Goal: Task Accomplishment & Management: Manage account settings

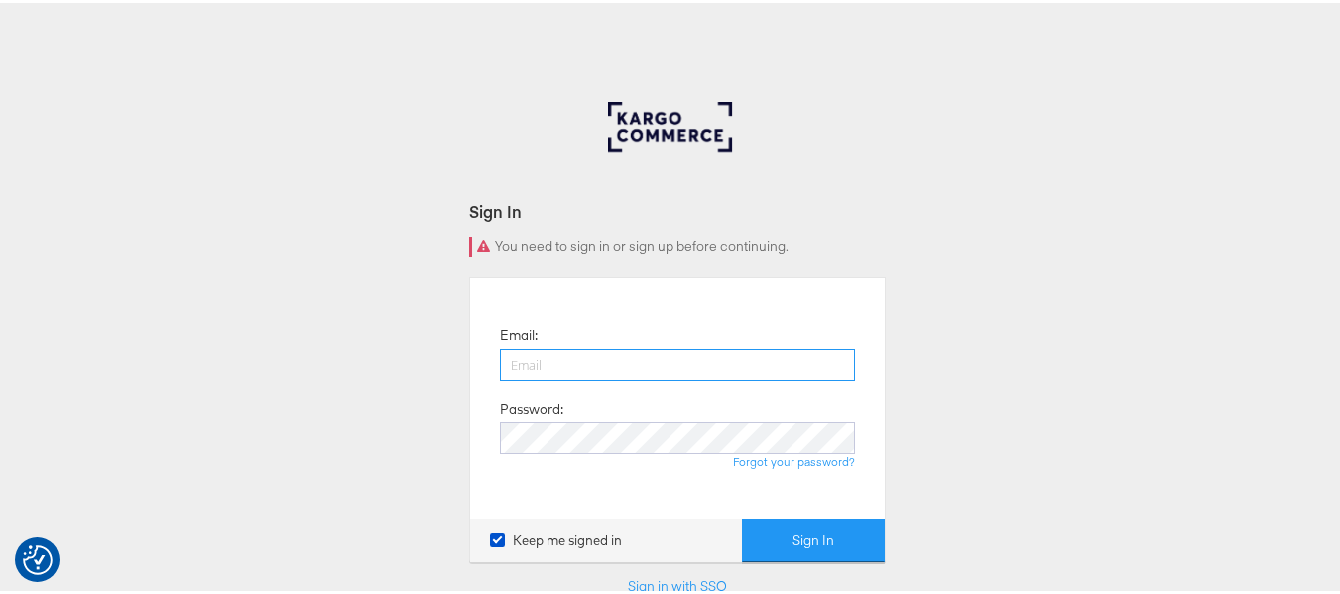
click at [645, 349] on input "email" at bounding box center [677, 362] width 355 height 32
paste input "sudheer.bheemunipalli@kargo.com"
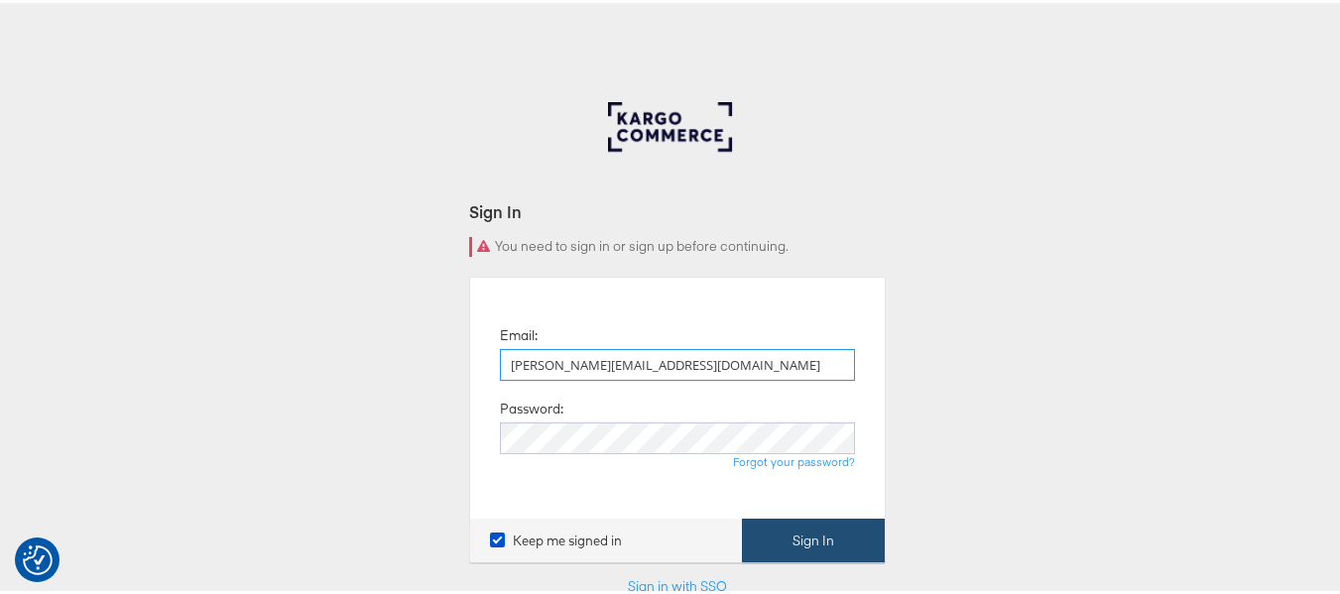
type input "sudheer.bheemunipalli@kargo.com"
click at [806, 529] on button "Sign In" at bounding box center [813, 538] width 143 height 45
click at [801, 527] on button "Sign In" at bounding box center [813, 538] width 143 height 45
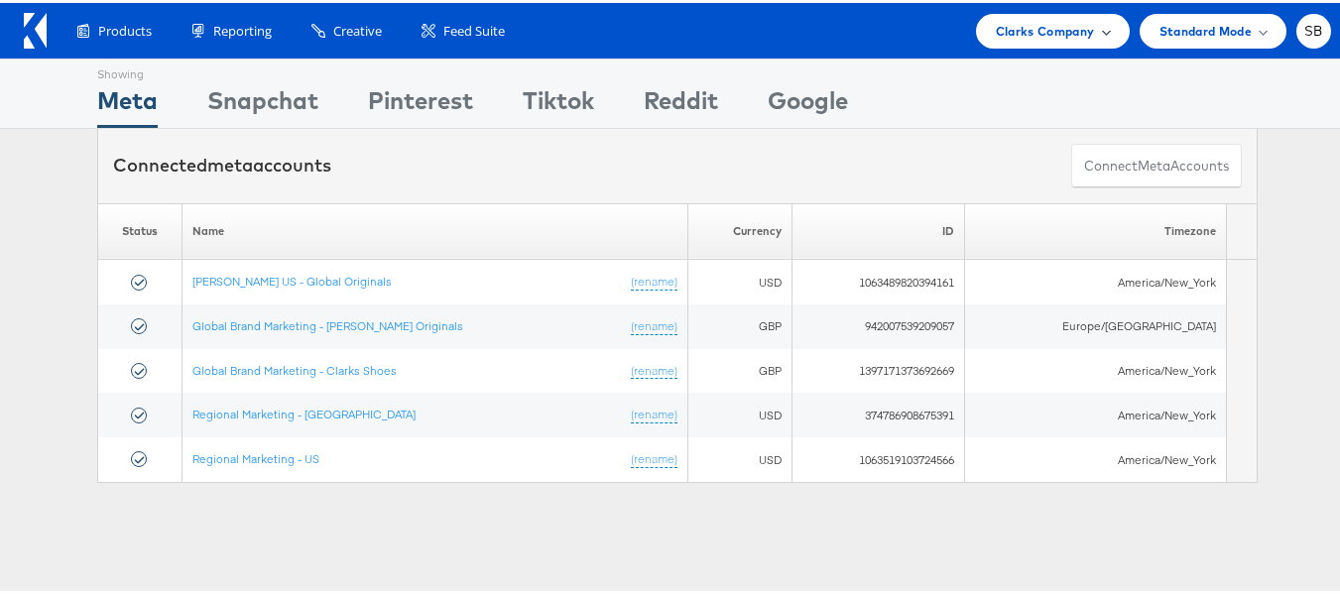
click at [1049, 28] on span "Clarks Company" at bounding box center [1045, 28] width 99 height 21
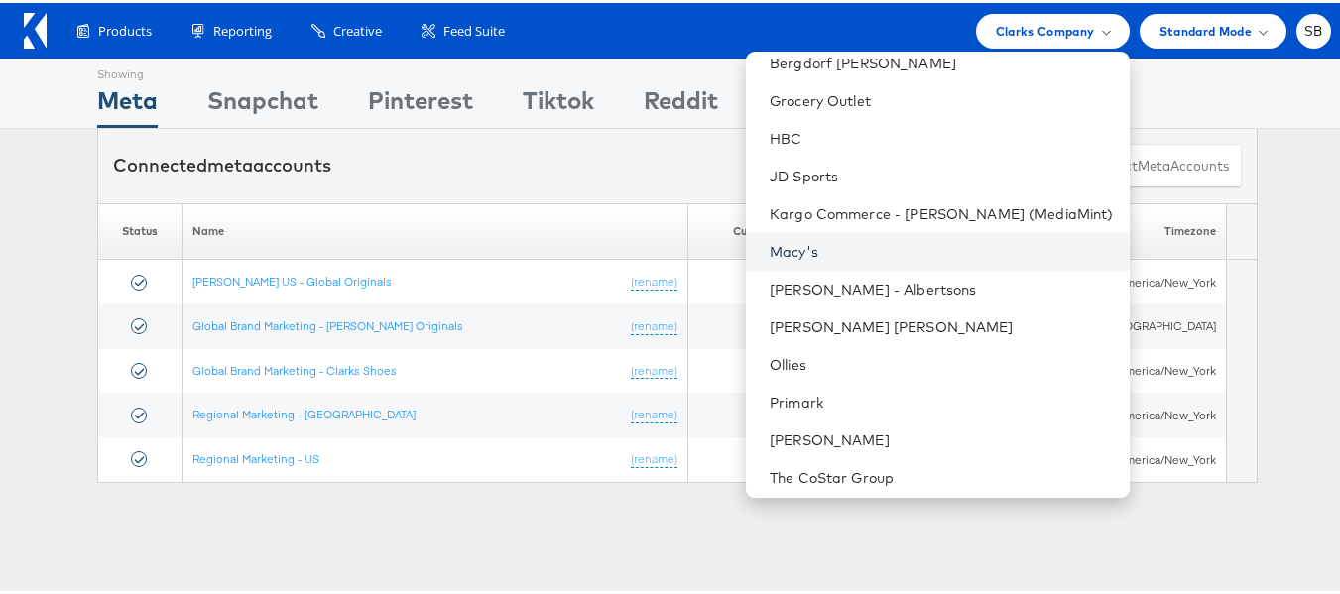
scroll to position [208, 0]
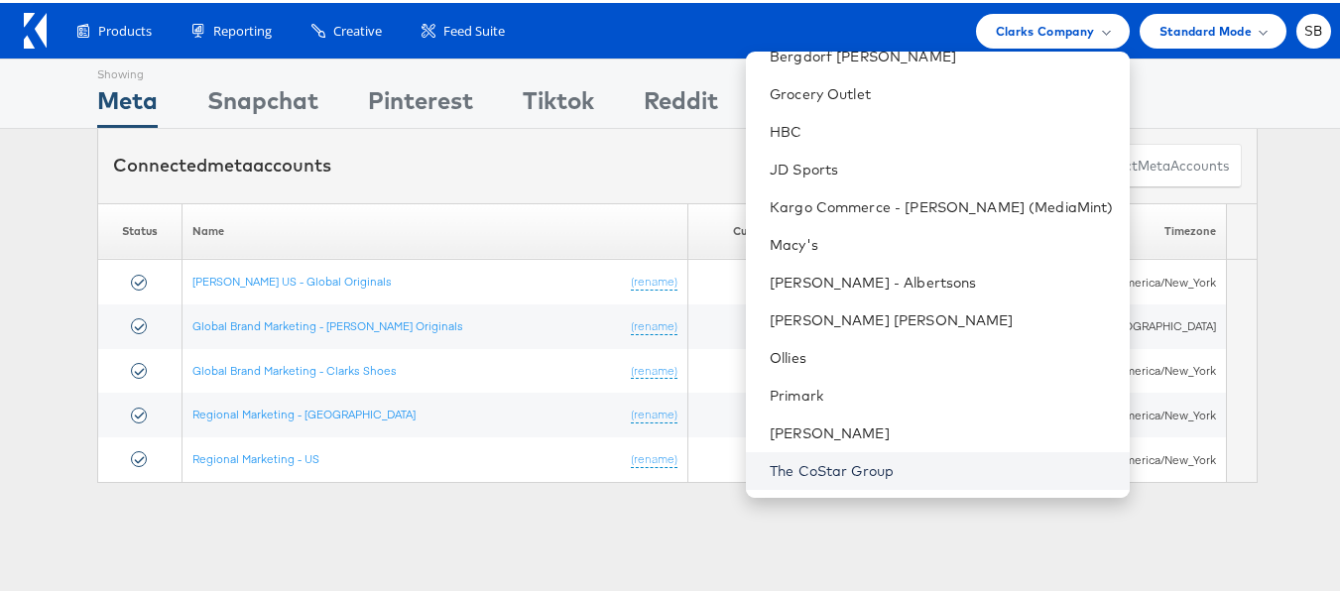
click at [846, 464] on link "The CoStar Group" at bounding box center [942, 468] width 344 height 20
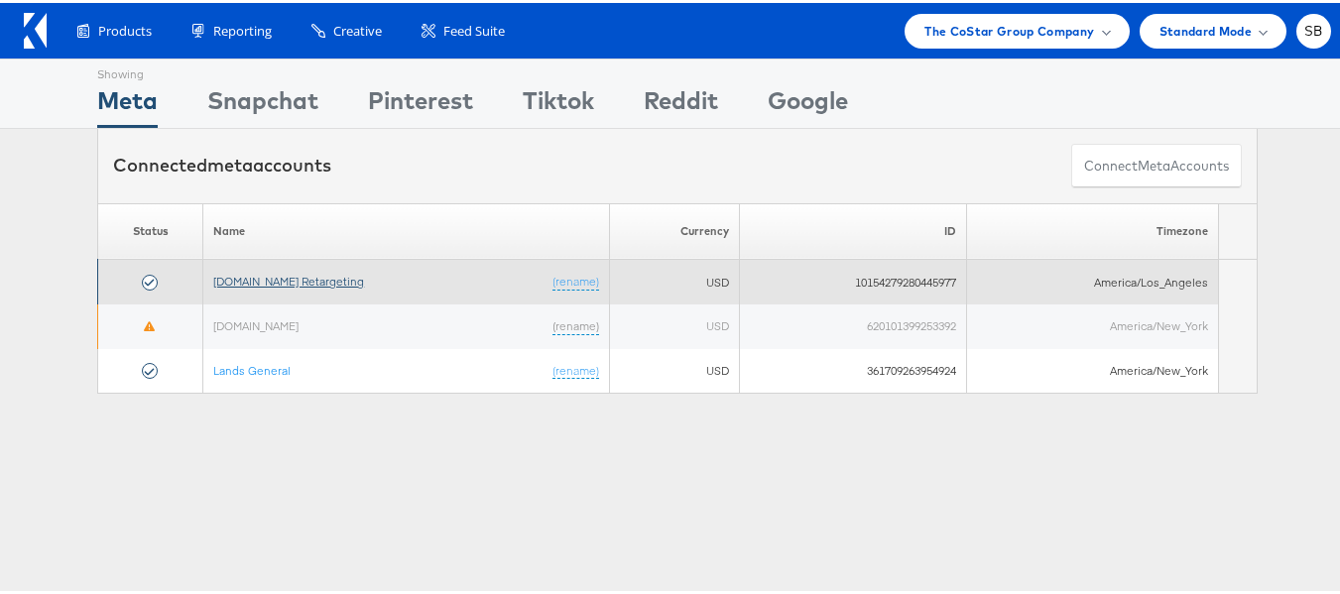
click at [299, 286] on link "Apartments.com Retargeting" at bounding box center [288, 278] width 151 height 15
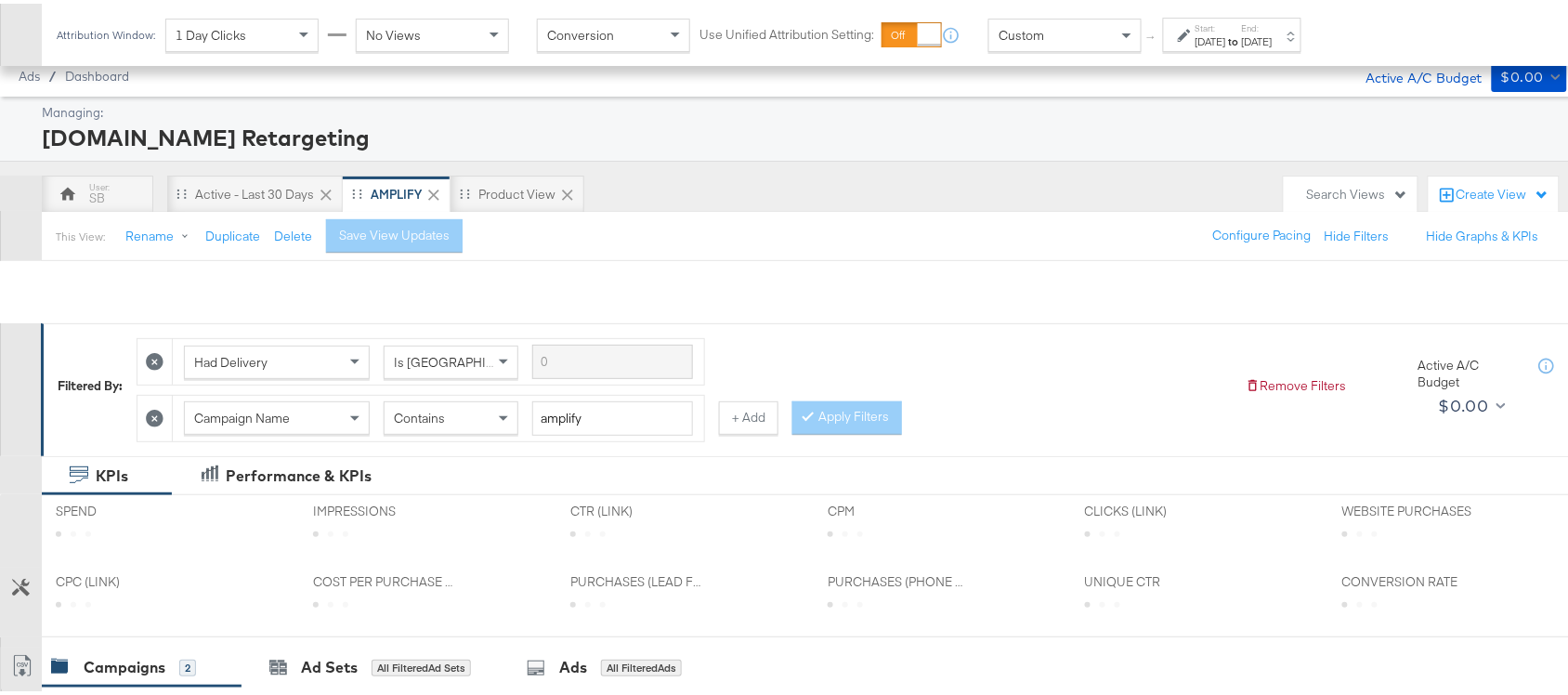
scroll to position [455, 0]
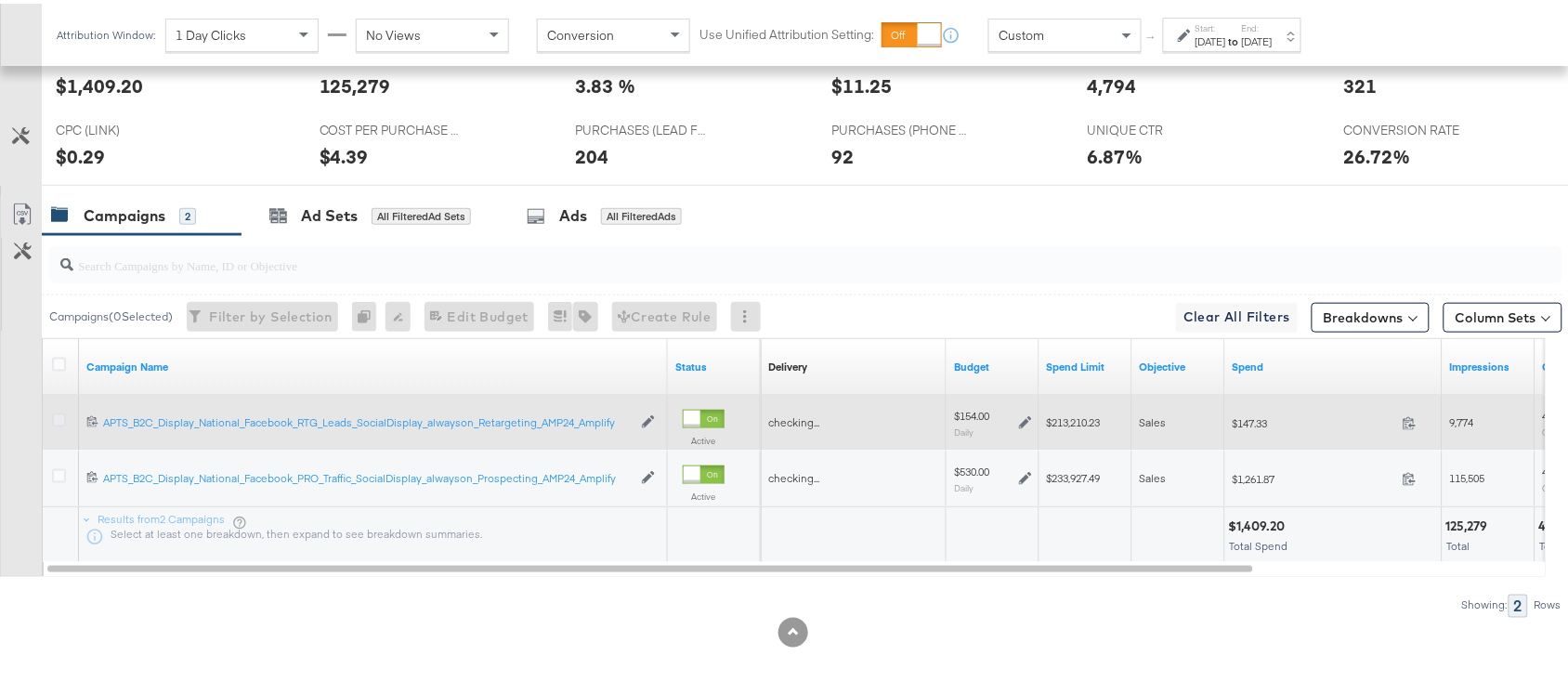
click at [57, 416] on icon at bounding box center [59, 416] width 14 height 14
click at [0, 0] on input "checkbox" at bounding box center [0, 0] width 0 height 0
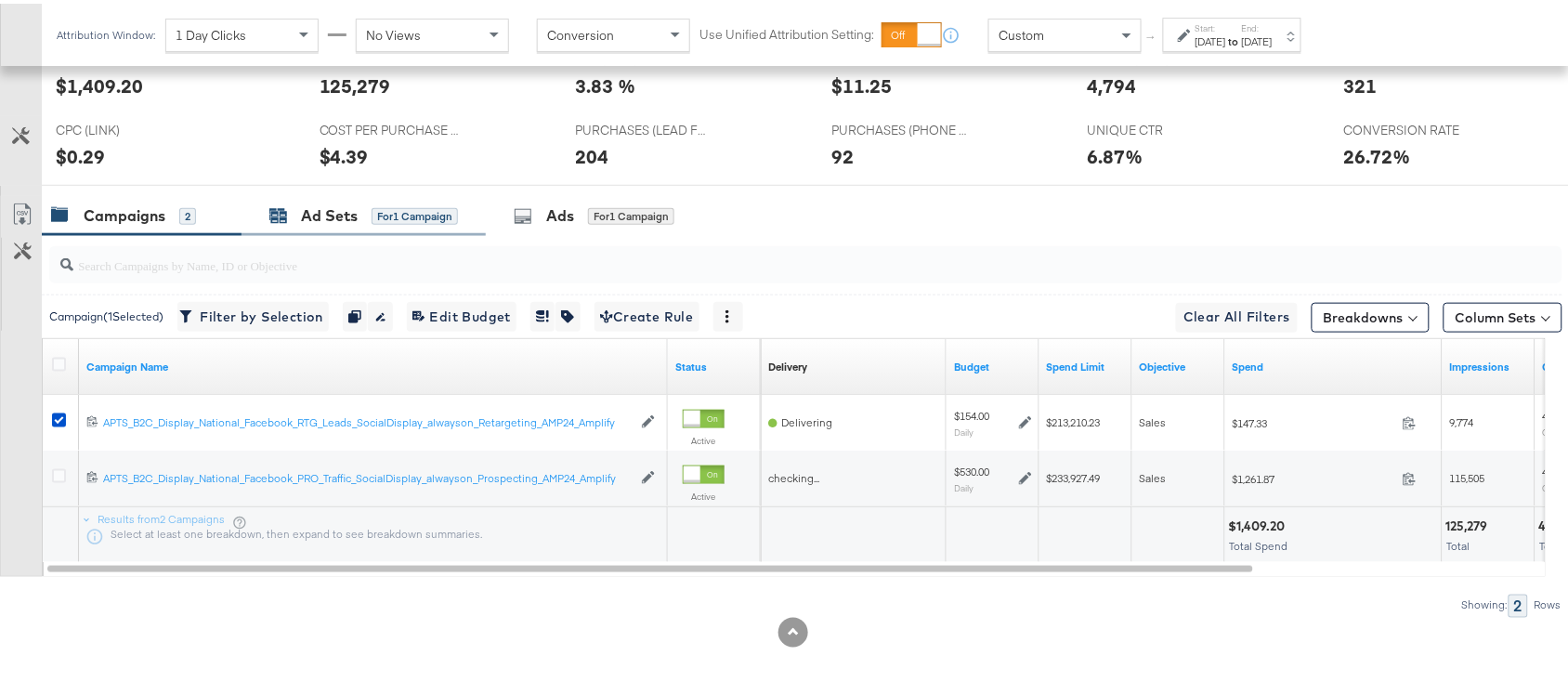
click at [339, 215] on div "Ad Sets" at bounding box center [329, 212] width 57 height 22
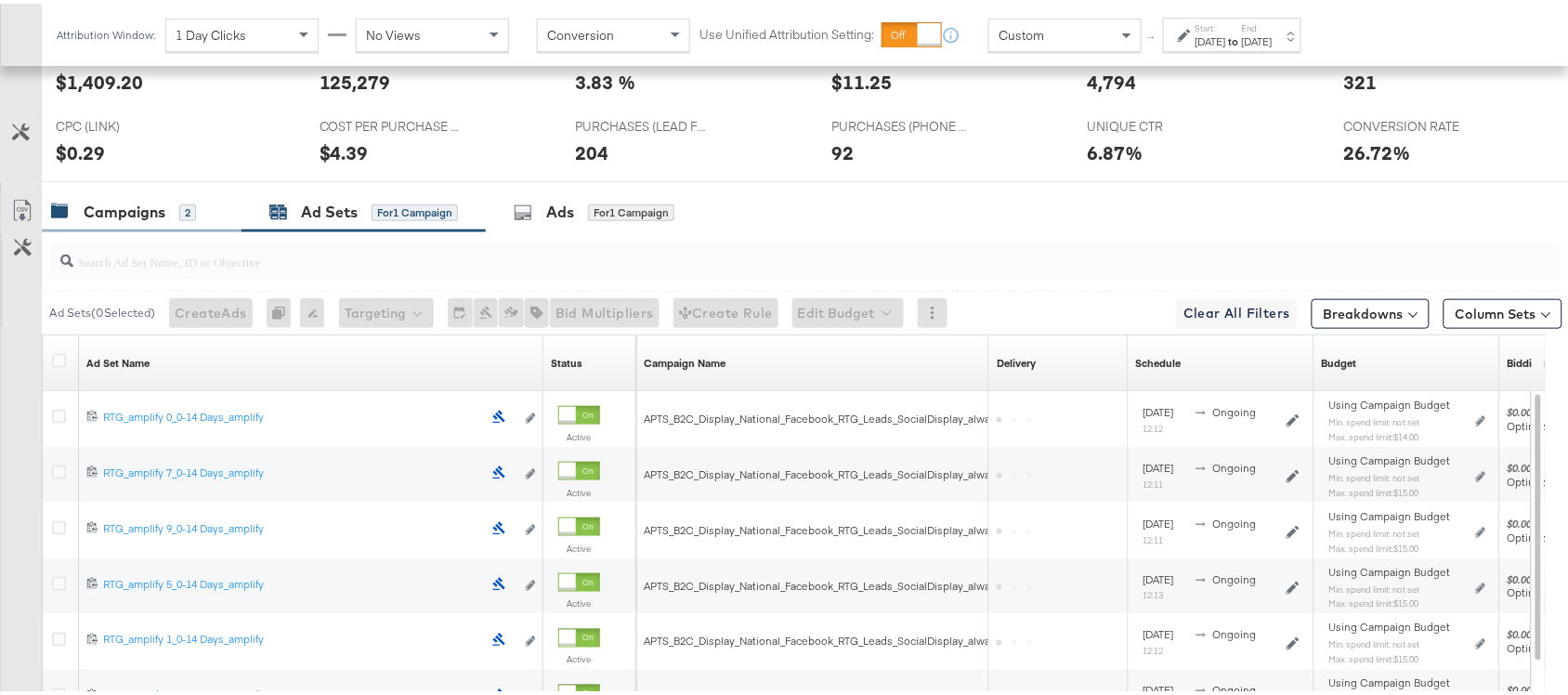
click at [114, 210] on div "Campaigns" at bounding box center [124, 208] width 81 height 22
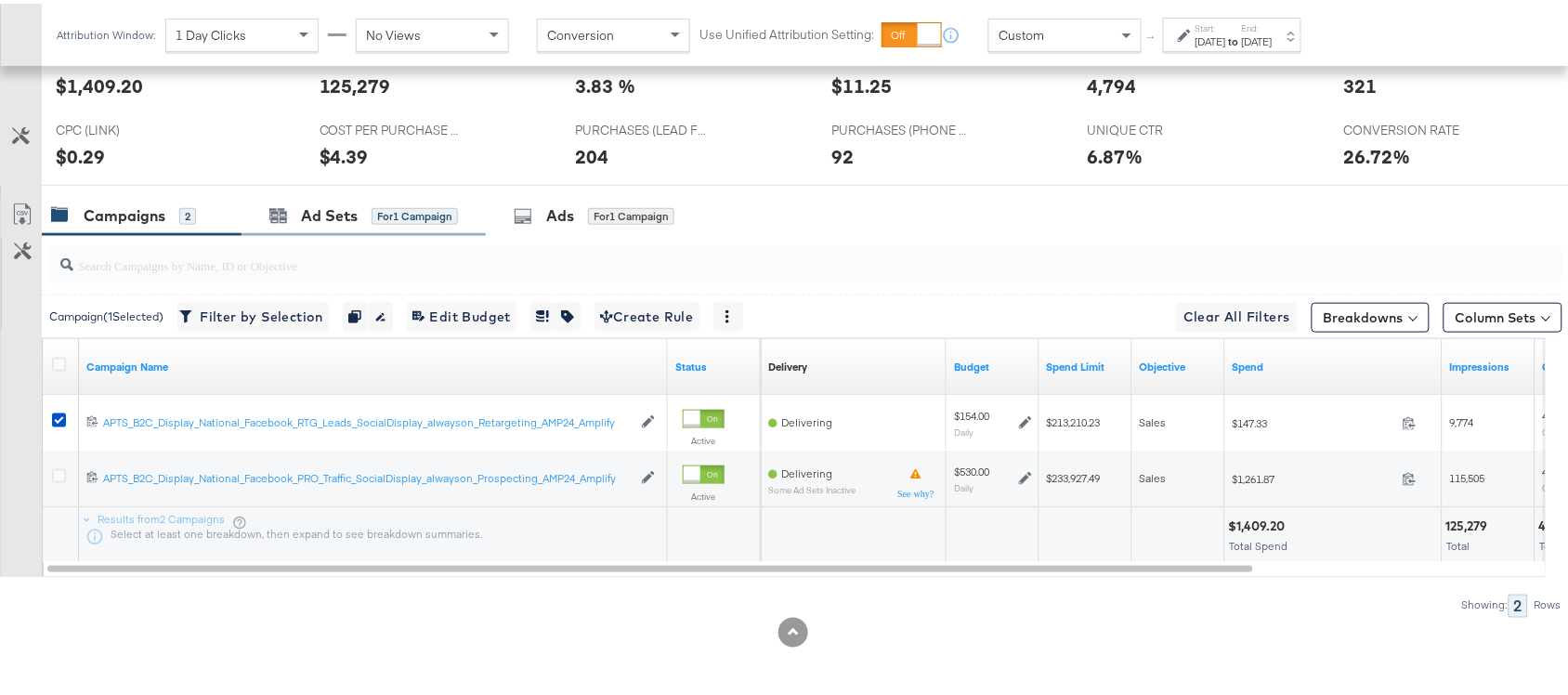
click at [313, 226] on div "Ad Sets for 1 Campaign" at bounding box center [363, 212] width 244 height 40
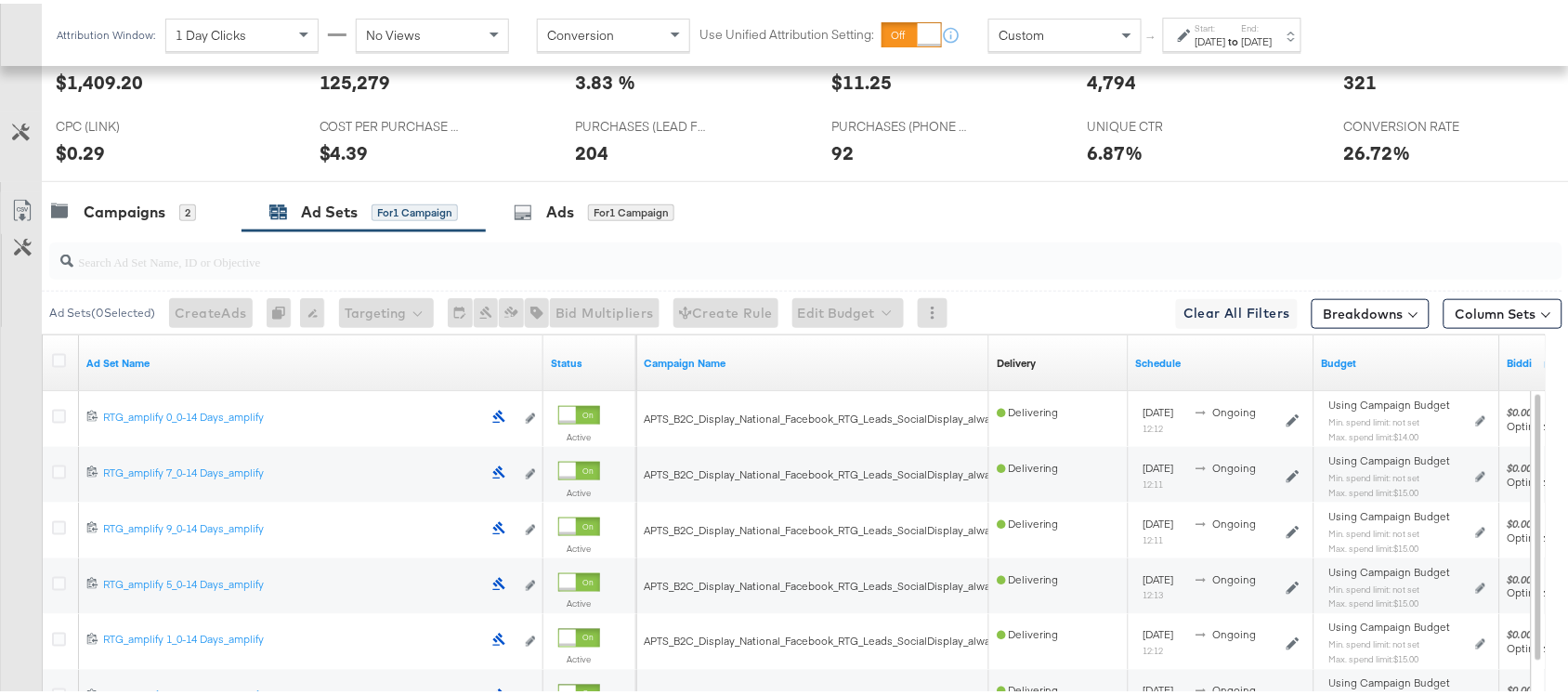
scroll to position [648, 0]
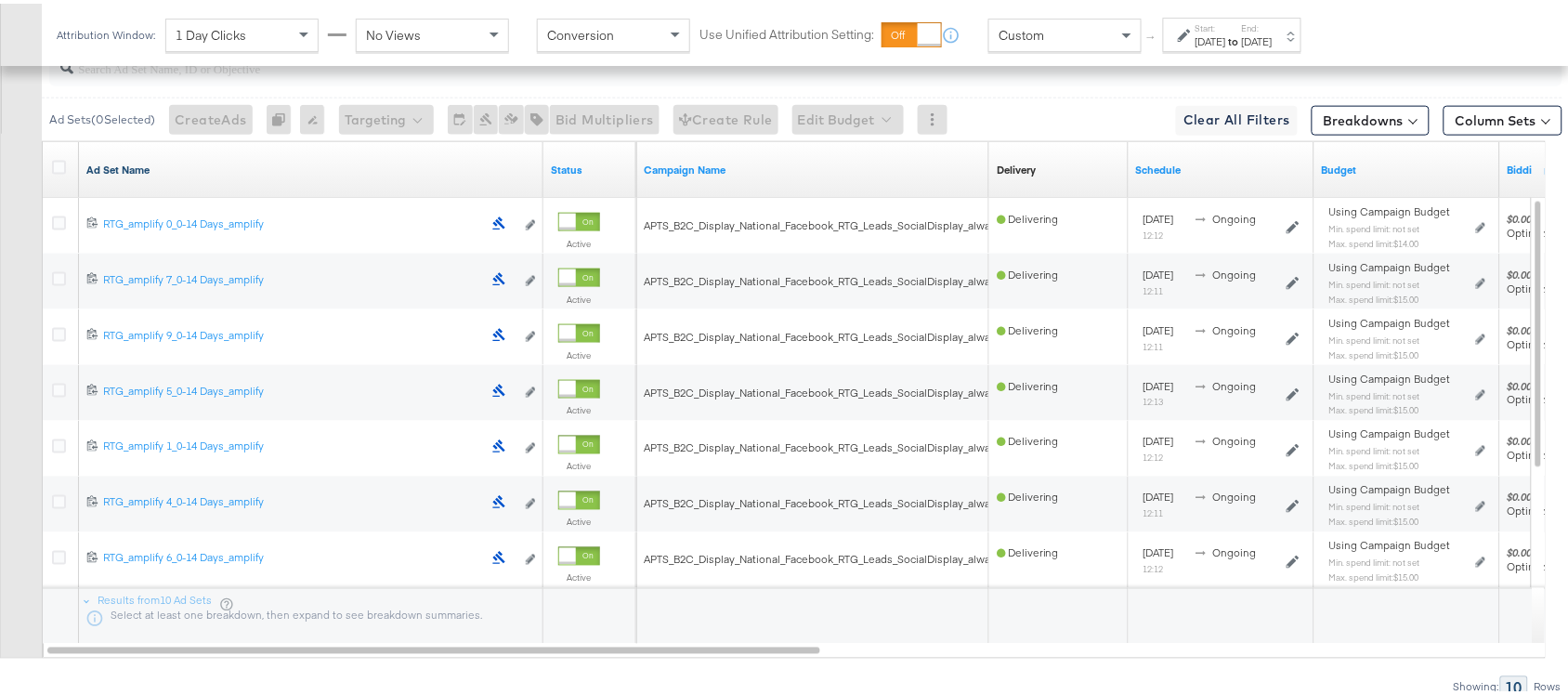
click at [244, 170] on link "Ad Set Name" at bounding box center [311, 167] width 450 height 15
click at [197, 170] on link "Ad Set Name ↓" at bounding box center [311, 167] width 450 height 15
click at [58, 166] on icon at bounding box center [59, 164] width 14 height 14
click at [0, 0] on input "checkbox" at bounding box center [0, 0] width 0 height 0
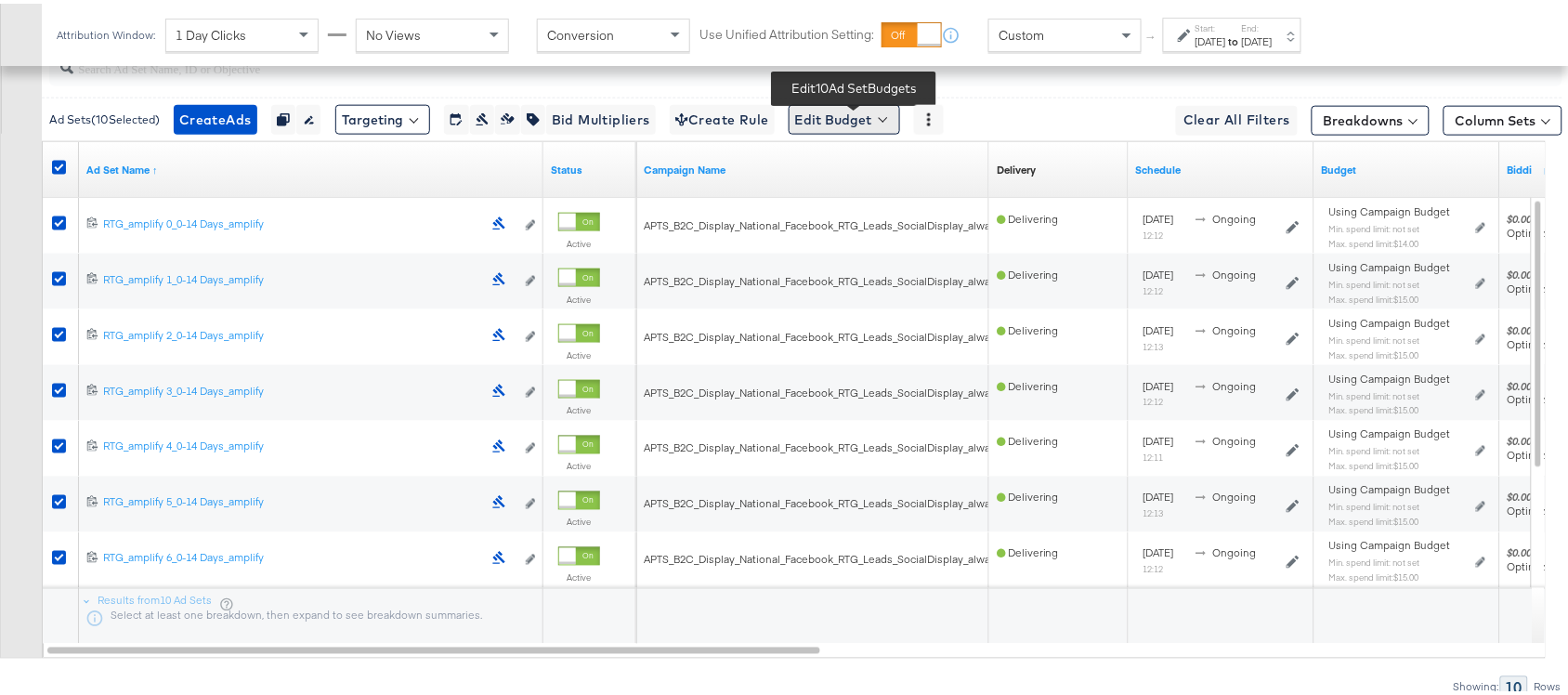
click at [869, 112] on button "Edit Budget" at bounding box center [844, 116] width 111 height 30
click at [889, 212] on span "Edit Ad Set Spend Limits" at bounding box center [865, 201] width 138 height 24
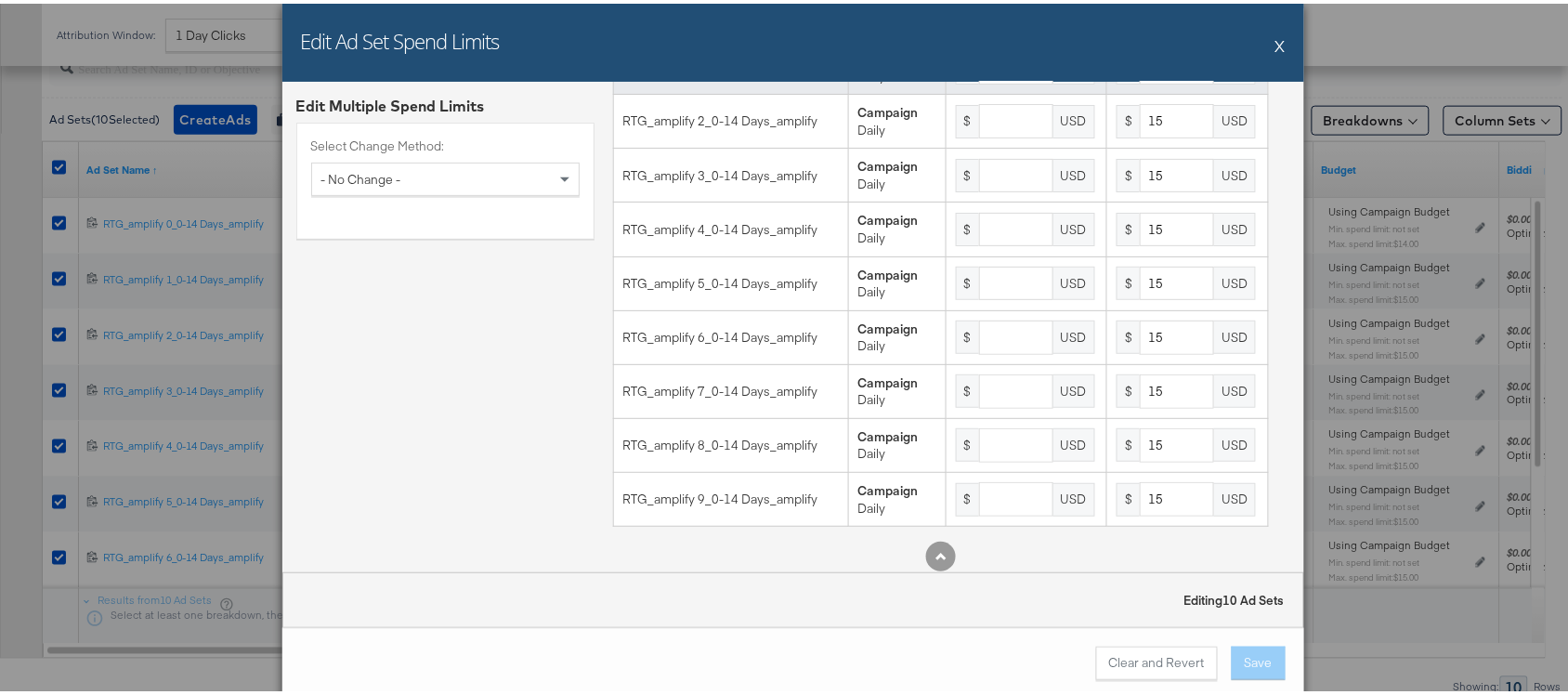
scroll to position [207, 0]
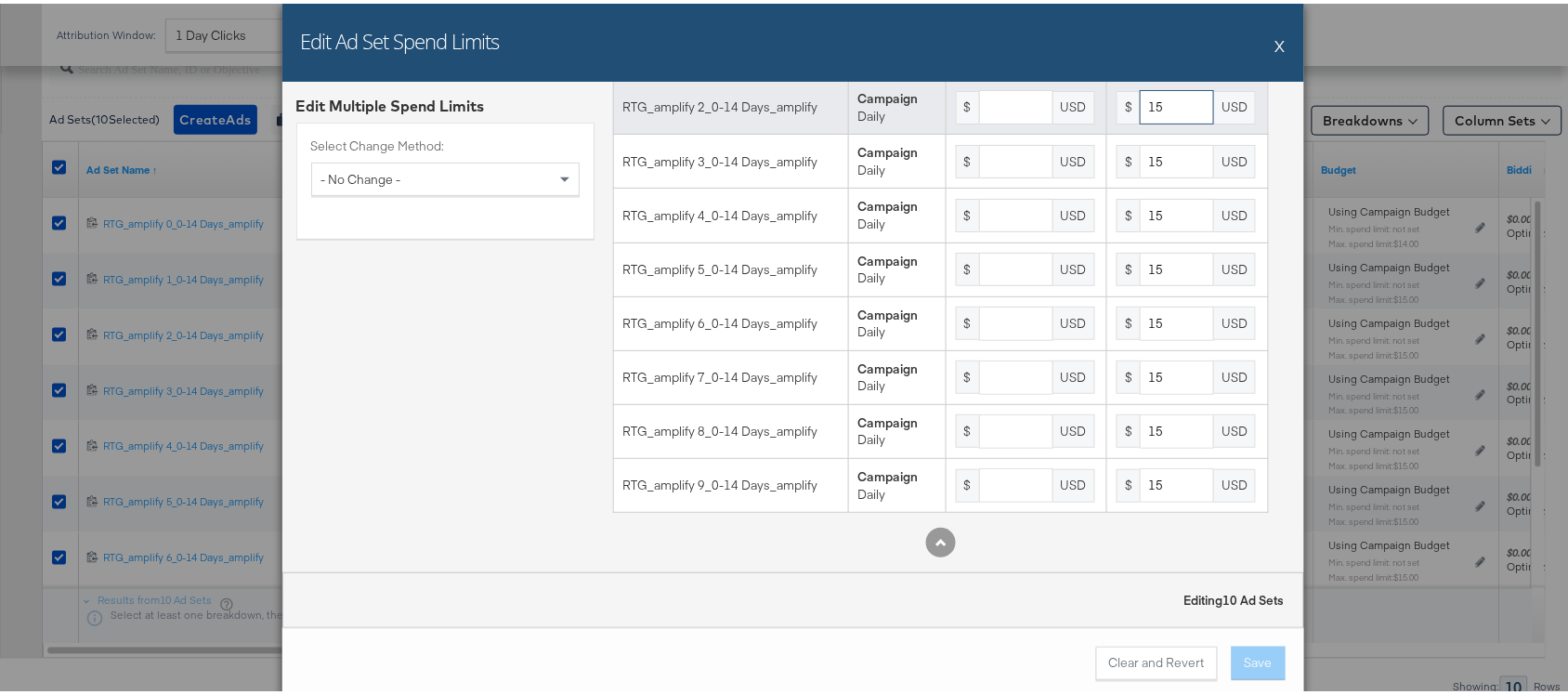
click at [1163, 105] on input "15" at bounding box center [1176, 103] width 74 height 35
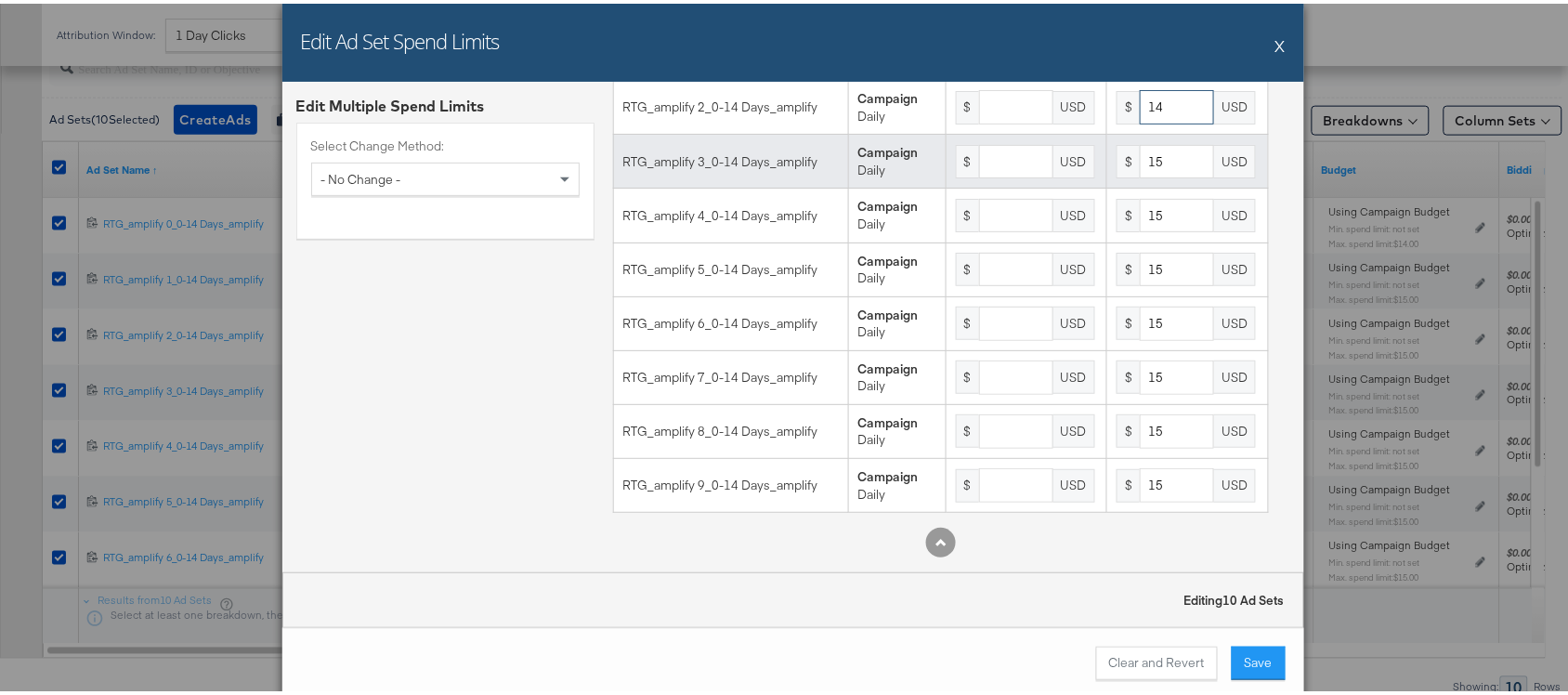
type input "14"
click at [1160, 155] on input "15" at bounding box center [1176, 158] width 74 height 35
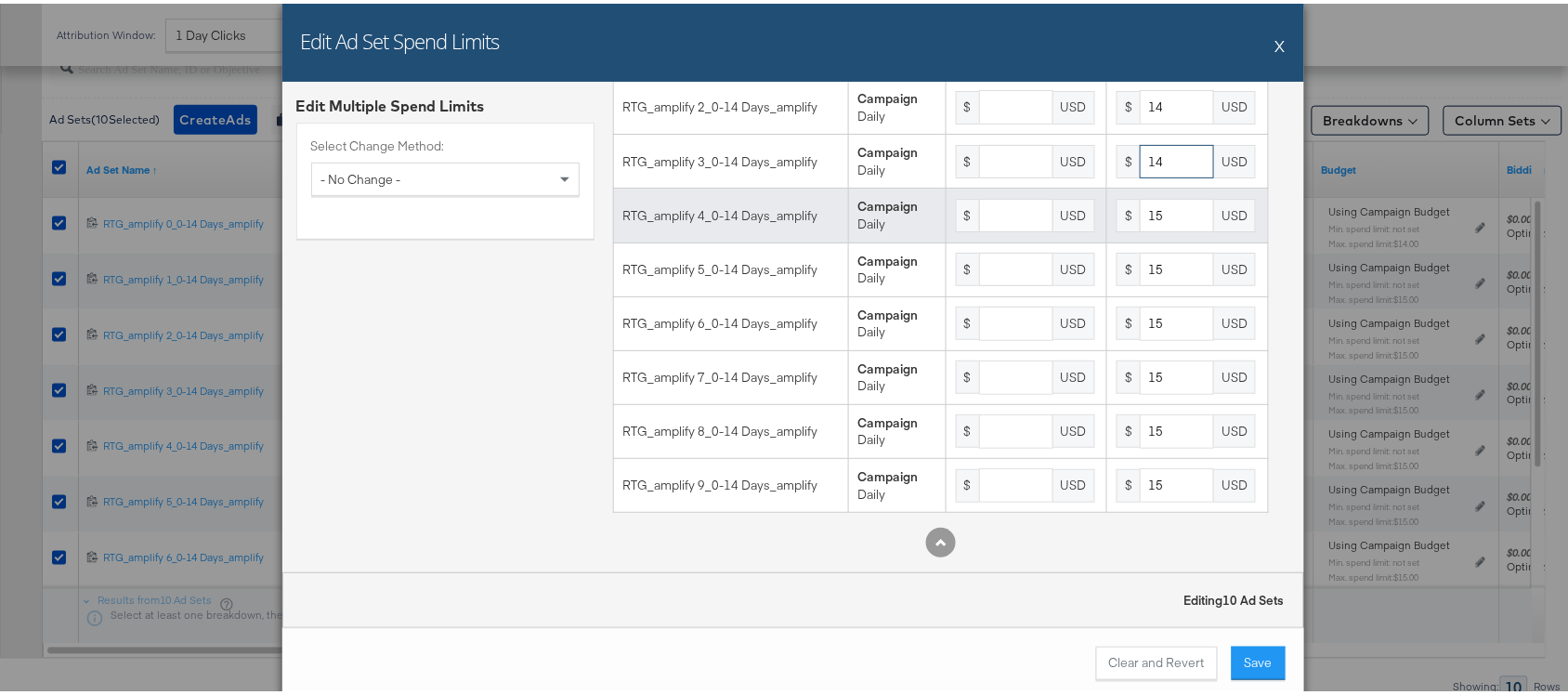
type input "14"
click at [1167, 202] on input "15" at bounding box center [1176, 212] width 74 height 35
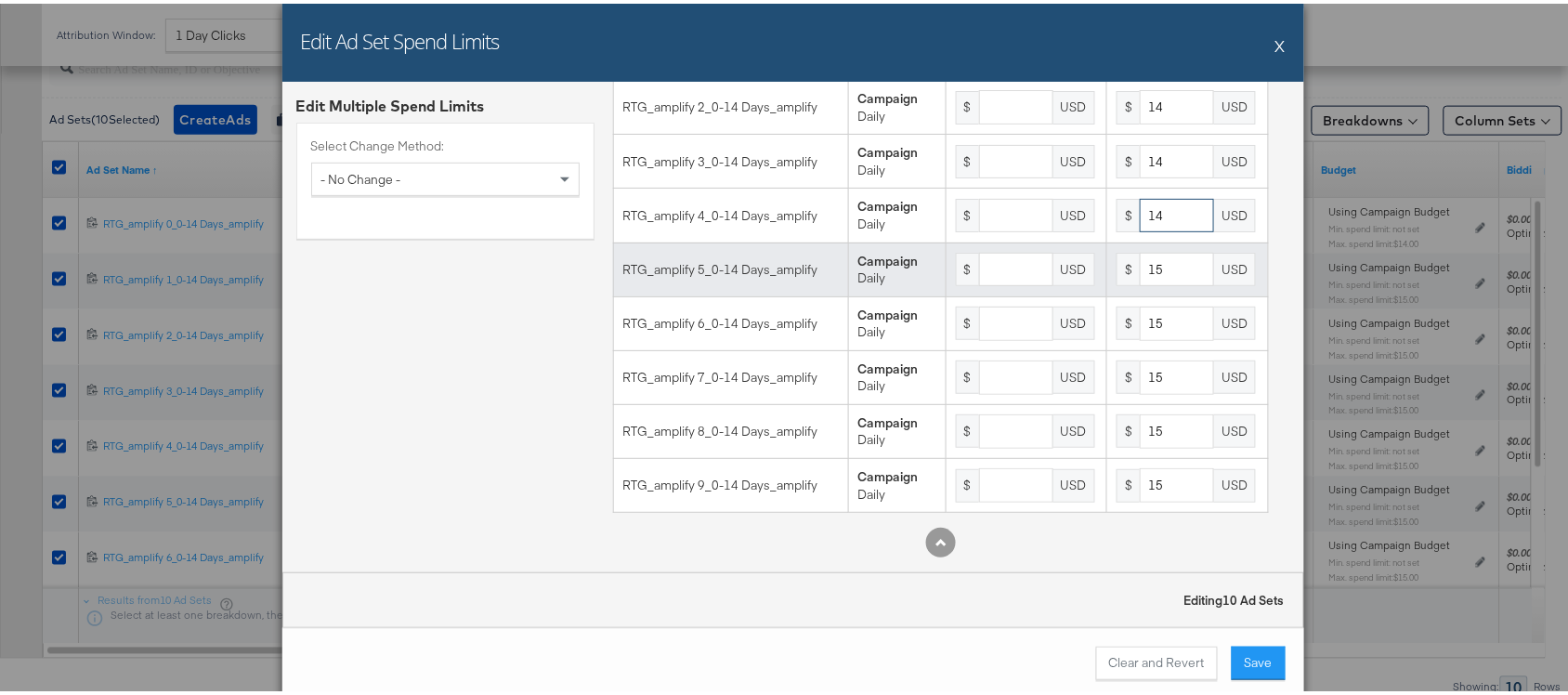
type input "14"
click at [1150, 263] on input "15" at bounding box center [1176, 266] width 74 height 35
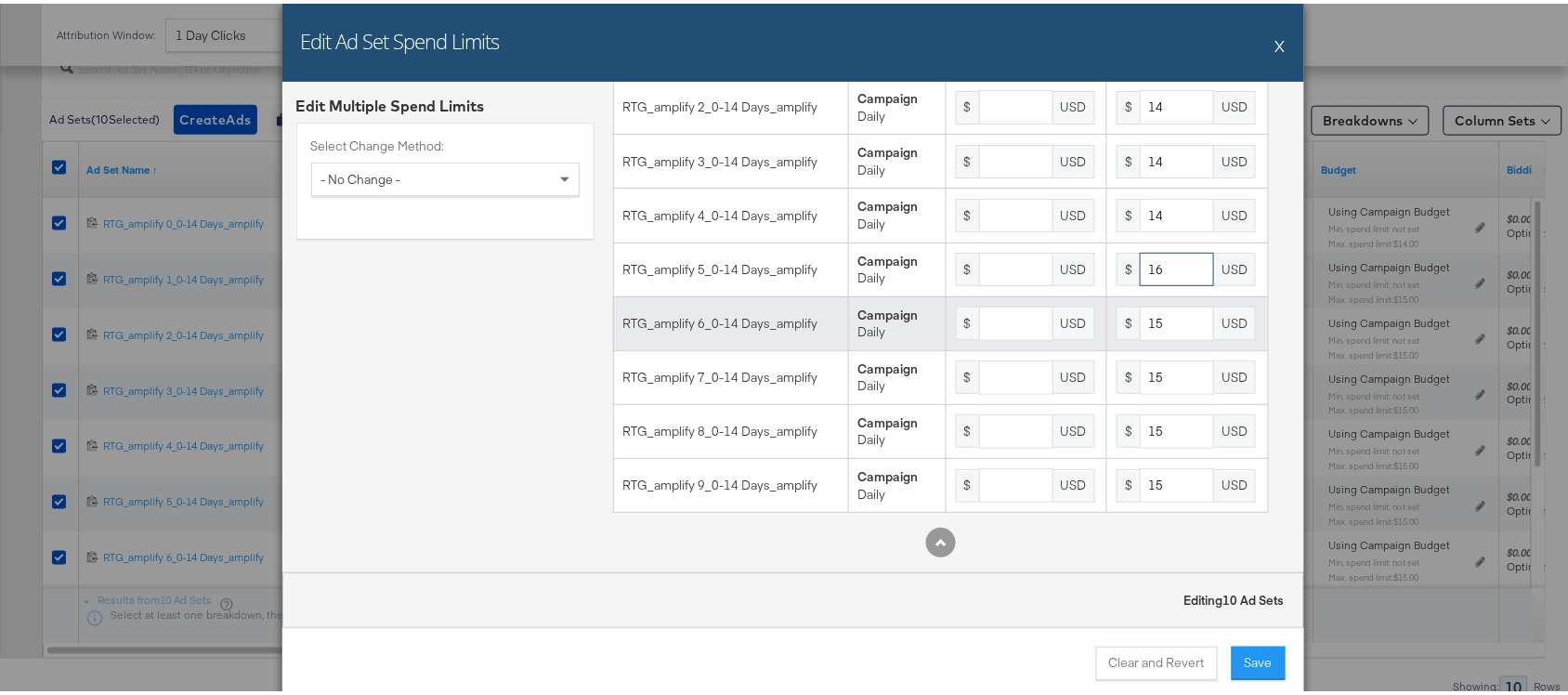
type input "16"
click at [1152, 309] on input "15" at bounding box center [1176, 319] width 74 height 35
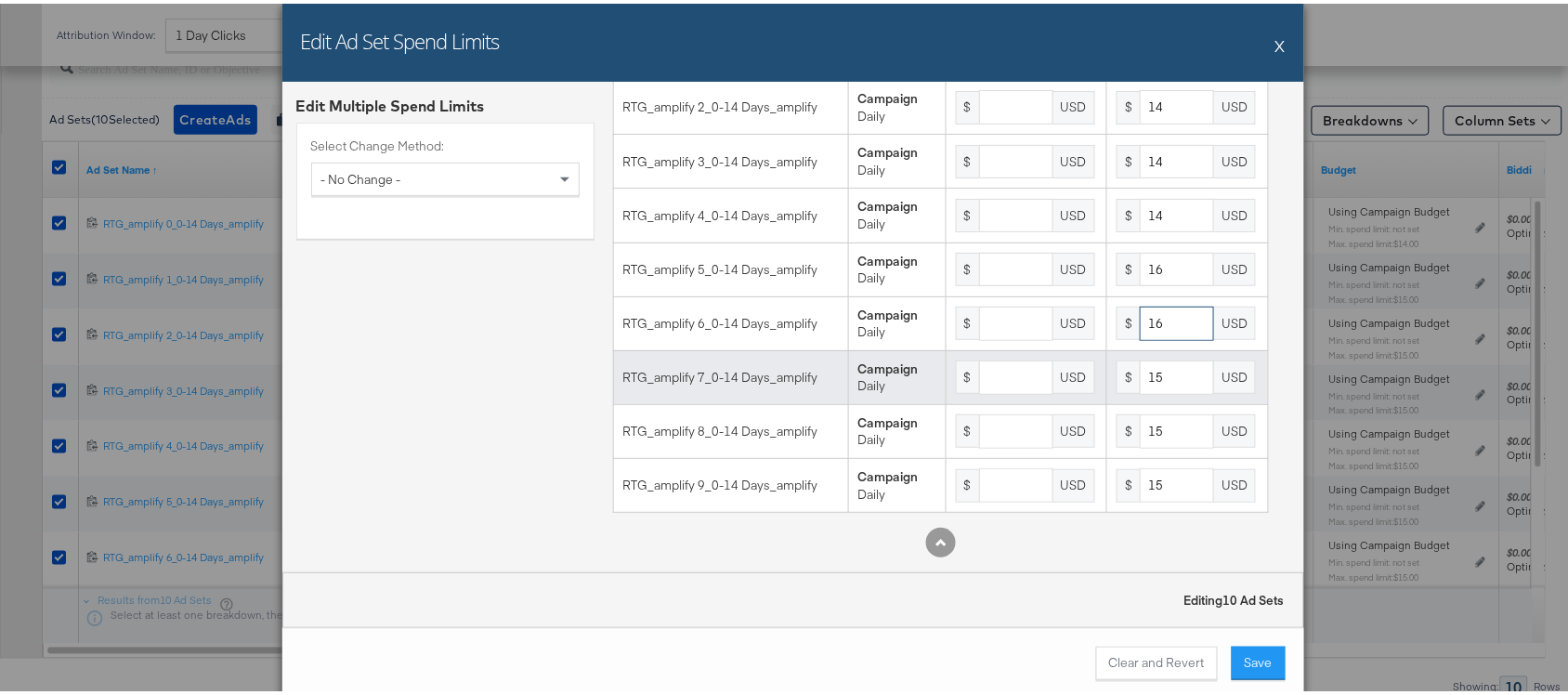
type input "16"
click at [1143, 375] on input "15" at bounding box center [1176, 374] width 74 height 35
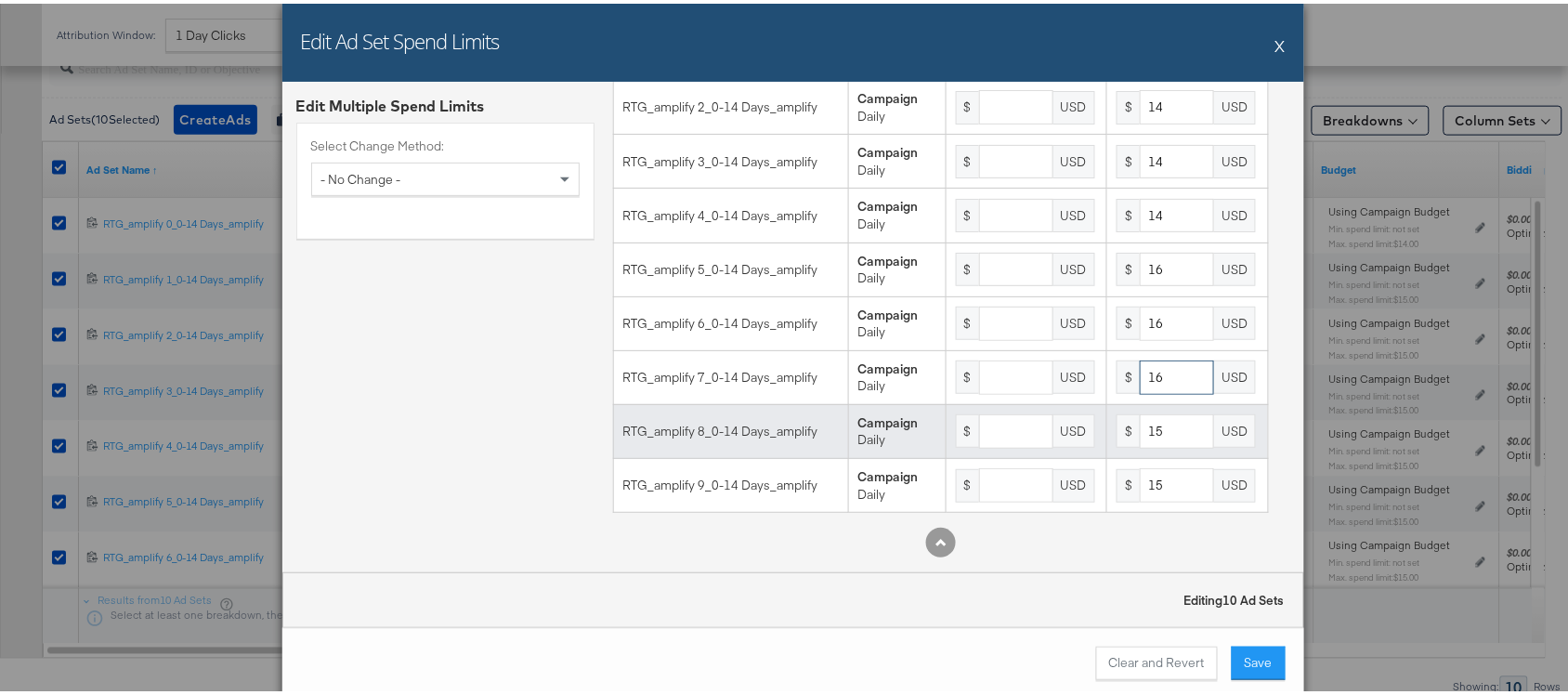
type input "16"
click at [1149, 425] on input "15" at bounding box center [1176, 427] width 74 height 35
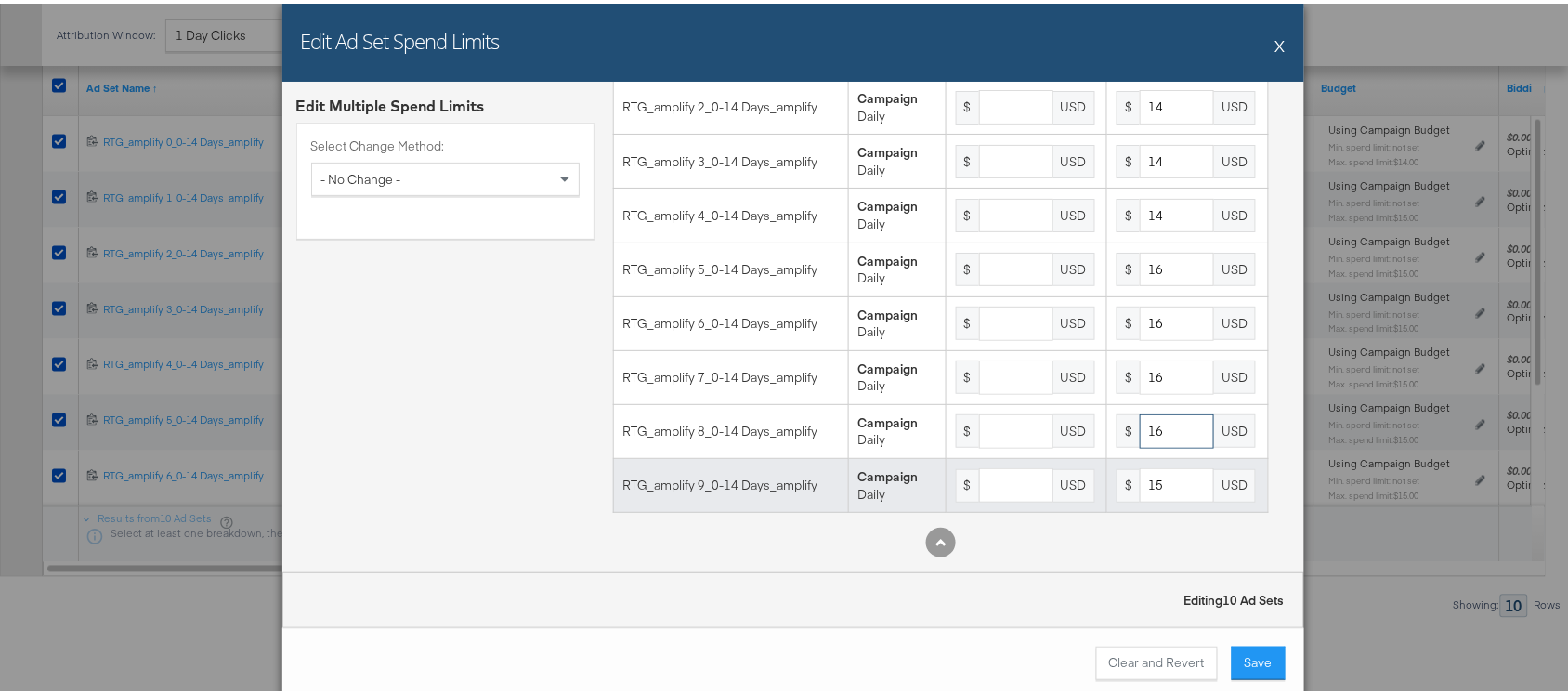
type input "16"
click at [1149, 480] on input "15" at bounding box center [1176, 481] width 74 height 35
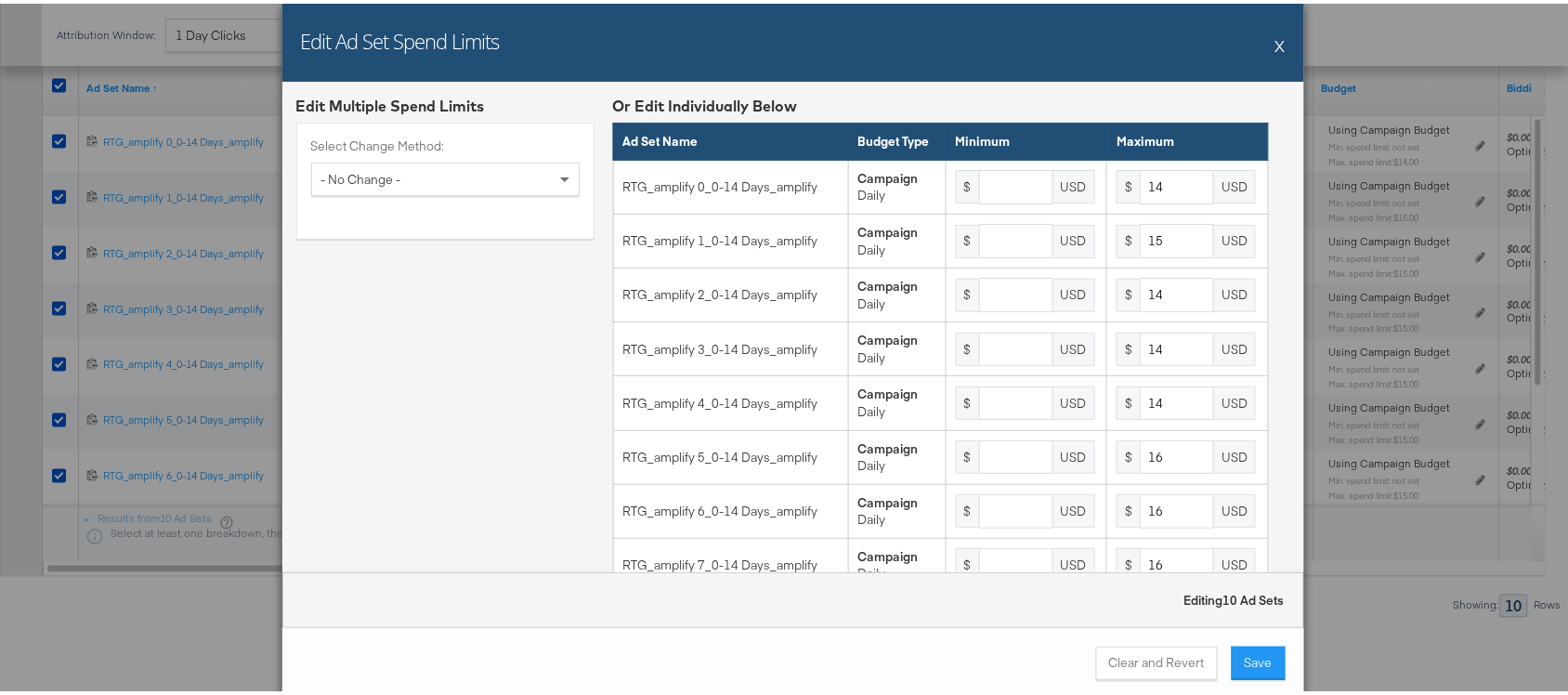
scroll to position [207, 0]
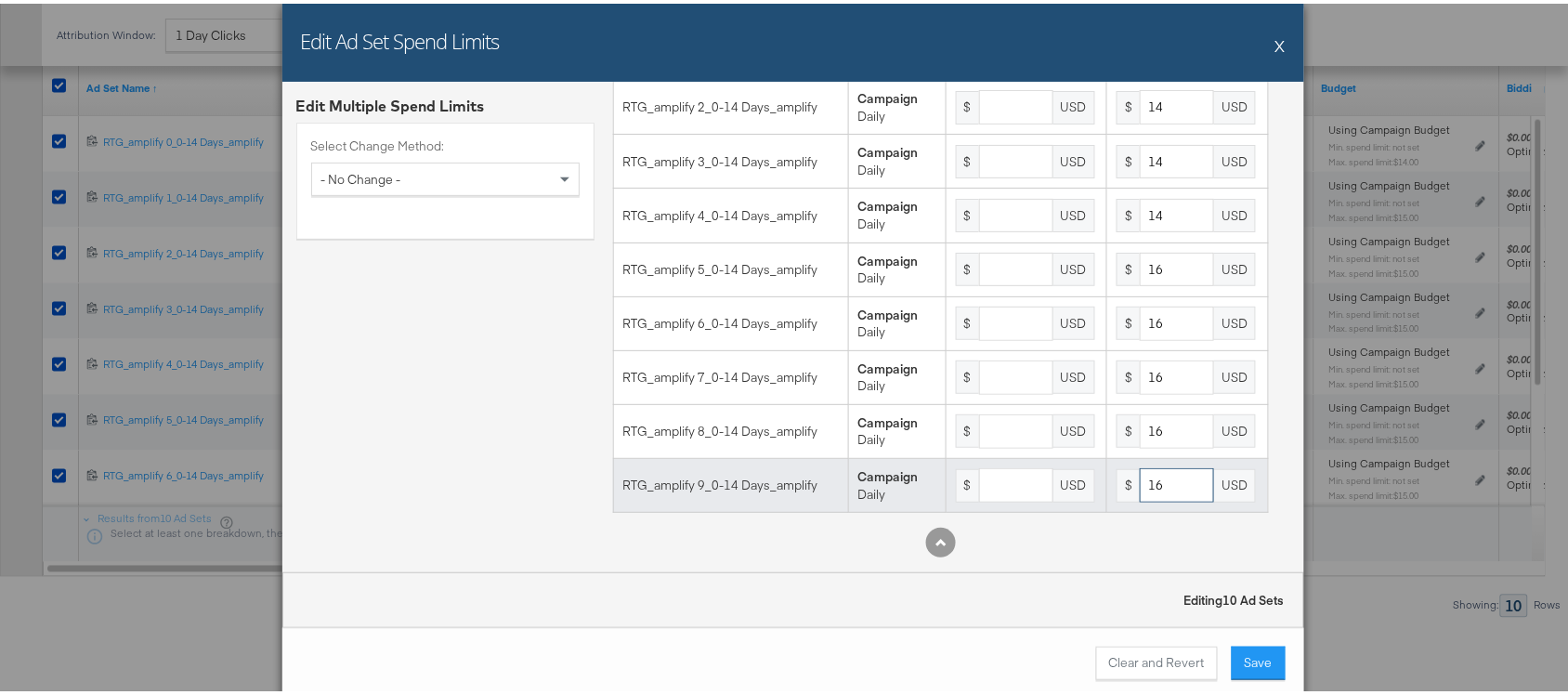
type input "16"
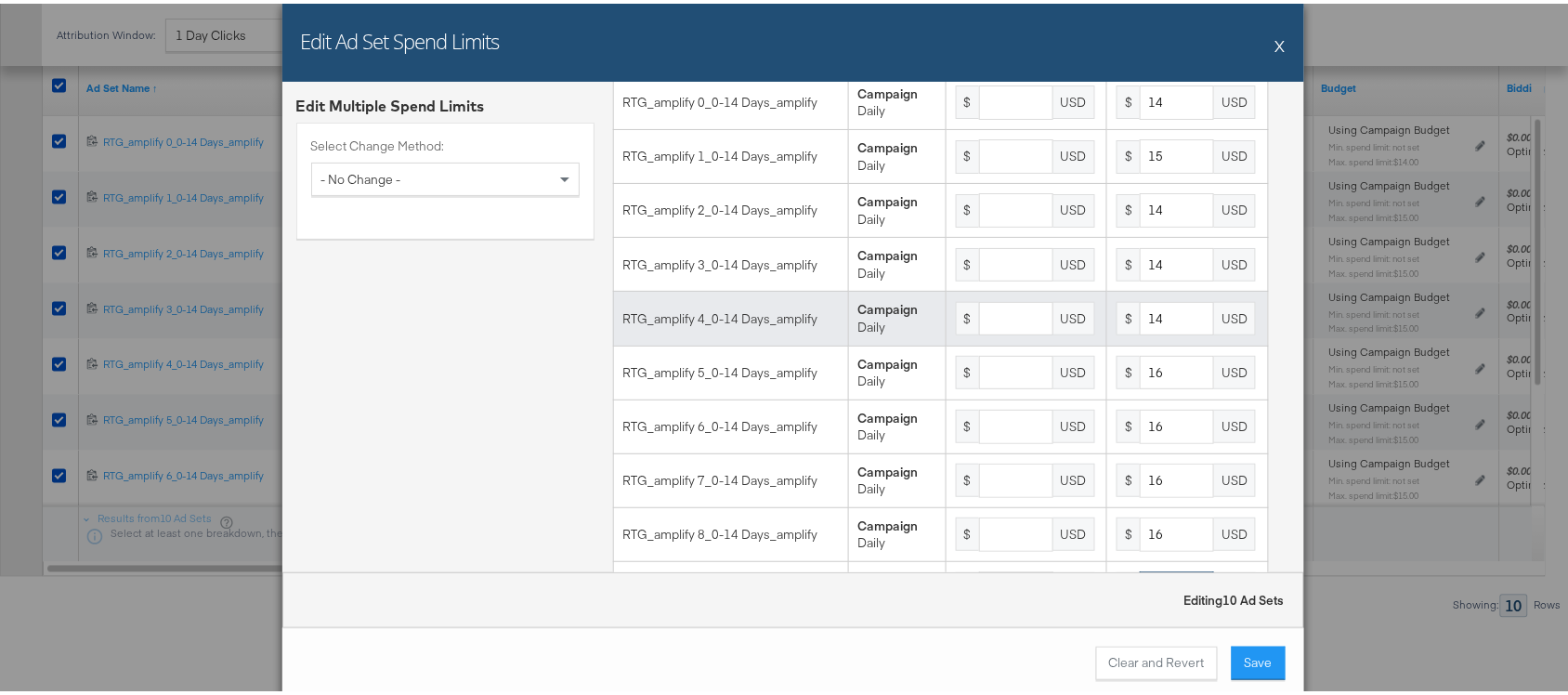
scroll to position [81, 0]
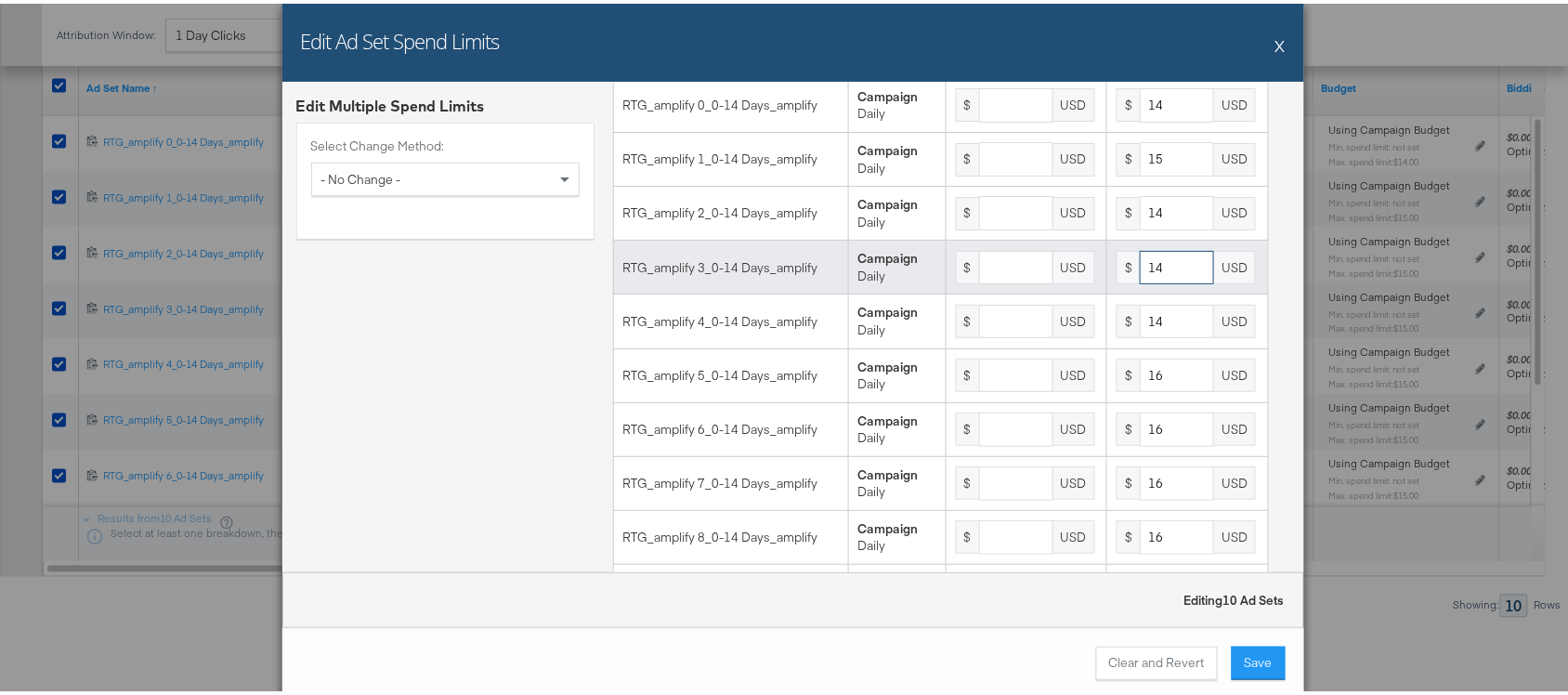
click at [1161, 282] on input "14" at bounding box center [1176, 264] width 74 height 35
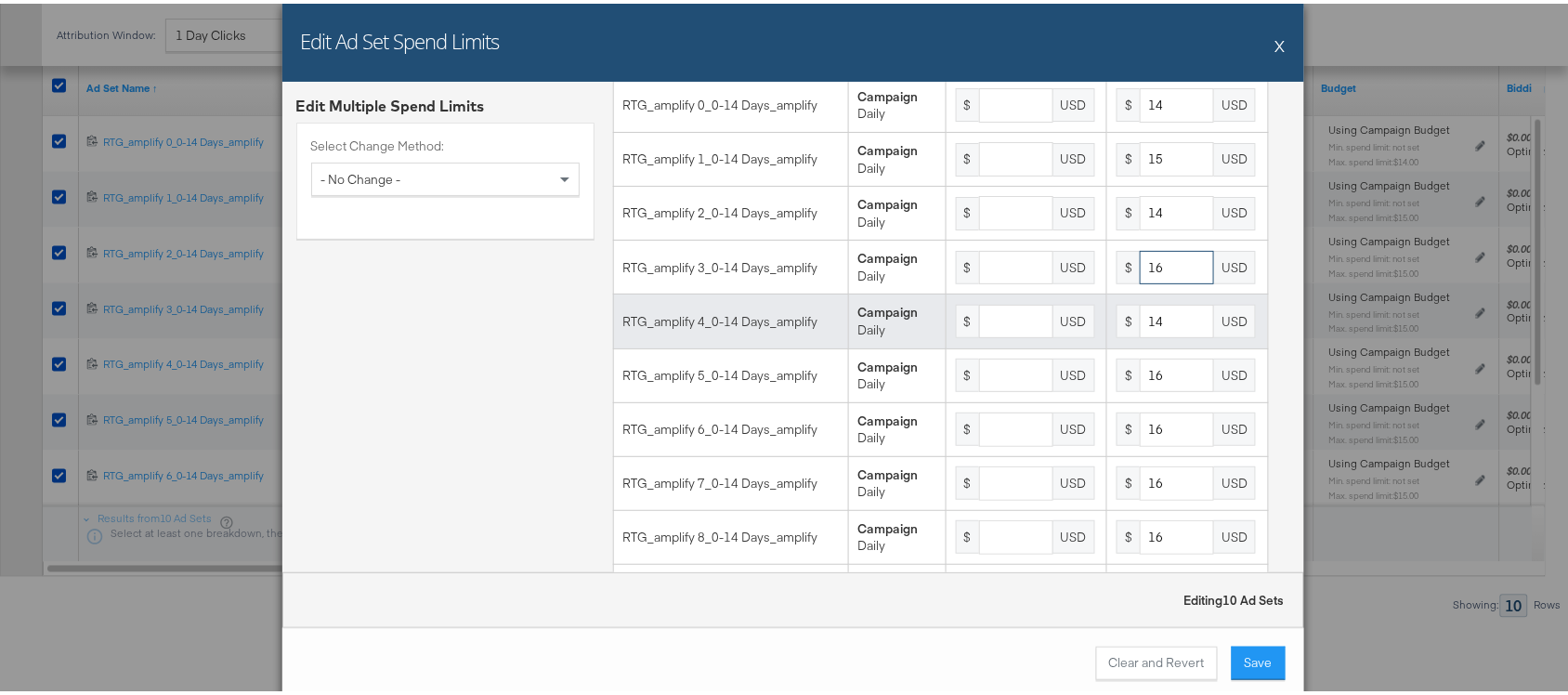
type input "16"
click at [1164, 335] on input "14" at bounding box center [1176, 318] width 74 height 35
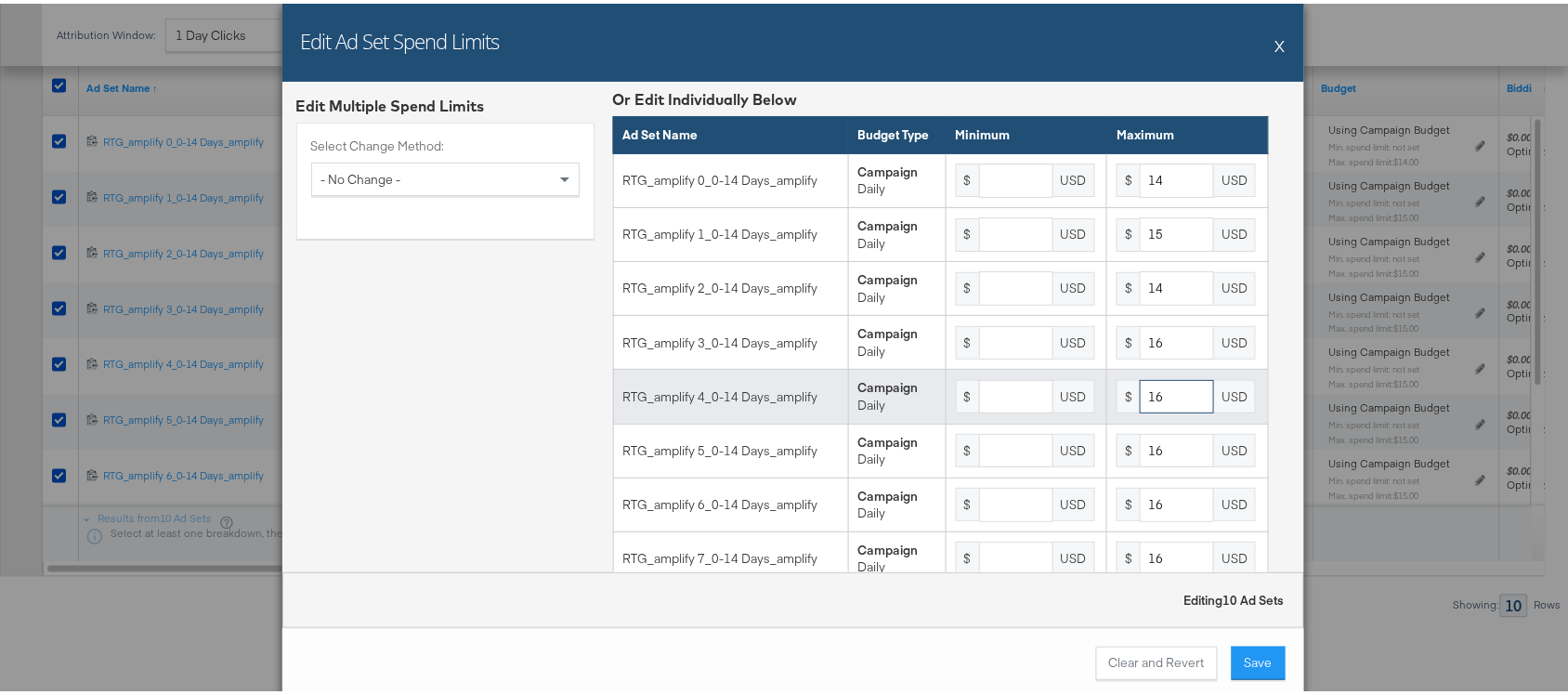
scroll to position [0, 0]
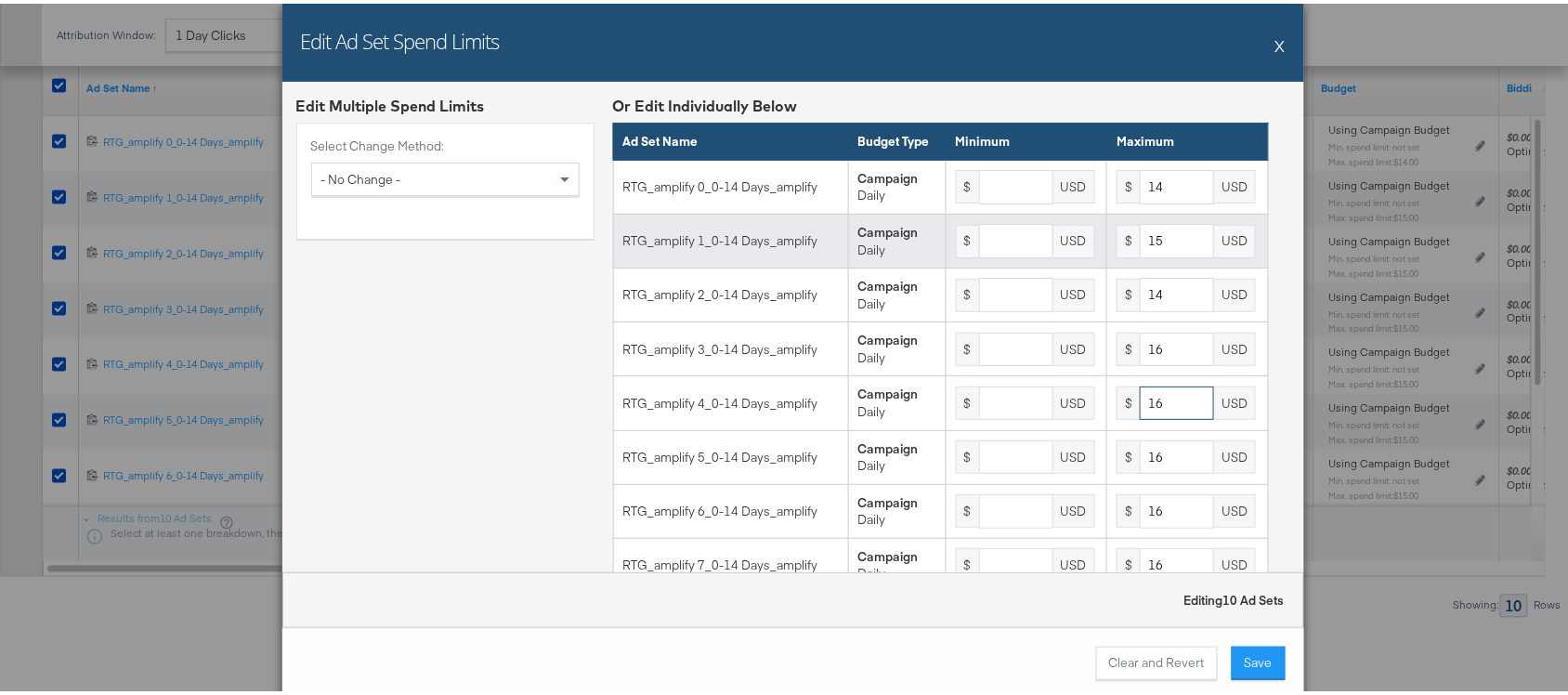
type input "16"
click at [1158, 255] on input "15" at bounding box center [1176, 237] width 74 height 35
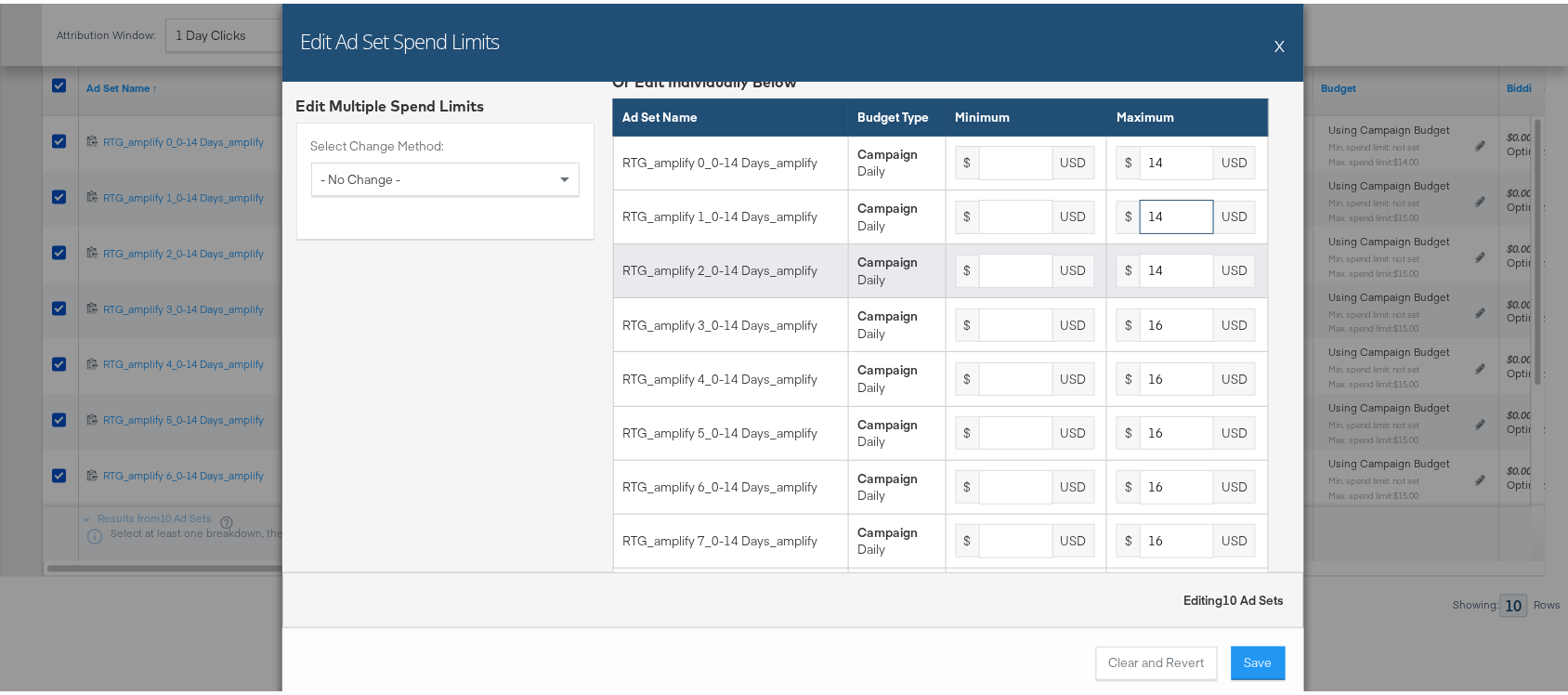
scroll to position [1, 0]
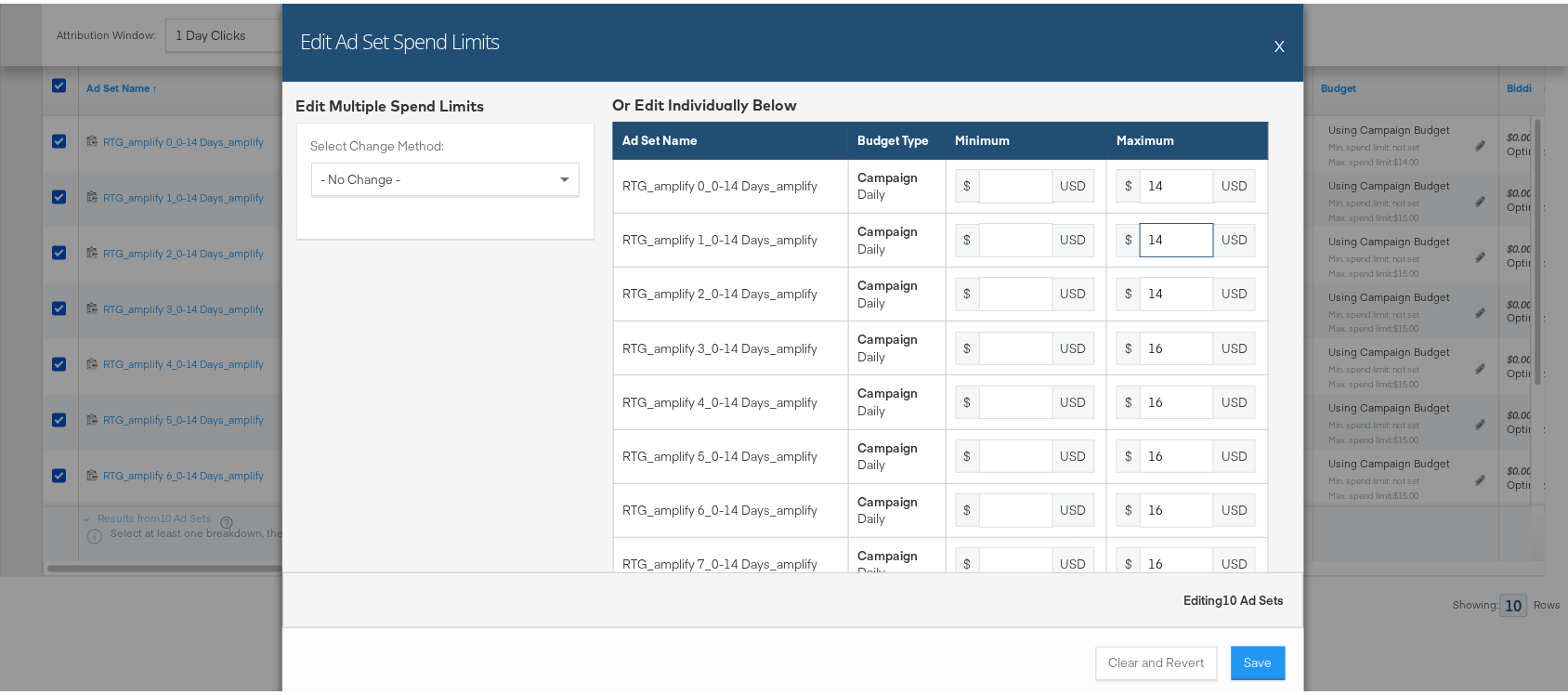
type input "14"
click at [475, 303] on div "Edit Multiple Spend Limits Select Change Method: - No Change -" at bounding box center [445, 422] width 298 height 664
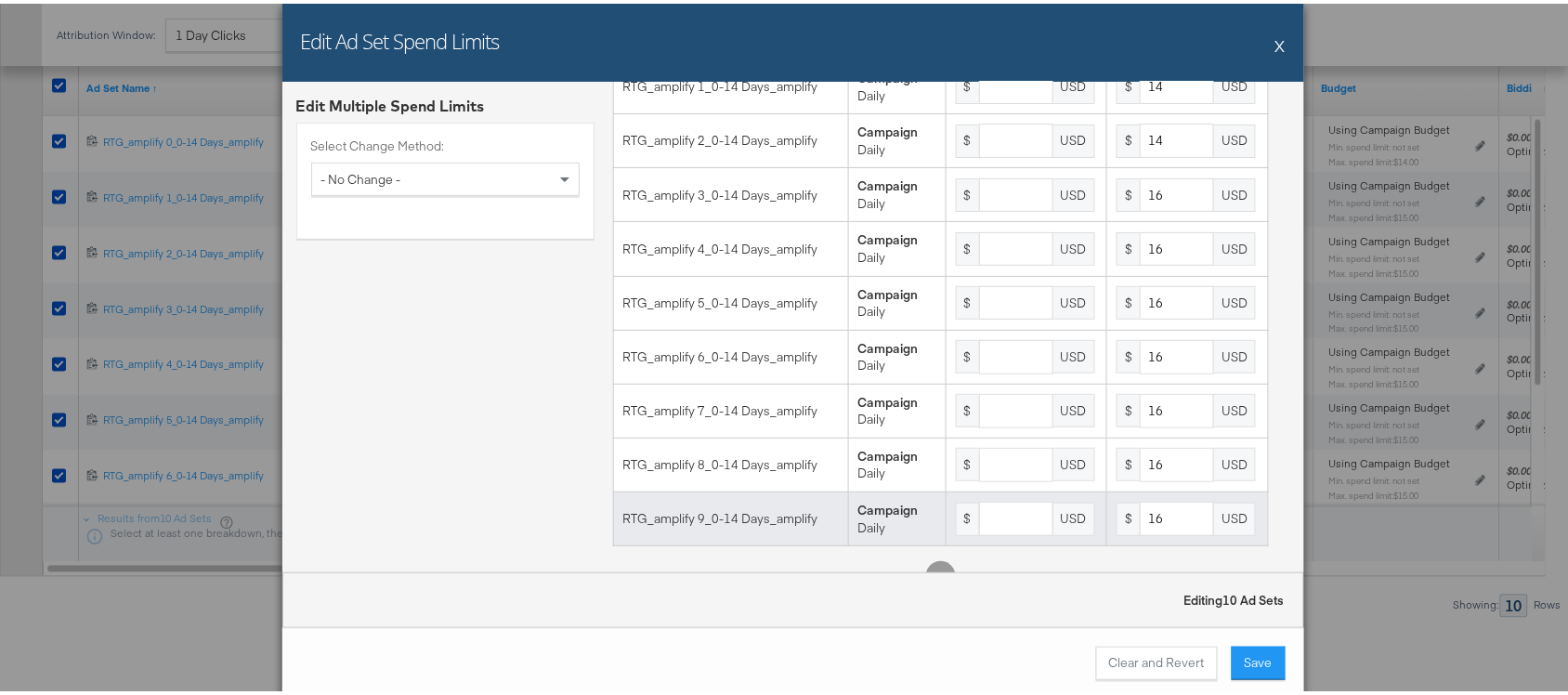
scroll to position [207, 0]
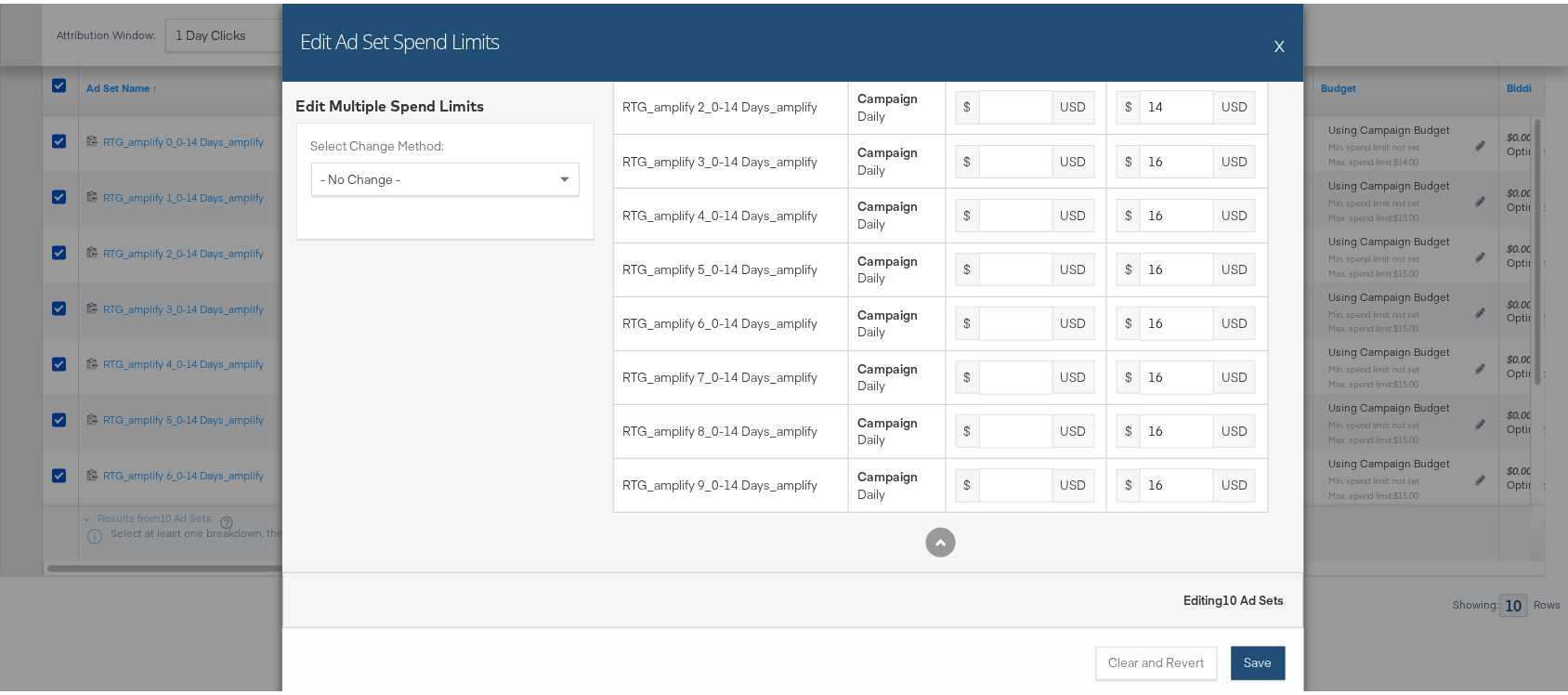
click at [1247, 658] on button "Save" at bounding box center [1259, 659] width 54 height 34
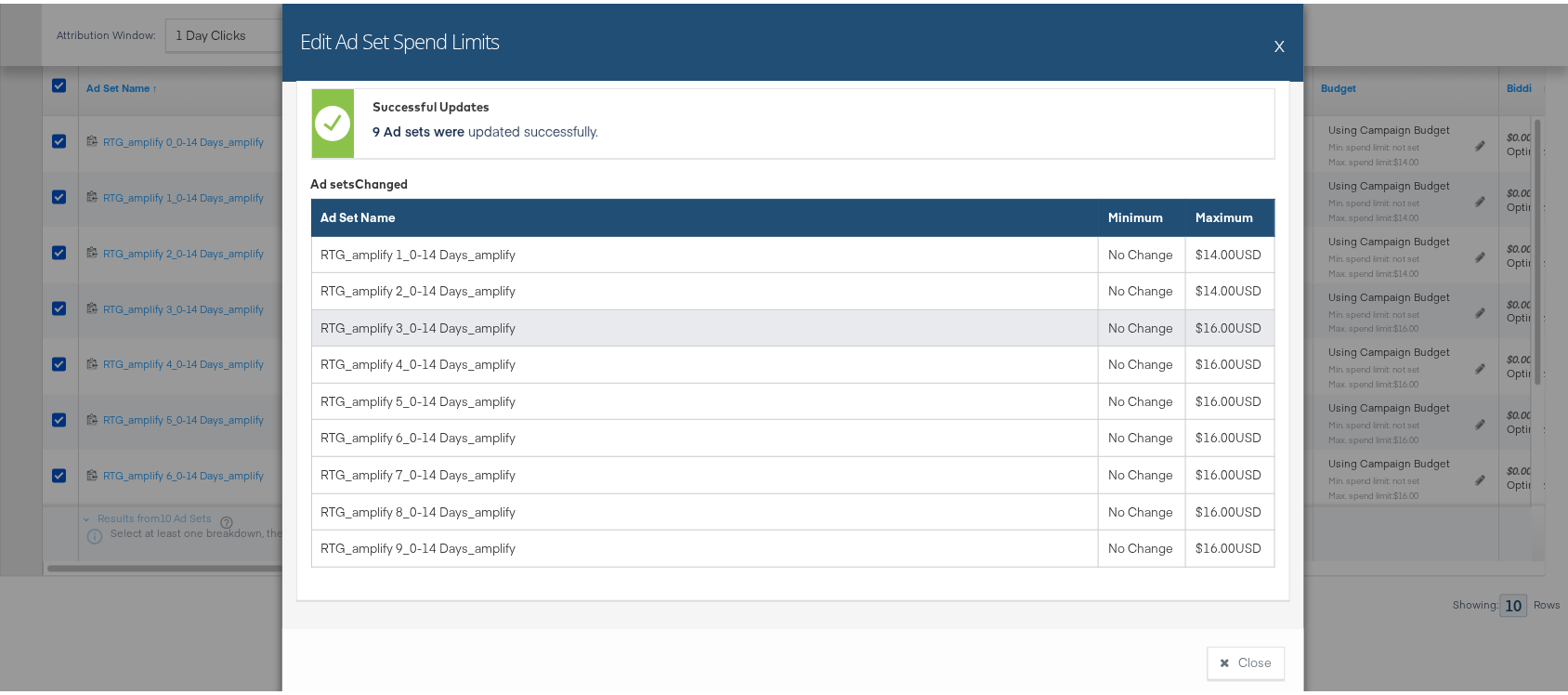
scroll to position [161, 0]
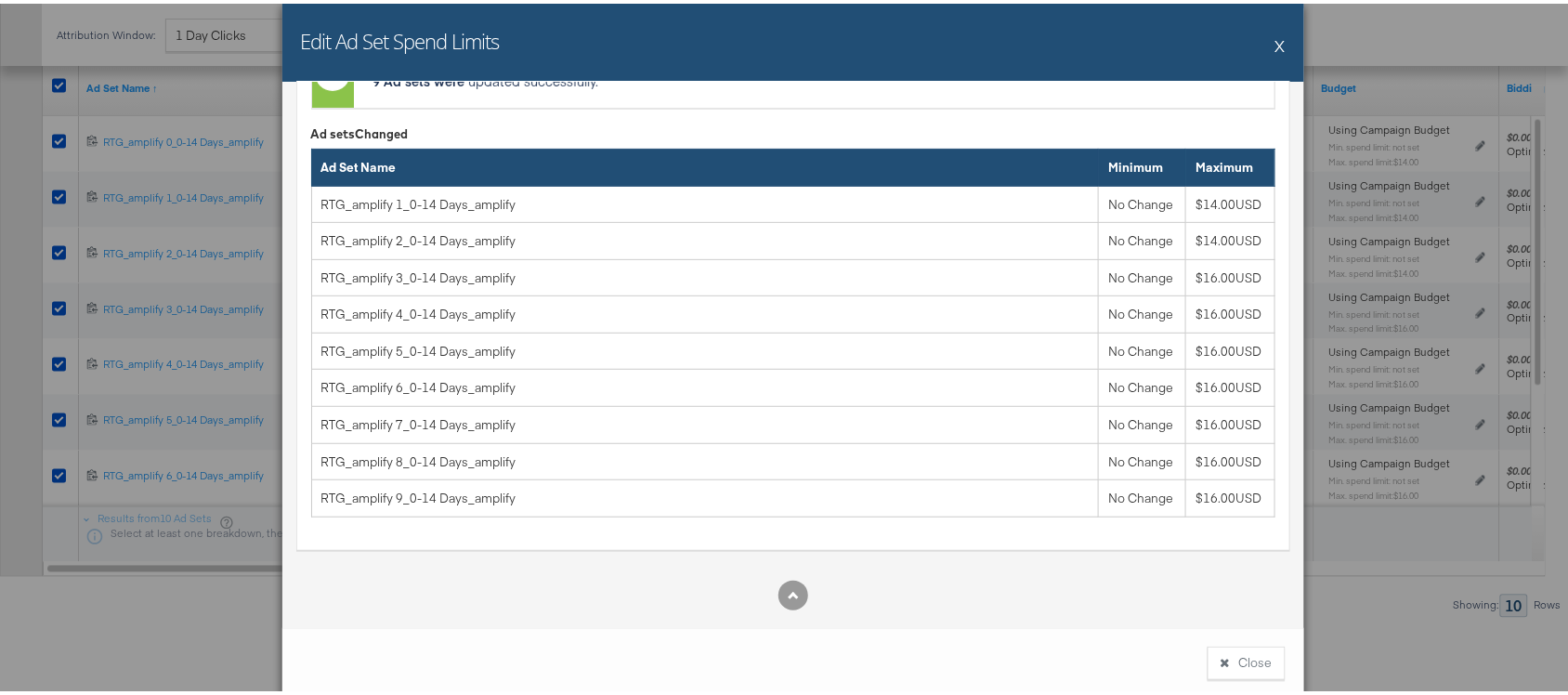
click at [1276, 42] on button "X" at bounding box center [1280, 42] width 10 height 37
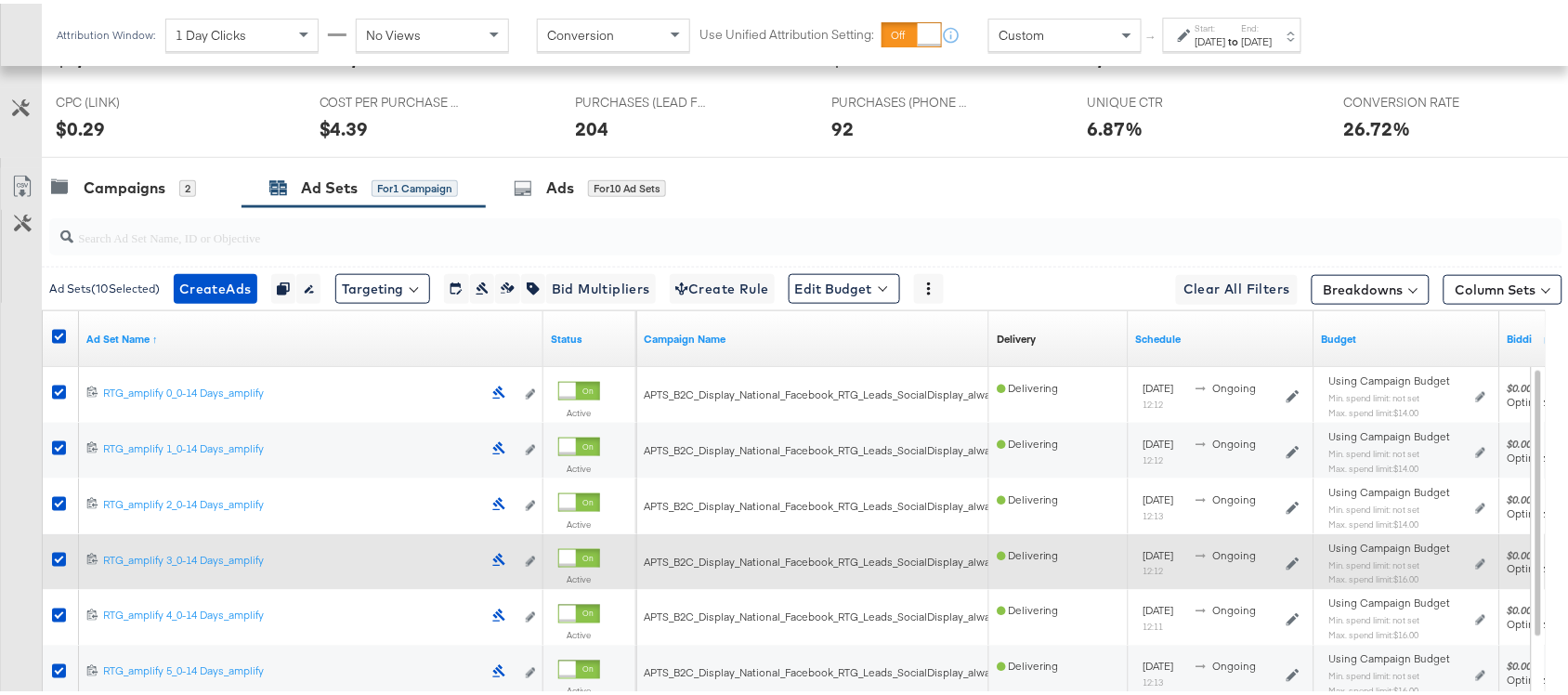
scroll to position [479, 0]
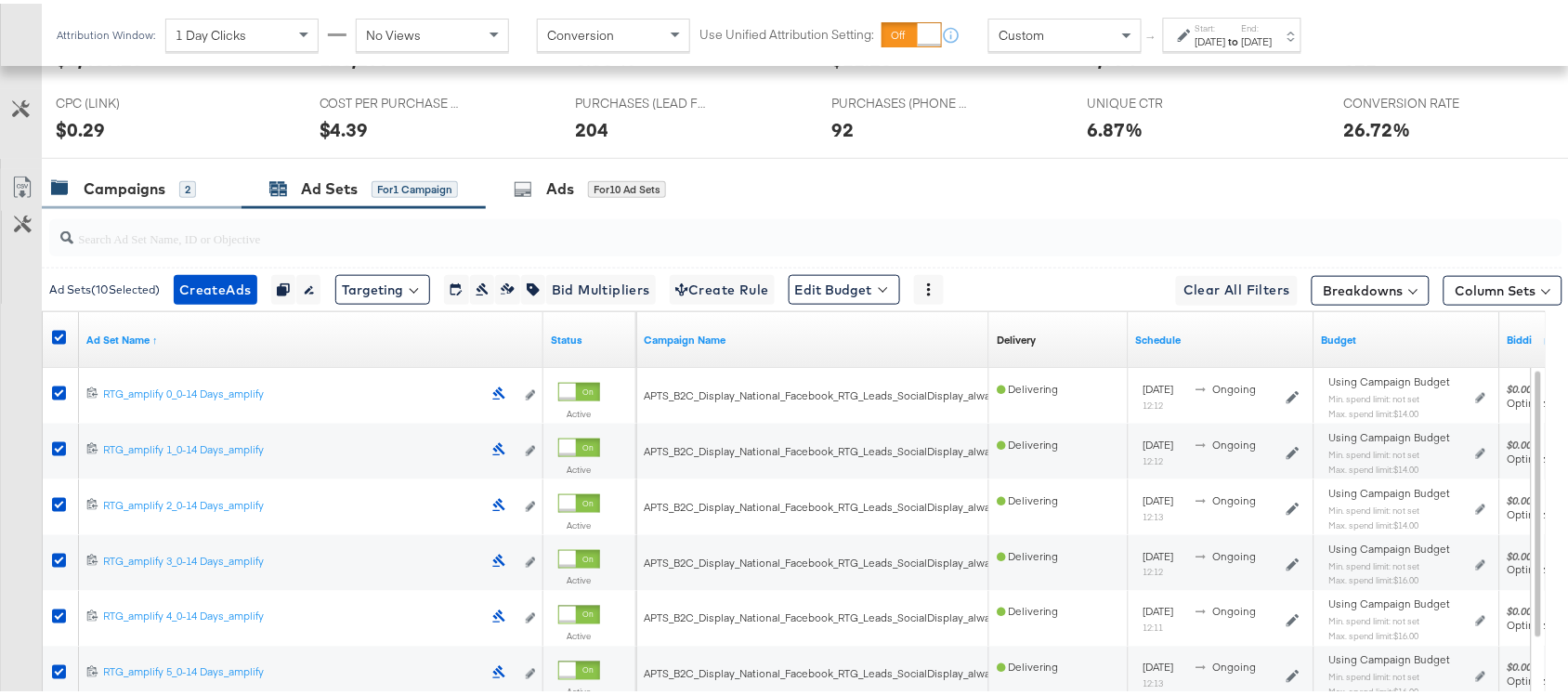
click at [110, 196] on div "Campaigns" at bounding box center [124, 185] width 81 height 22
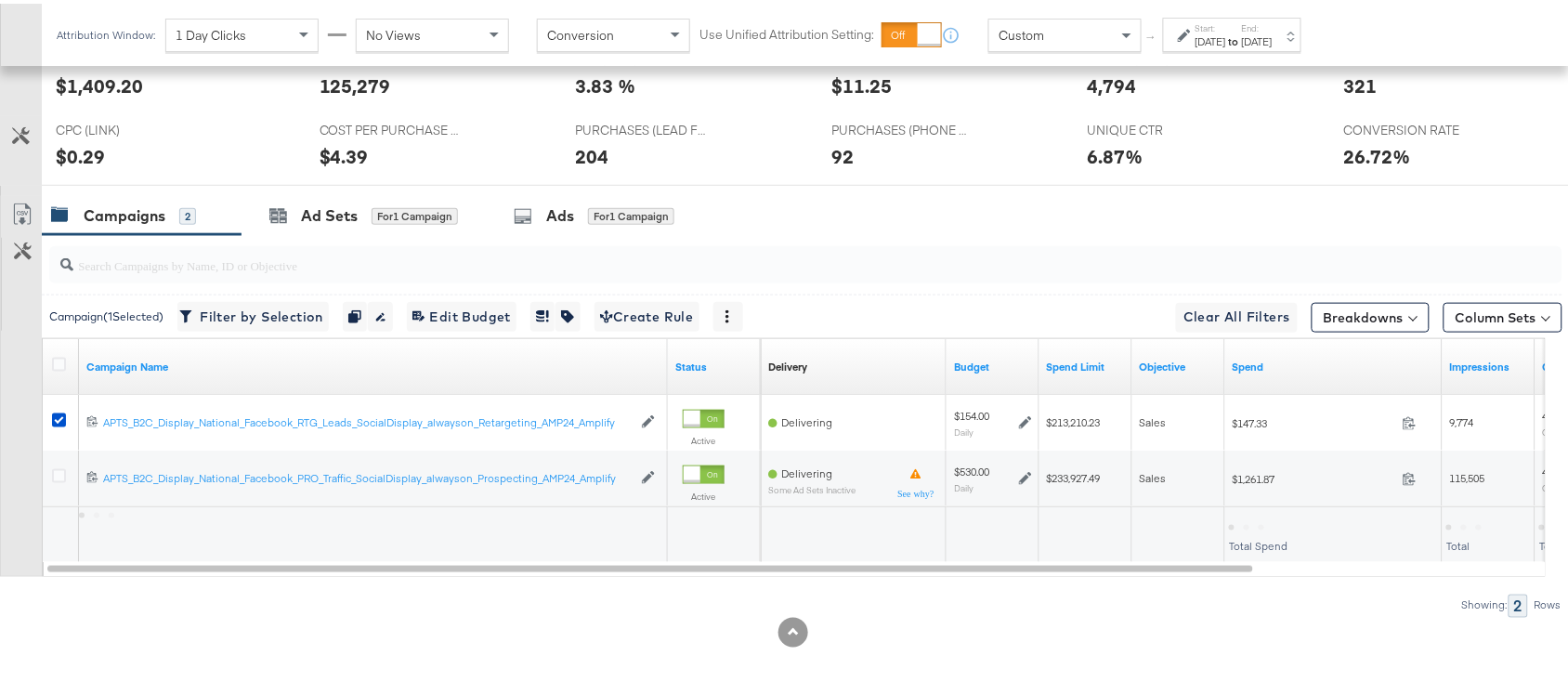
scroll to position [455, 0]
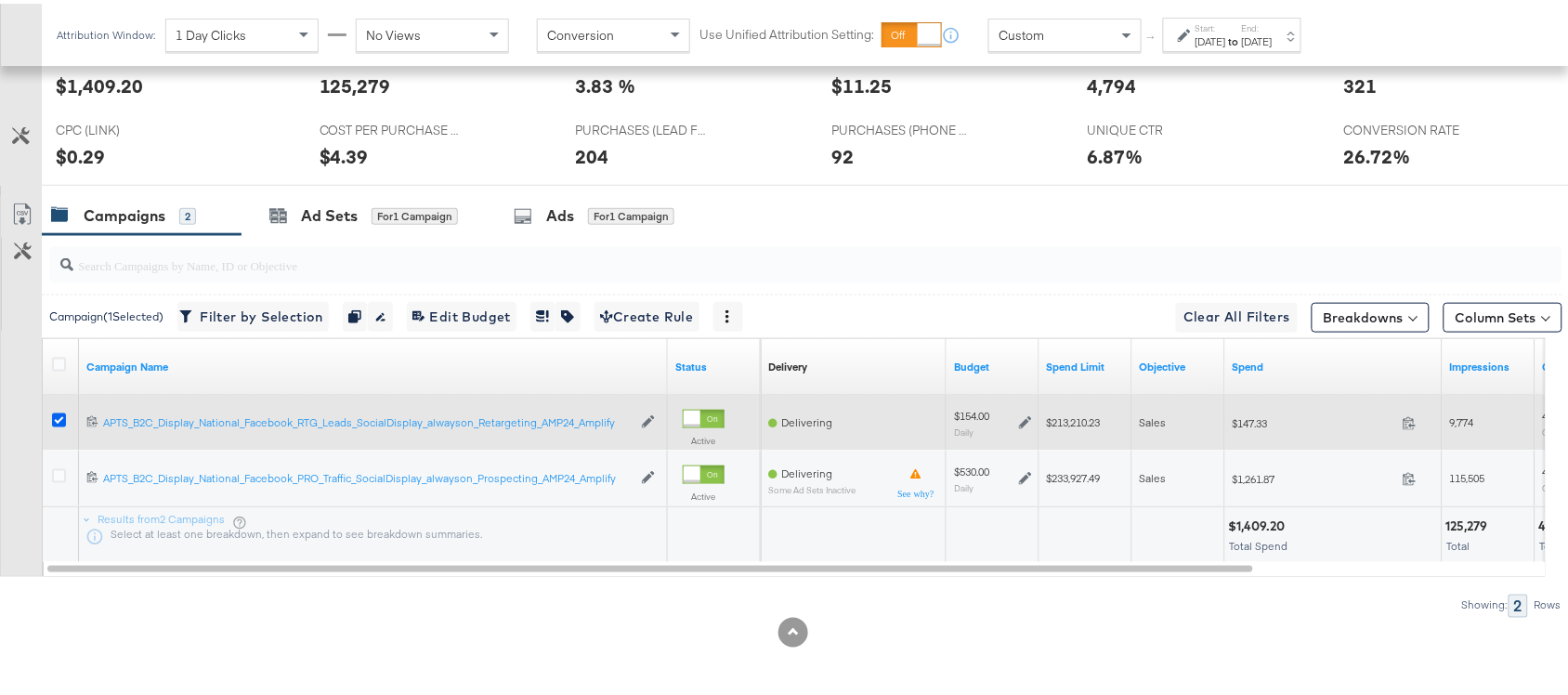
click at [62, 419] on icon at bounding box center [59, 416] width 14 height 14
click at [0, 0] on input "checkbox" at bounding box center [0, 0] width 0 height 0
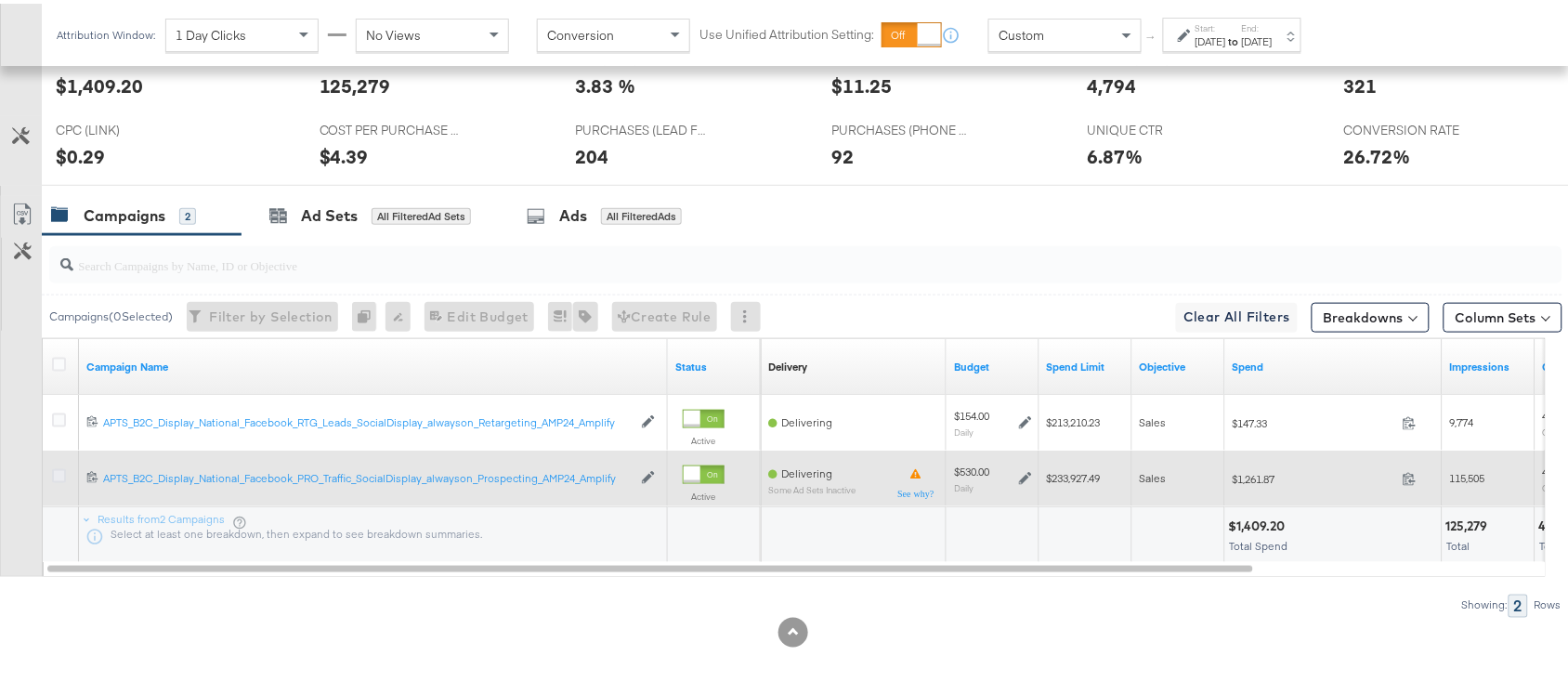
click at [61, 472] on icon at bounding box center [59, 472] width 14 height 14
click at [0, 0] on input "checkbox" at bounding box center [0, 0] width 0 height 0
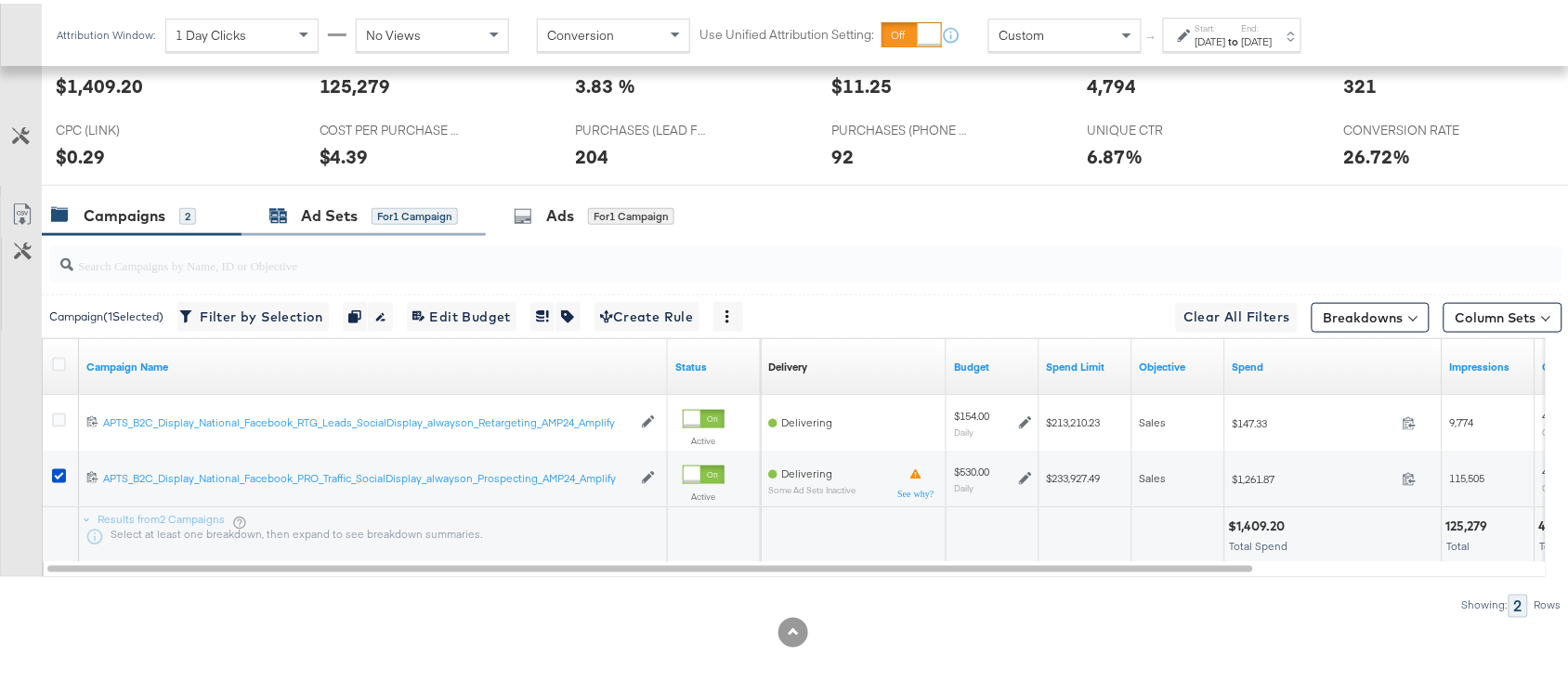
click at [332, 211] on div "Ad Sets" at bounding box center [329, 212] width 57 height 22
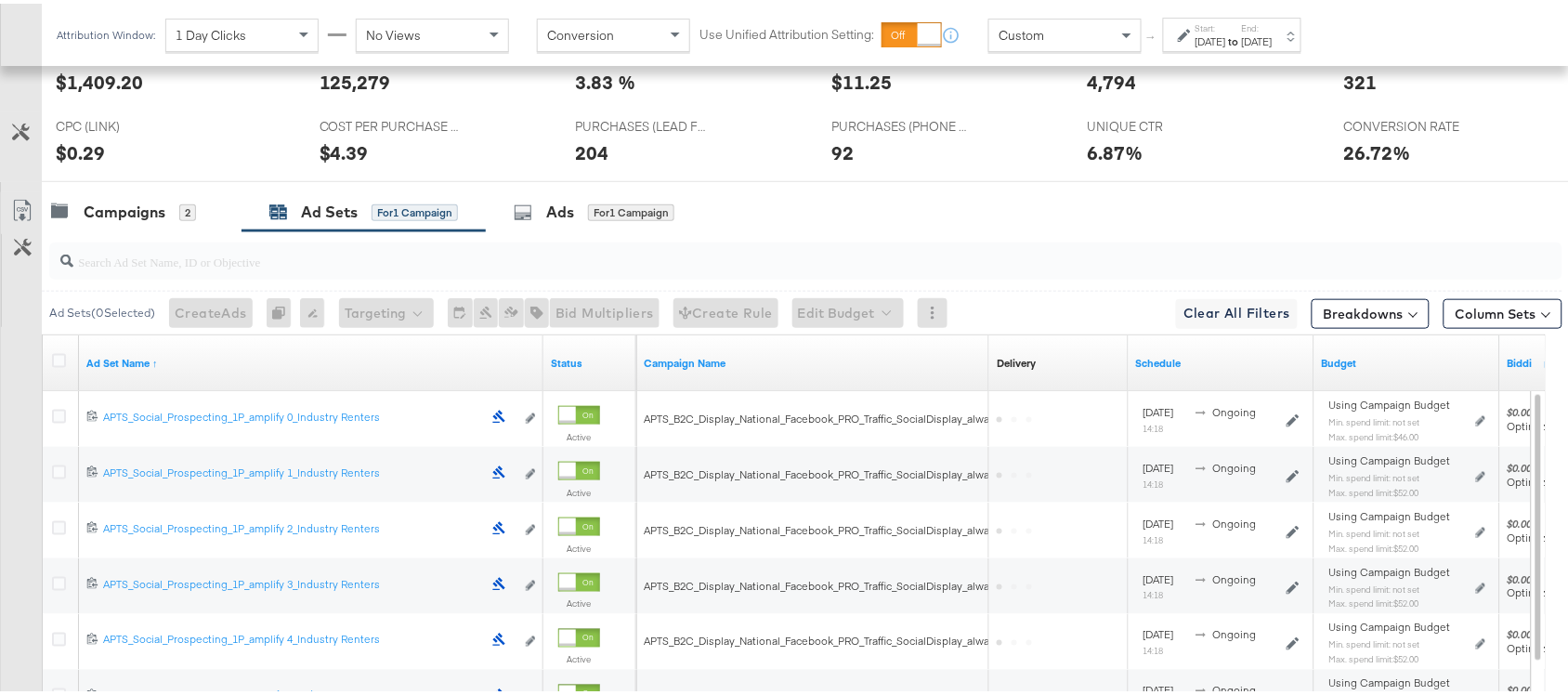
scroll to position [479, 0]
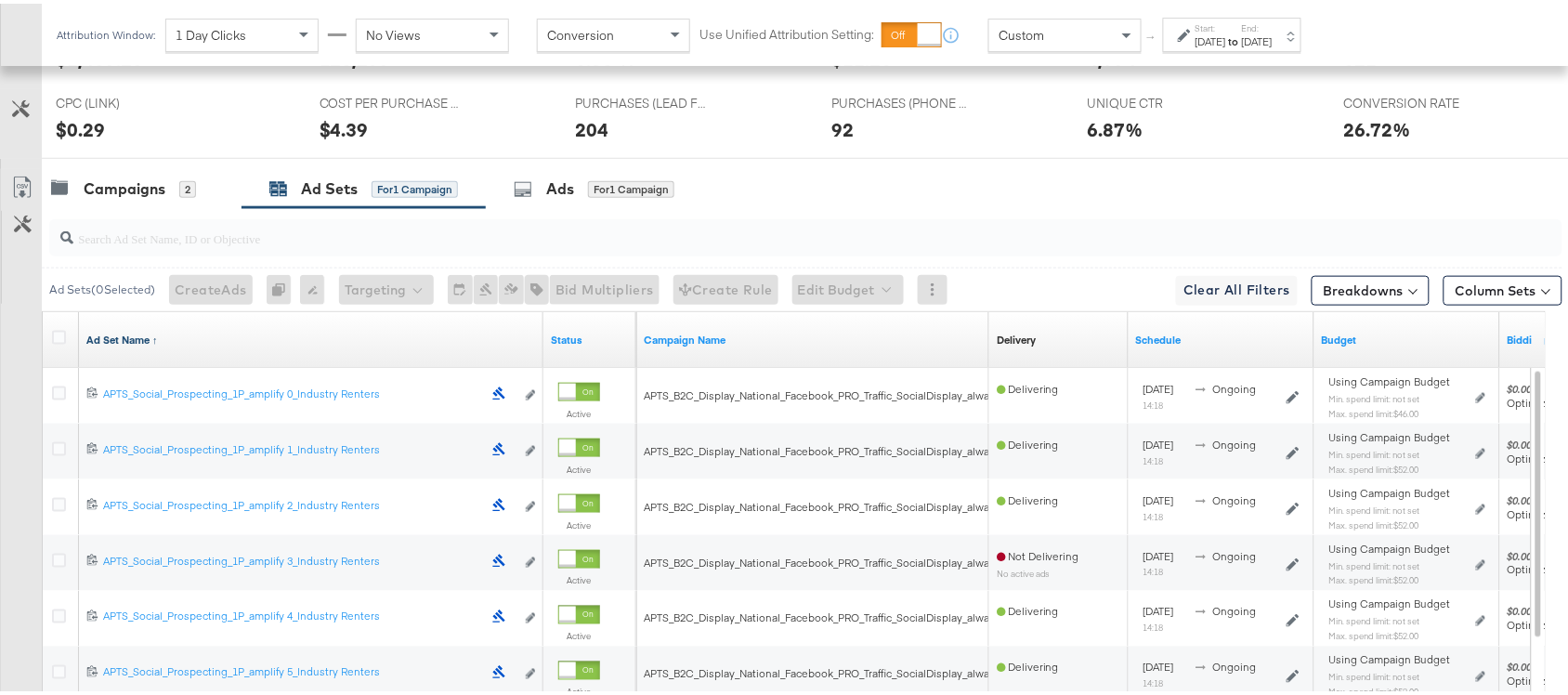
click at [160, 341] on link "Ad Set Name ↑" at bounding box center [311, 336] width 450 height 15
click at [160, 341] on link "Ad Set Name ↓" at bounding box center [311, 336] width 450 height 15
click at [57, 336] on icon at bounding box center [59, 333] width 14 height 14
click at [0, 0] on input "checkbox" at bounding box center [0, 0] width 0 height 0
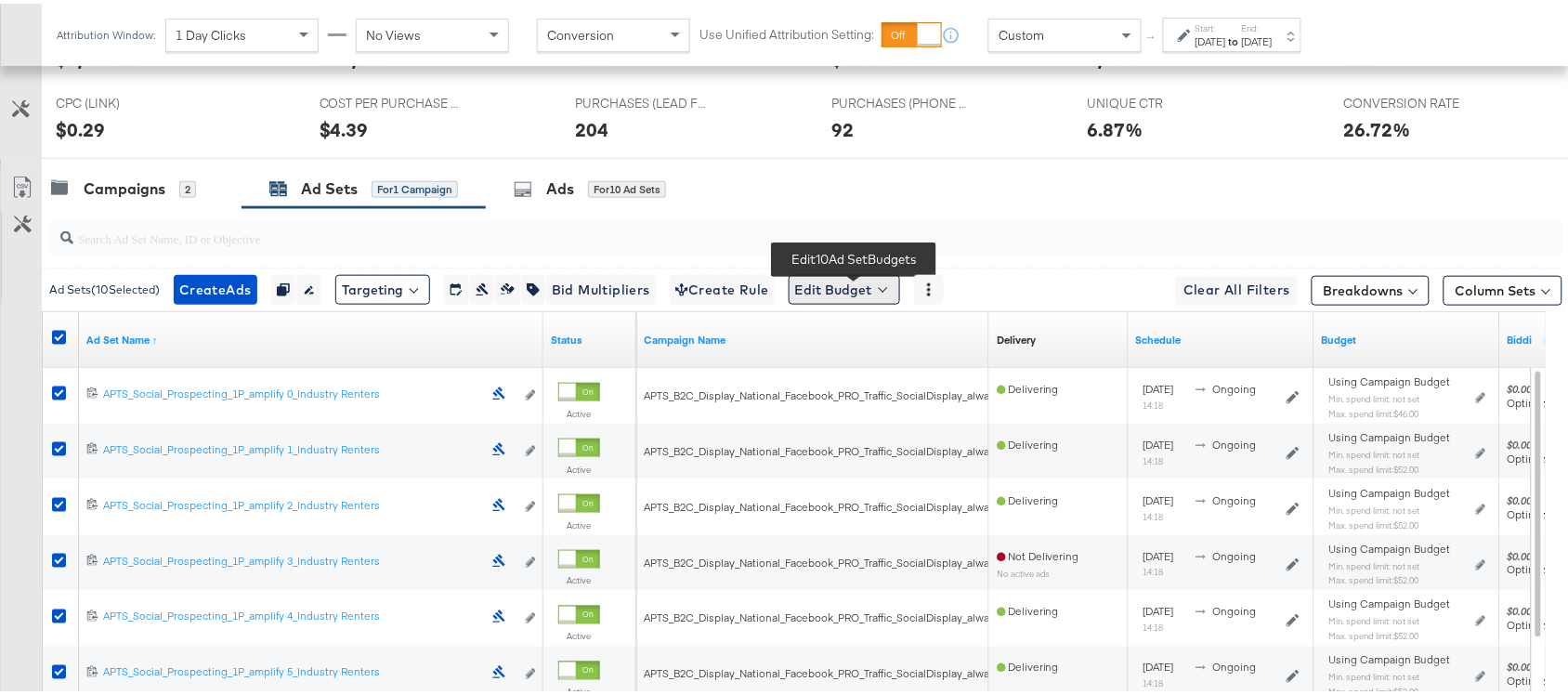
click at [828, 285] on button "Edit Budget" at bounding box center [844, 287] width 111 height 30
click at [902, 370] on span "Edit Ad Set Spend Limits" at bounding box center [865, 372] width 138 height 24
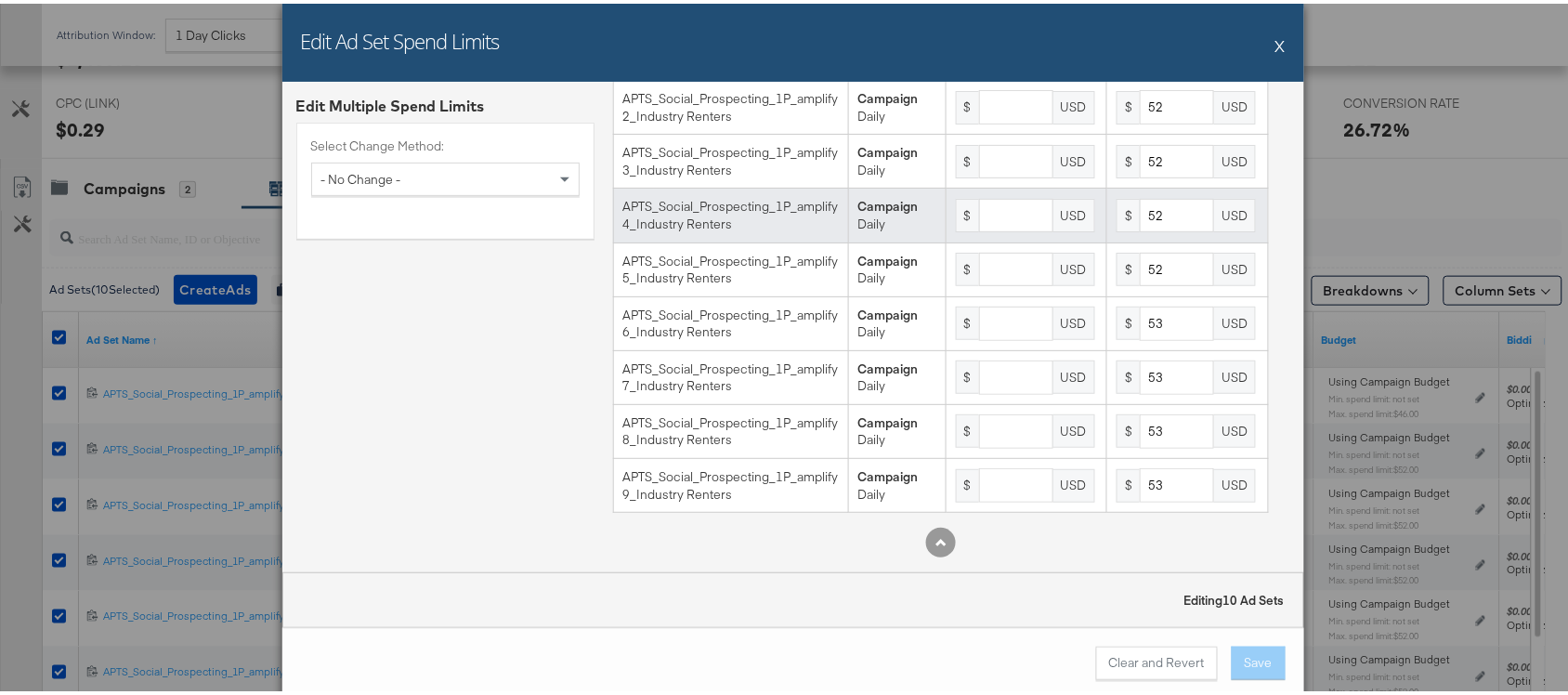
scroll to position [0, 0]
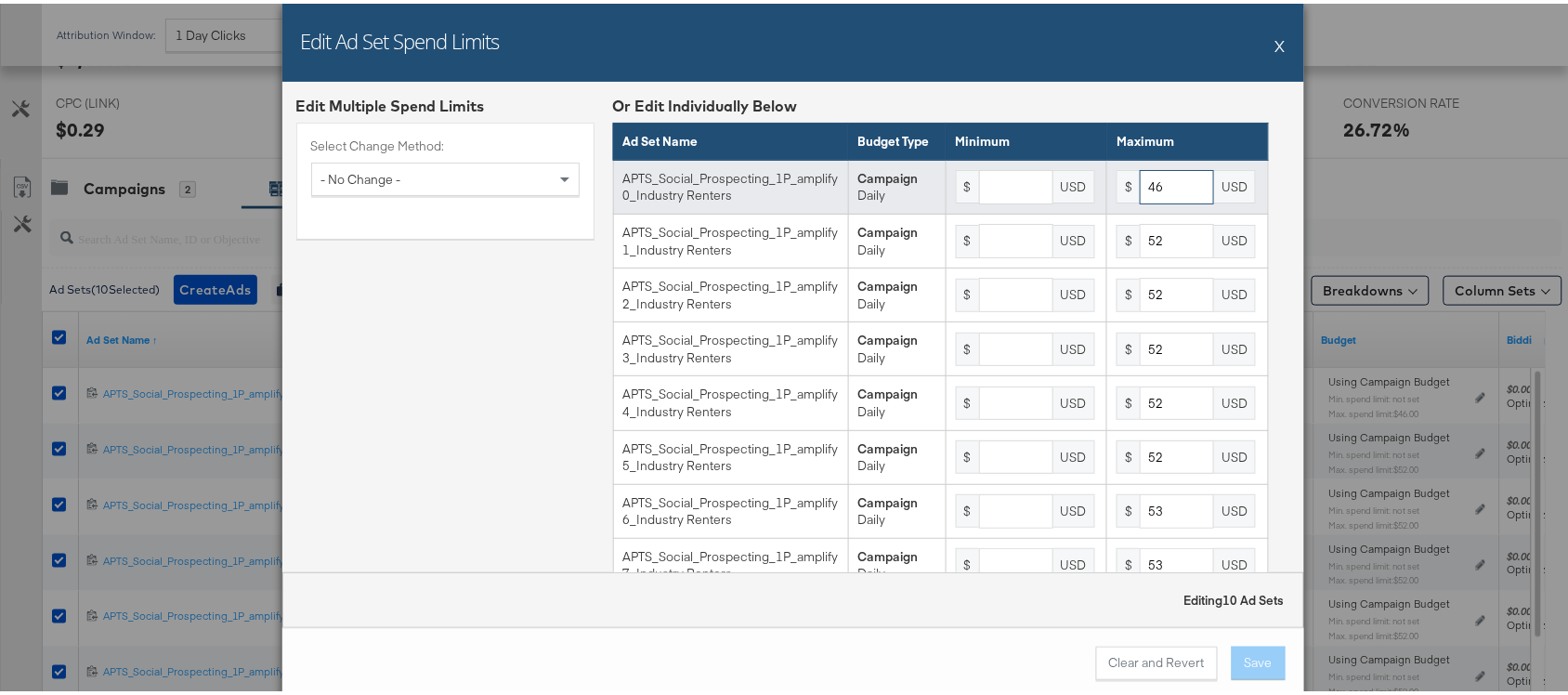
click at [1157, 200] on input "46" at bounding box center [1176, 184] width 74 height 35
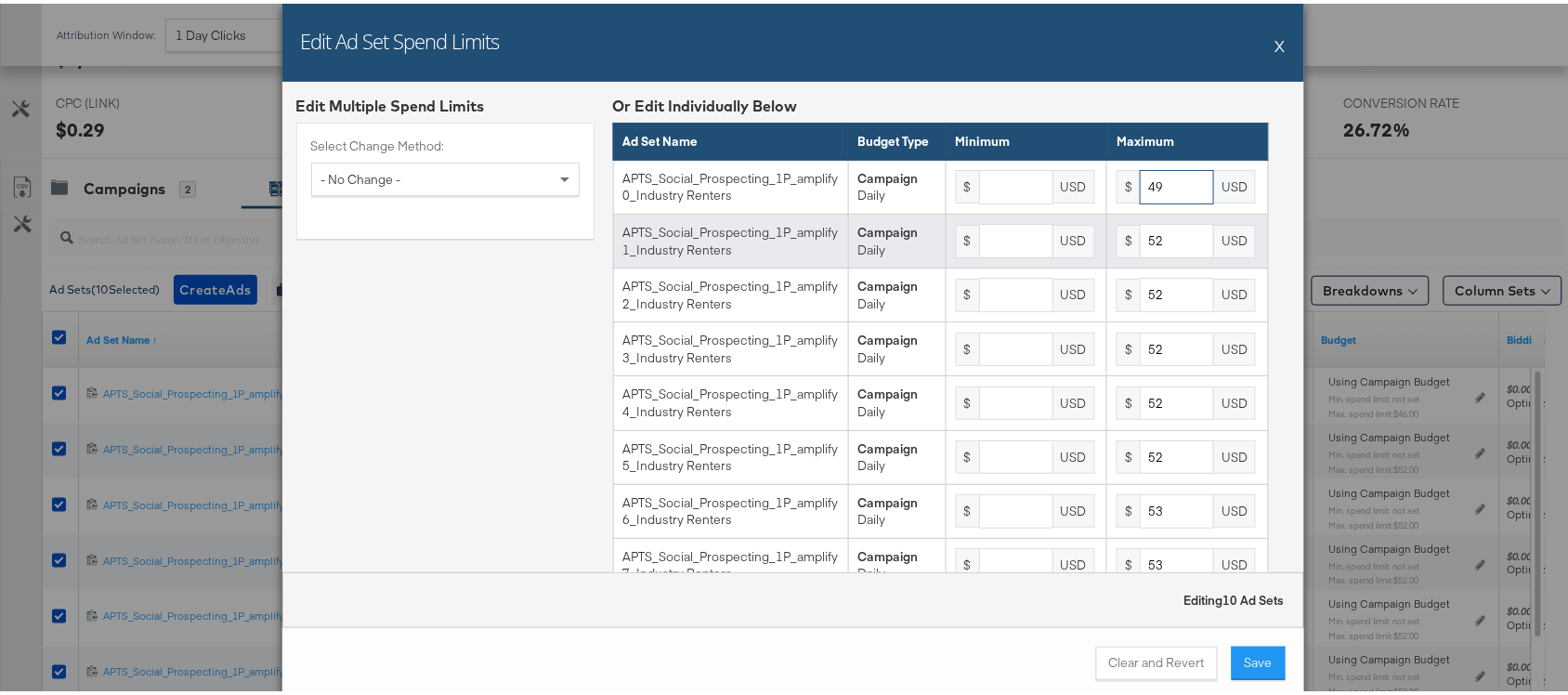
type input "49"
click at [1155, 247] on input "52" at bounding box center [1176, 237] width 74 height 35
type input "5"
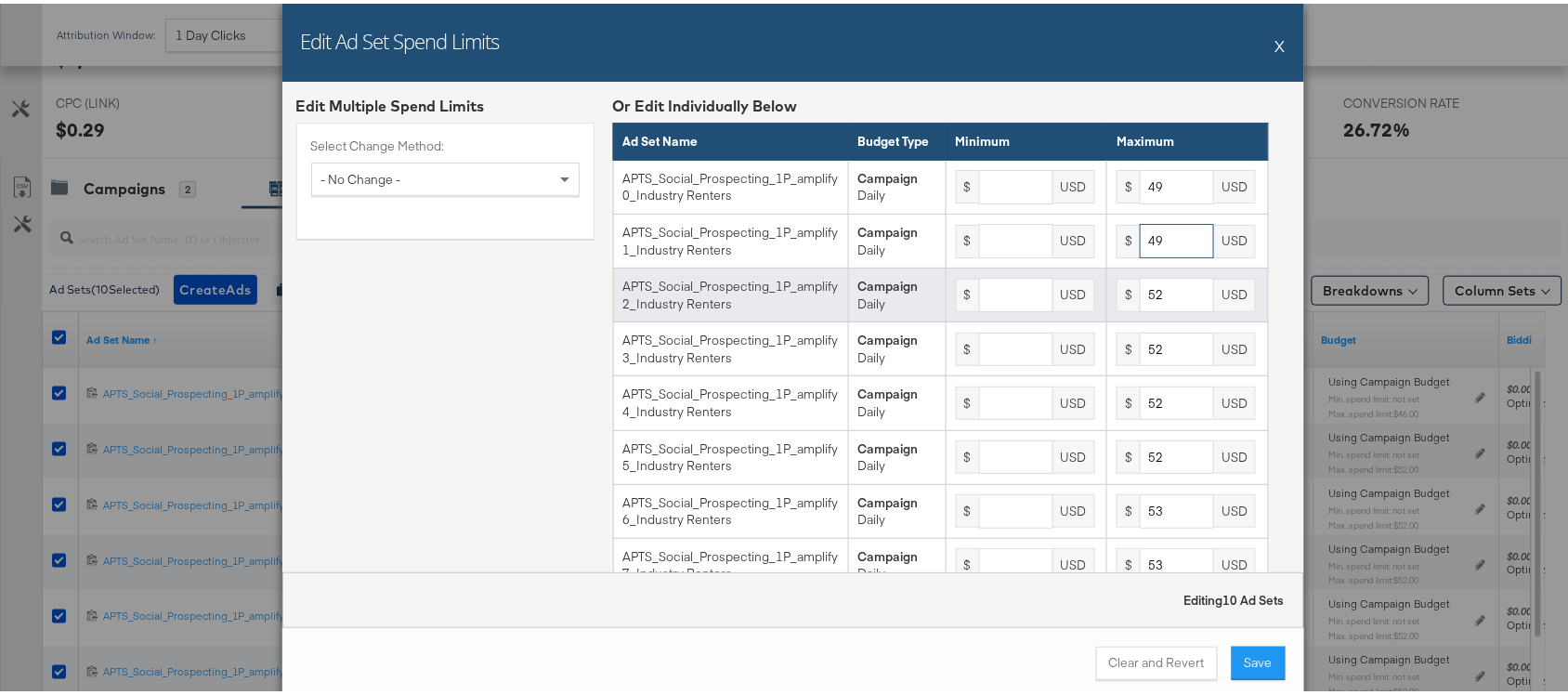
type input "49"
click at [1149, 304] on input "52" at bounding box center [1176, 291] width 74 height 35
type input "5"
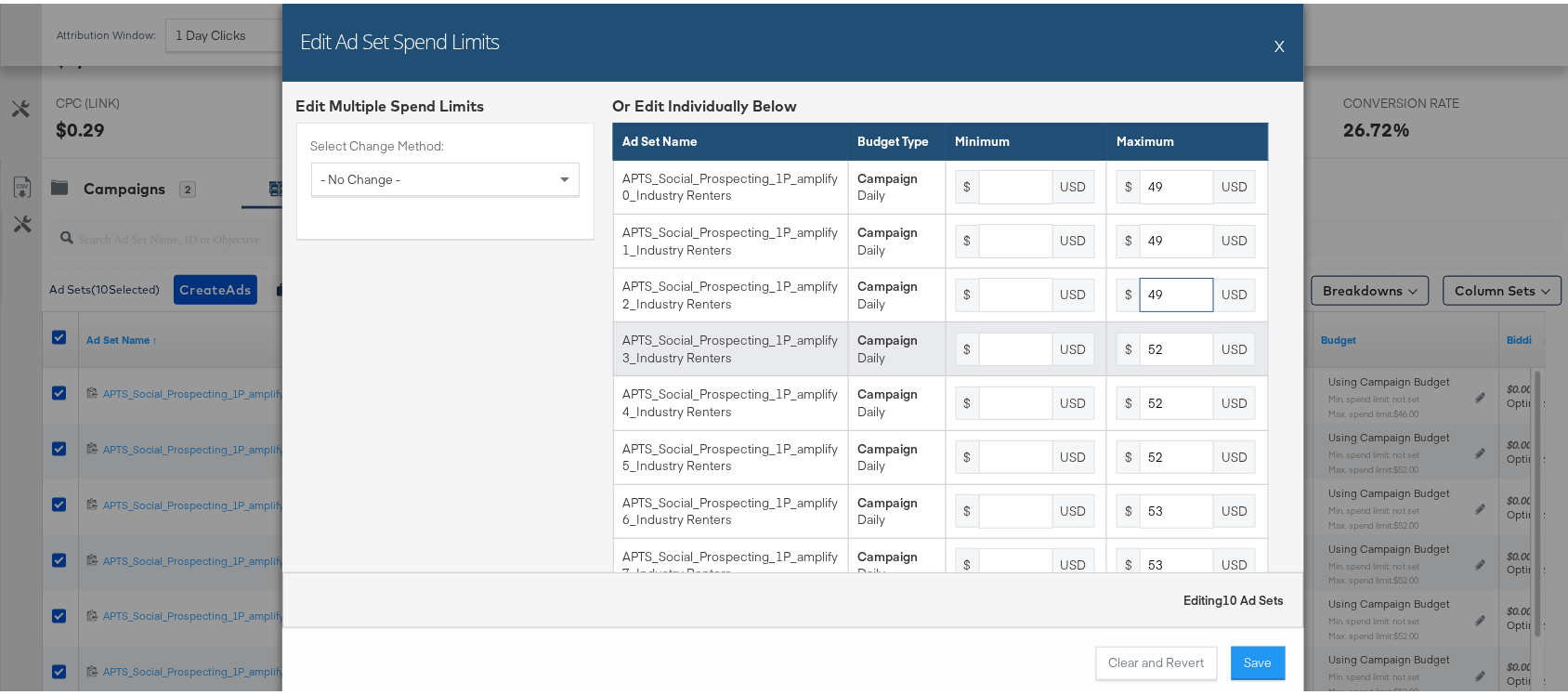
type input "49"
click at [1149, 359] on input "52" at bounding box center [1176, 346] width 74 height 35
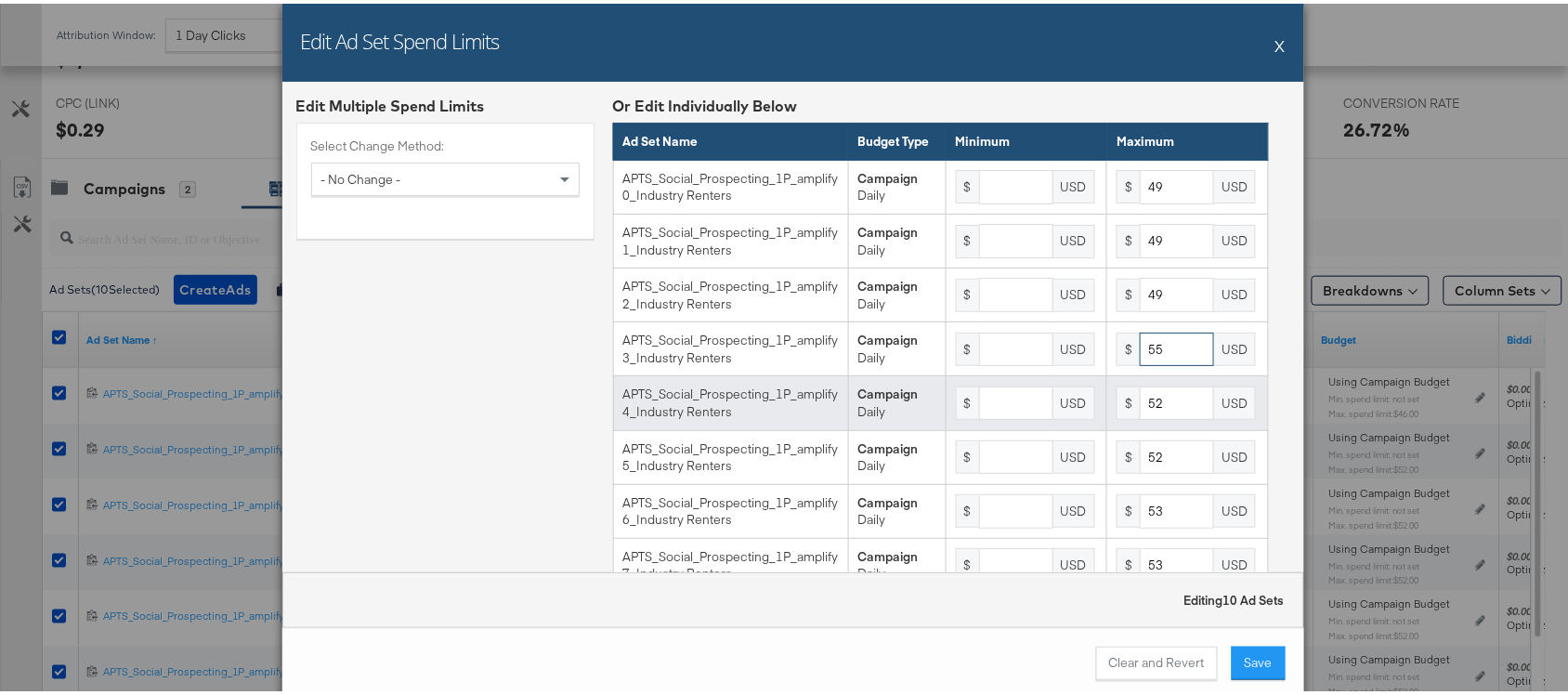
type input "55"
click at [1149, 415] on input "52" at bounding box center [1176, 400] width 74 height 35
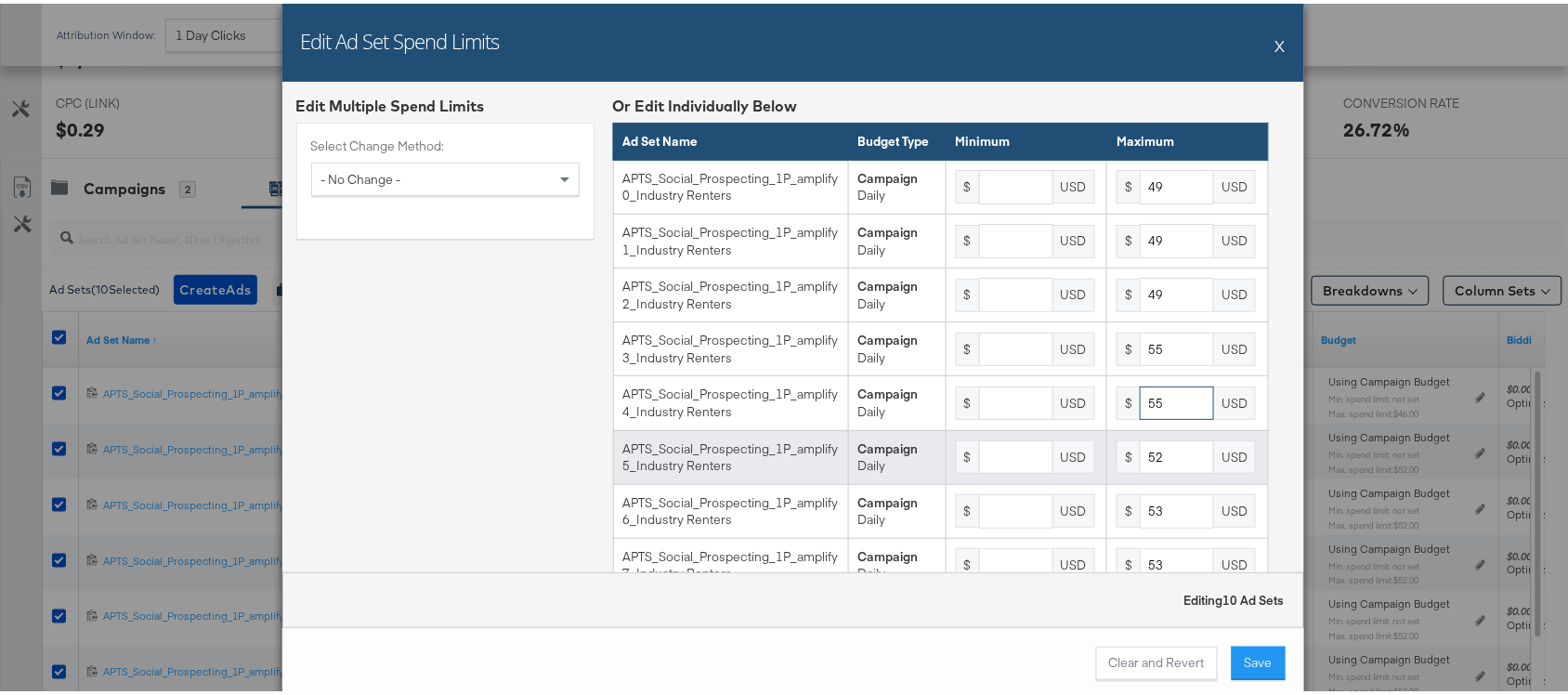
type input "55"
click at [1141, 466] on input "52" at bounding box center [1176, 453] width 74 height 35
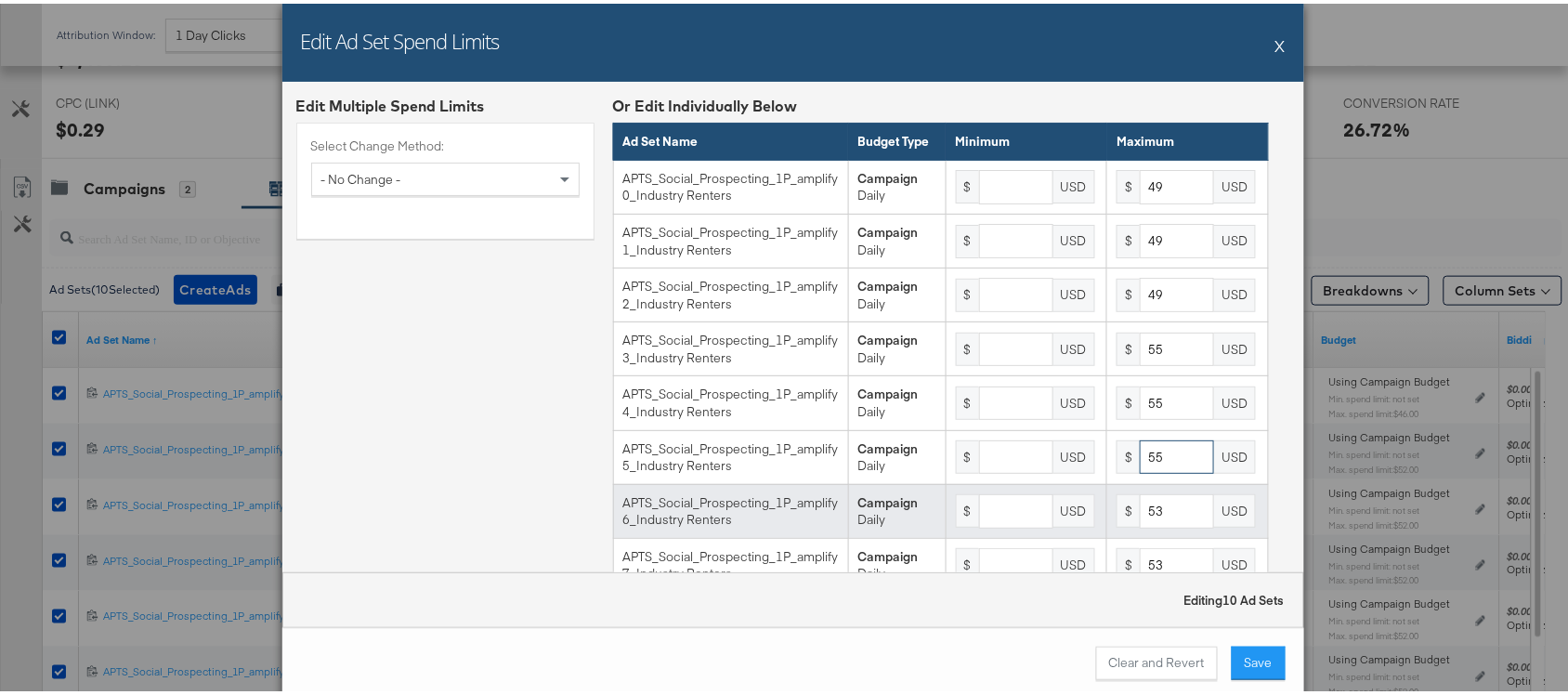
type input "55"
click at [1164, 525] on input "53" at bounding box center [1176, 508] width 74 height 35
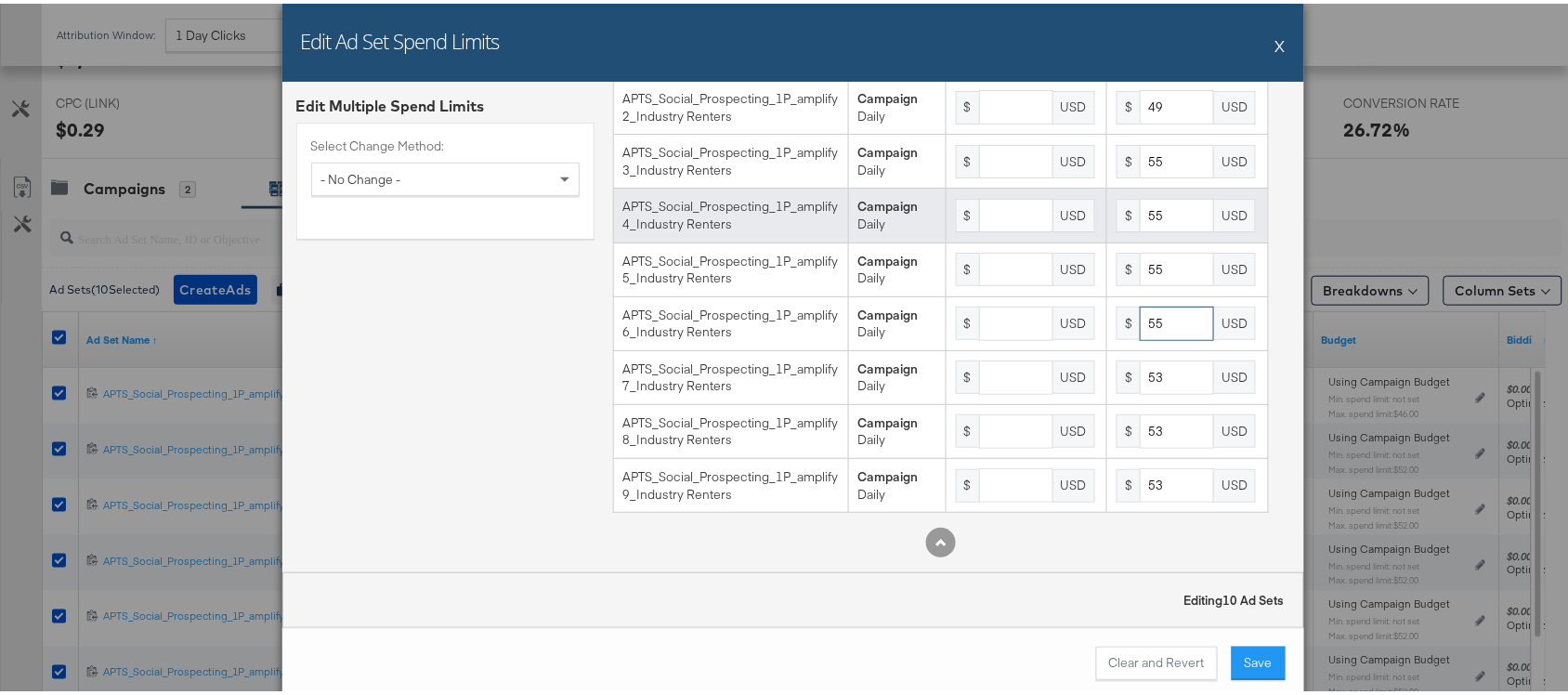
scroll to position [206, 0]
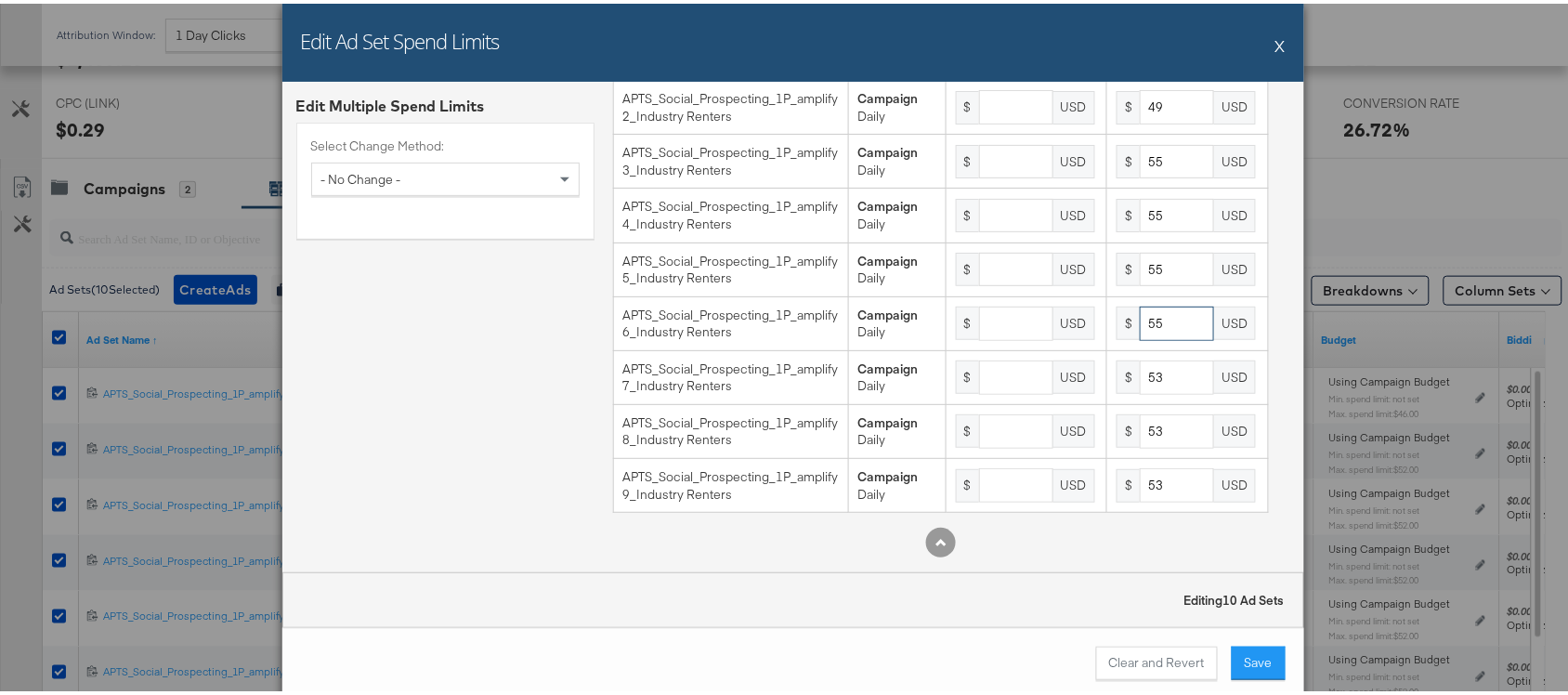
type input "55"
click at [531, 406] on div "Edit Multiple Spend Limits Select Change Method: - No Change -" at bounding box center [445, 236] width 298 height 664
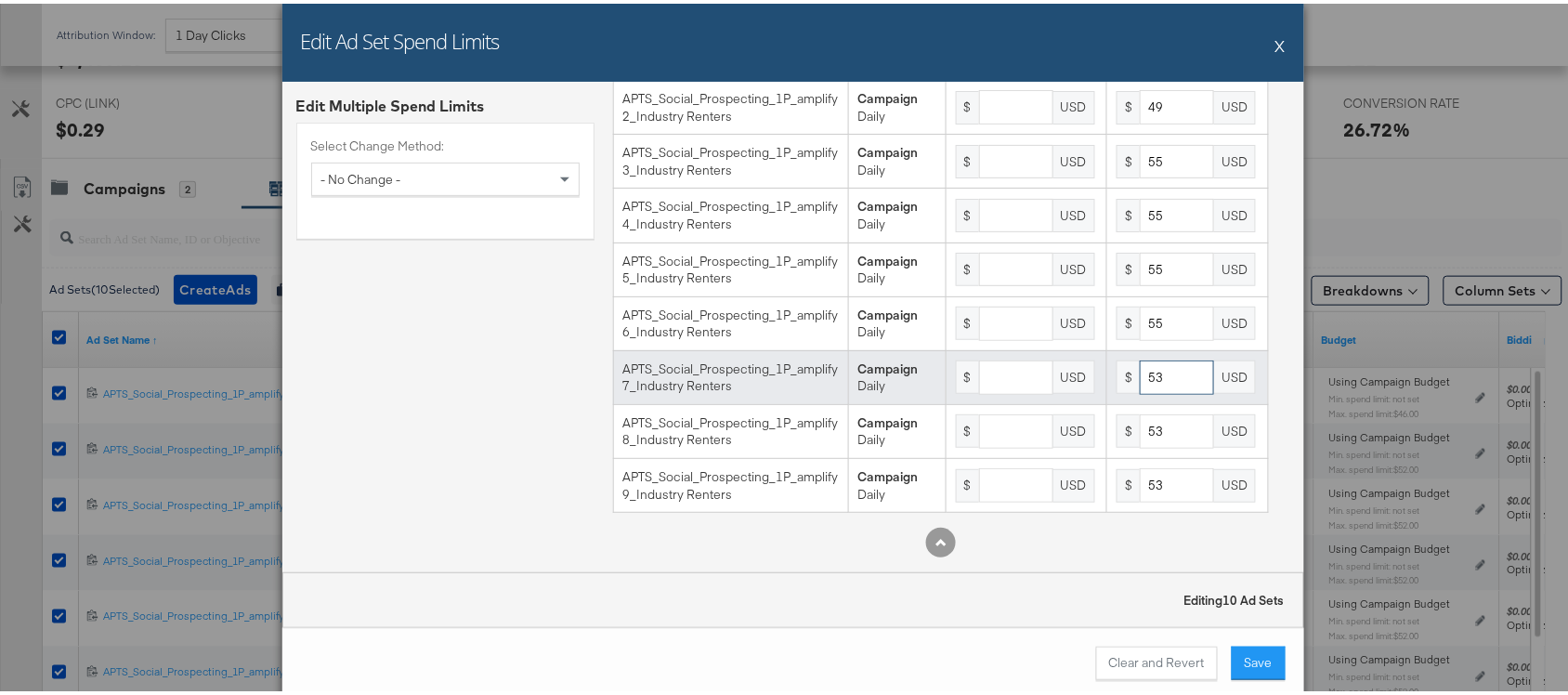
click at [1150, 375] on input "53" at bounding box center [1176, 374] width 74 height 35
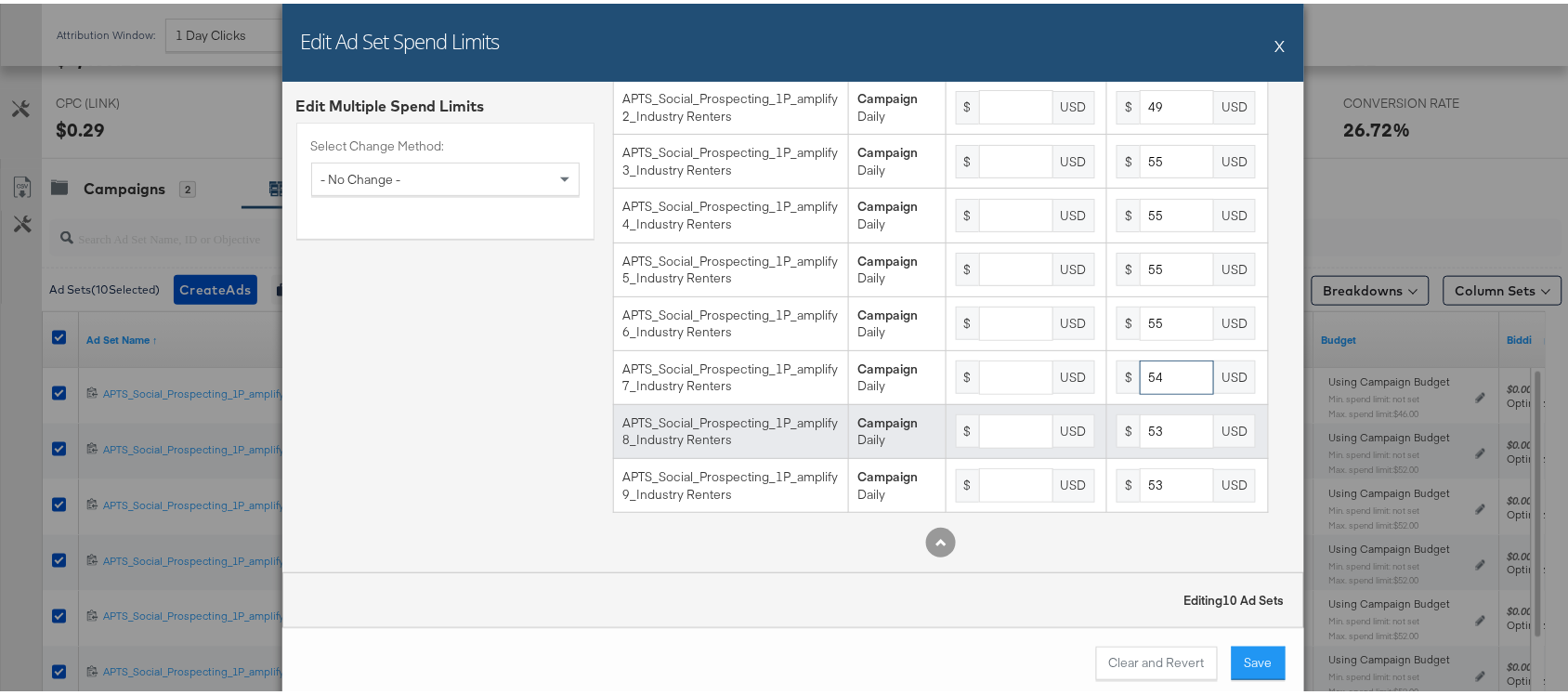
type input "54"
click at [1152, 428] on input "53" at bounding box center [1176, 427] width 74 height 35
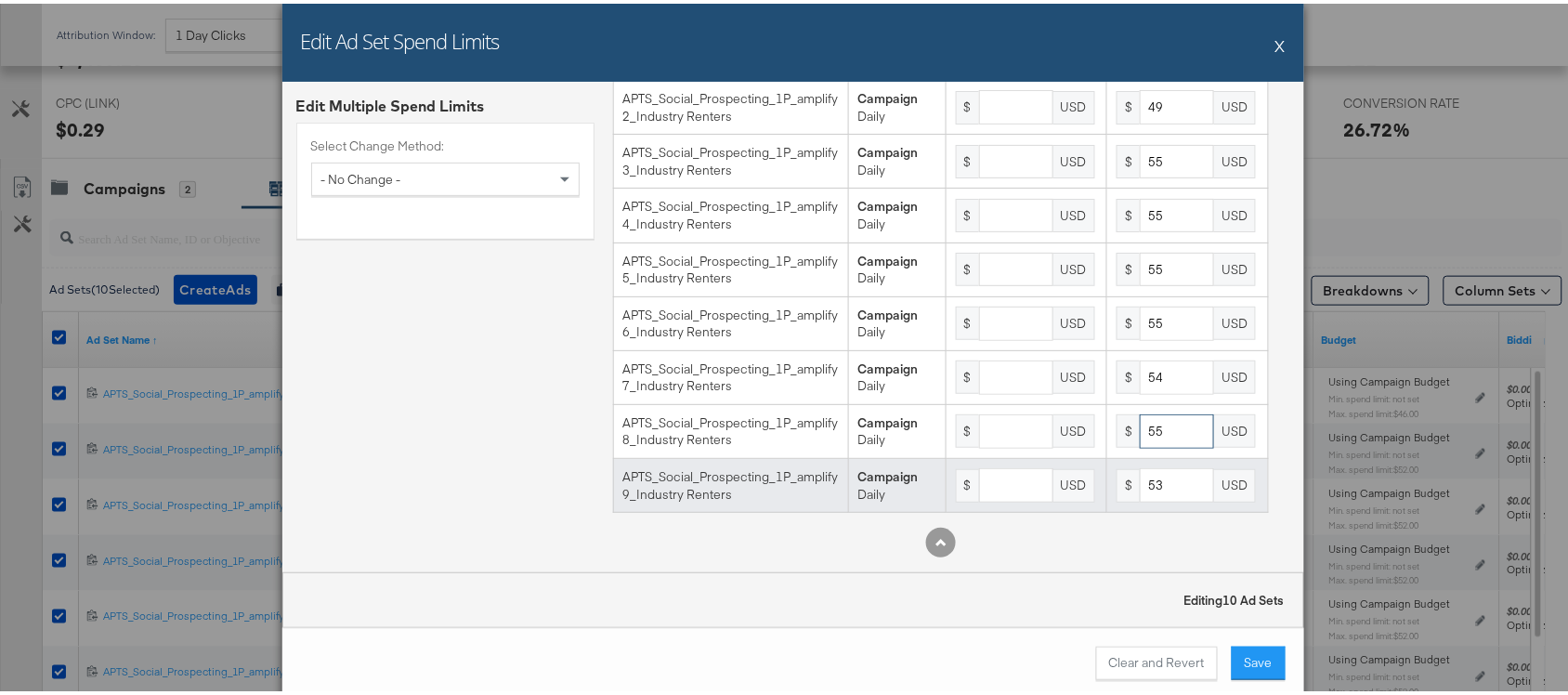
type input "55"
click at [1157, 477] on input "53" at bounding box center [1176, 481] width 74 height 35
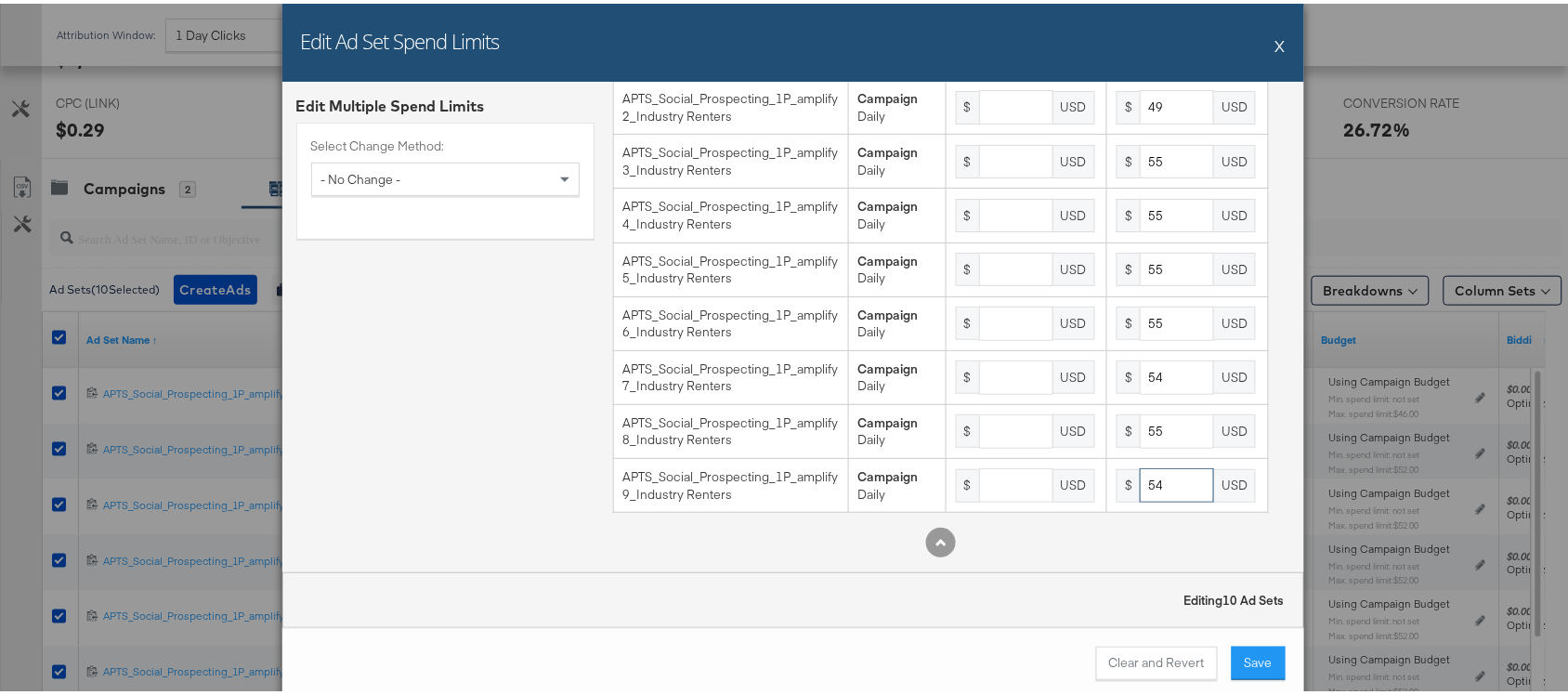
type input "54"
click at [451, 444] on div "Edit Multiple Spend Limits Select Change Method: - No Change -" at bounding box center [445, 236] width 298 height 664
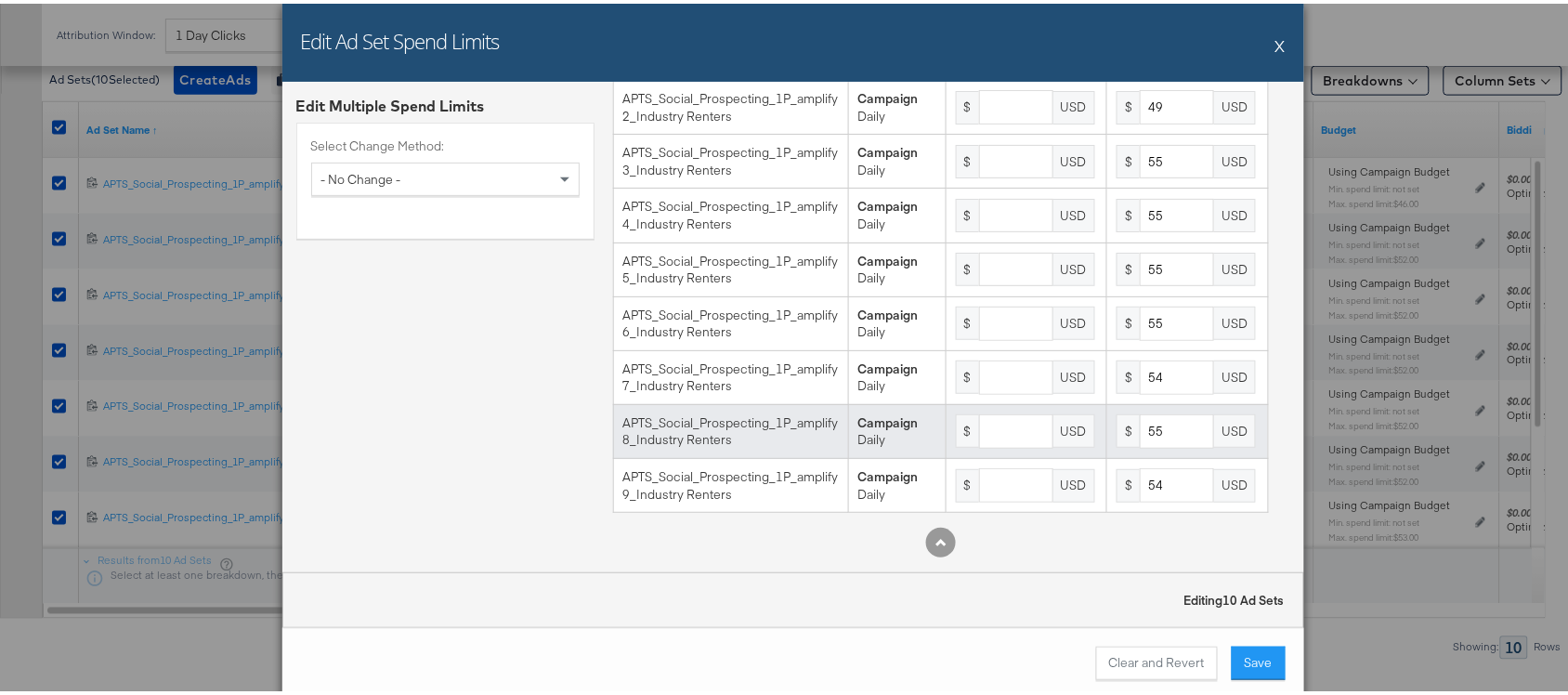
scroll to position [734, 0]
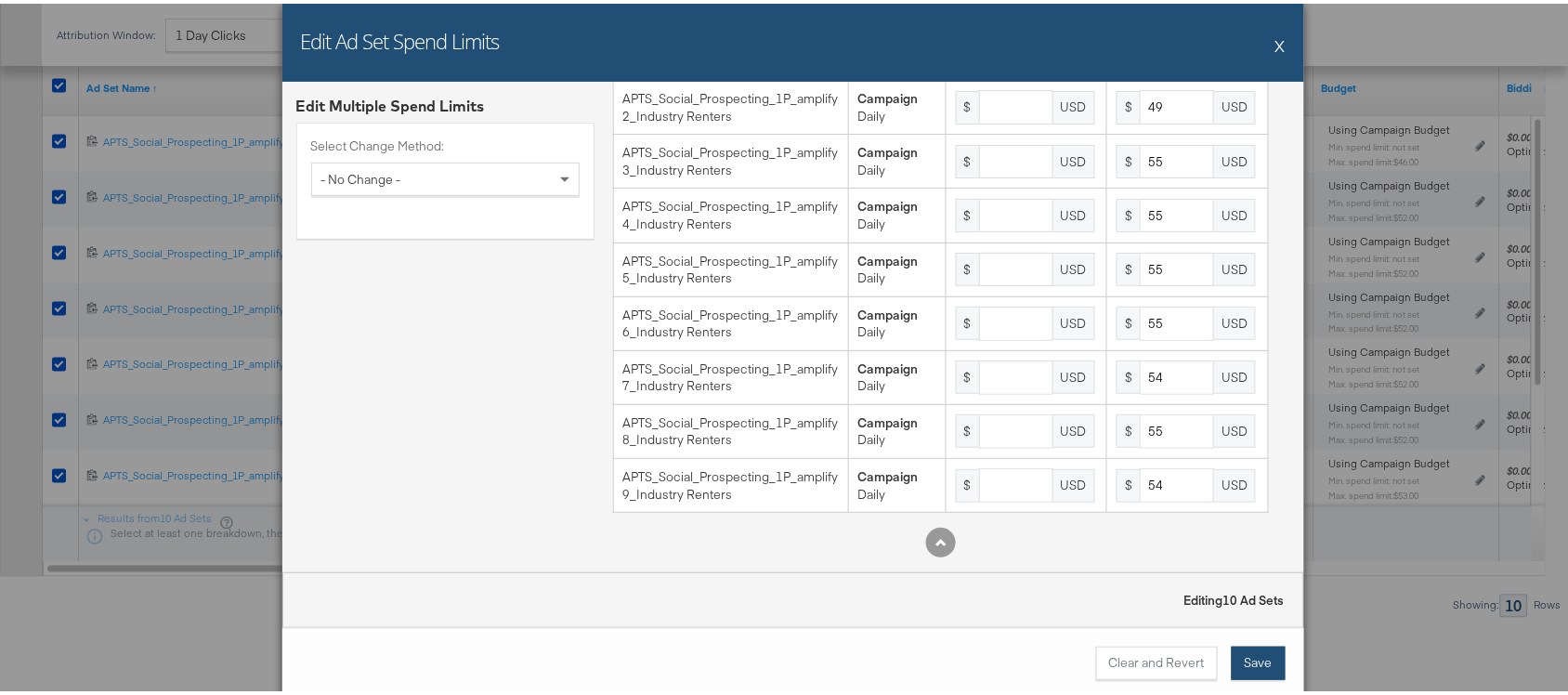
click at [1240, 658] on button "Save" at bounding box center [1259, 659] width 54 height 34
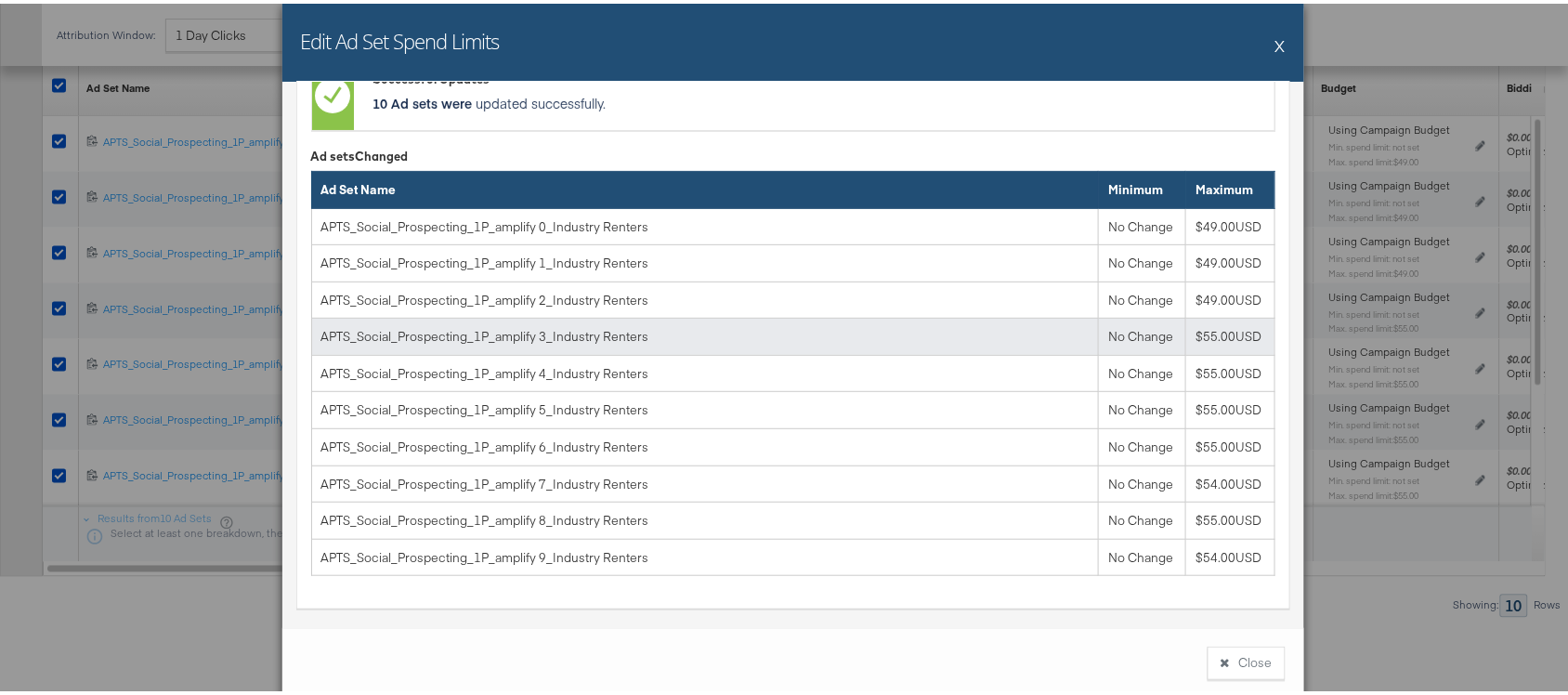
scroll to position [198, 0]
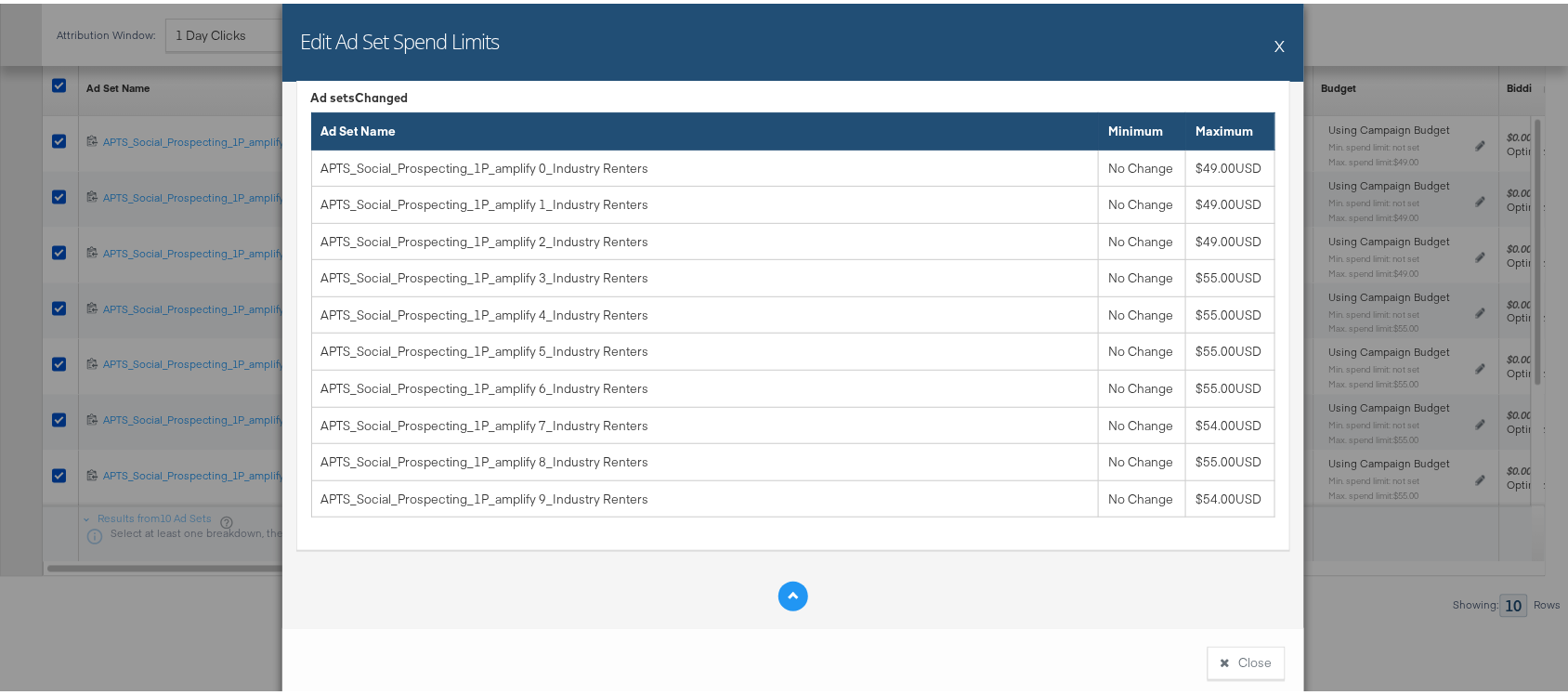
click at [788, 595] on icon at bounding box center [792, 594] width 10 height 10
click at [1276, 48] on button "X" at bounding box center [1280, 42] width 10 height 37
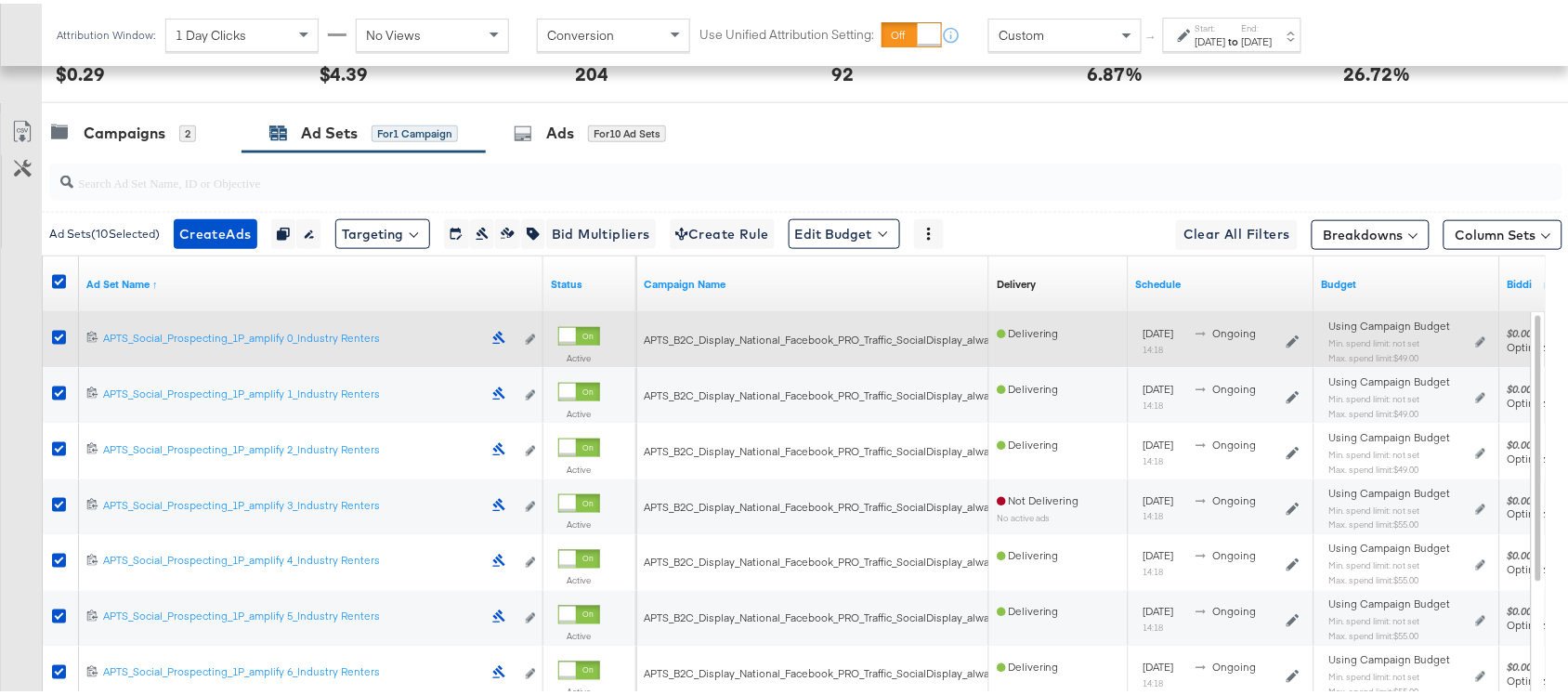
scroll to position [532, 0]
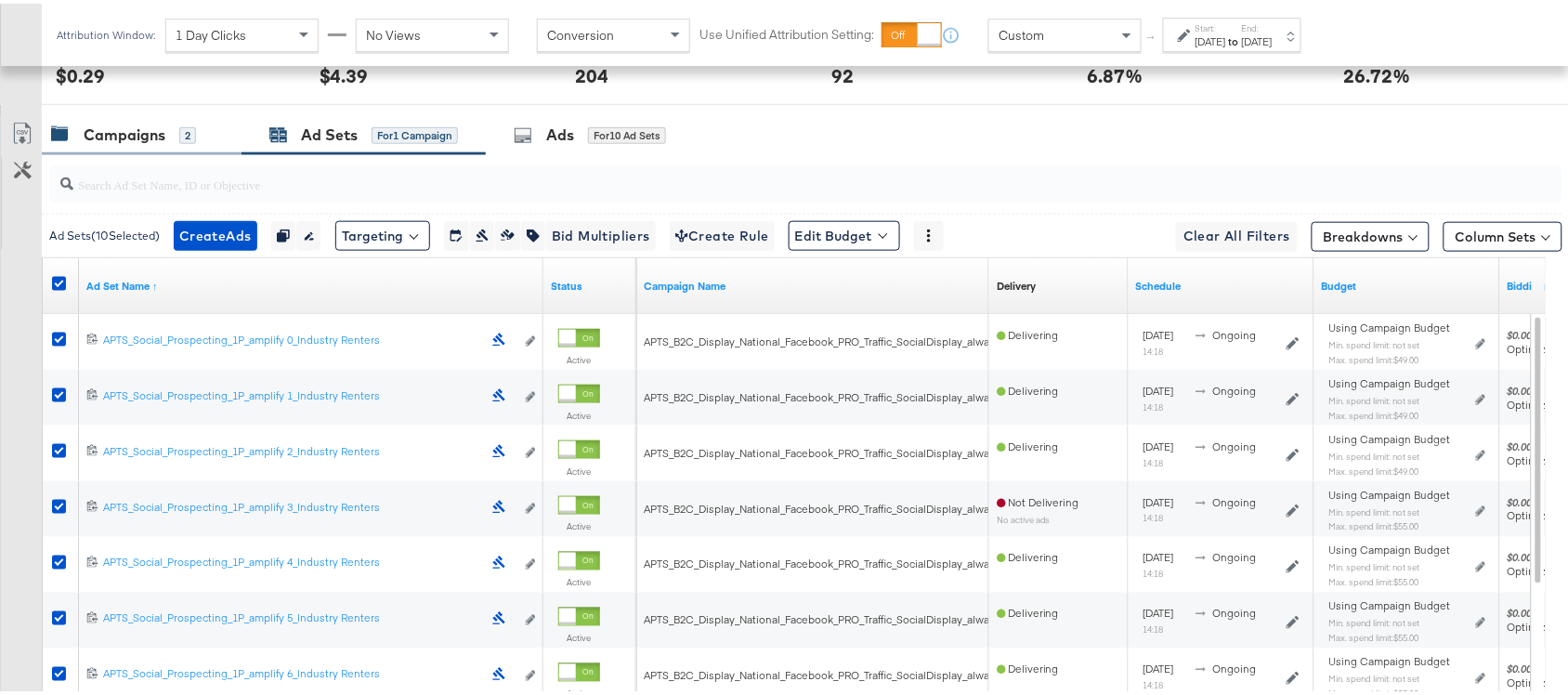
click at [111, 127] on div "Campaigns" at bounding box center [124, 131] width 81 height 22
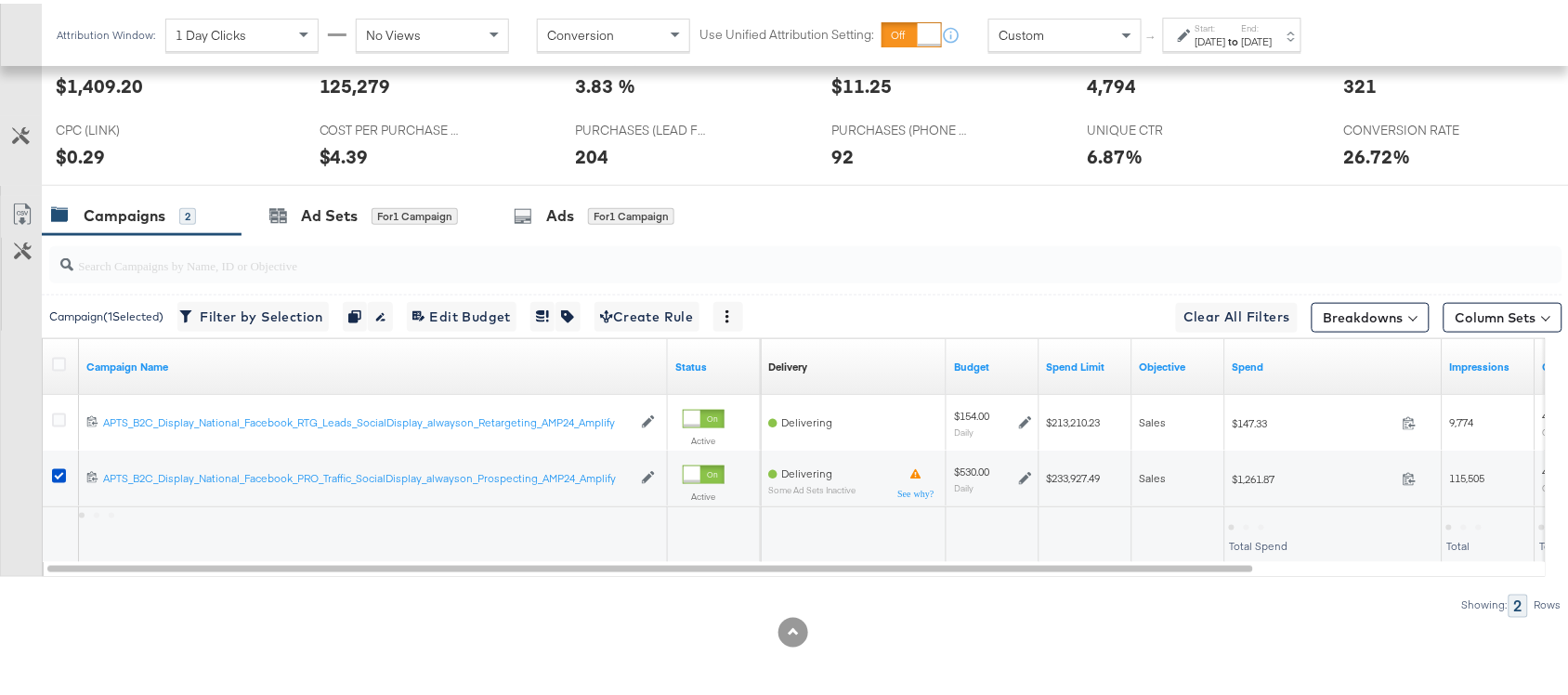
scroll to position [455, 0]
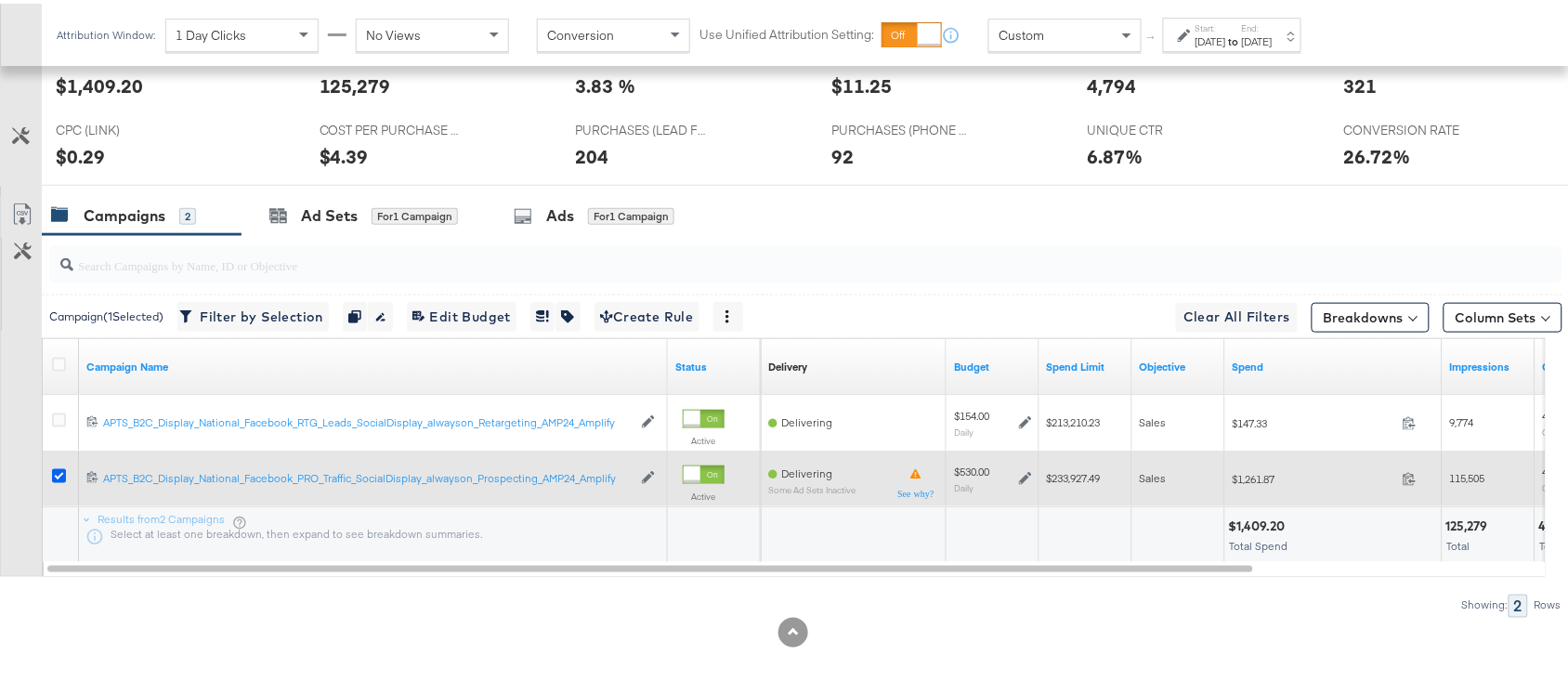
click at [58, 471] on icon at bounding box center [59, 472] width 14 height 14
click at [0, 0] on input "checkbox" at bounding box center [0, 0] width 0 height 0
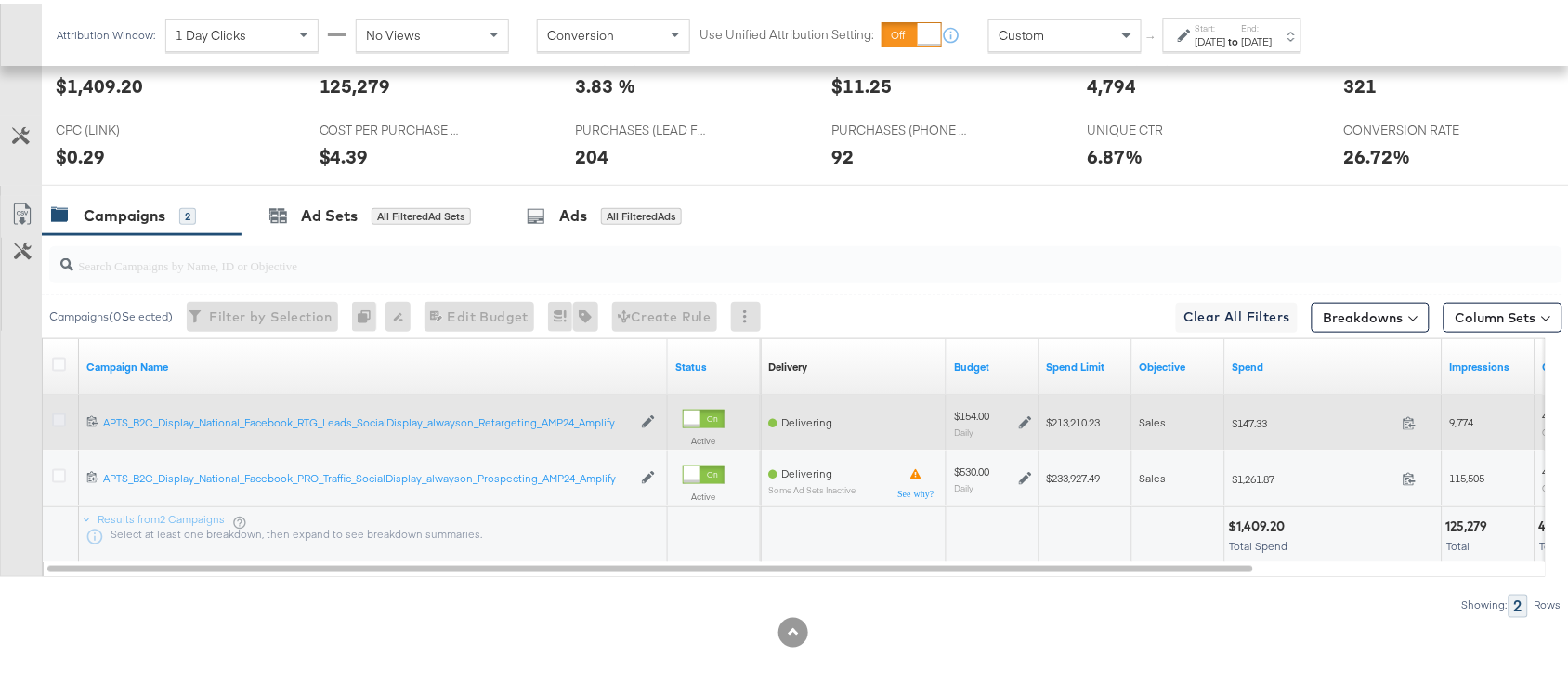
click at [58, 420] on icon at bounding box center [59, 416] width 14 height 14
click at [0, 0] on input "checkbox" at bounding box center [0, 0] width 0 height 0
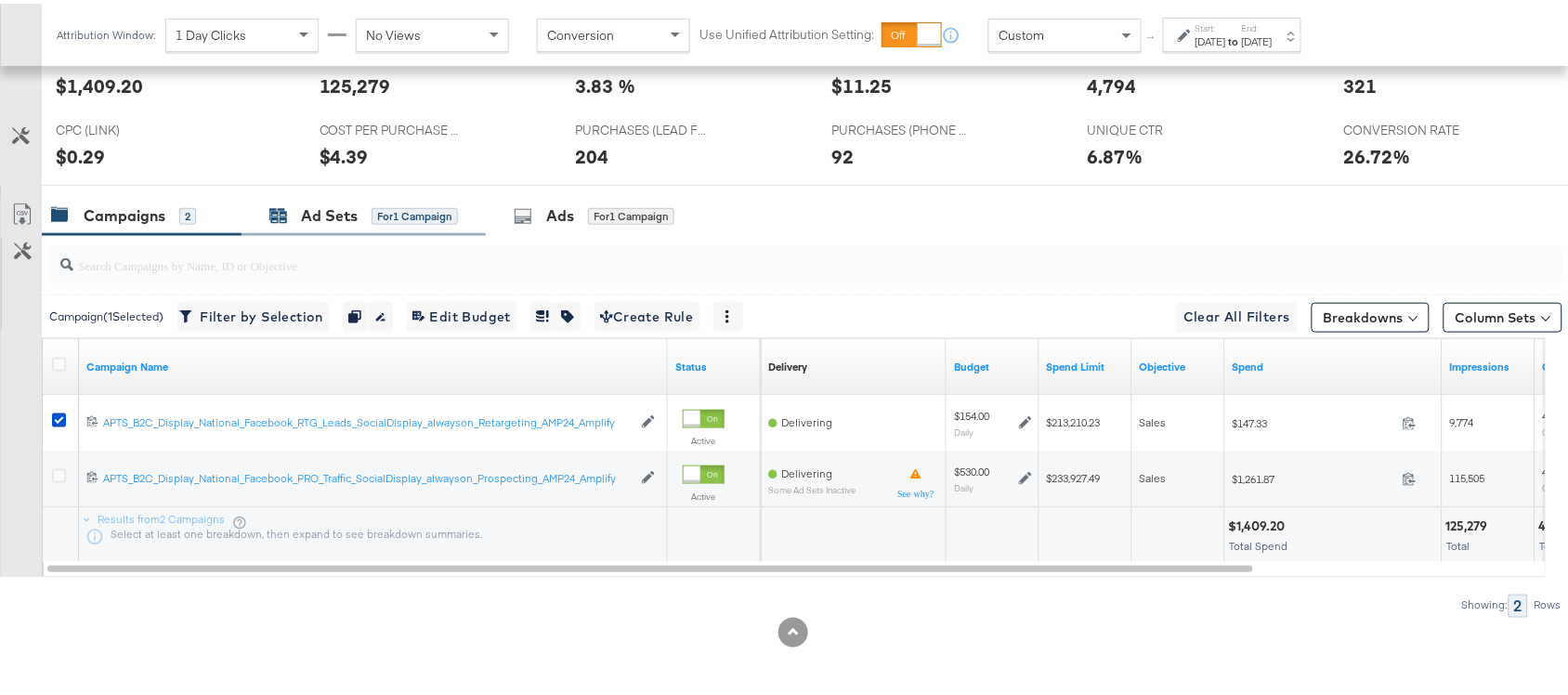
click at [337, 207] on div "Ad Sets" at bounding box center [329, 212] width 57 height 22
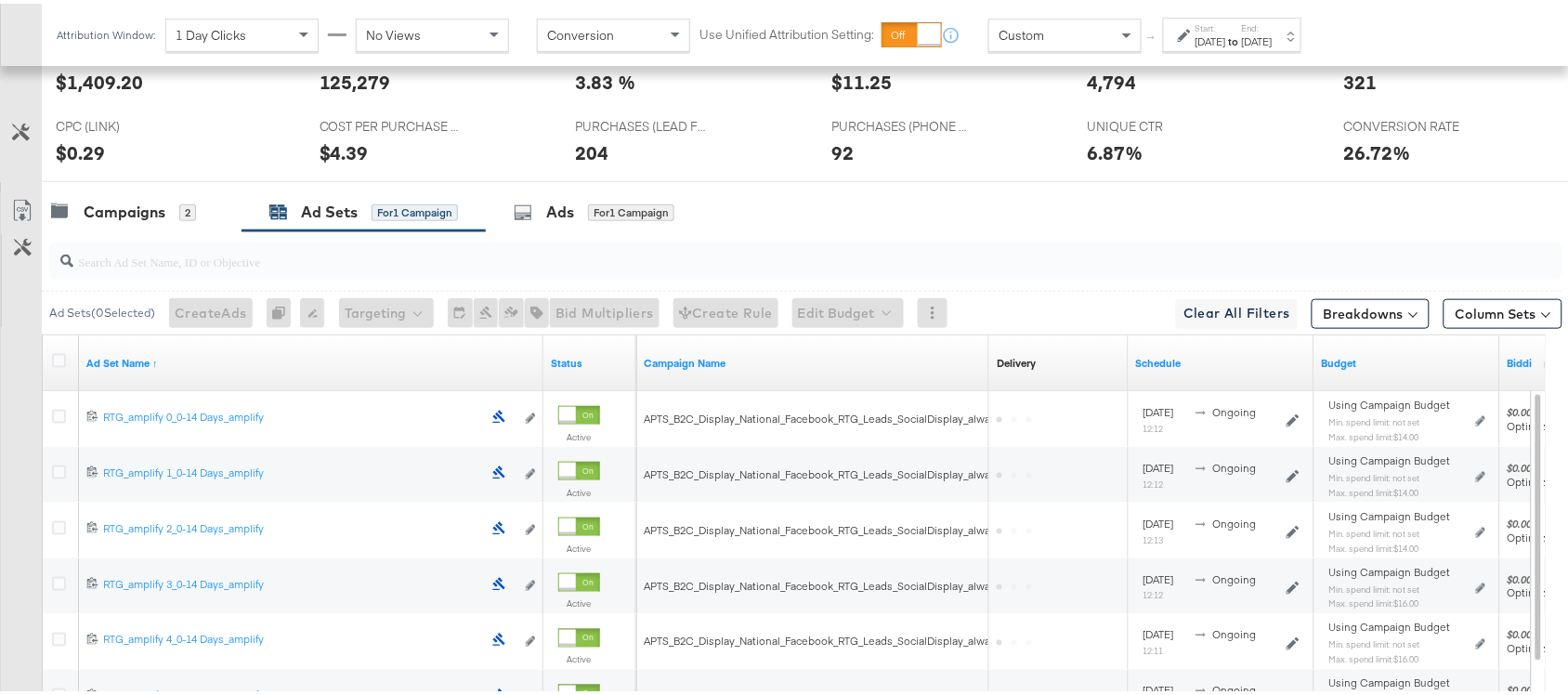
scroll to position [532, 0]
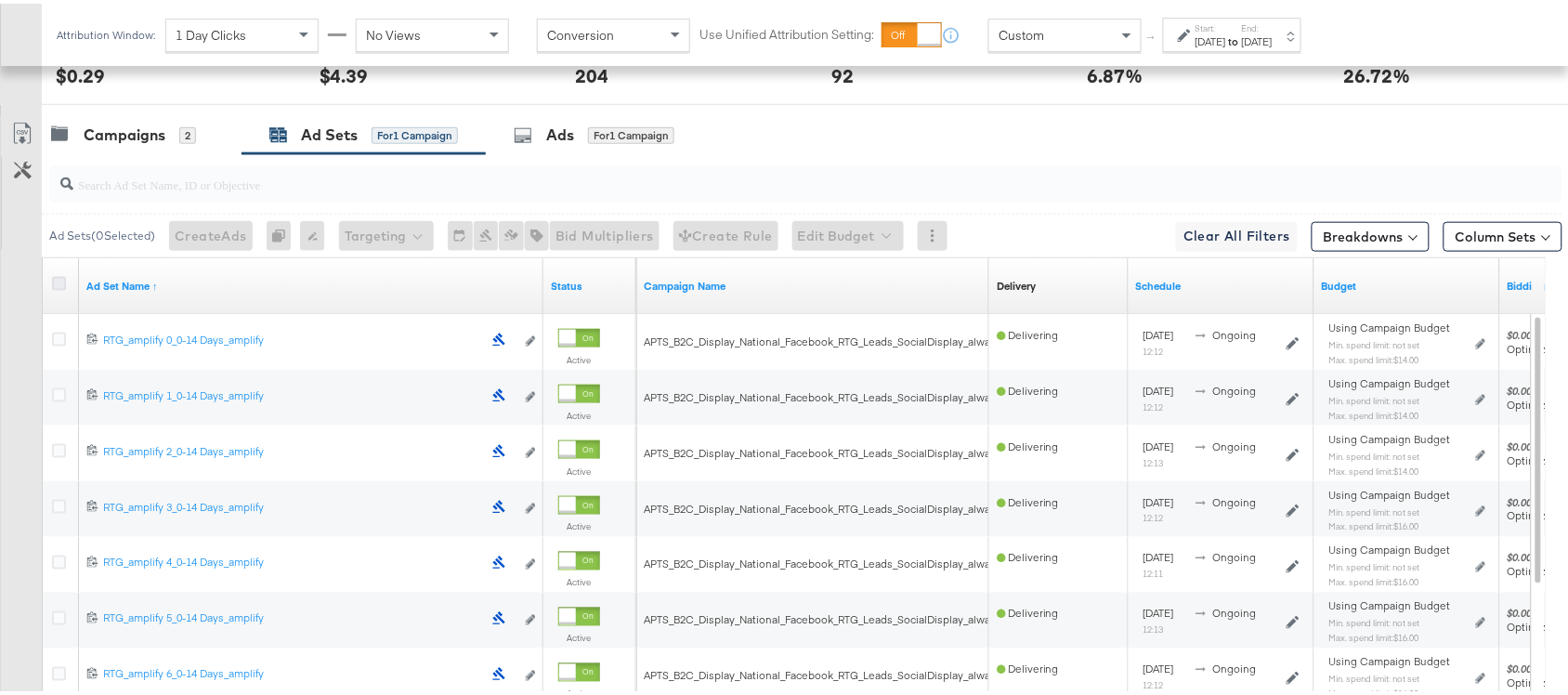
click at [56, 279] on icon at bounding box center [59, 280] width 14 height 14
click at [0, 0] on input "checkbox" at bounding box center [0, 0] width 0 height 0
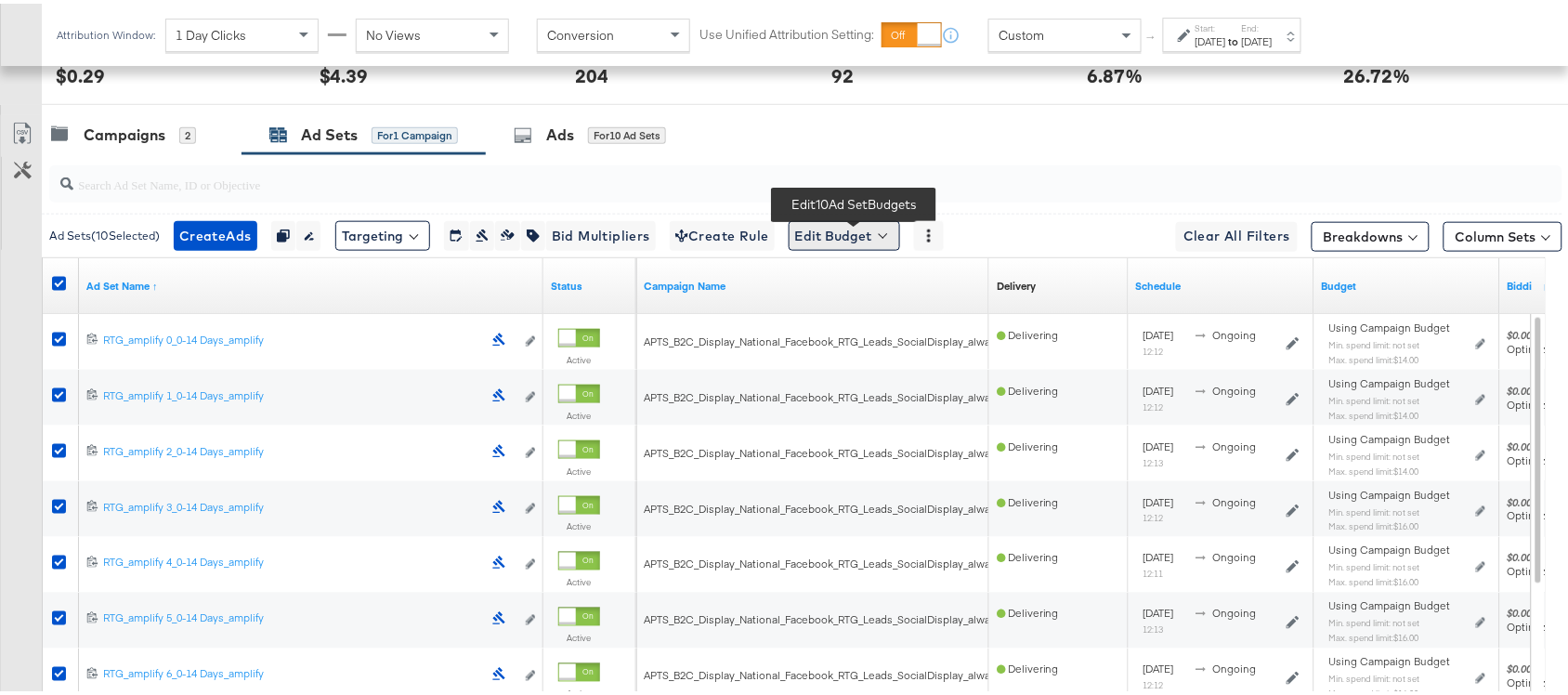
click at [851, 233] on button "Edit Budget" at bounding box center [844, 232] width 111 height 30
click at [897, 318] on span "Edit Ad Set Spend Limits" at bounding box center [865, 318] width 138 height 24
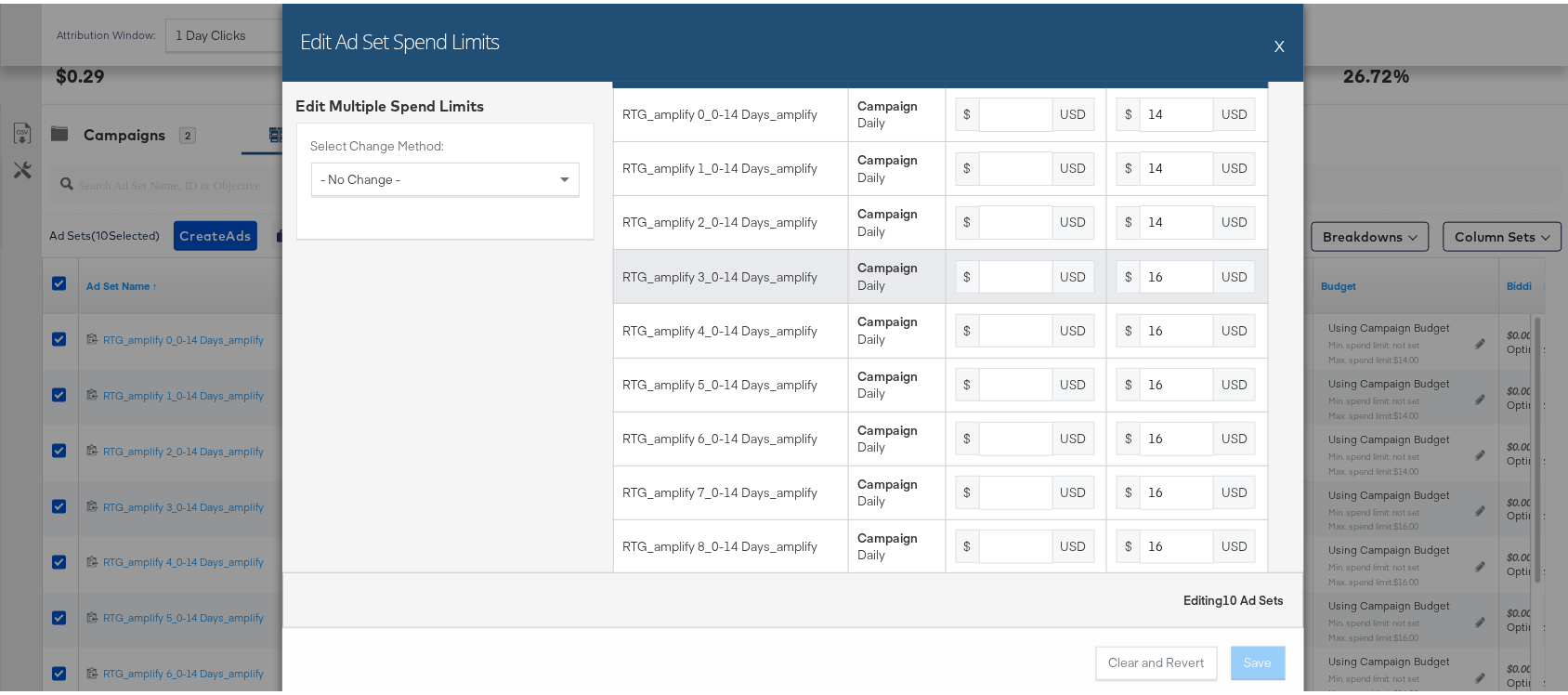
scroll to position [207, 0]
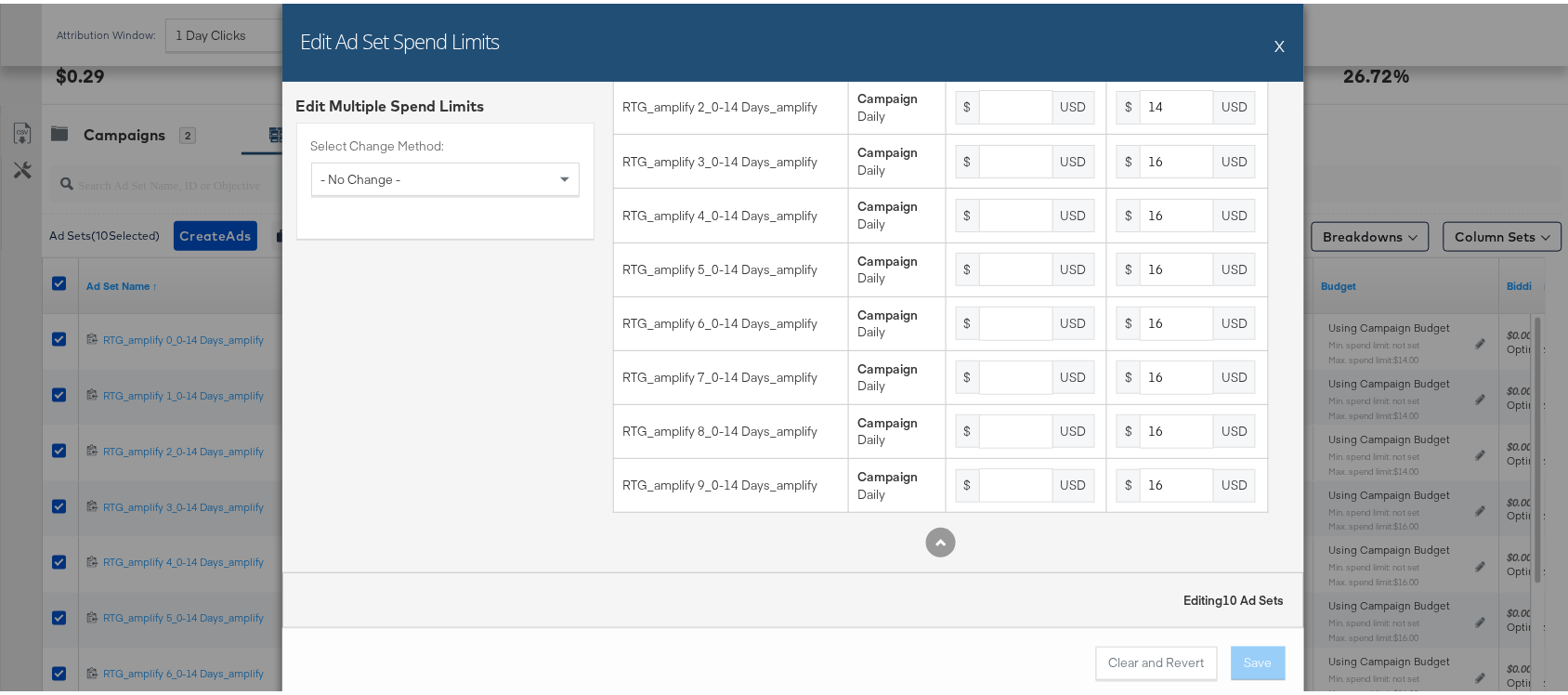
click at [1276, 42] on button "X" at bounding box center [1280, 42] width 10 height 37
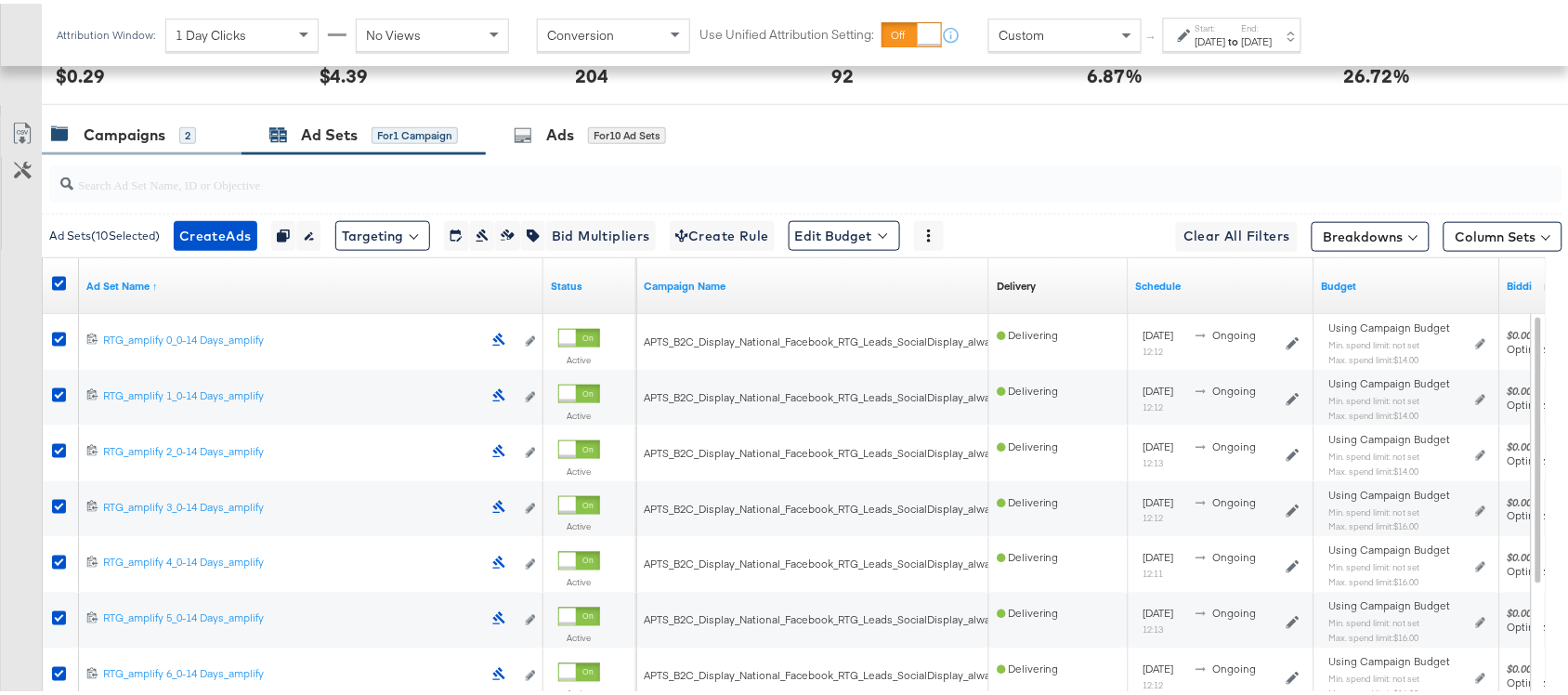
click at [121, 142] on div "Campaigns" at bounding box center [124, 131] width 81 height 22
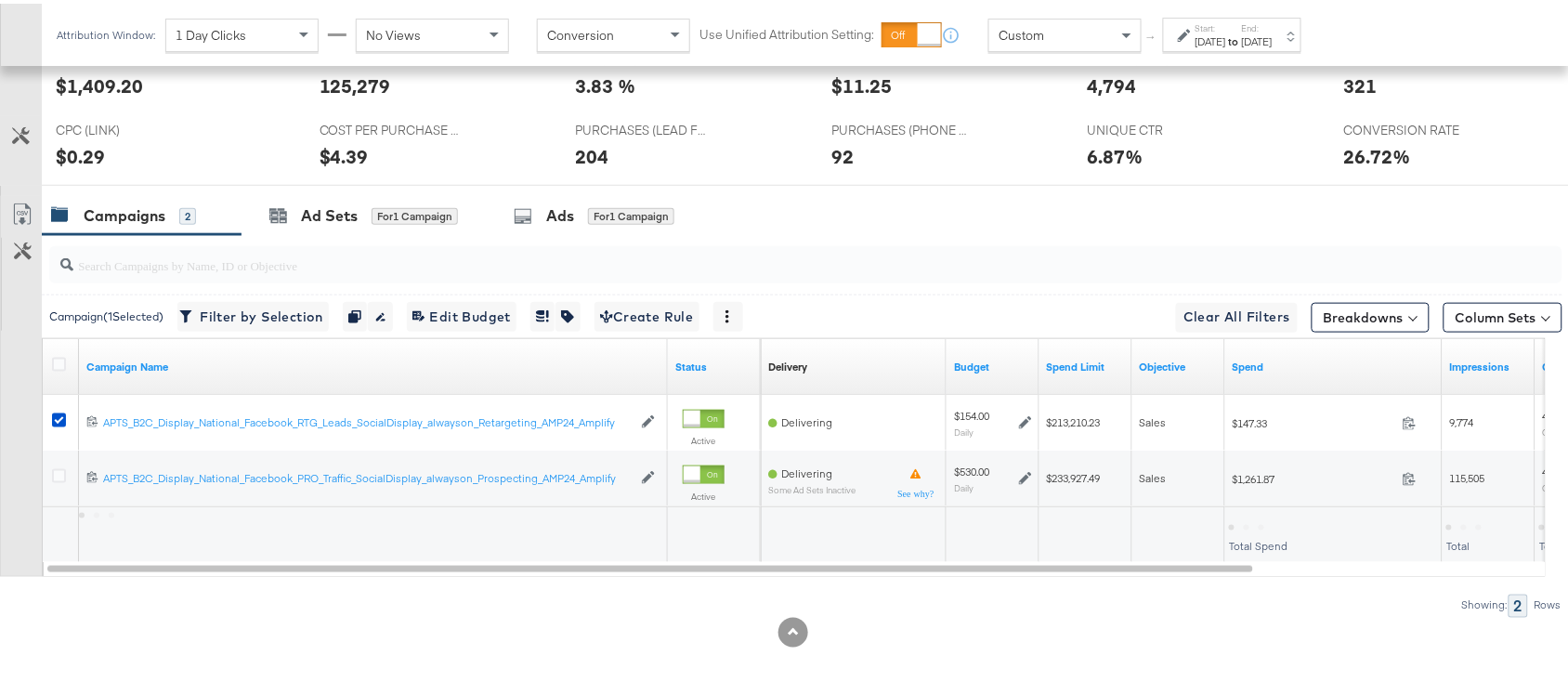
scroll to position [455, 0]
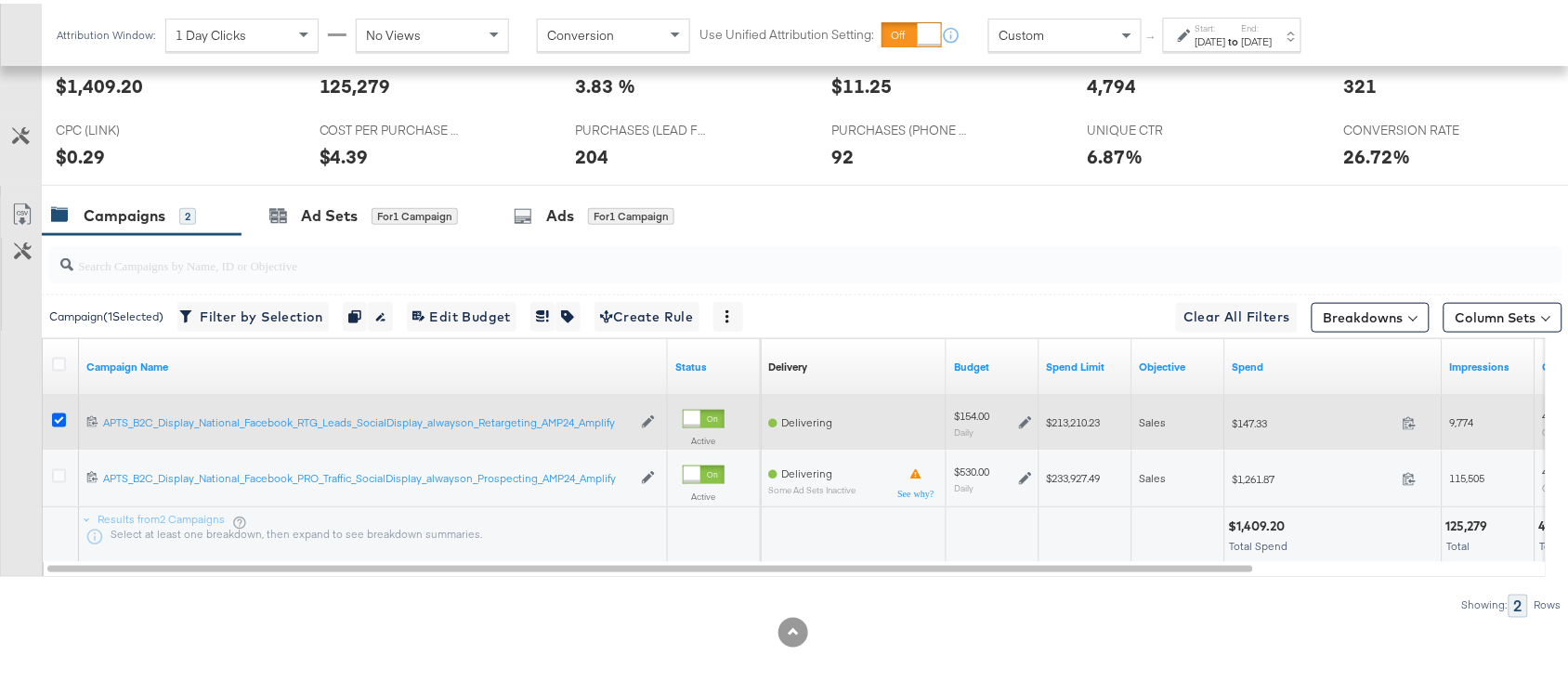
click at [57, 415] on icon at bounding box center [59, 416] width 14 height 14
click at [0, 0] on input "checkbox" at bounding box center [0, 0] width 0 height 0
click at [53, 416] on icon at bounding box center [59, 416] width 14 height 14
click at [0, 0] on input "checkbox" at bounding box center [0, 0] width 0 height 0
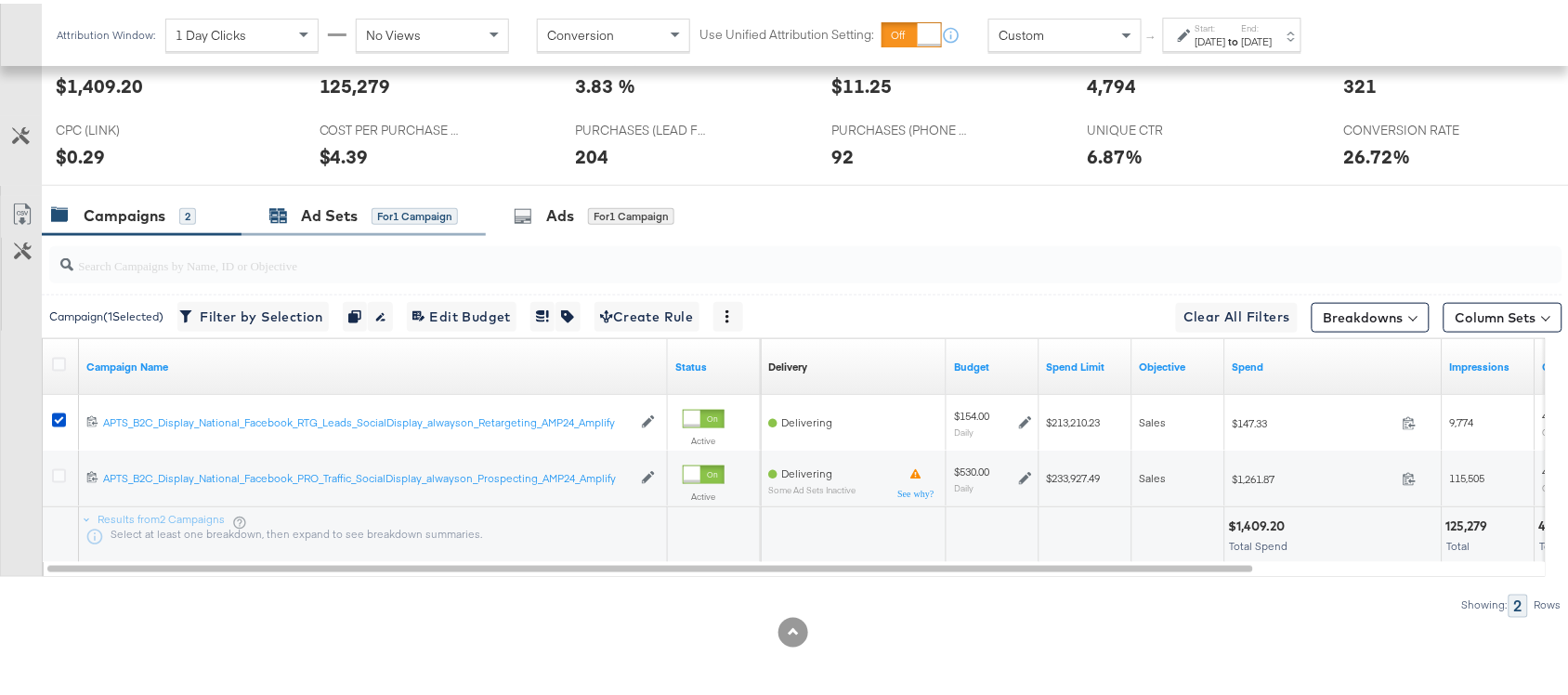
click at [322, 212] on div "Ad Sets" at bounding box center [329, 212] width 57 height 22
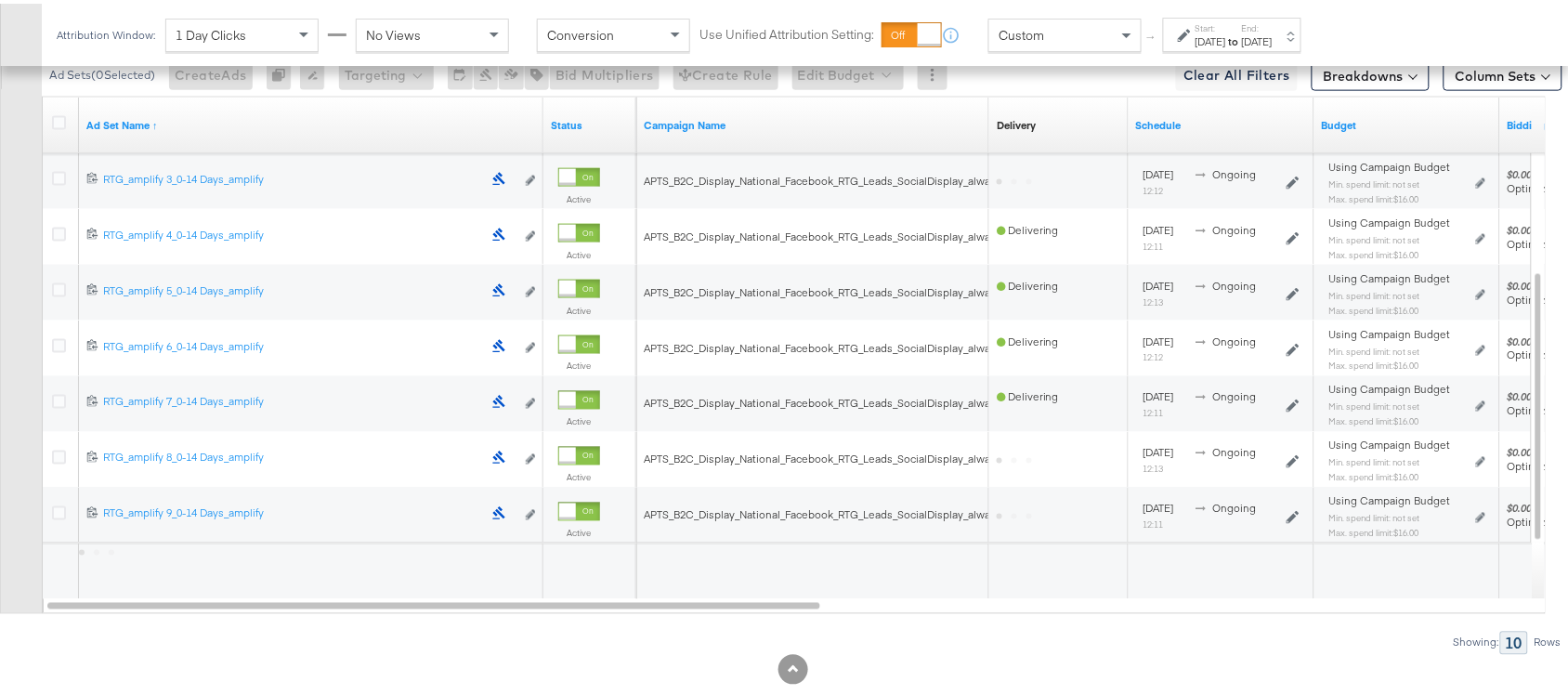
scroll to position [699, 0]
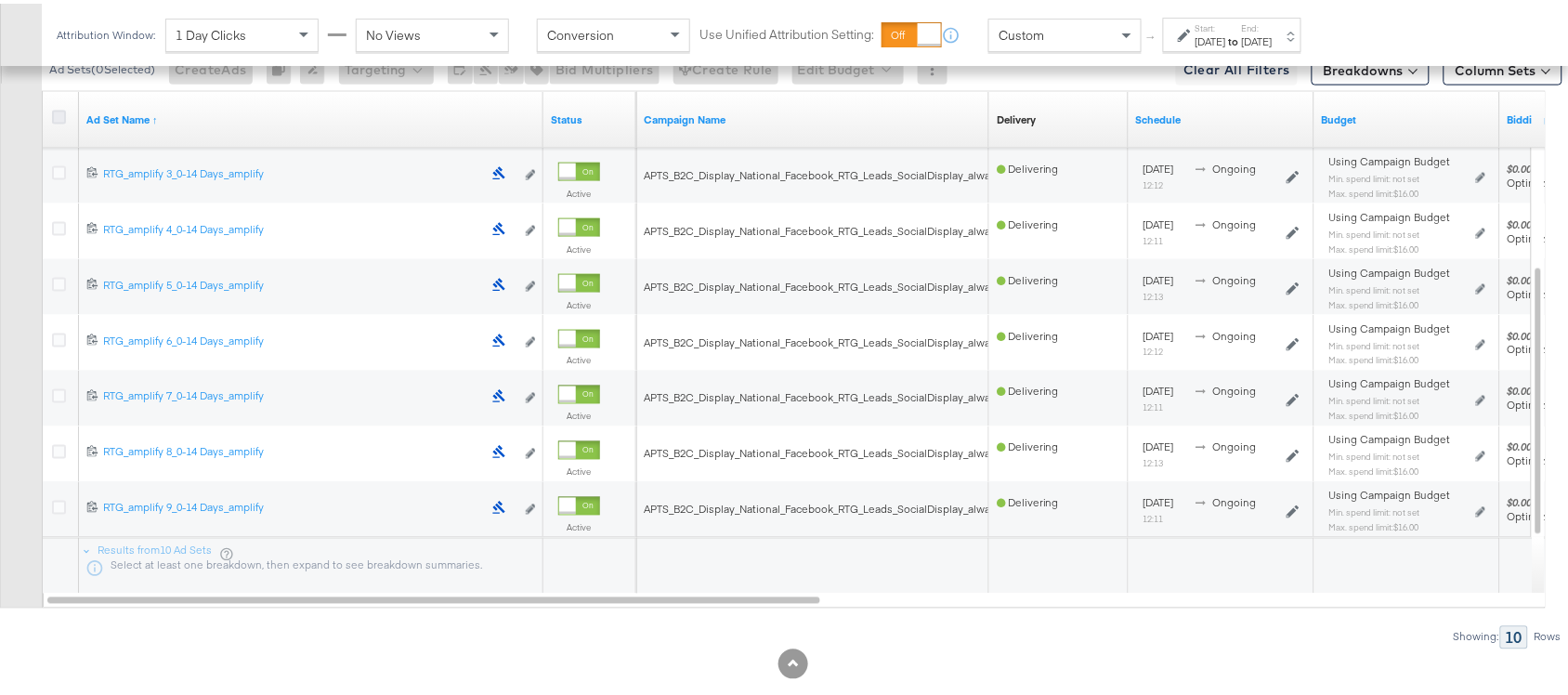
click at [57, 116] on icon at bounding box center [59, 113] width 14 height 14
click at [0, 0] on input "checkbox" at bounding box center [0, 0] width 0 height 0
click at [847, 66] on button "Edit Budget" at bounding box center [844, 67] width 111 height 30
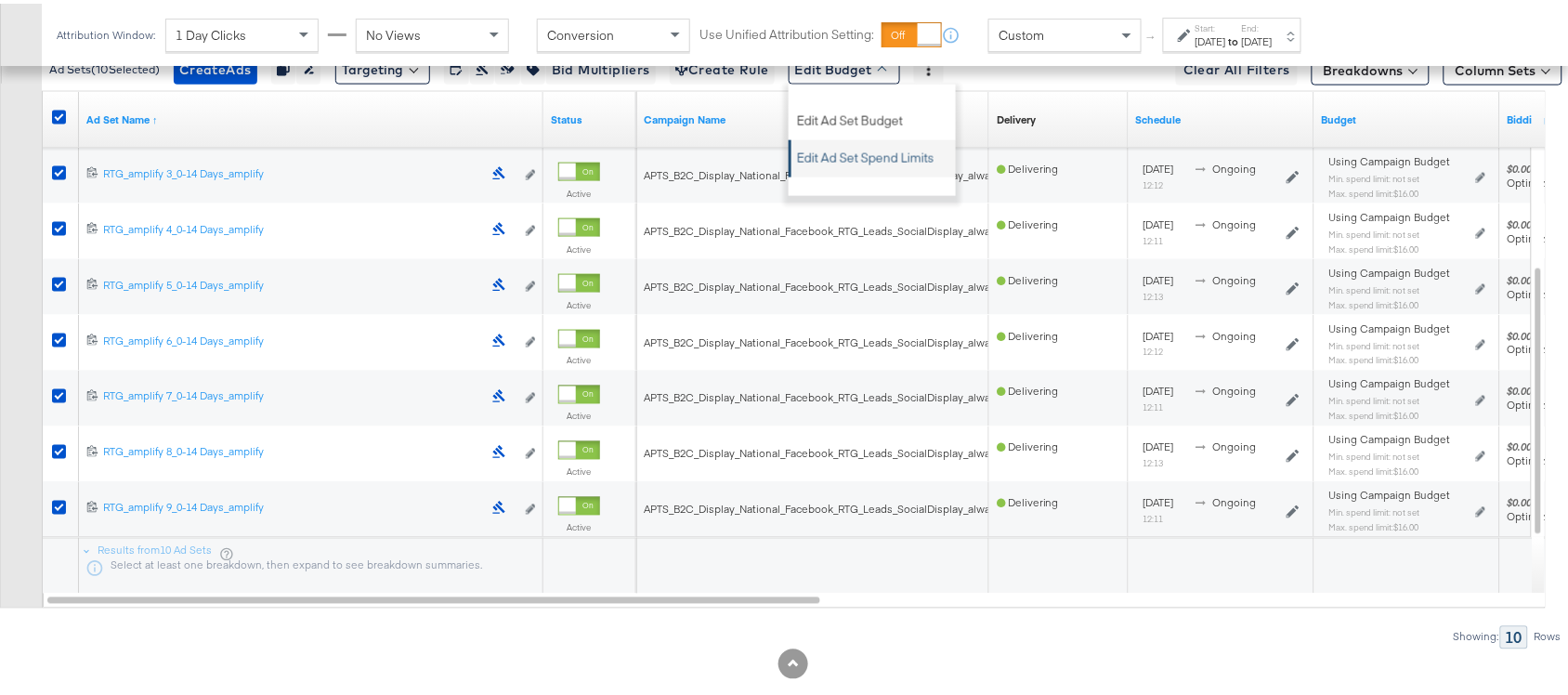
click at [889, 149] on span "Edit Ad Set Spend Limits" at bounding box center [865, 152] width 138 height 24
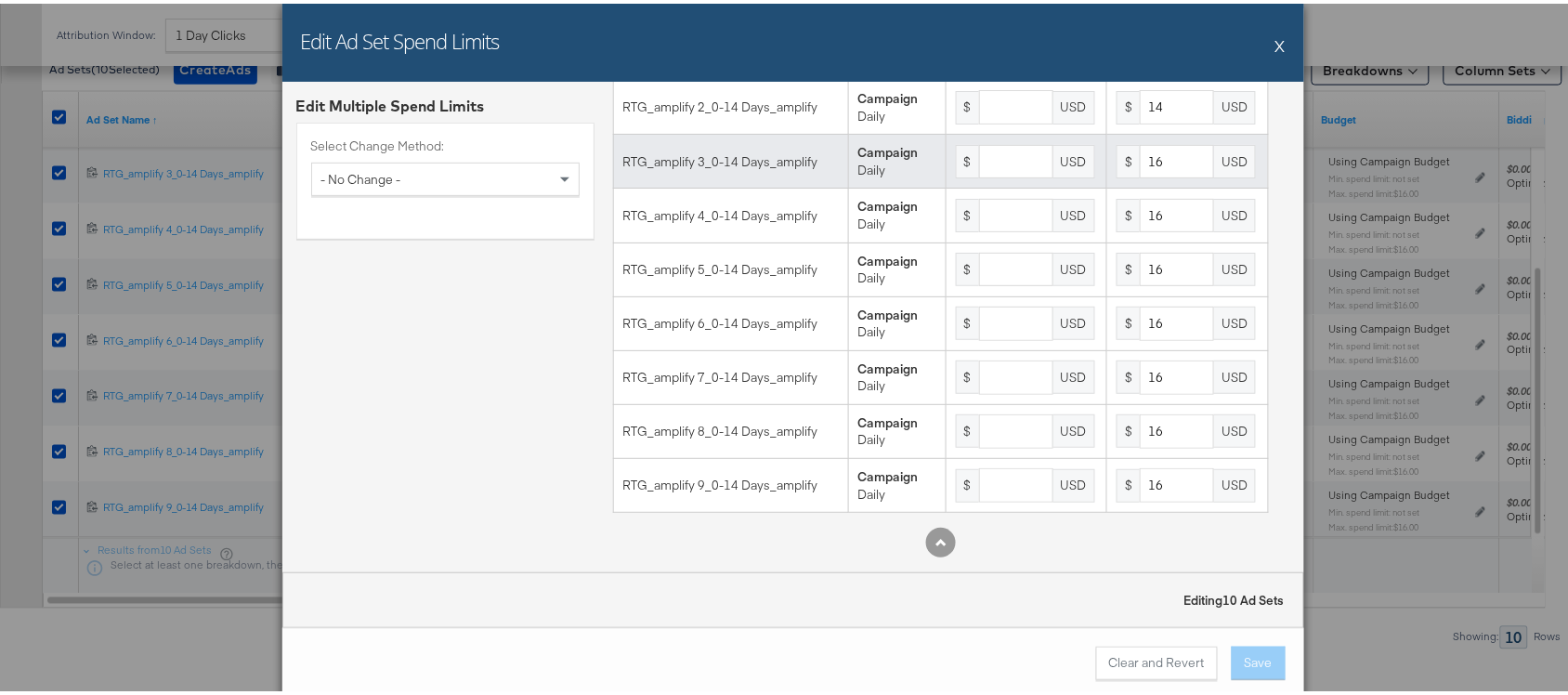
scroll to position [734, 0]
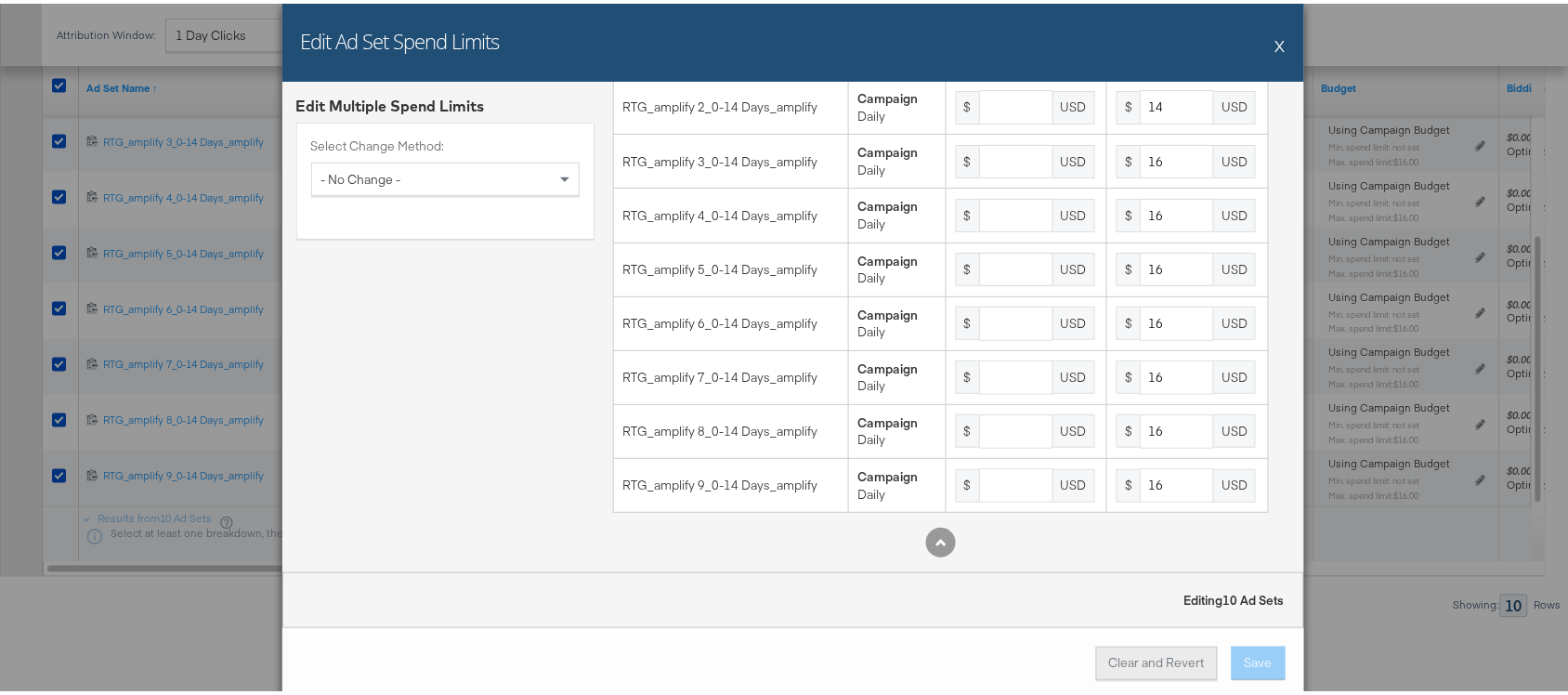
click at [1126, 653] on button "Clear and Revert" at bounding box center [1157, 659] width 122 height 34
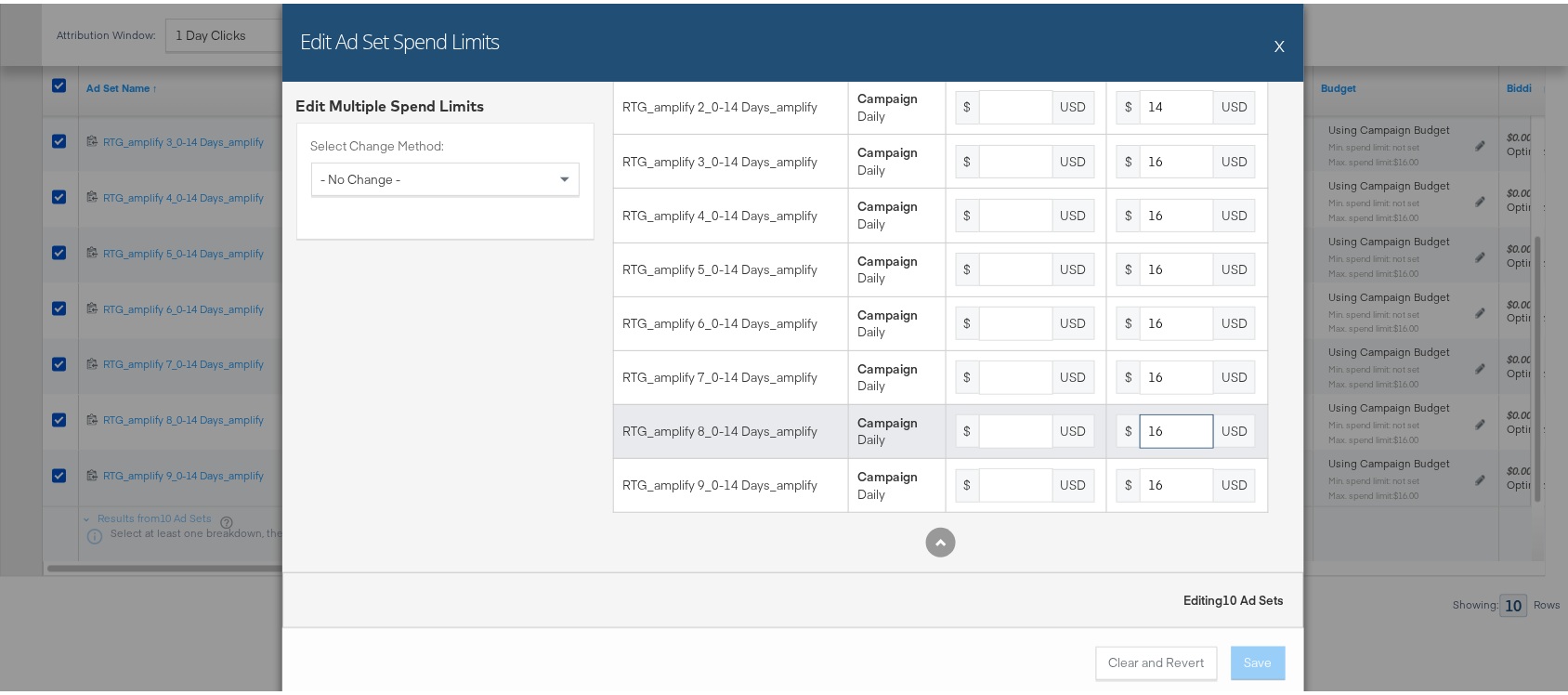
click at [1157, 436] on input "16" at bounding box center [1176, 427] width 74 height 35
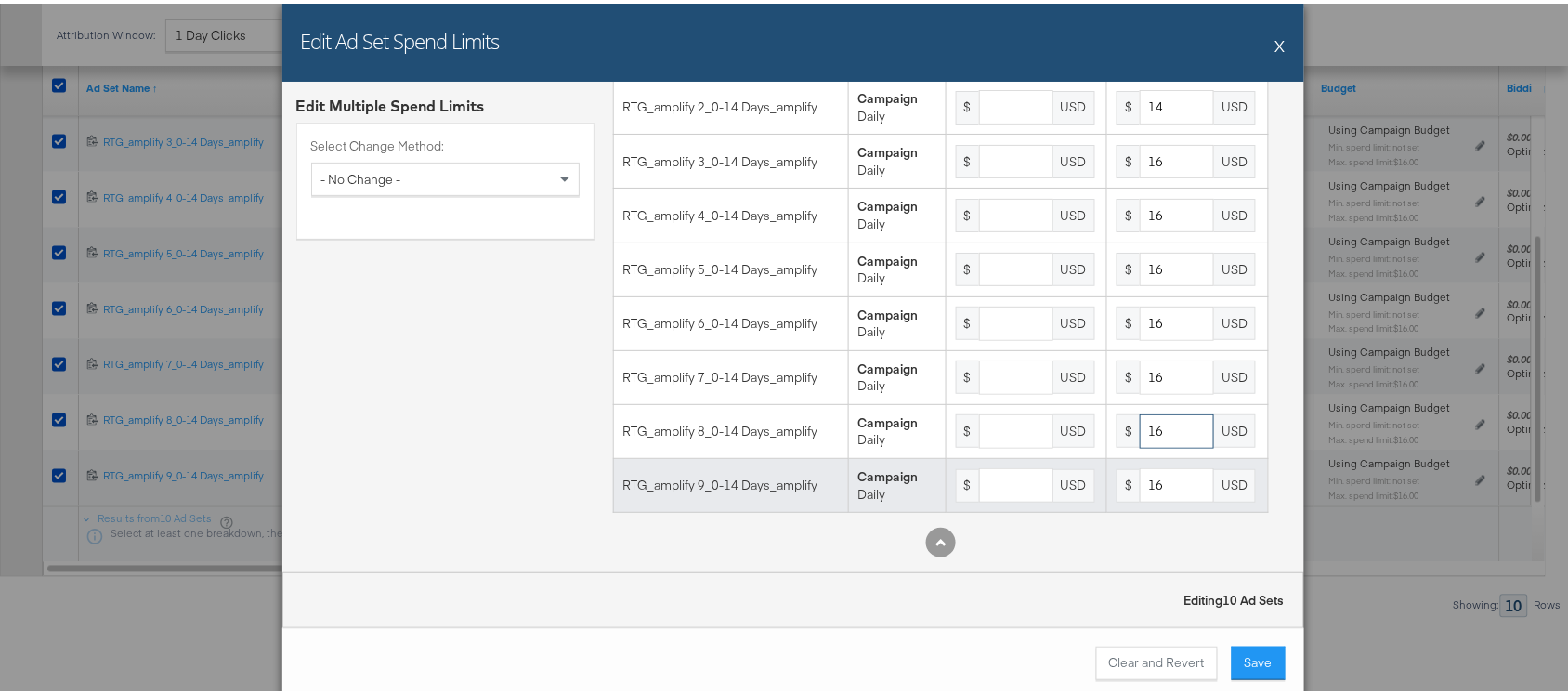
type input "16"
click at [1157, 469] on input "16" at bounding box center [1176, 481] width 74 height 35
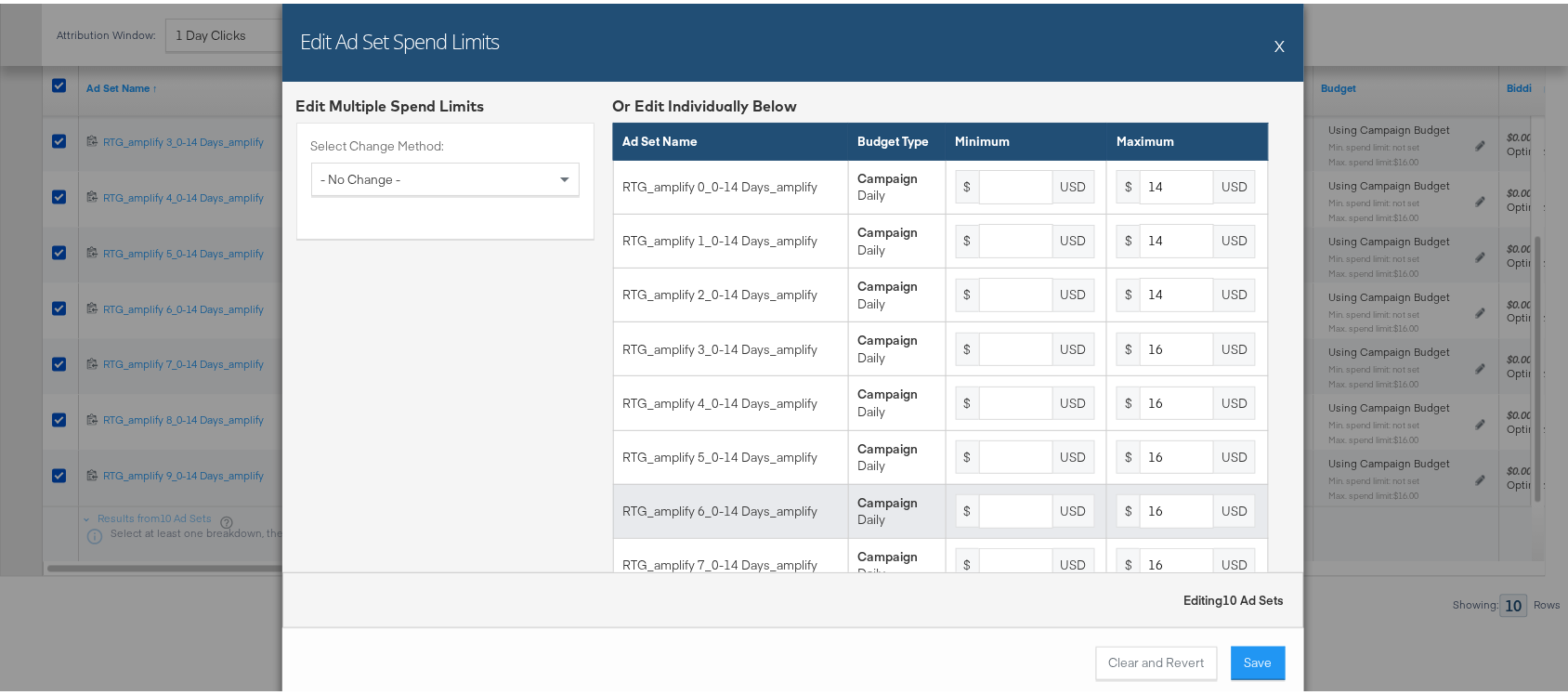
scroll to position [207, 0]
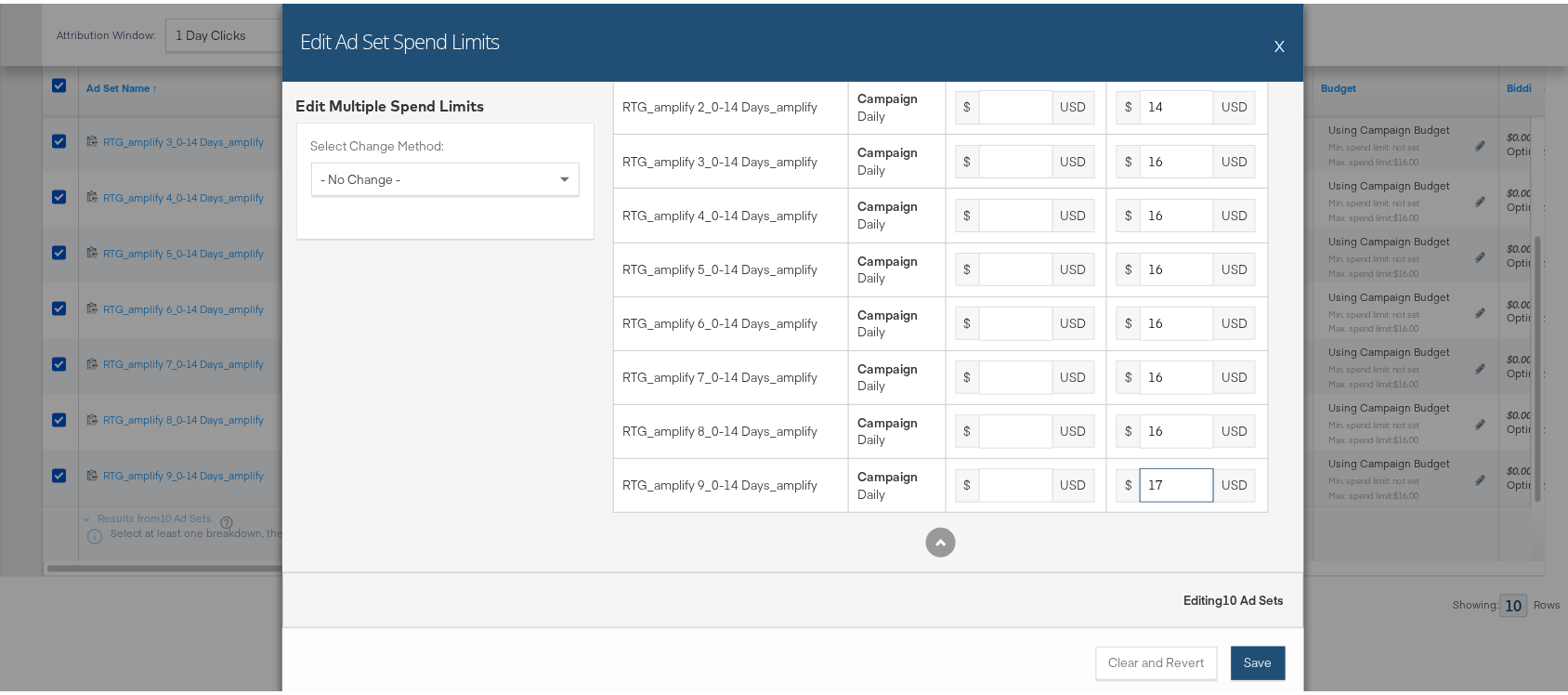
type input "17"
click at [1250, 662] on button "Save" at bounding box center [1259, 659] width 54 height 34
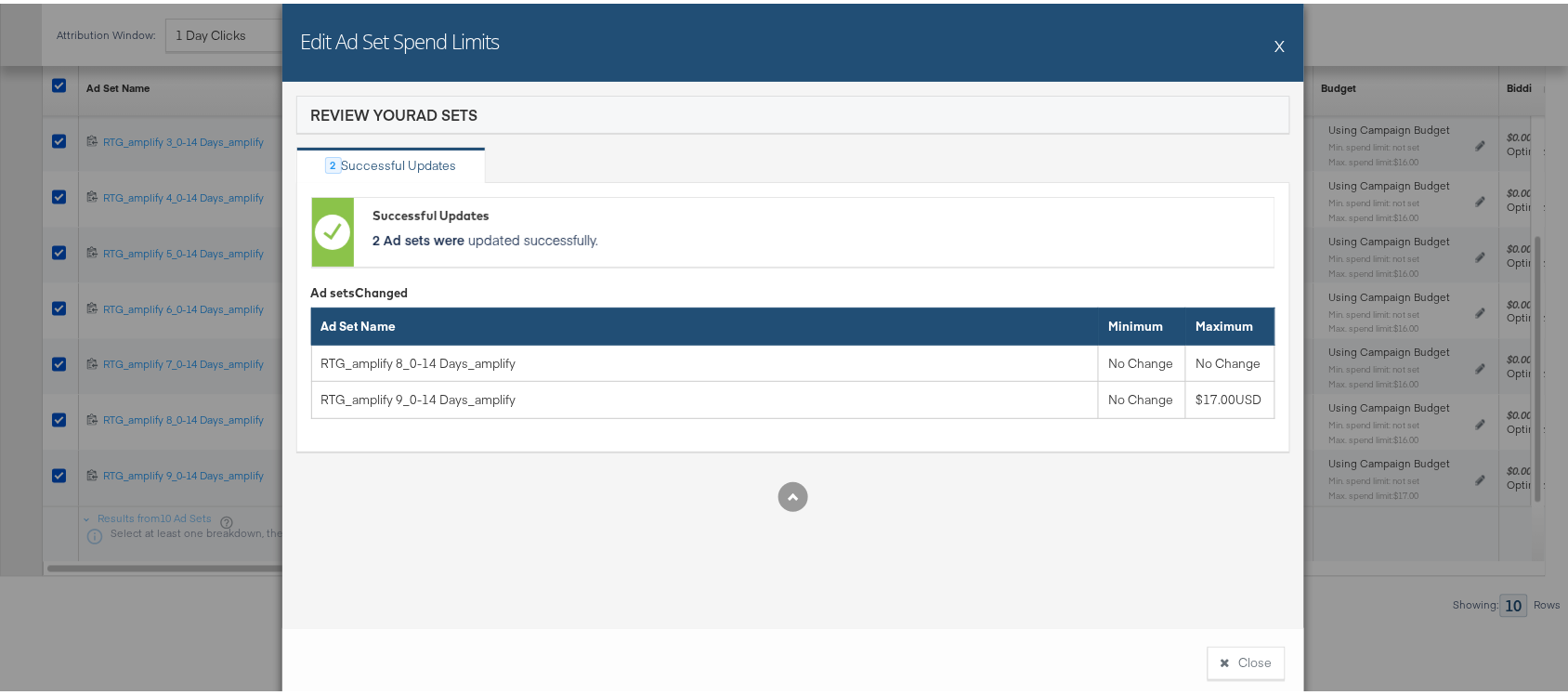
click at [1276, 37] on button "X" at bounding box center [1280, 42] width 10 height 37
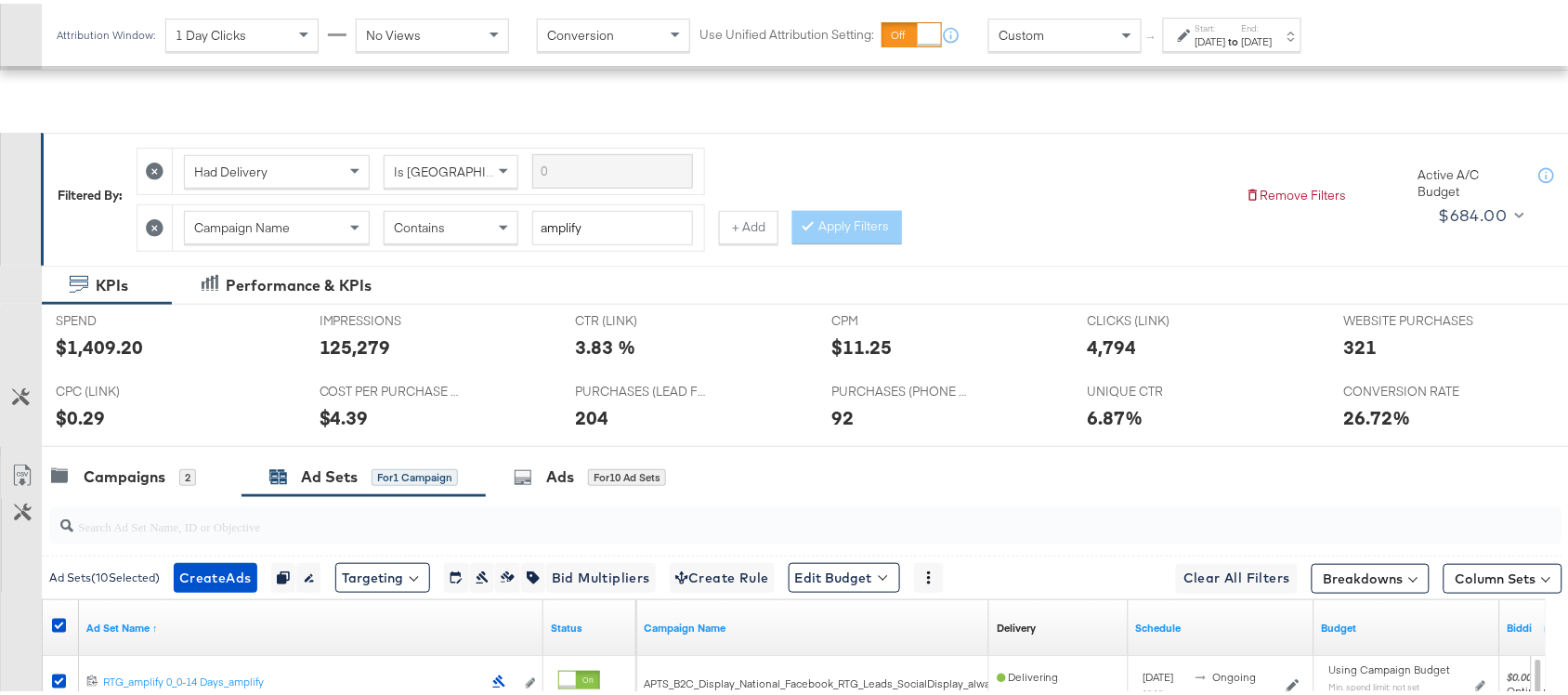
scroll to position [583, 0]
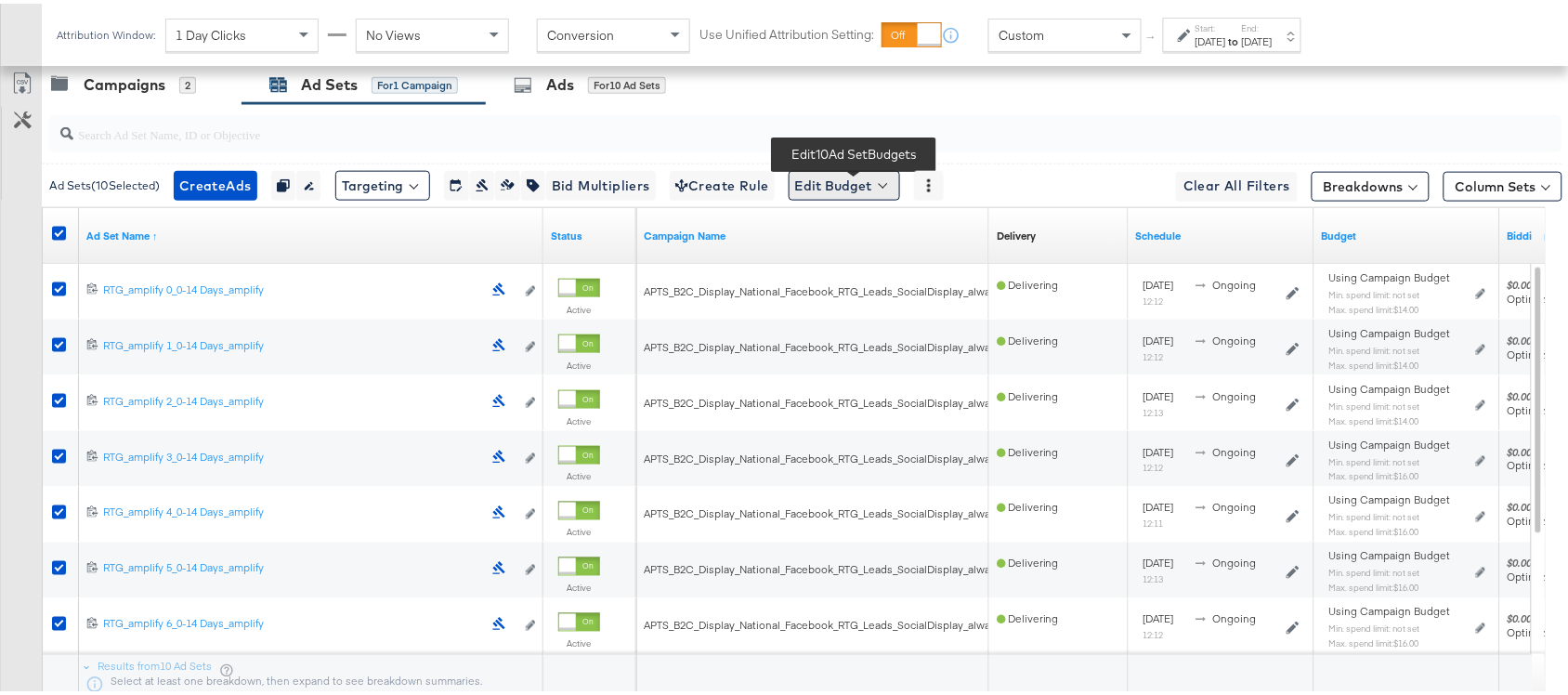
click at [851, 188] on button "Edit Budget" at bounding box center [844, 183] width 111 height 30
click at [885, 266] on span "Edit Ad Set Spend Limits" at bounding box center [865, 268] width 138 height 24
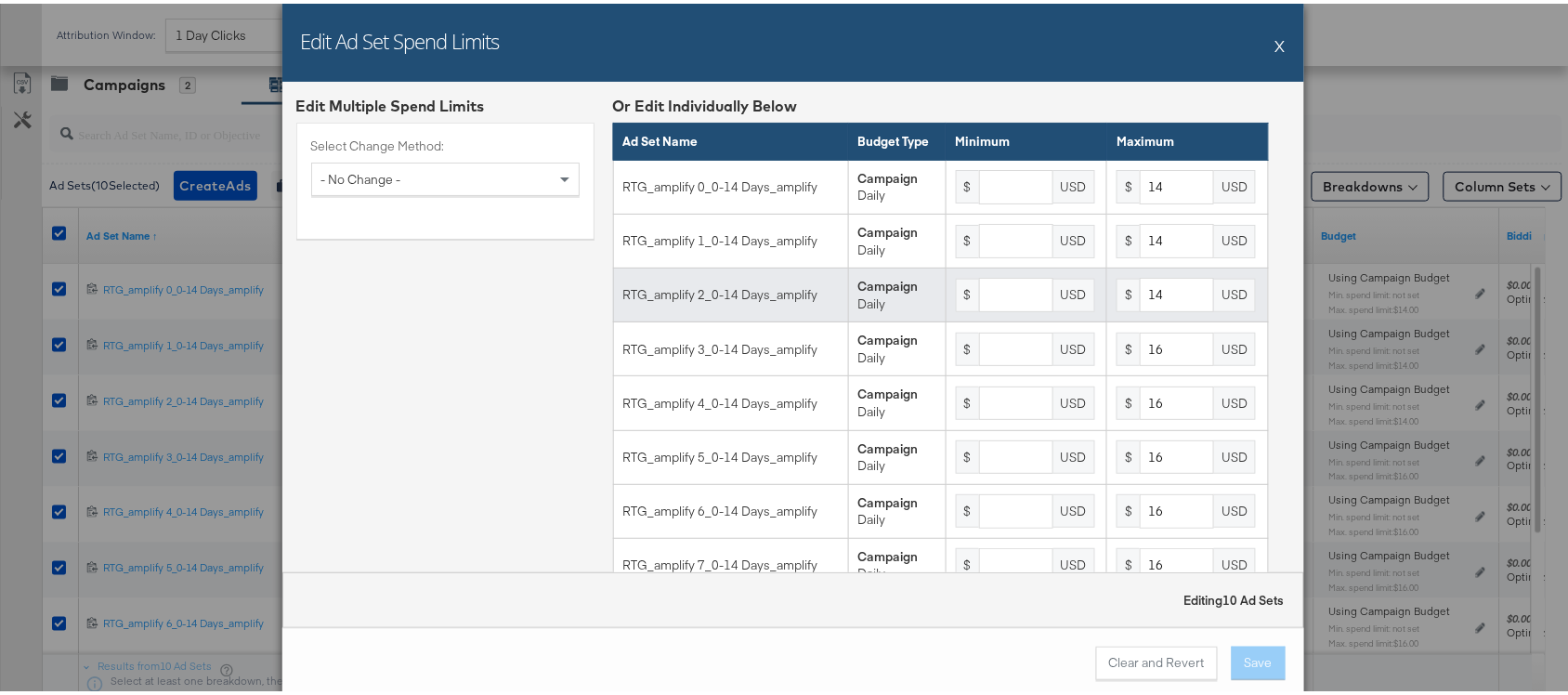
scroll to position [207, 0]
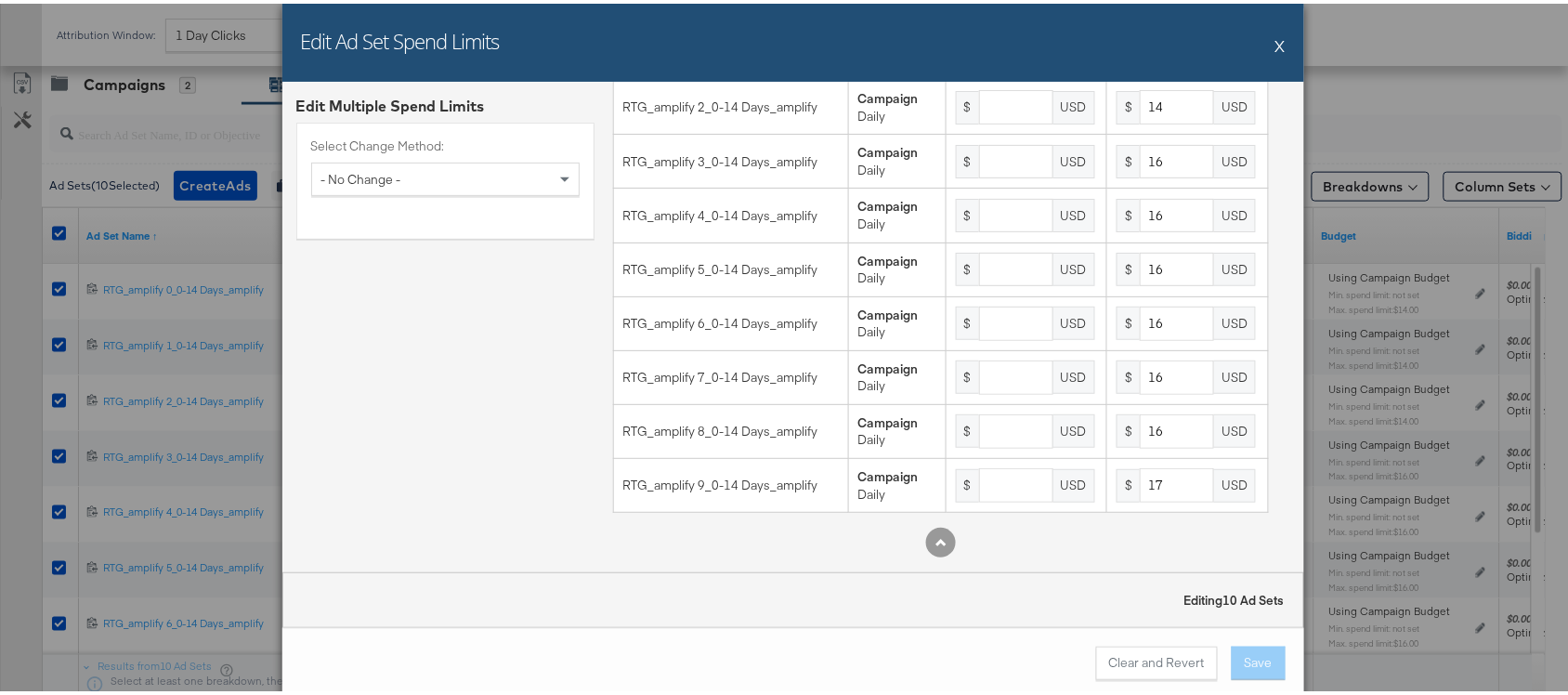
click at [1276, 45] on button "X" at bounding box center [1280, 42] width 10 height 37
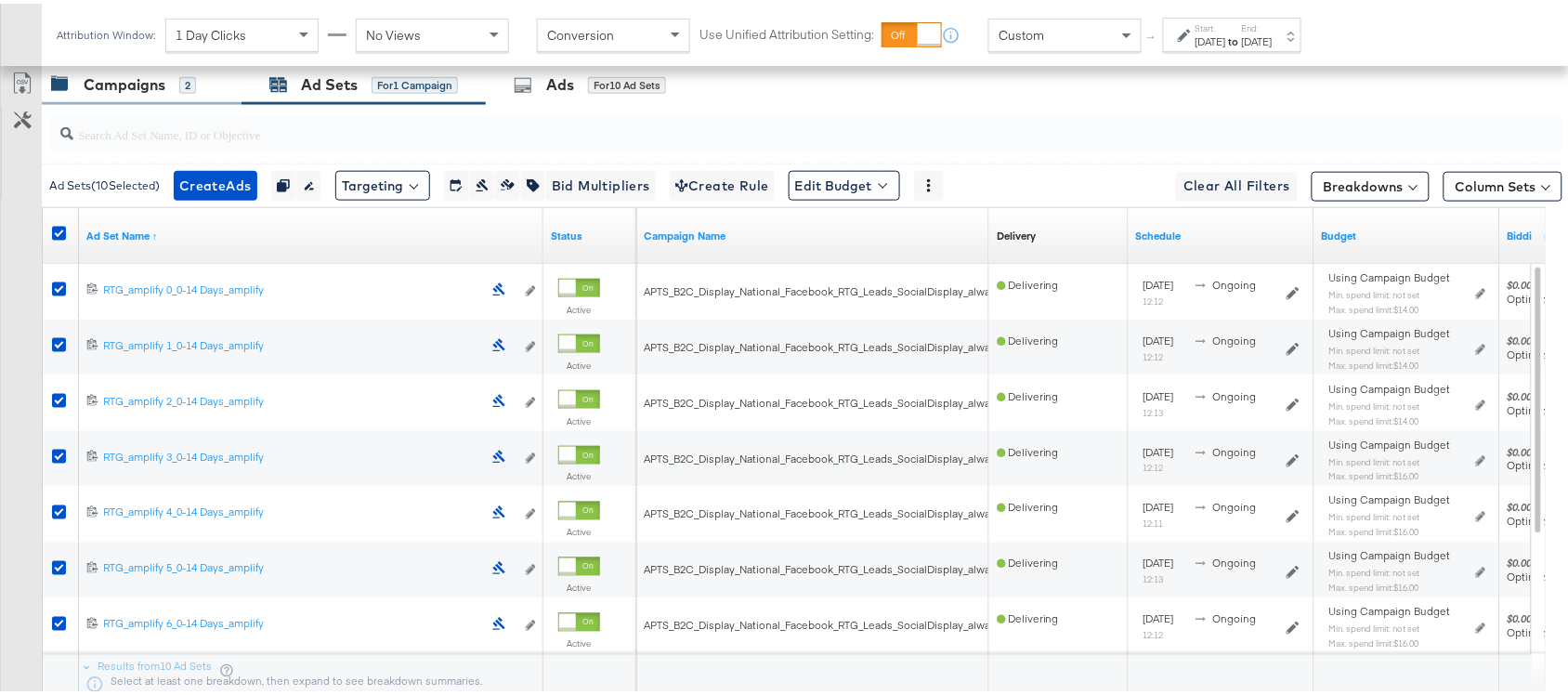
click at [123, 92] on div "Campaigns" at bounding box center [124, 81] width 81 height 22
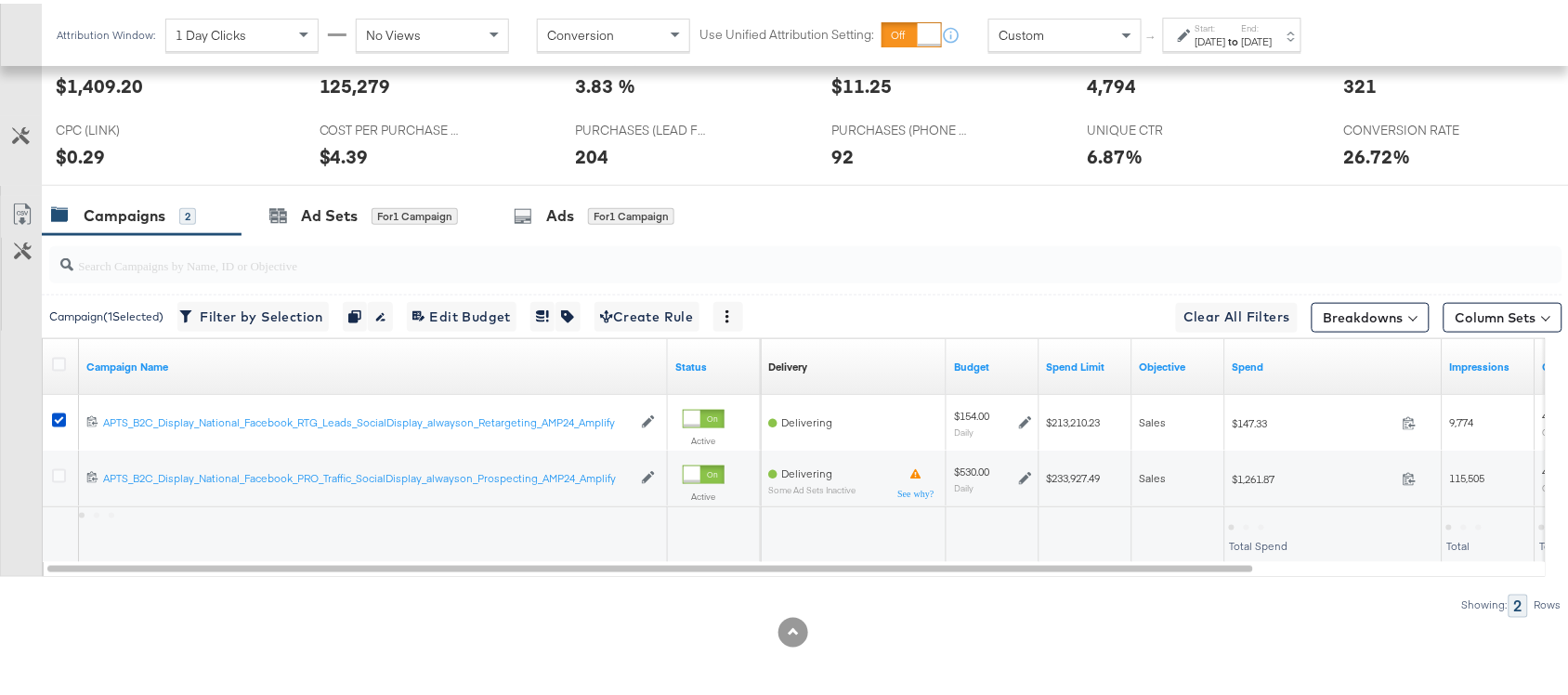
scroll to position [455, 0]
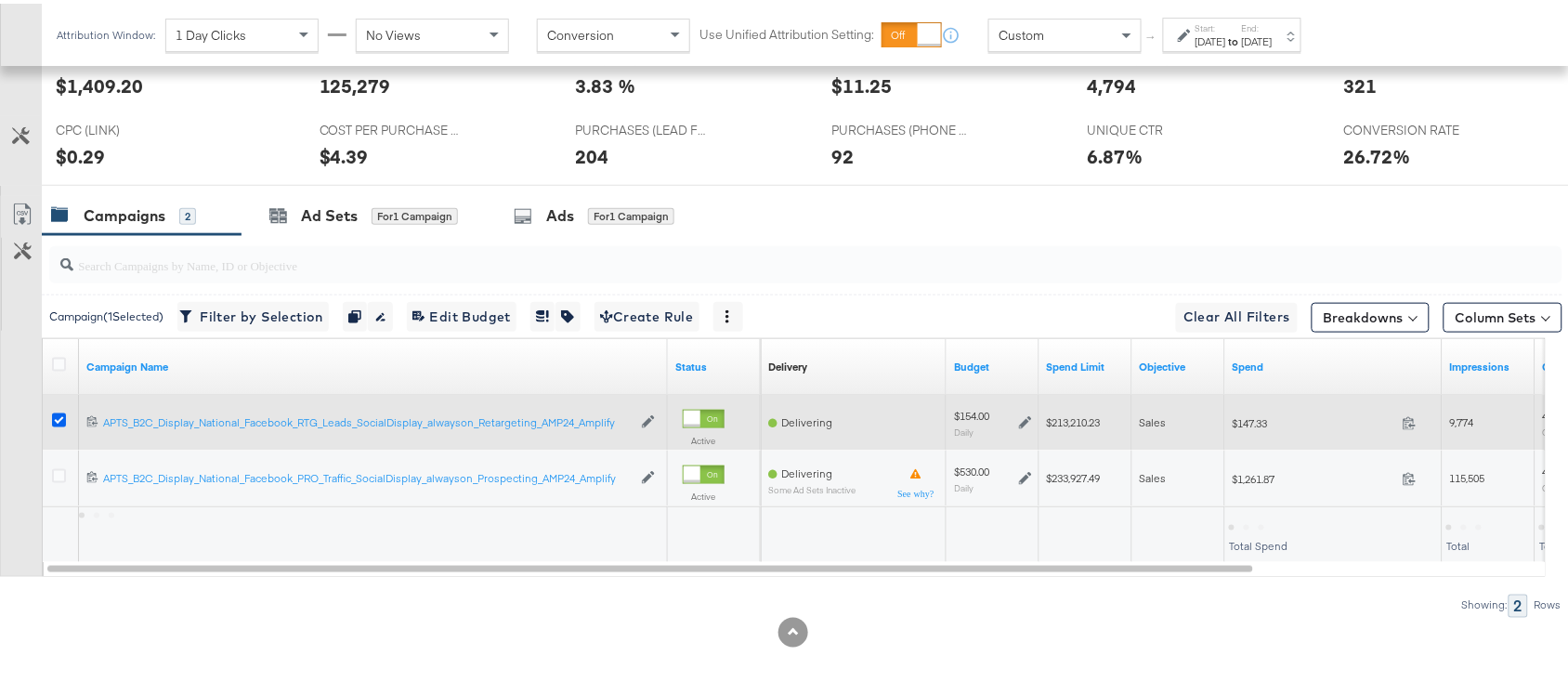
click at [61, 414] on icon at bounding box center [59, 416] width 14 height 14
click at [0, 0] on input "checkbox" at bounding box center [0, 0] width 0 height 0
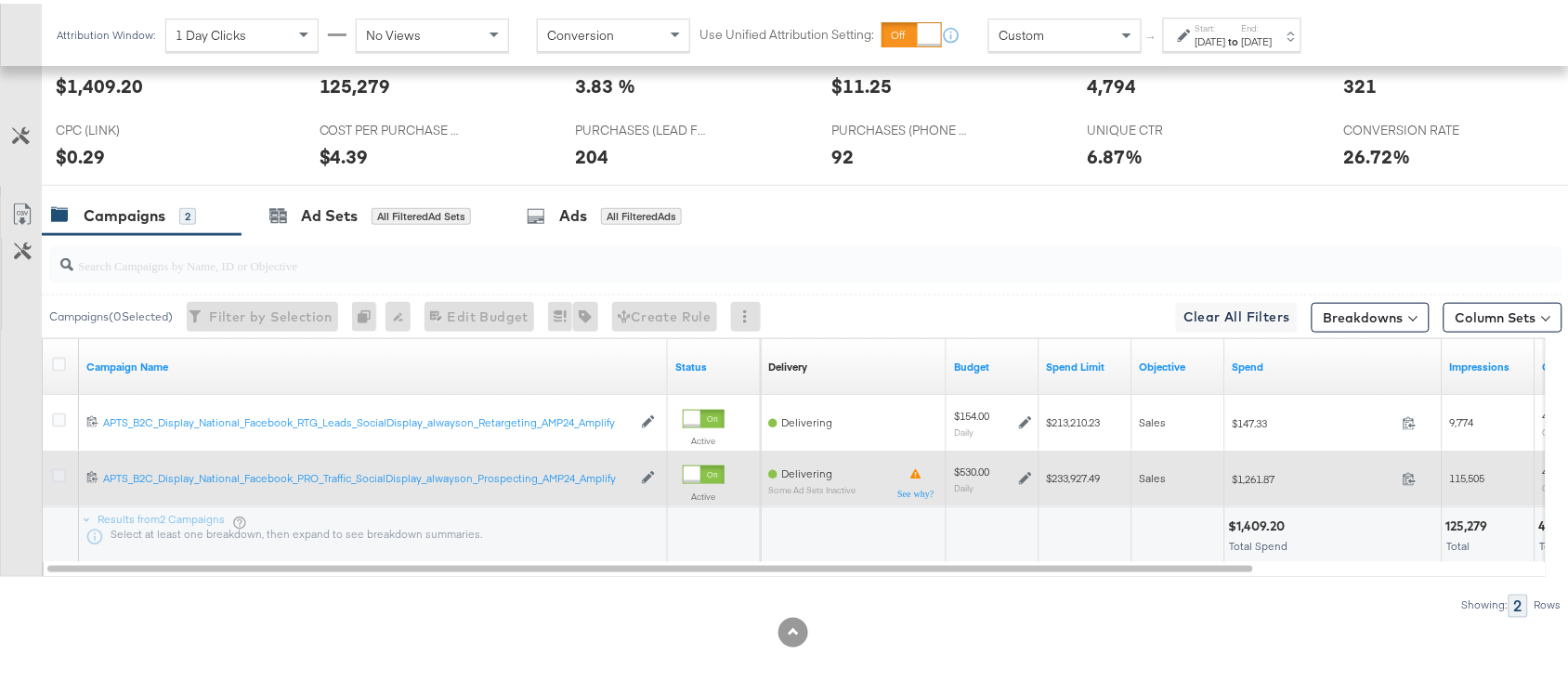
click at [58, 472] on icon at bounding box center [59, 472] width 14 height 14
click at [0, 0] on input "checkbox" at bounding box center [0, 0] width 0 height 0
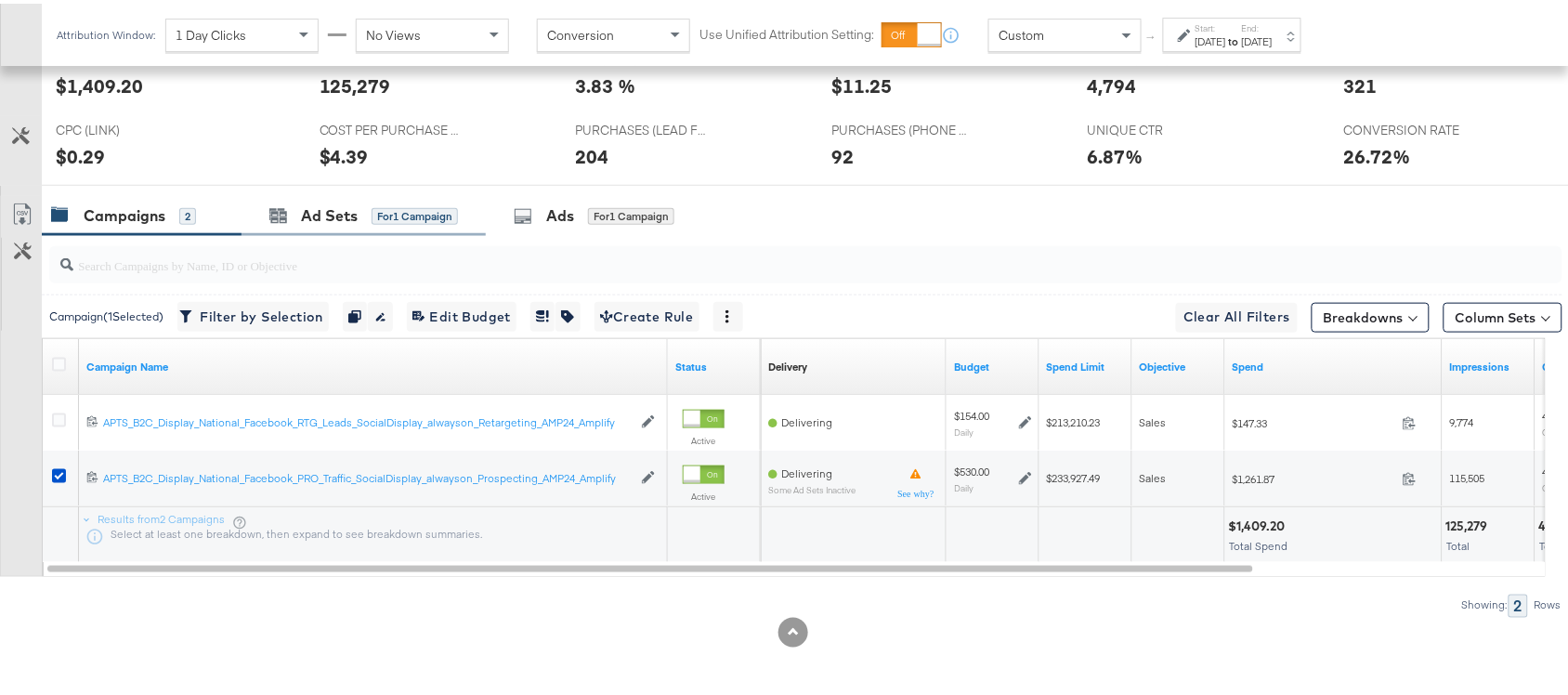
click at [322, 225] on div "Ad Sets for 1 Campaign" at bounding box center [363, 212] width 244 height 40
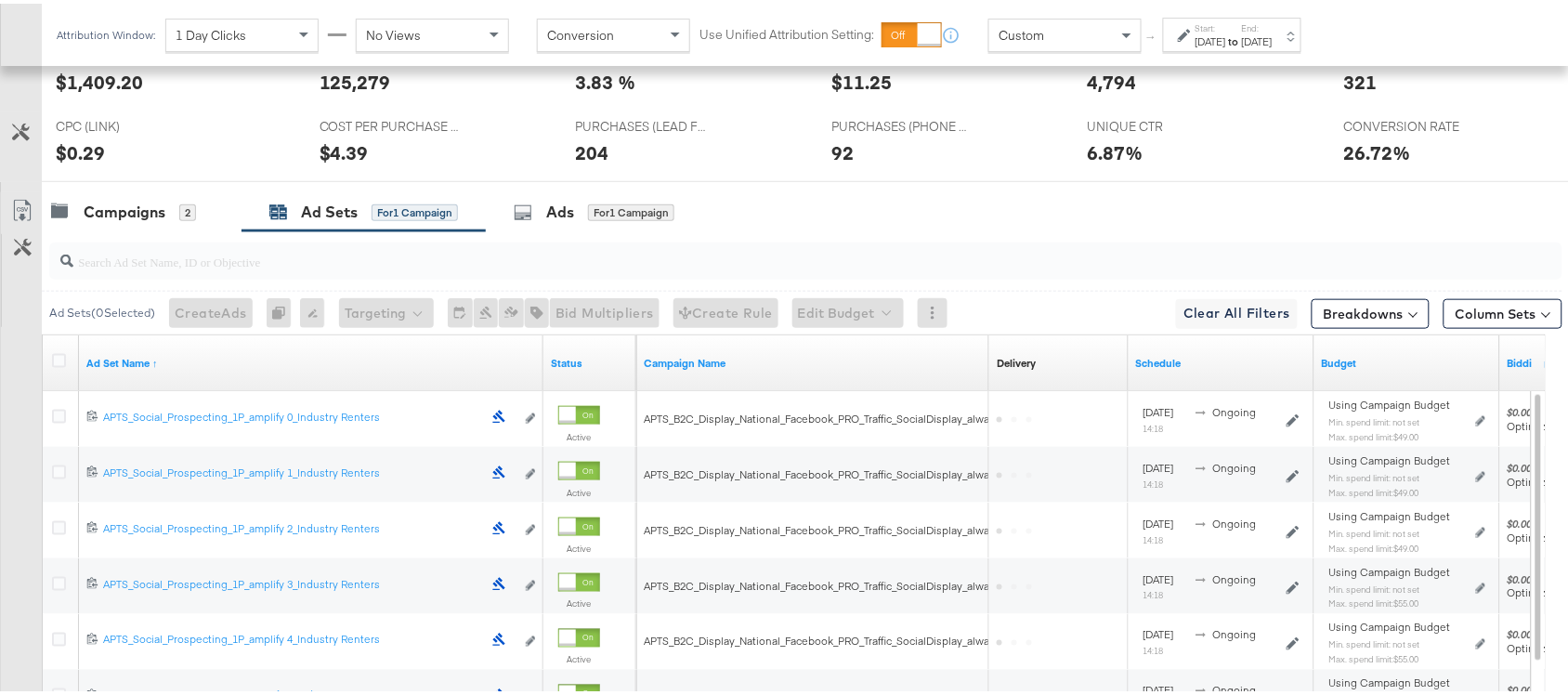
scroll to position [583, 0]
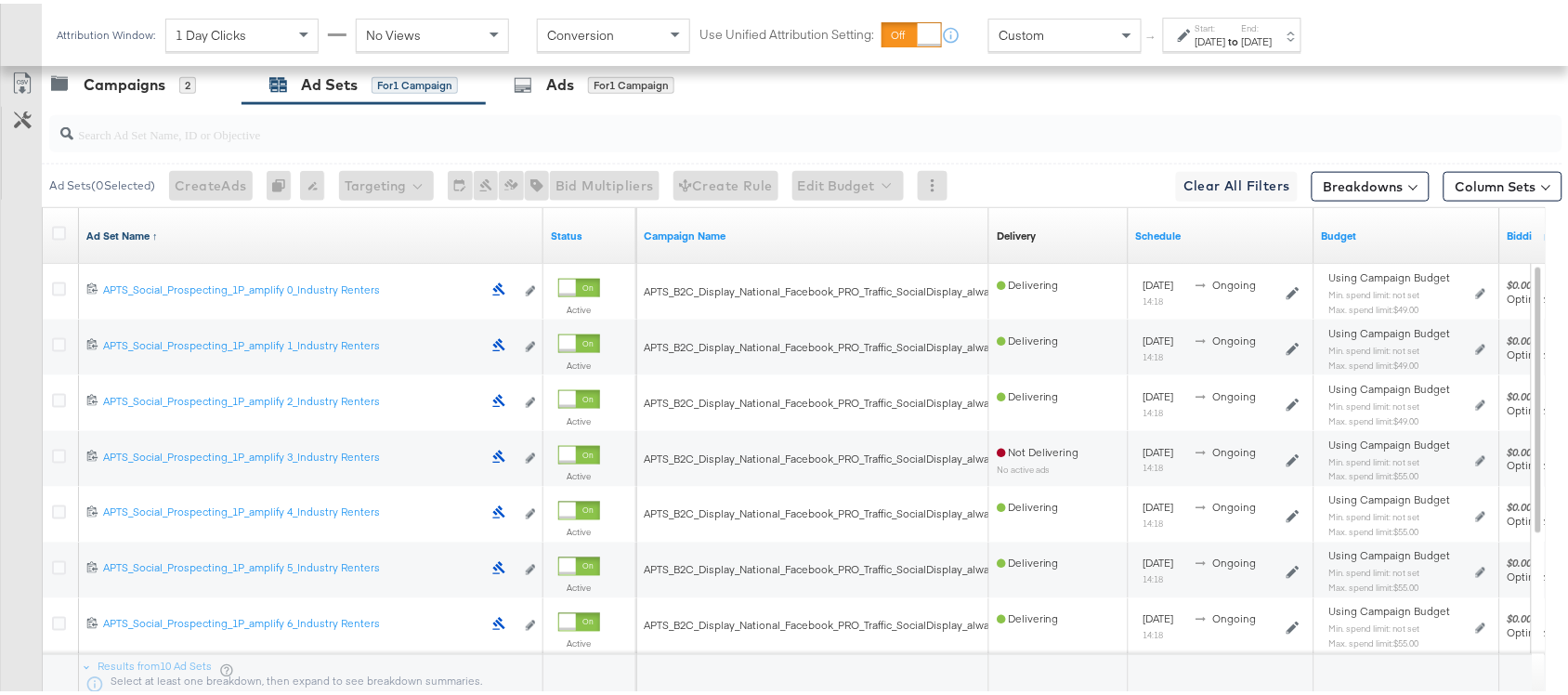
click at [212, 233] on link "Ad Set Name ↑" at bounding box center [311, 232] width 450 height 15
click at [212, 233] on link "Ad Set Name ↓" at bounding box center [311, 232] width 450 height 15
click at [58, 233] on icon at bounding box center [59, 229] width 14 height 14
click at [0, 0] on input "checkbox" at bounding box center [0, 0] width 0 height 0
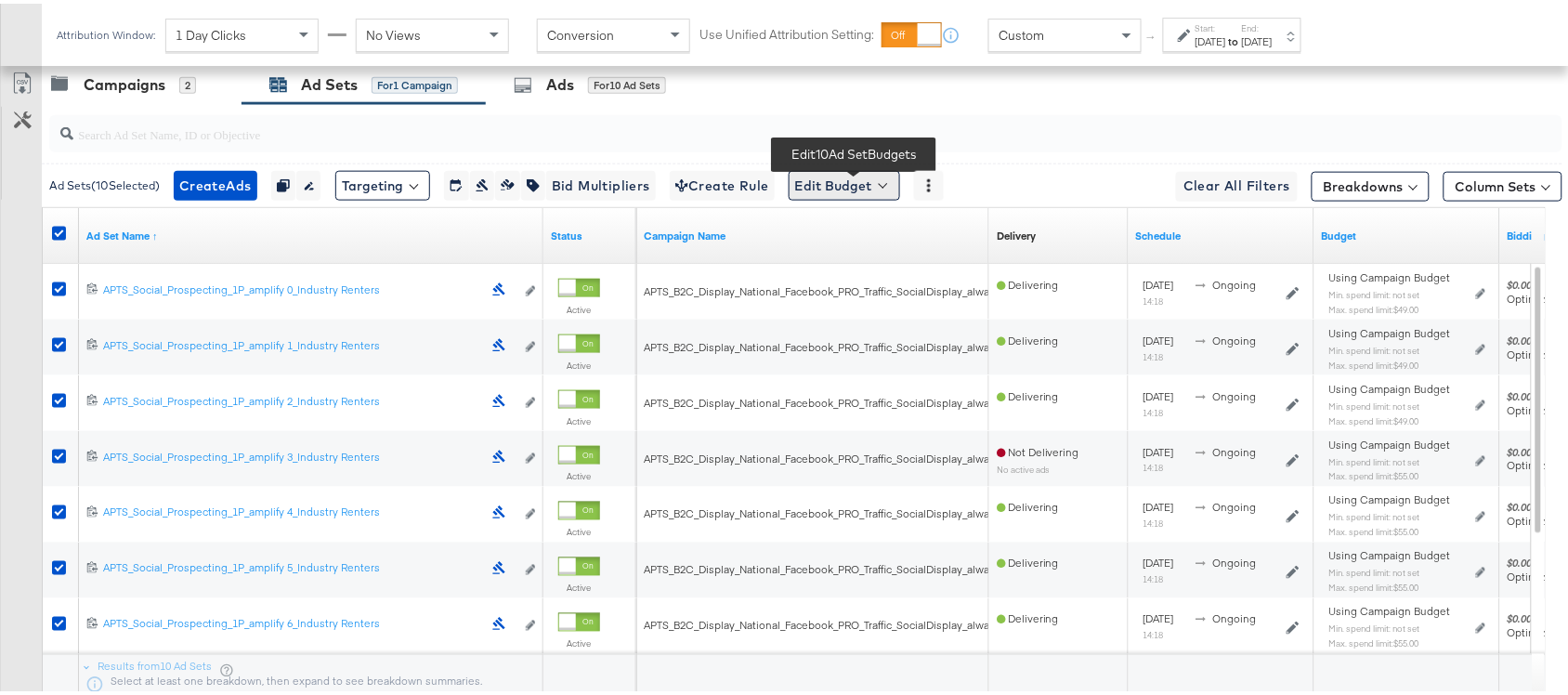
click at [851, 186] on button "Edit Budget" at bounding box center [844, 183] width 111 height 30
click at [890, 277] on span "Edit Ad Set Spend Limits" at bounding box center [865, 268] width 138 height 24
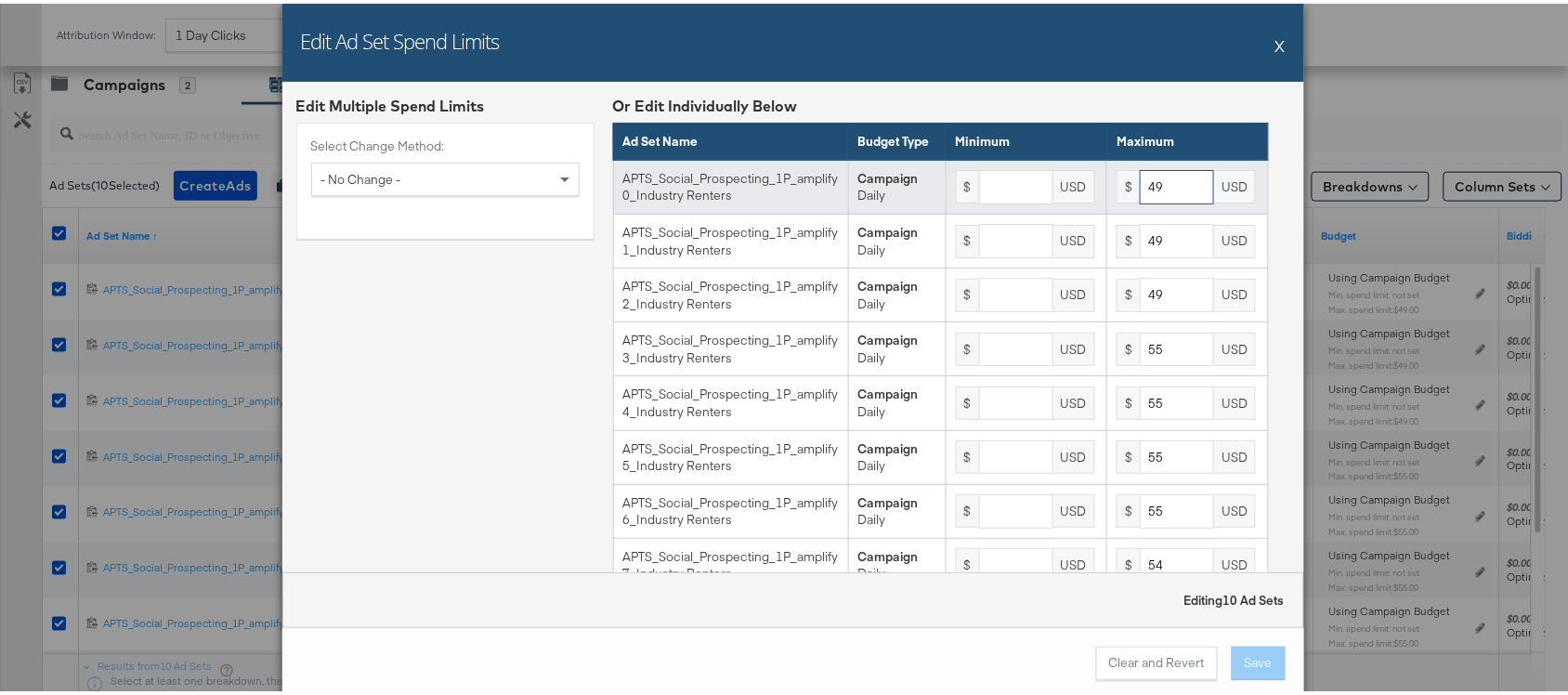
click at [1152, 200] on input "49" at bounding box center [1176, 184] width 74 height 35
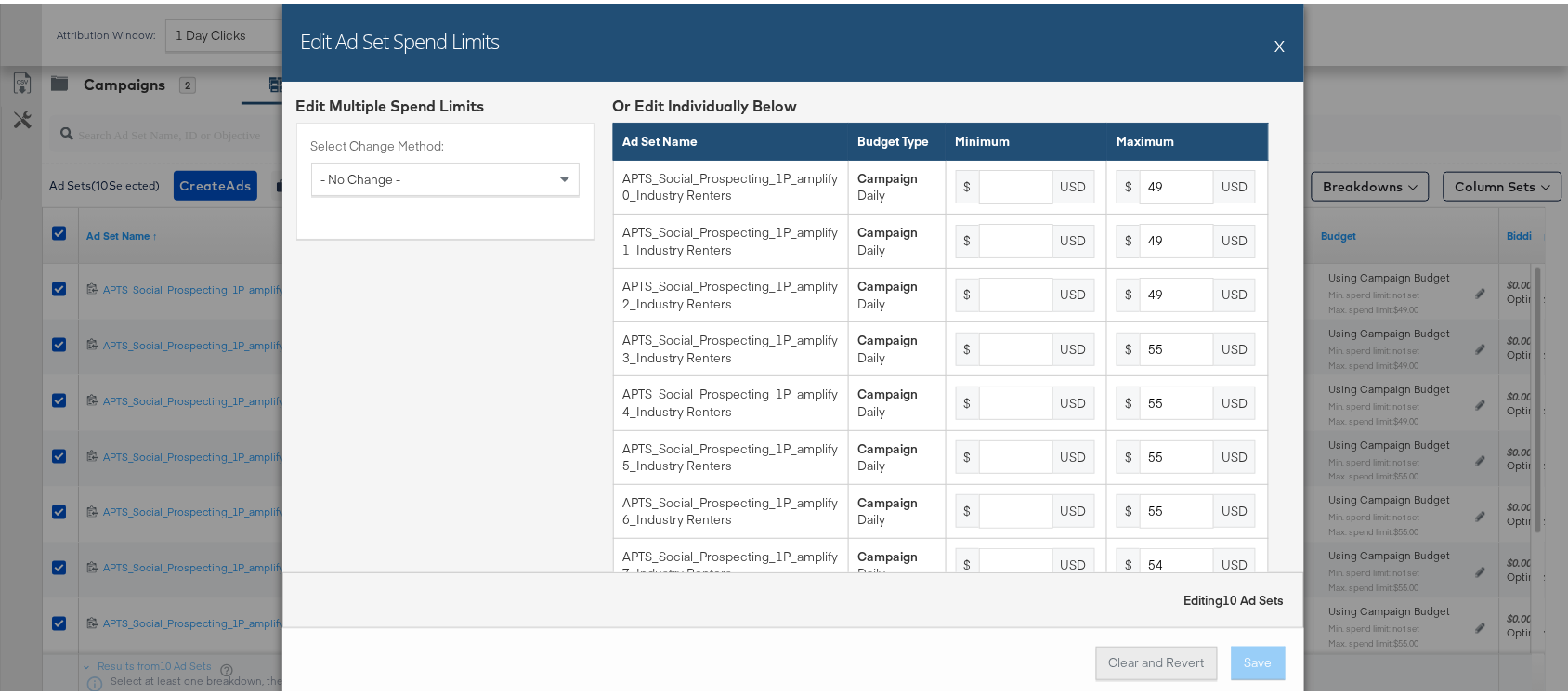
click at [1134, 655] on button "Clear and Revert" at bounding box center [1157, 659] width 122 height 34
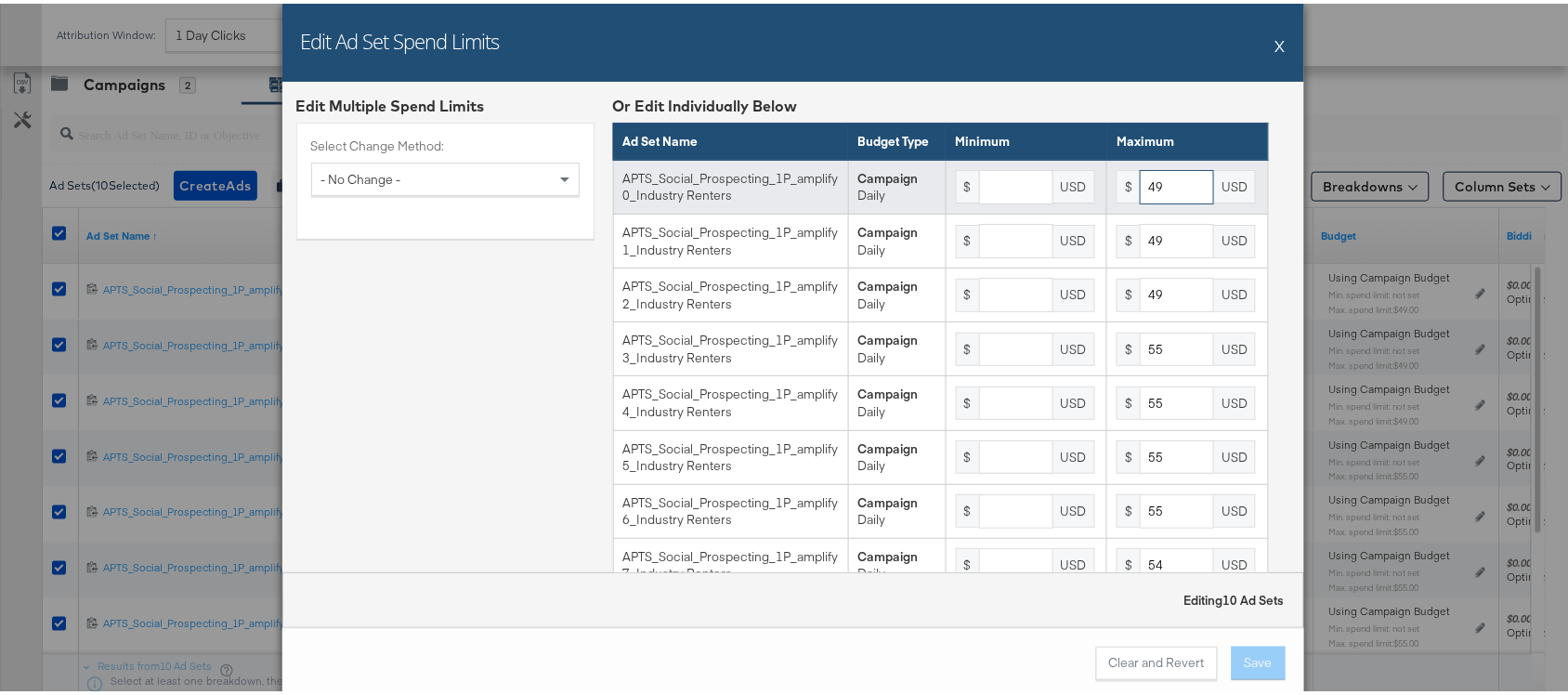
click at [1147, 200] on input "49" at bounding box center [1176, 184] width 74 height 35
type input "47"
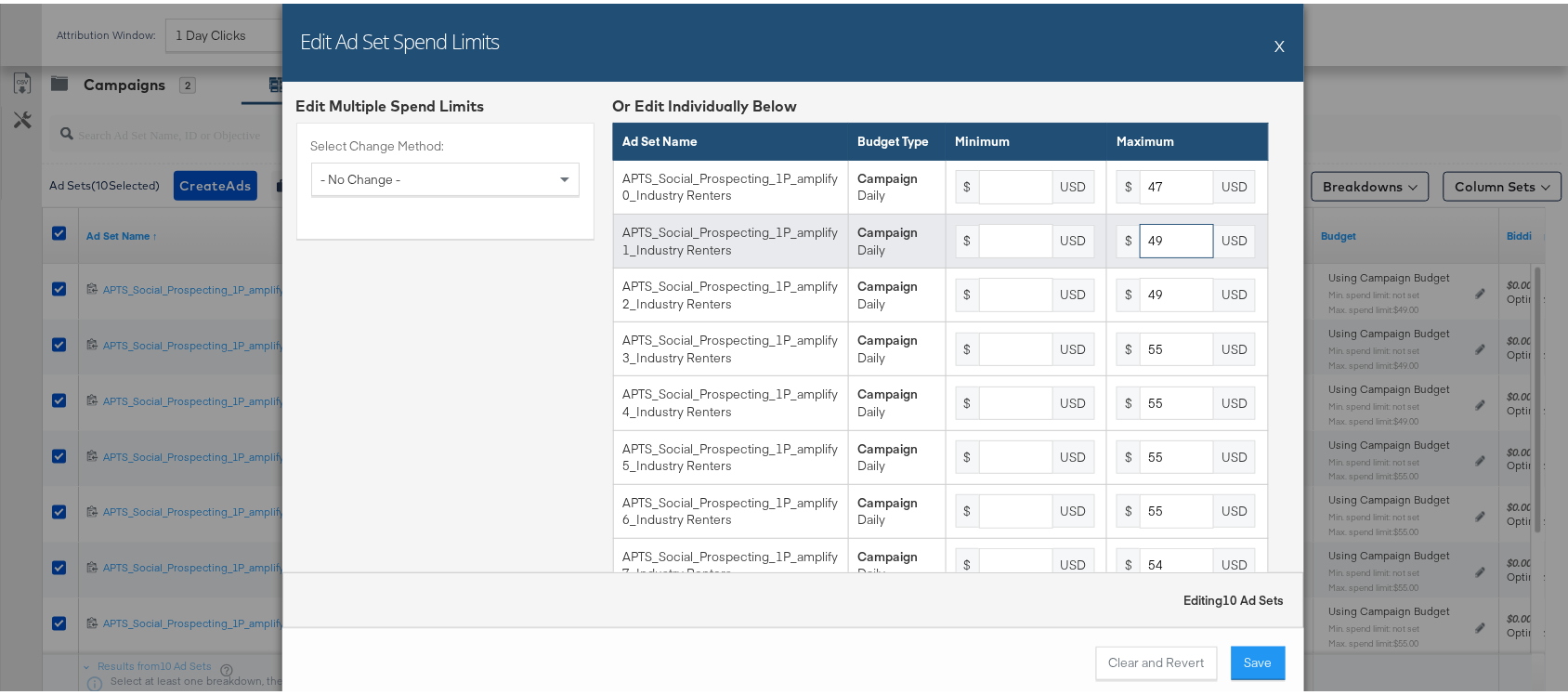
click at [1149, 255] on input "49" at bounding box center [1176, 237] width 74 height 35
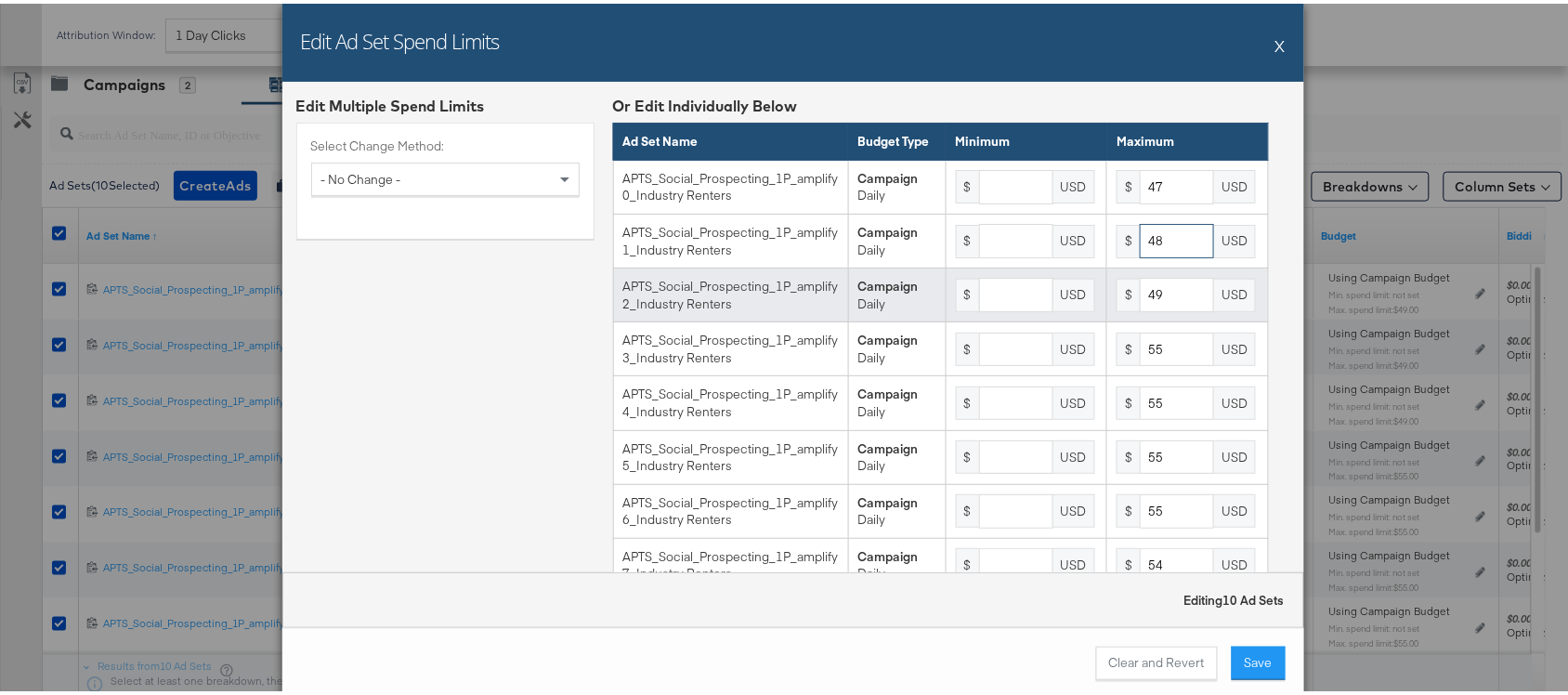
type input "48"
click at [1154, 302] on input "49" at bounding box center [1176, 291] width 74 height 35
type input "48"
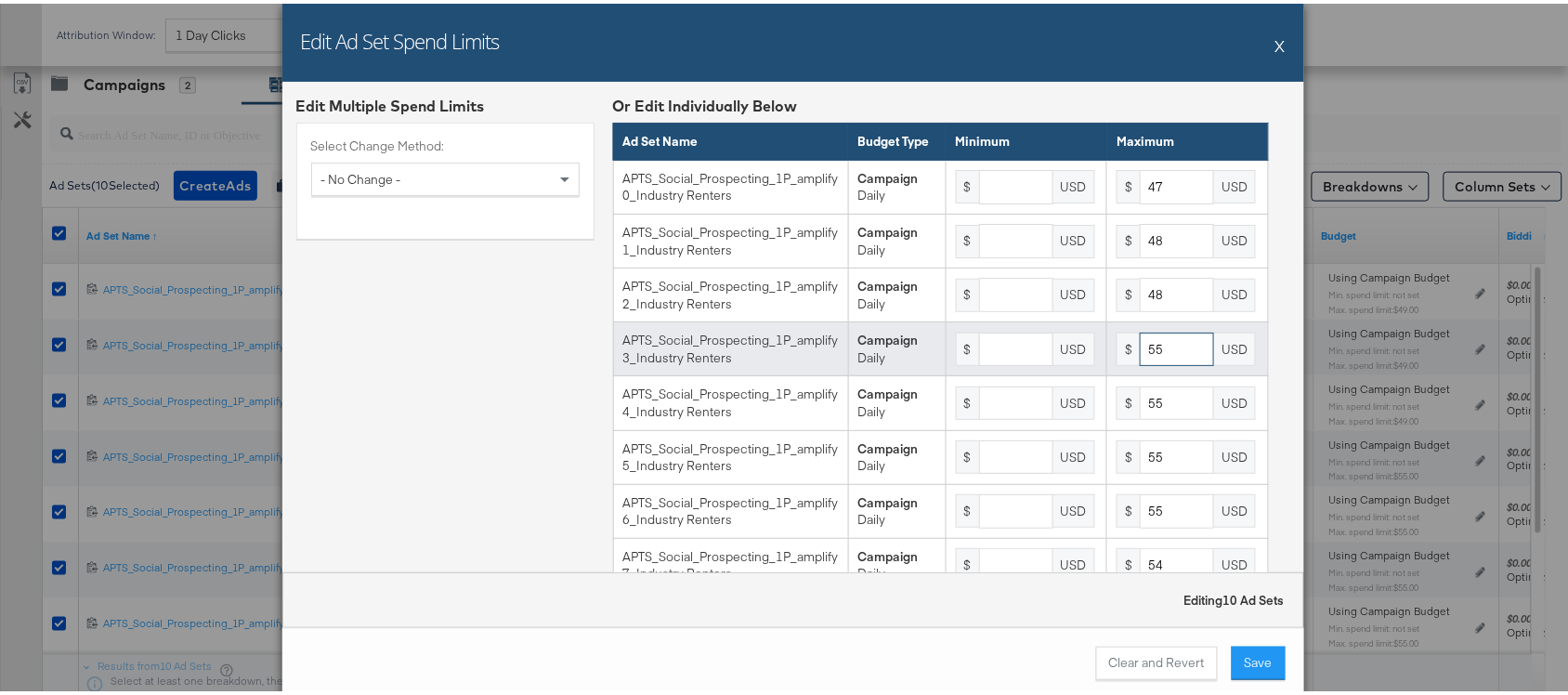
click at [1155, 363] on input "55" at bounding box center [1176, 346] width 74 height 35
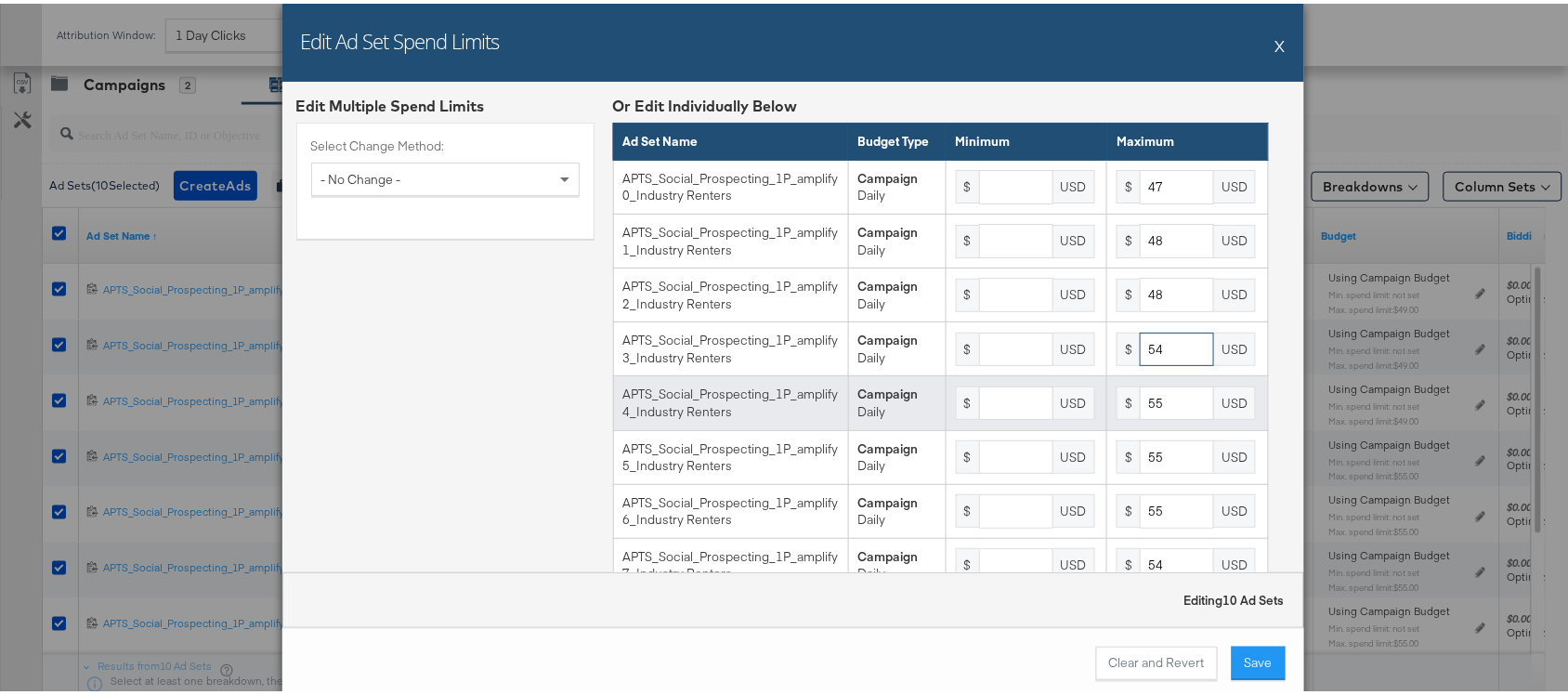
type input "54"
click at [1155, 417] on input "55" at bounding box center [1176, 400] width 74 height 35
type input "54"
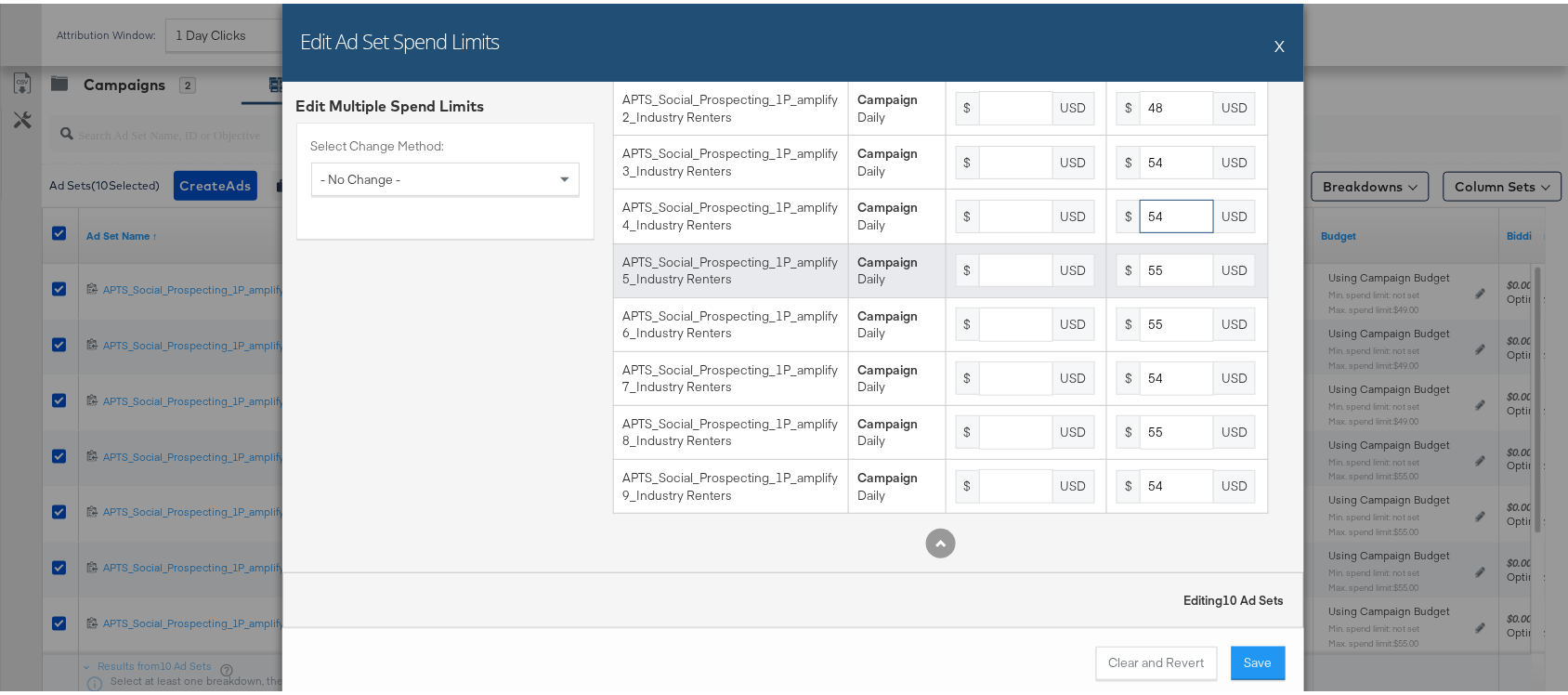
scroll to position [187, 0]
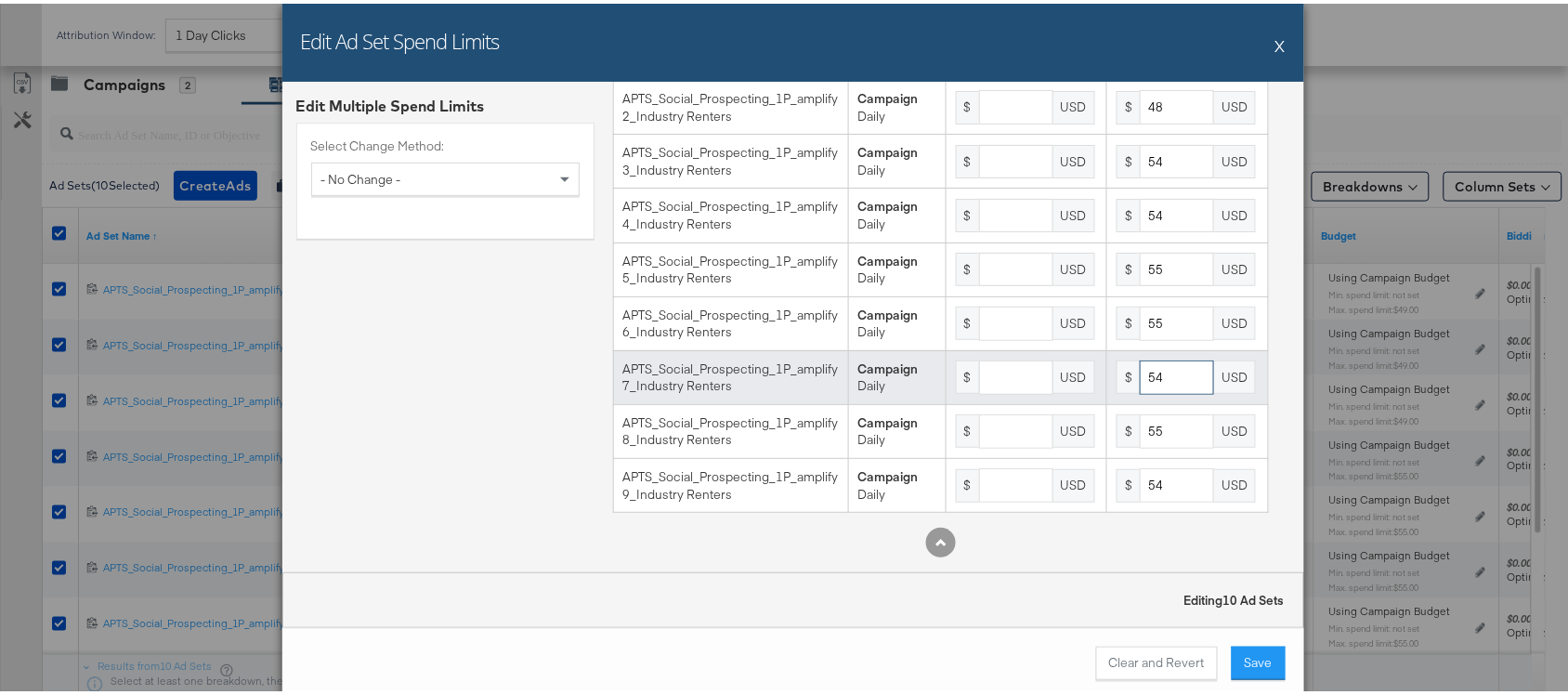
click at [1152, 392] on input "54" at bounding box center [1176, 374] width 74 height 35
type input "55"
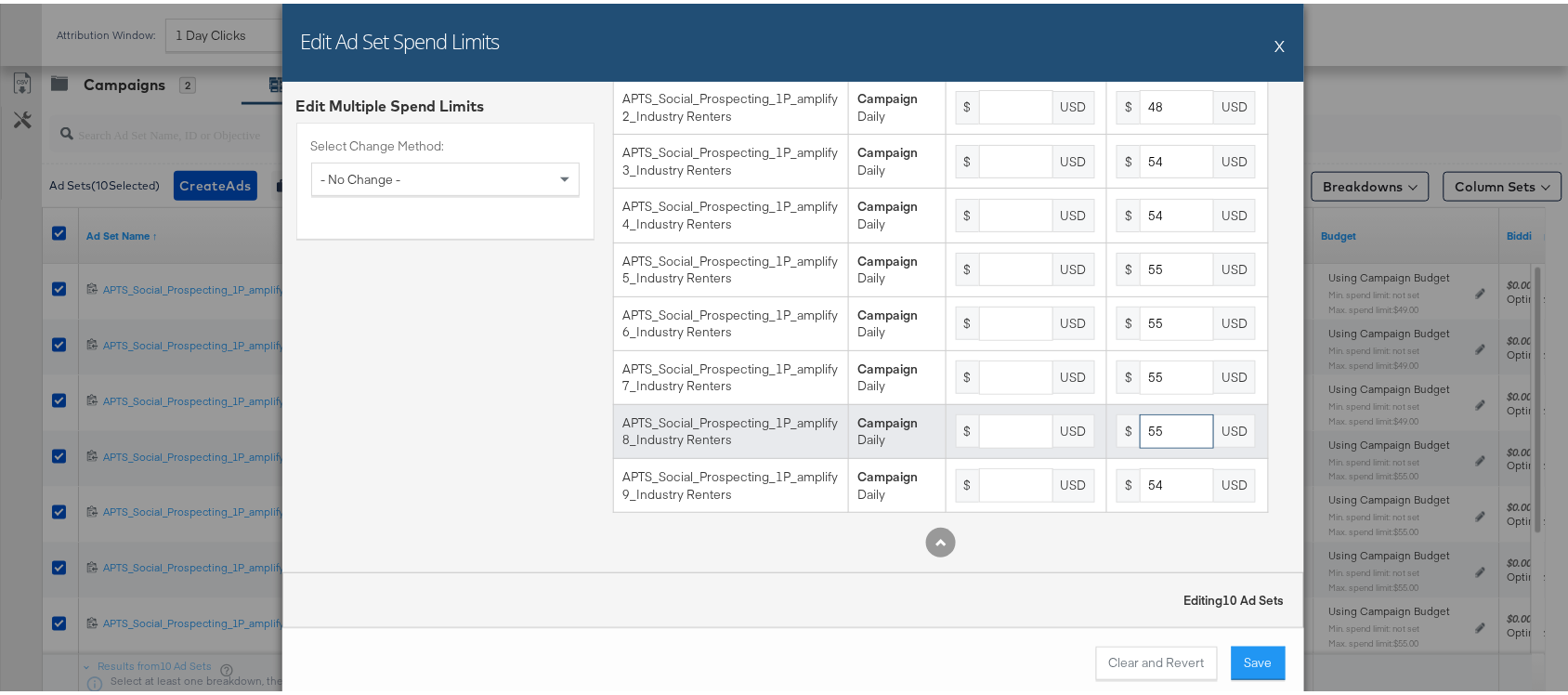
click at [1158, 427] on input "55" at bounding box center [1176, 427] width 74 height 35
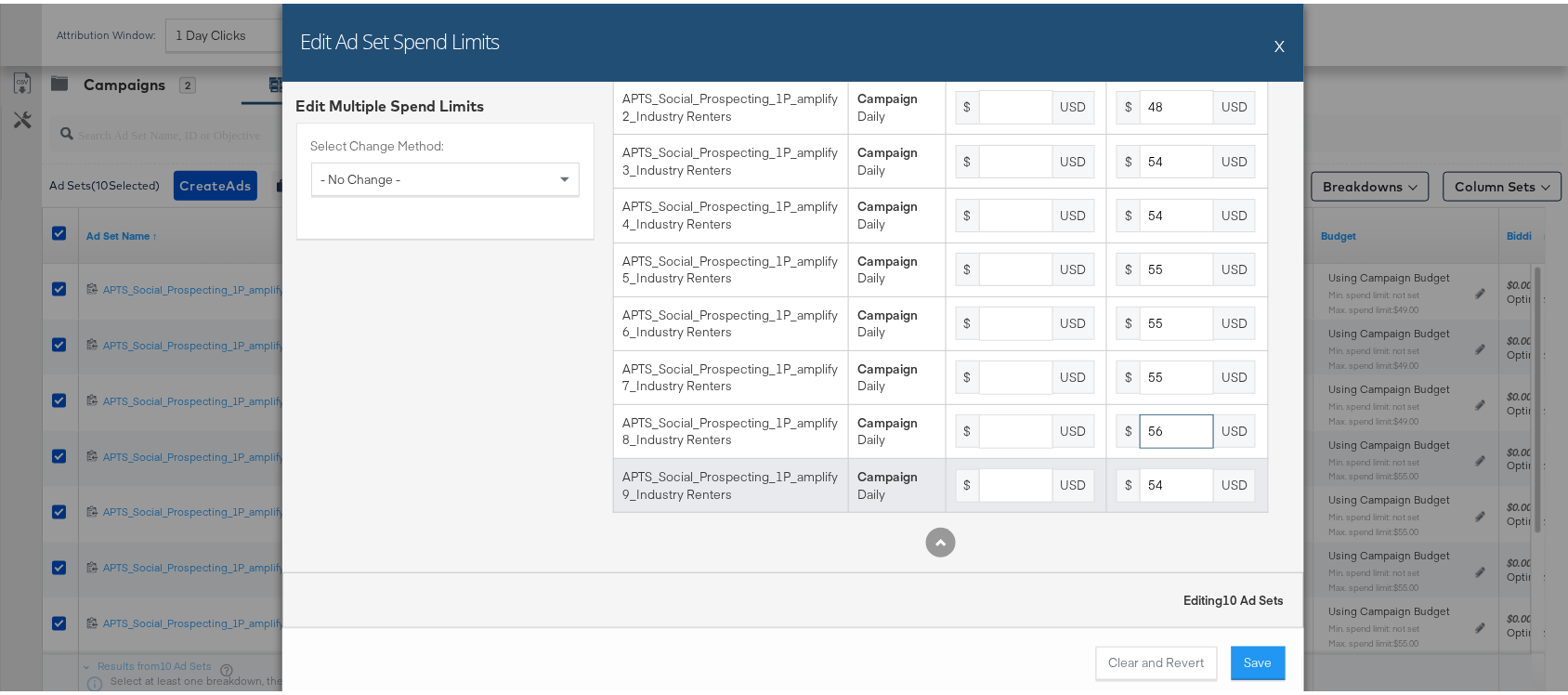
type input "56"
click at [1154, 488] on input "54" at bounding box center [1176, 481] width 74 height 35
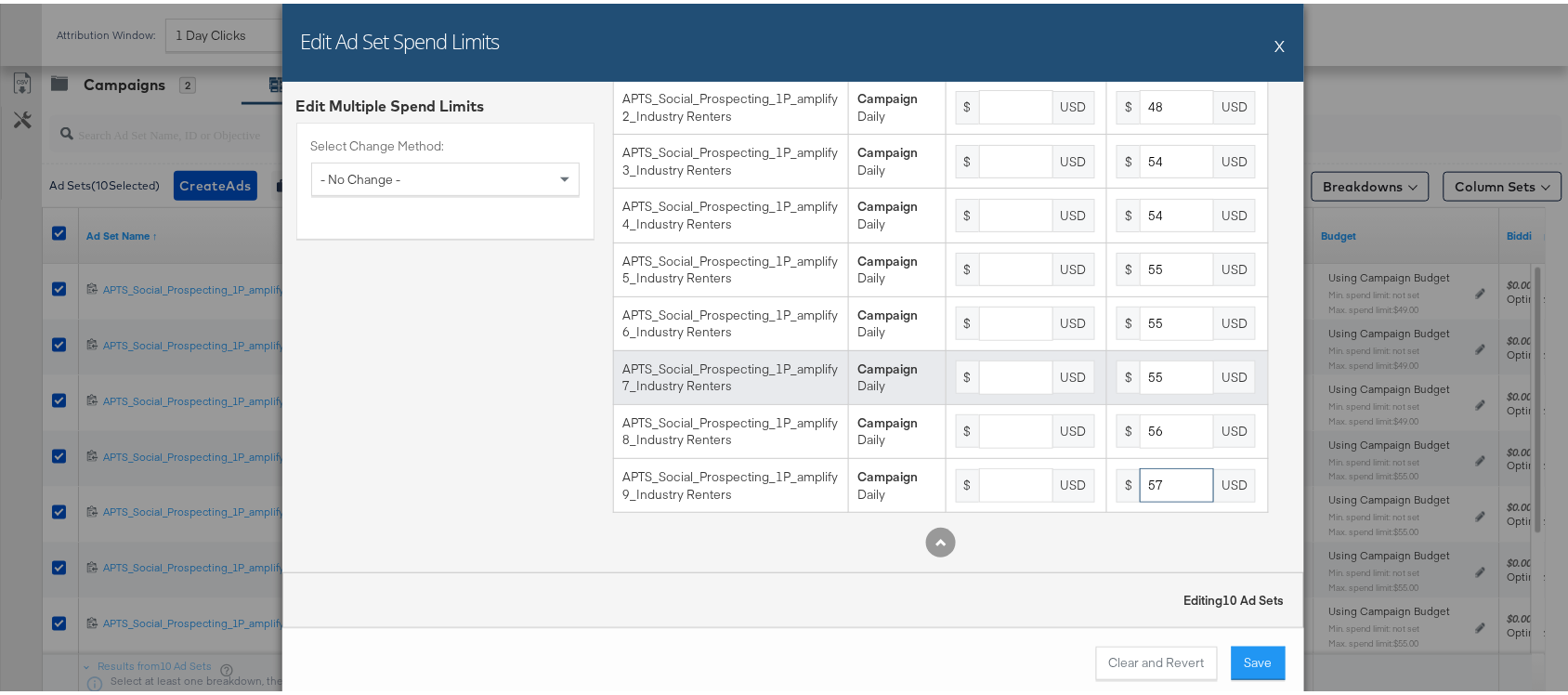
scroll to position [0, 0]
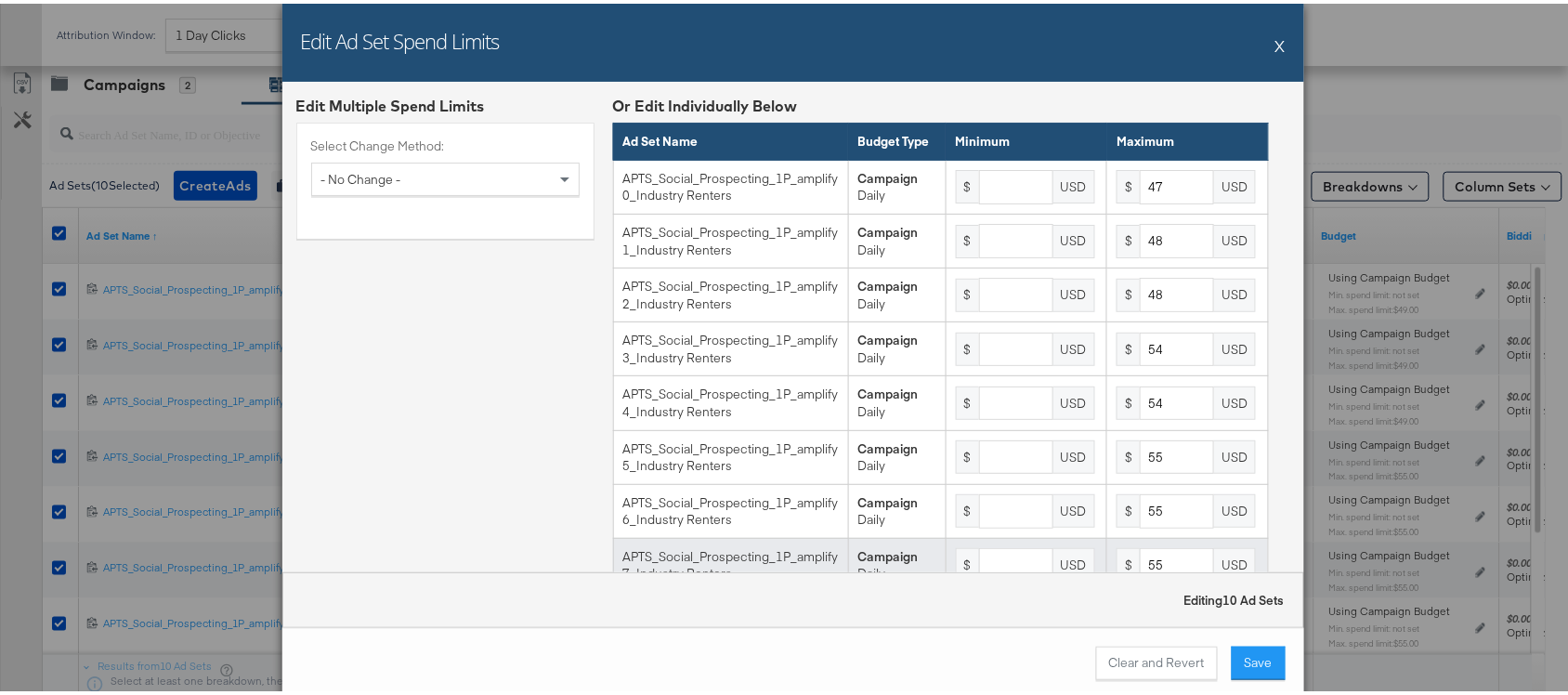
type input "57"
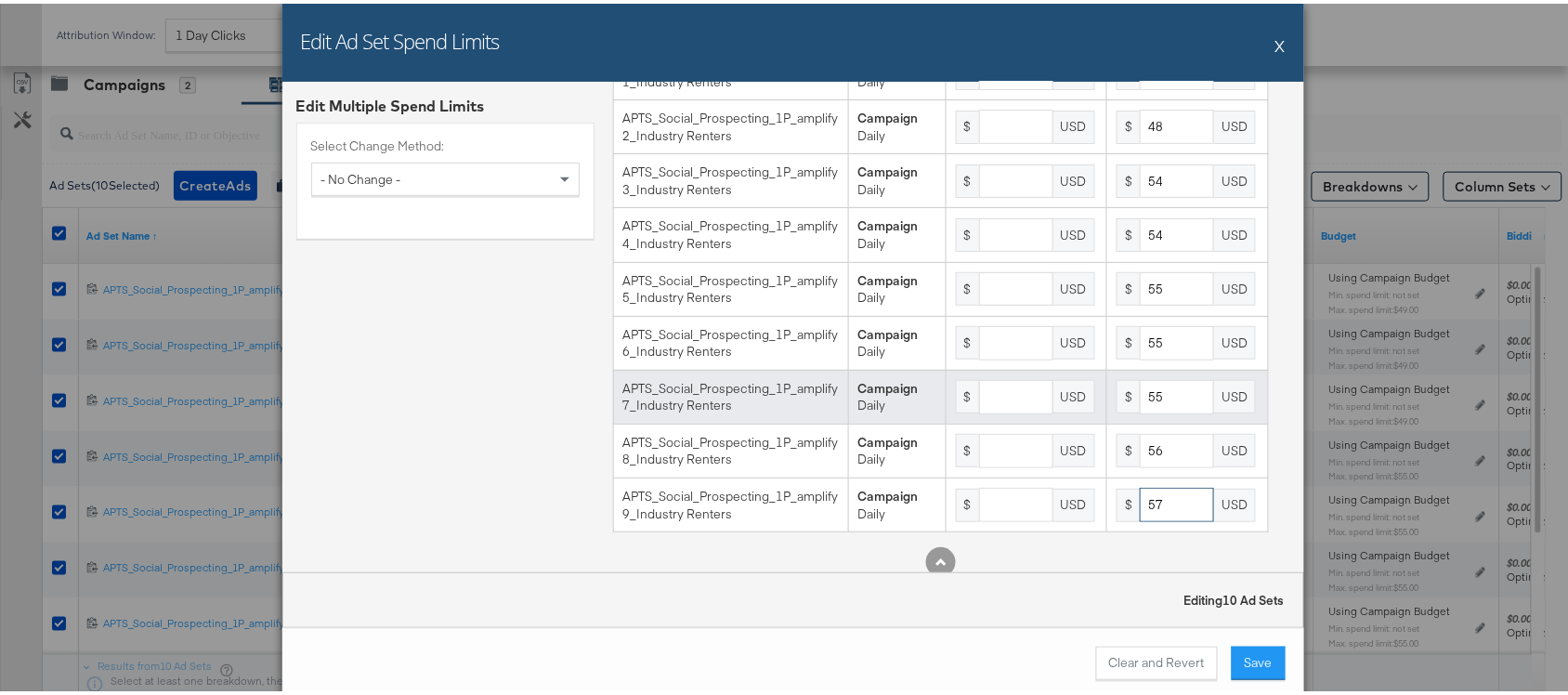
scroll to position [207, 0]
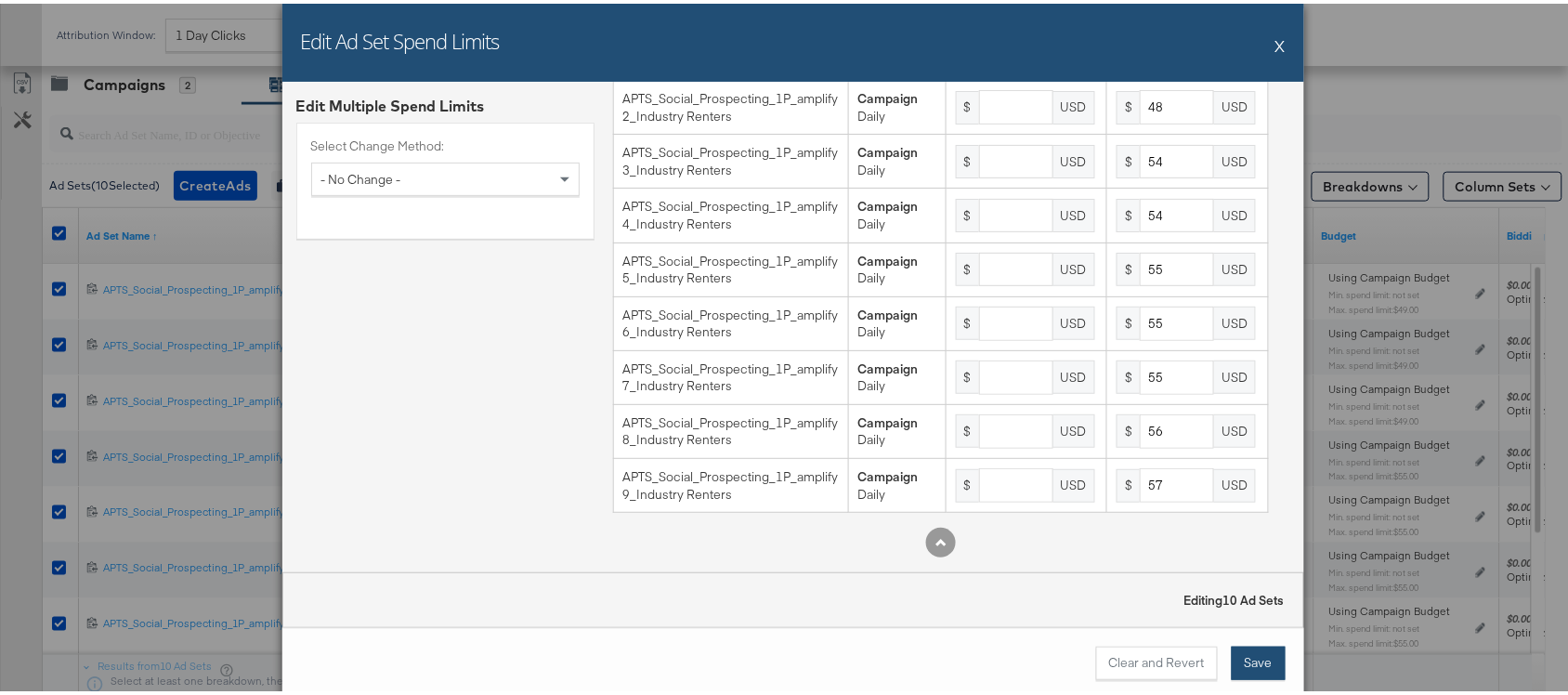
click at [1241, 661] on button "Save" at bounding box center [1259, 659] width 54 height 34
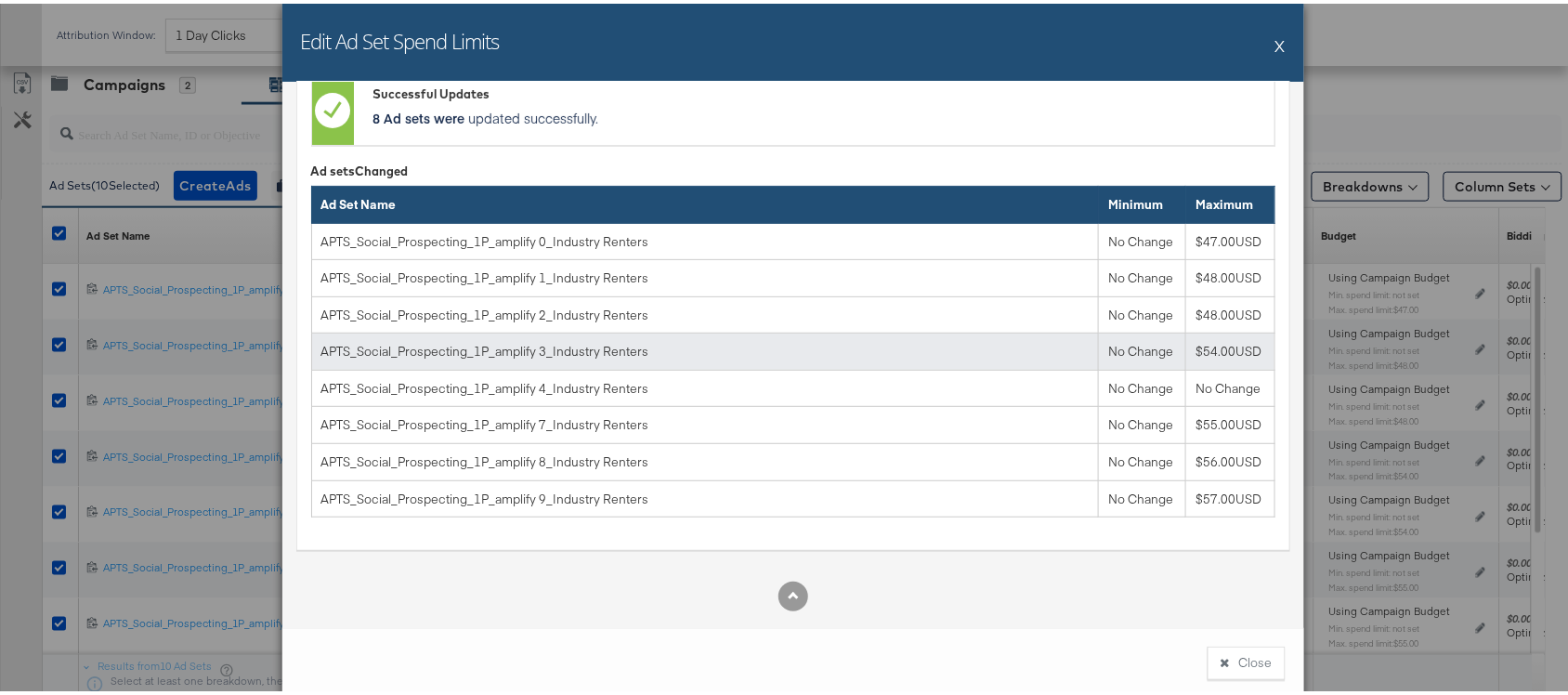
scroll to position [0, 0]
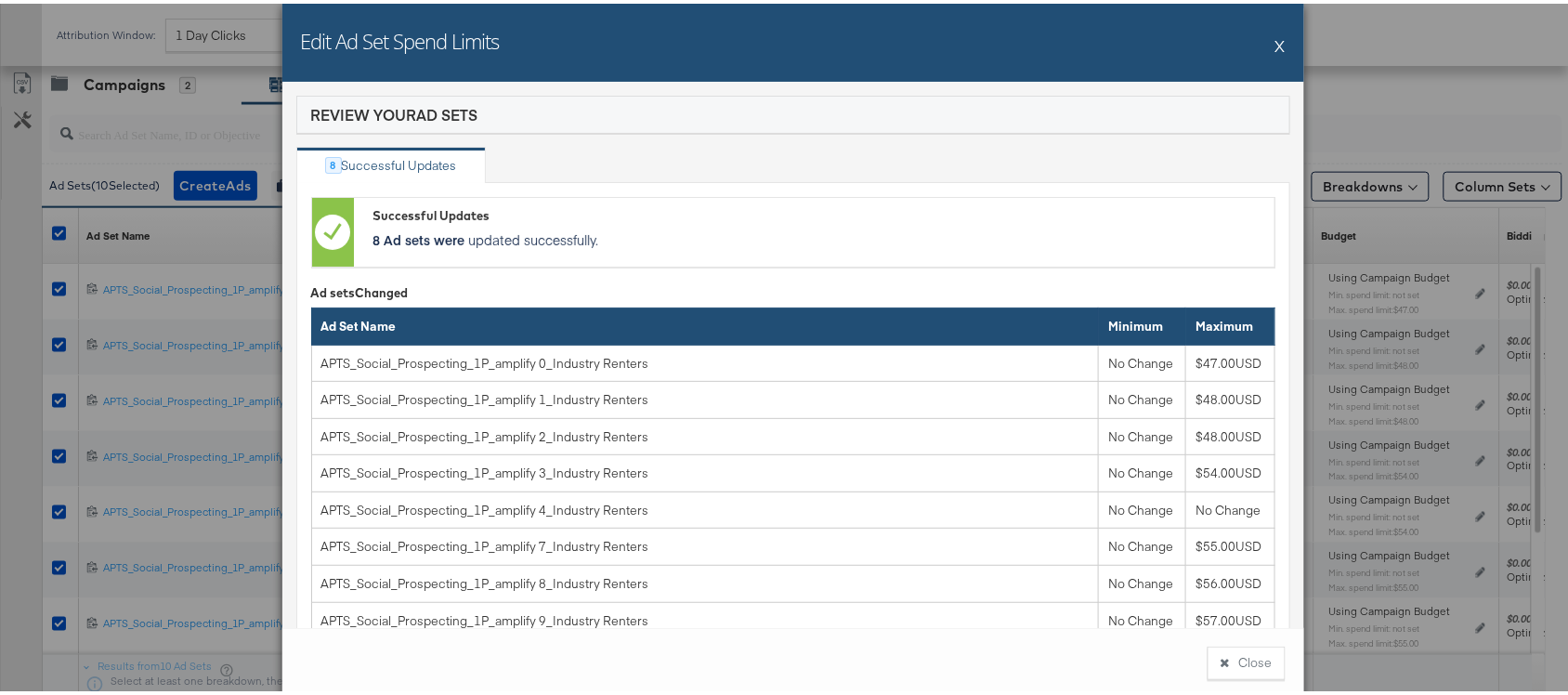
click at [1276, 50] on button "X" at bounding box center [1280, 42] width 10 height 37
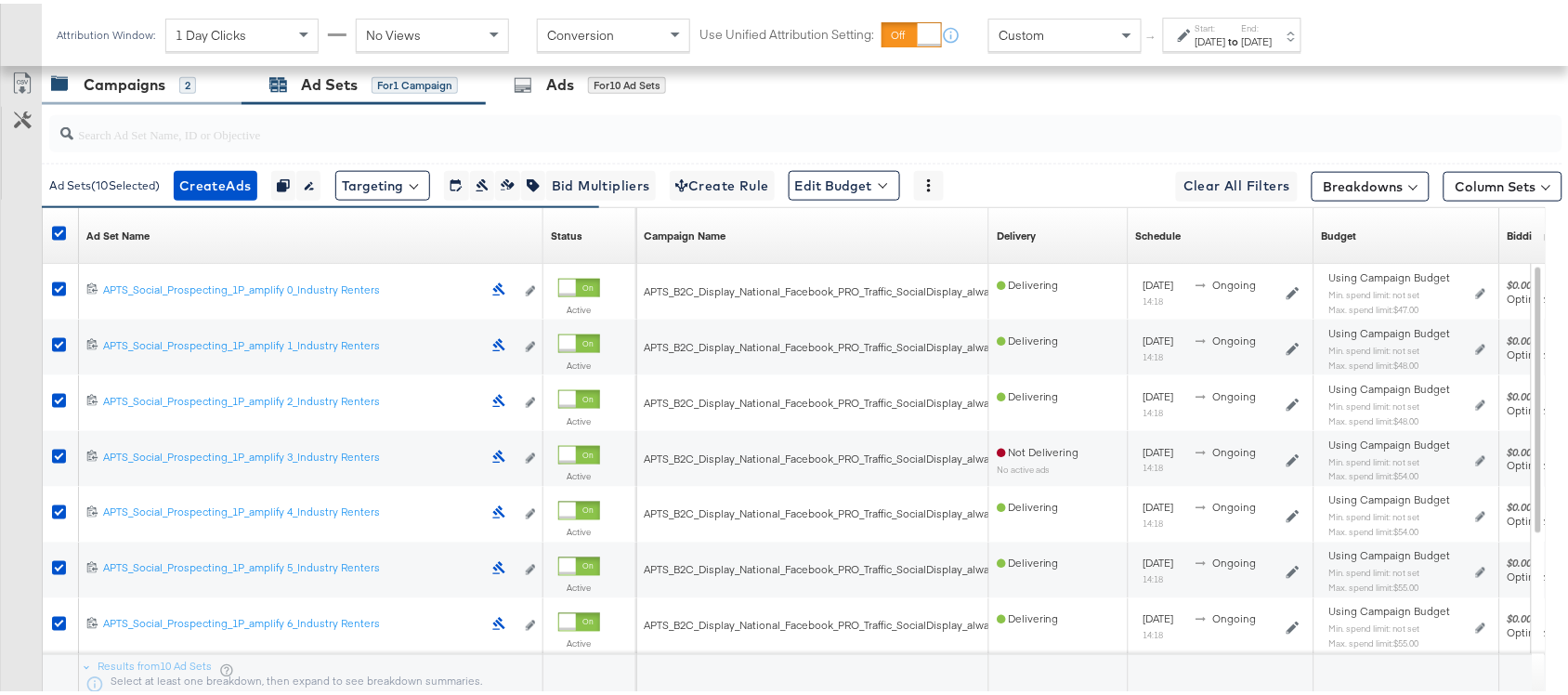
click at [124, 92] on div "Campaigns" at bounding box center [124, 81] width 81 height 22
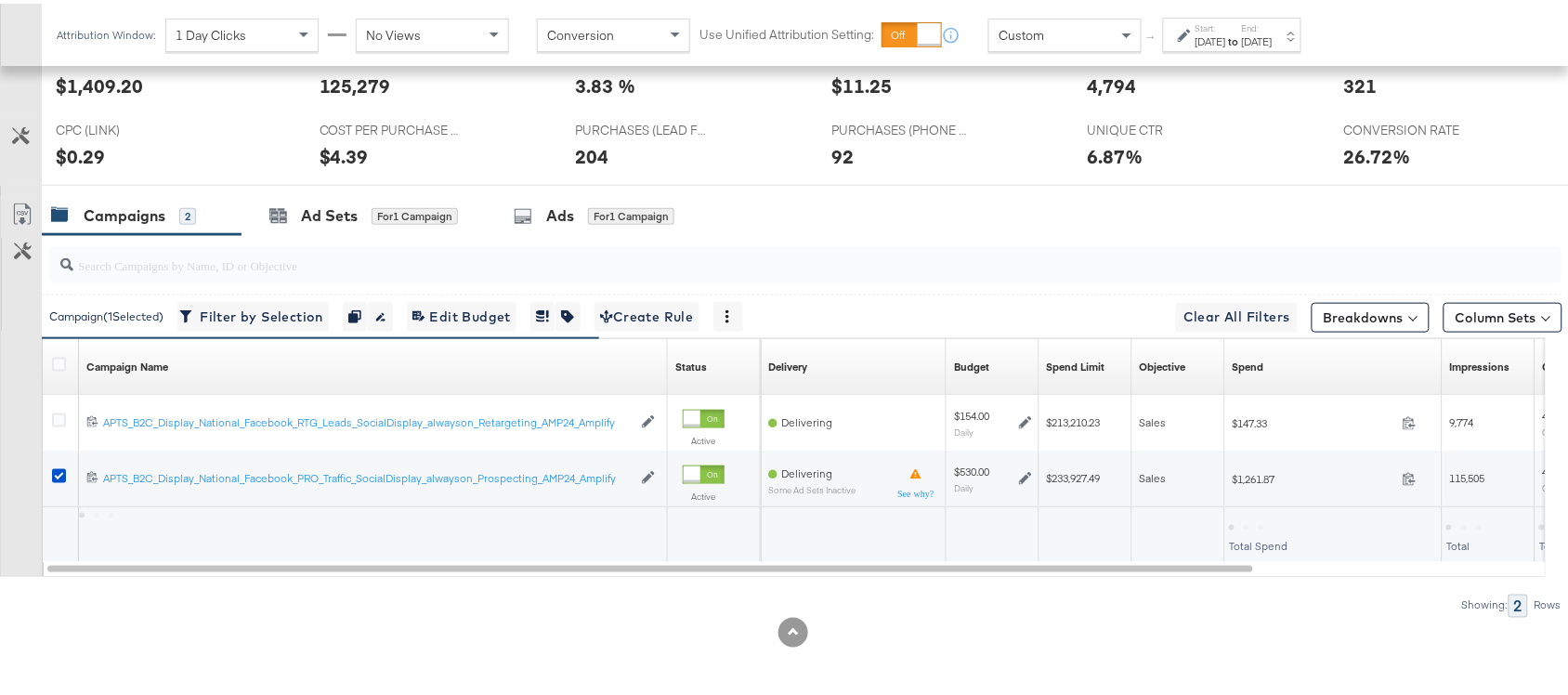
scroll to position [455, 0]
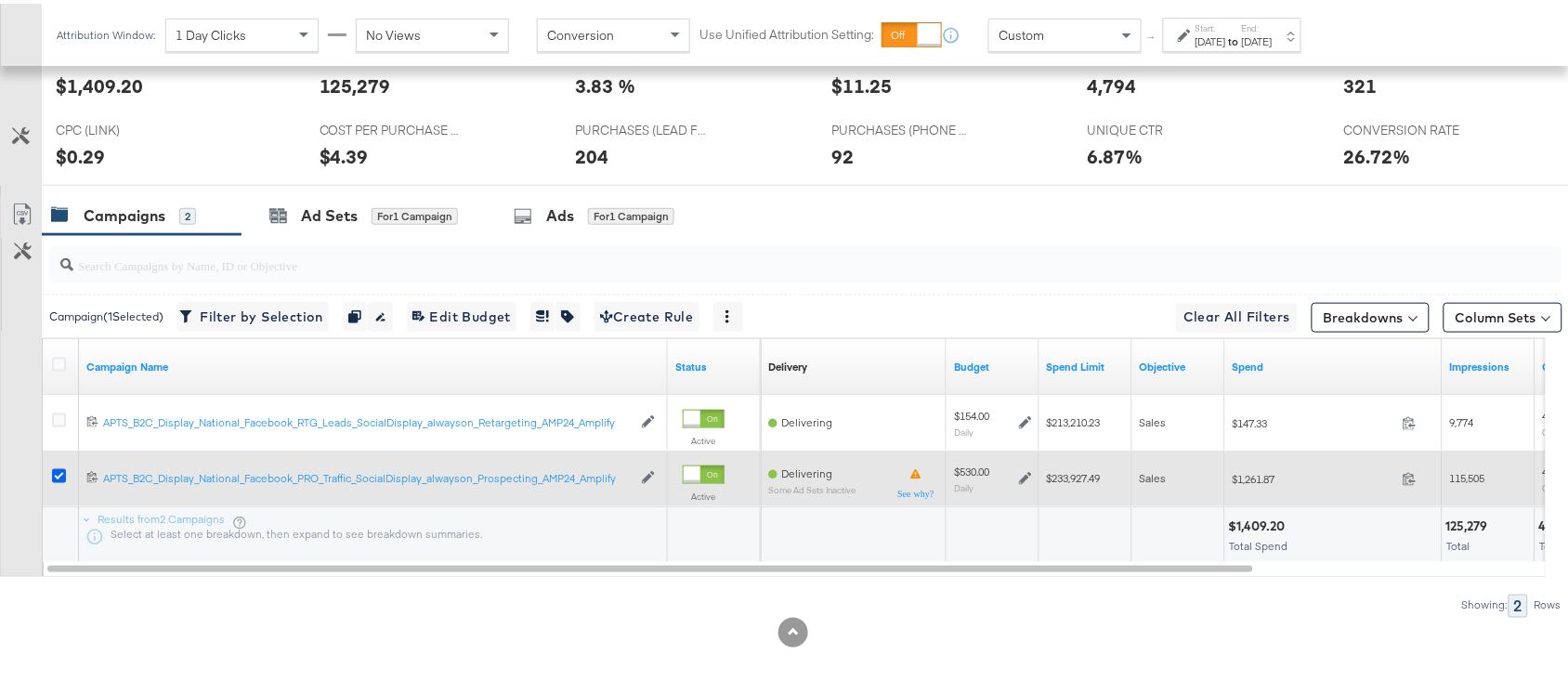
click at [56, 472] on icon at bounding box center [59, 472] width 14 height 14
click at [0, 0] on input "checkbox" at bounding box center [0, 0] width 0 height 0
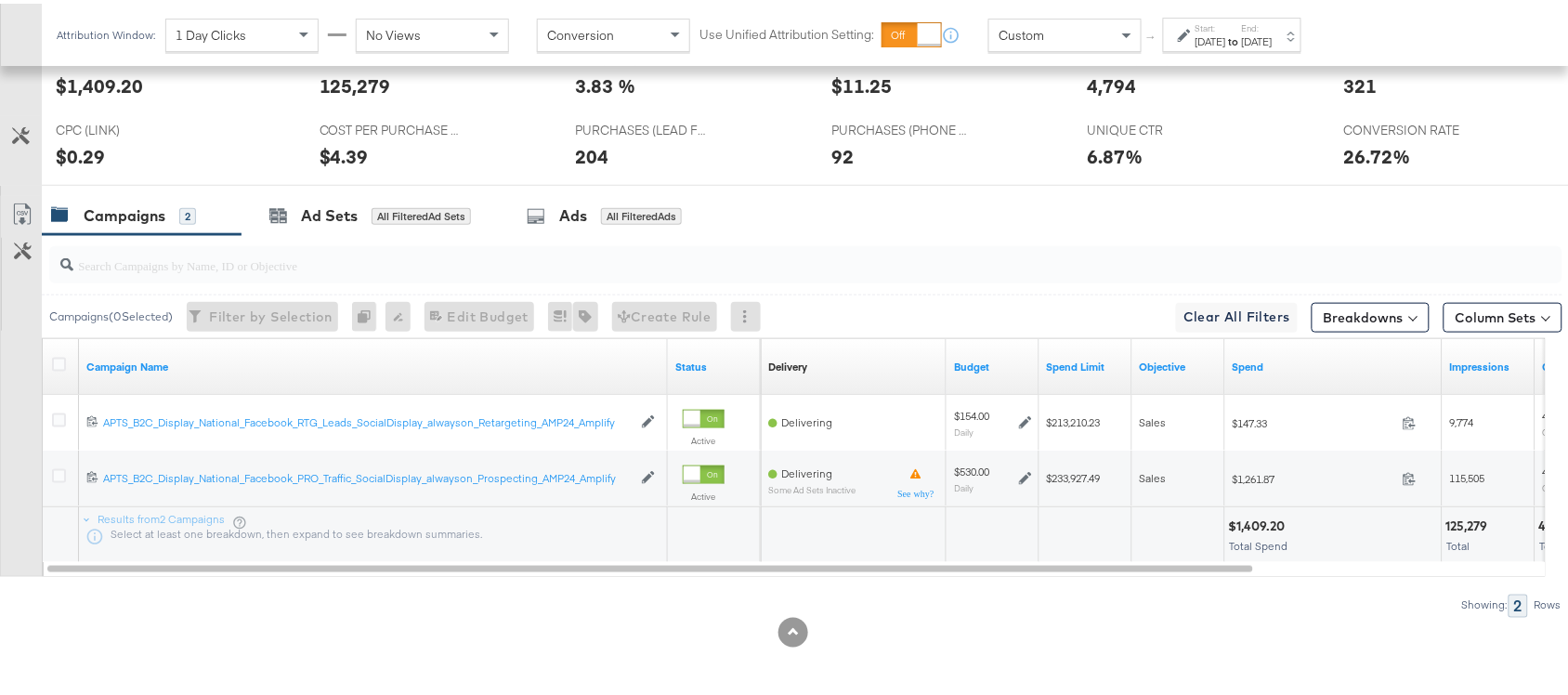
scroll to position [0, 0]
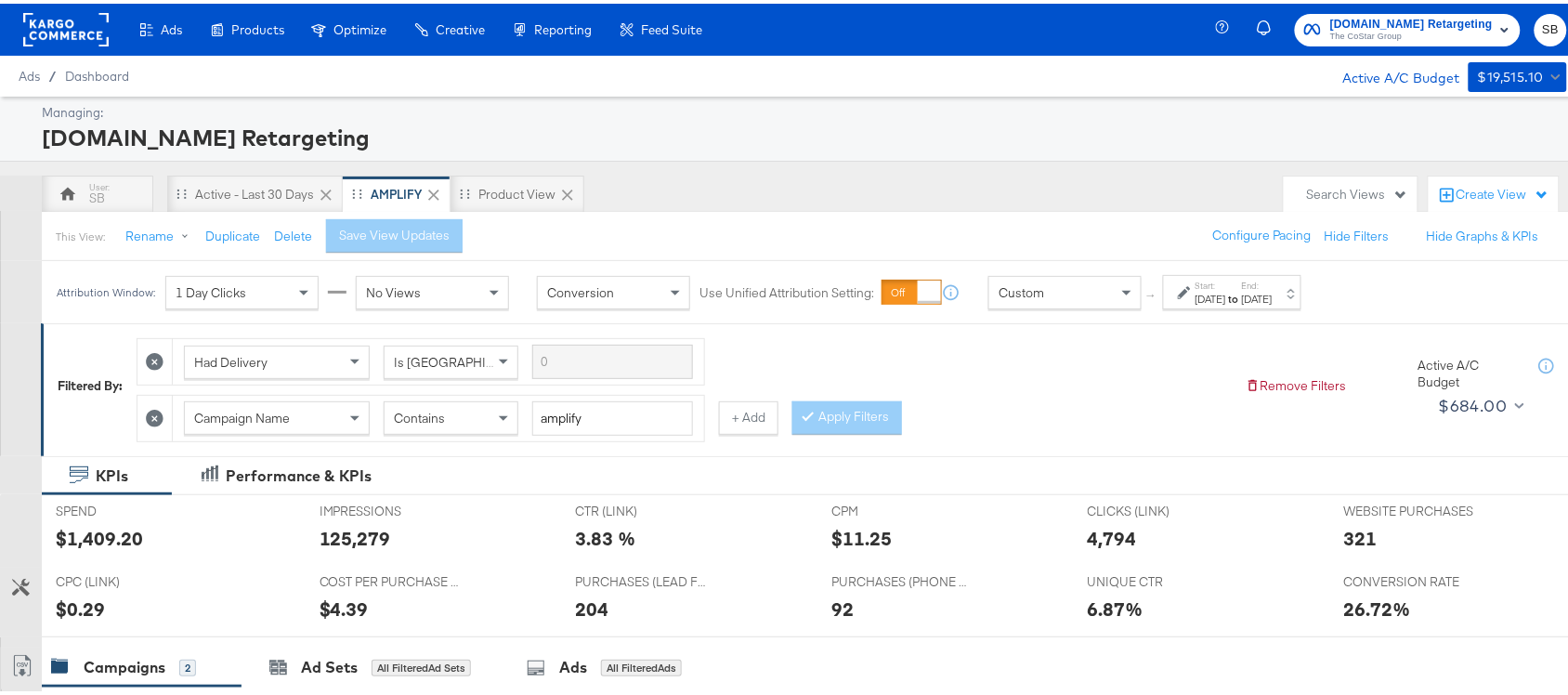
click at [58, 17] on rect at bounding box center [66, 26] width 85 height 34
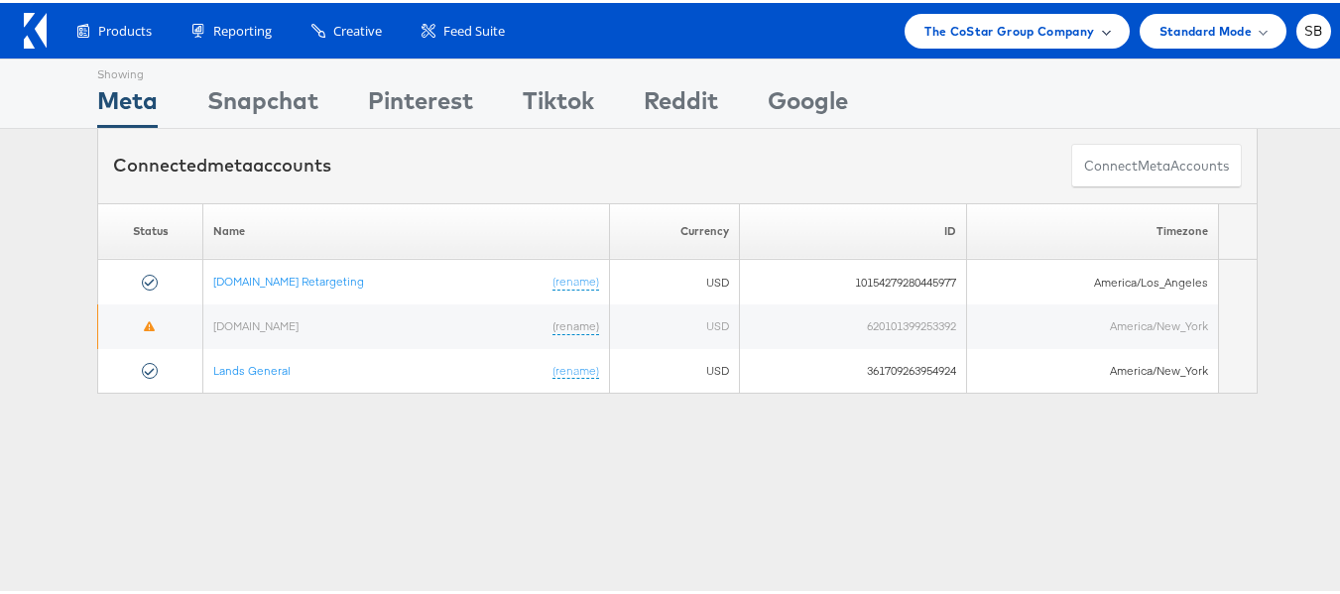
click at [976, 33] on span "The CoStar Group Company" at bounding box center [1009, 28] width 170 height 21
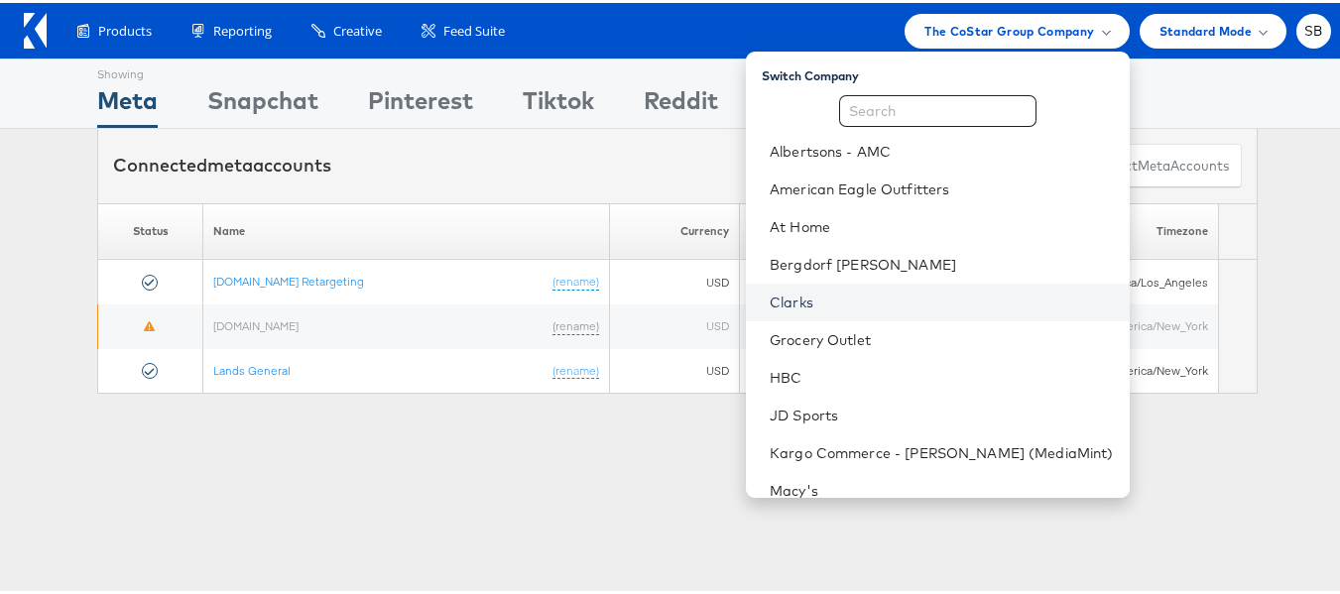
click at [835, 298] on link "Clarks" at bounding box center [942, 300] width 344 height 20
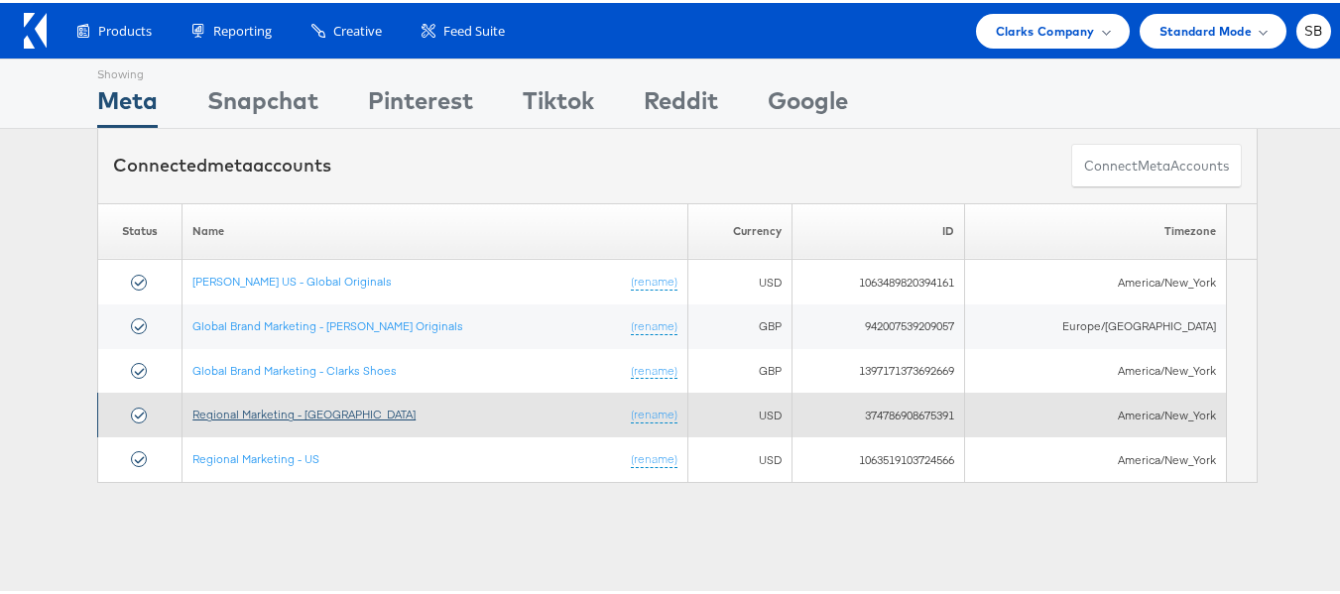
click at [296, 410] on link "Regional Marketing - [GEOGRAPHIC_DATA]" at bounding box center [303, 411] width 223 height 15
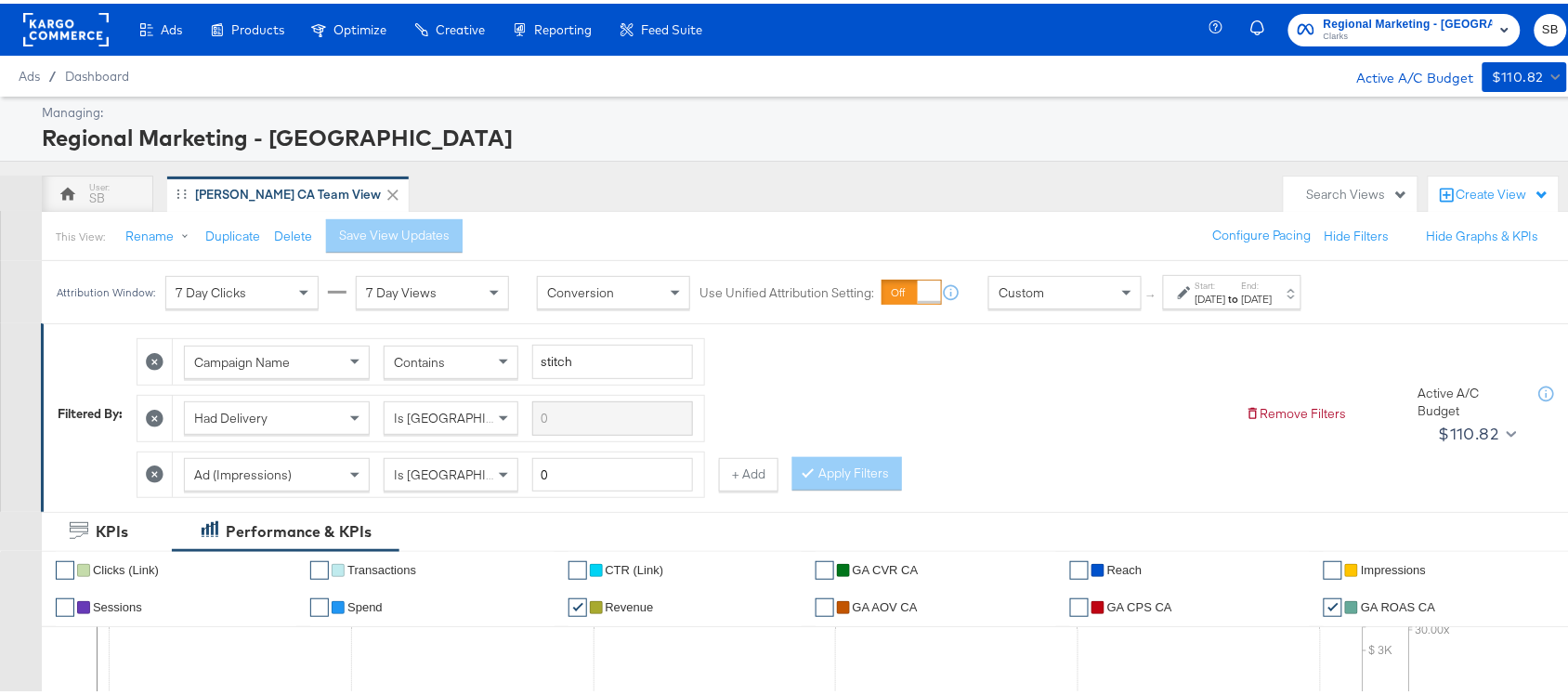
click at [1226, 292] on div "Aug 24th 2025" at bounding box center [1210, 295] width 31 height 15
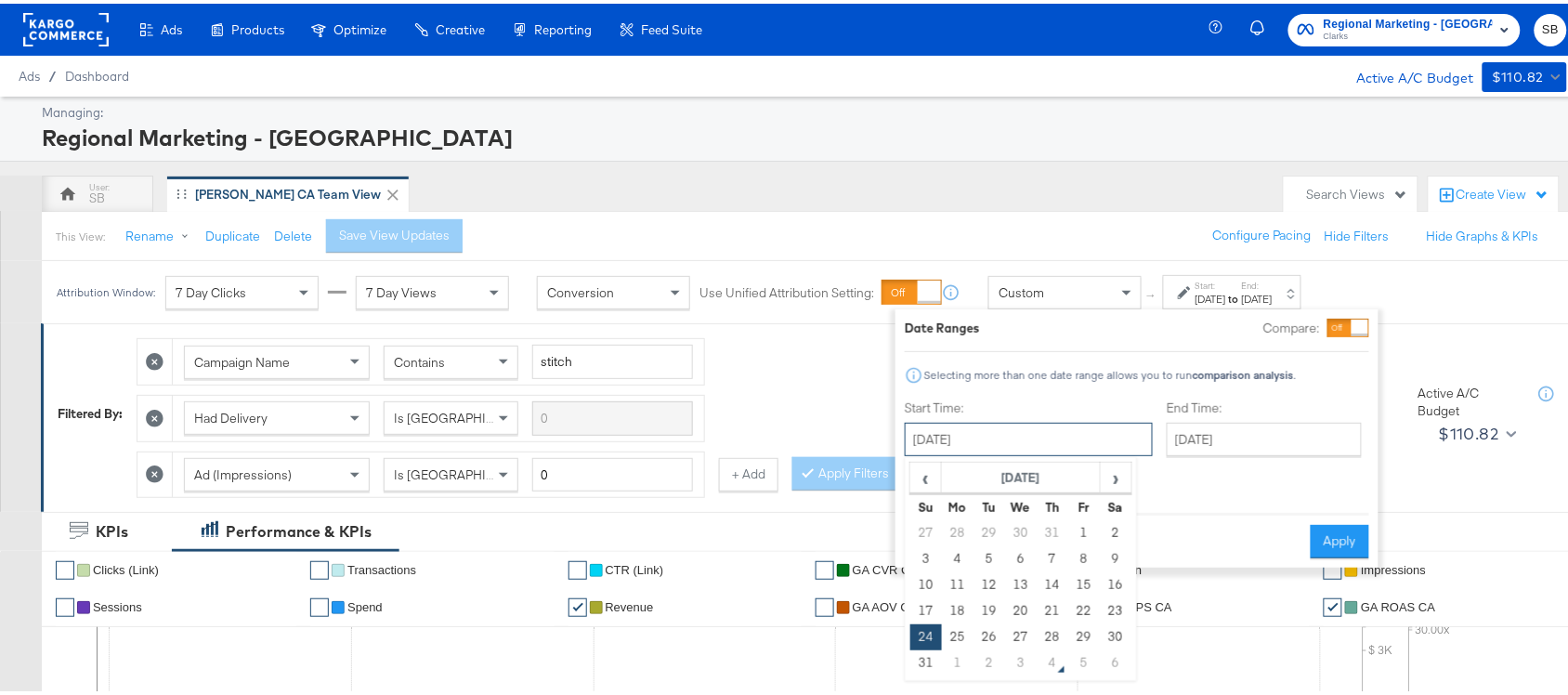
click at [986, 448] on input "August 24th 2025" at bounding box center [1028, 436] width 248 height 34
click at [1050, 651] on td "4" at bounding box center [1053, 659] width 32 height 26
type input "September 4th 2025"
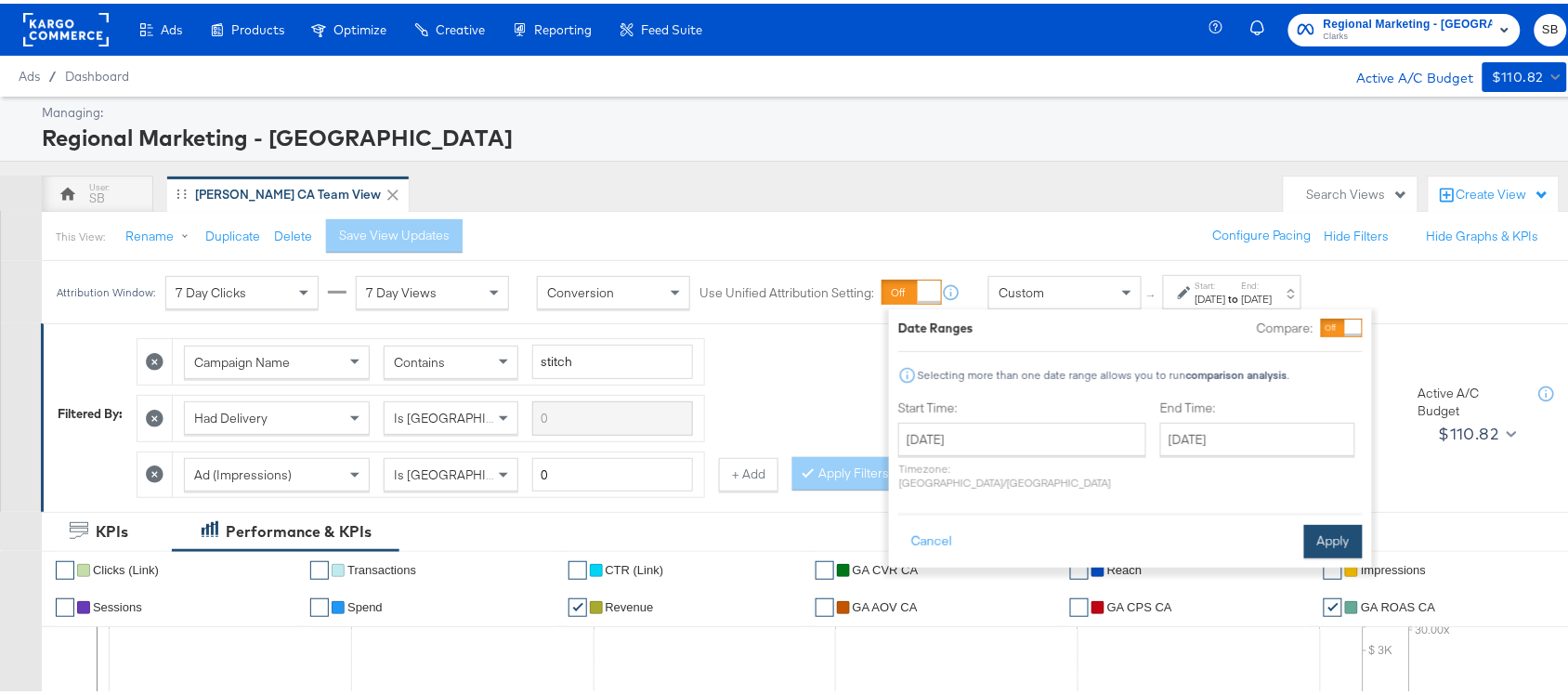
click at [1340, 526] on button "Apply" at bounding box center [1334, 538] width 58 height 34
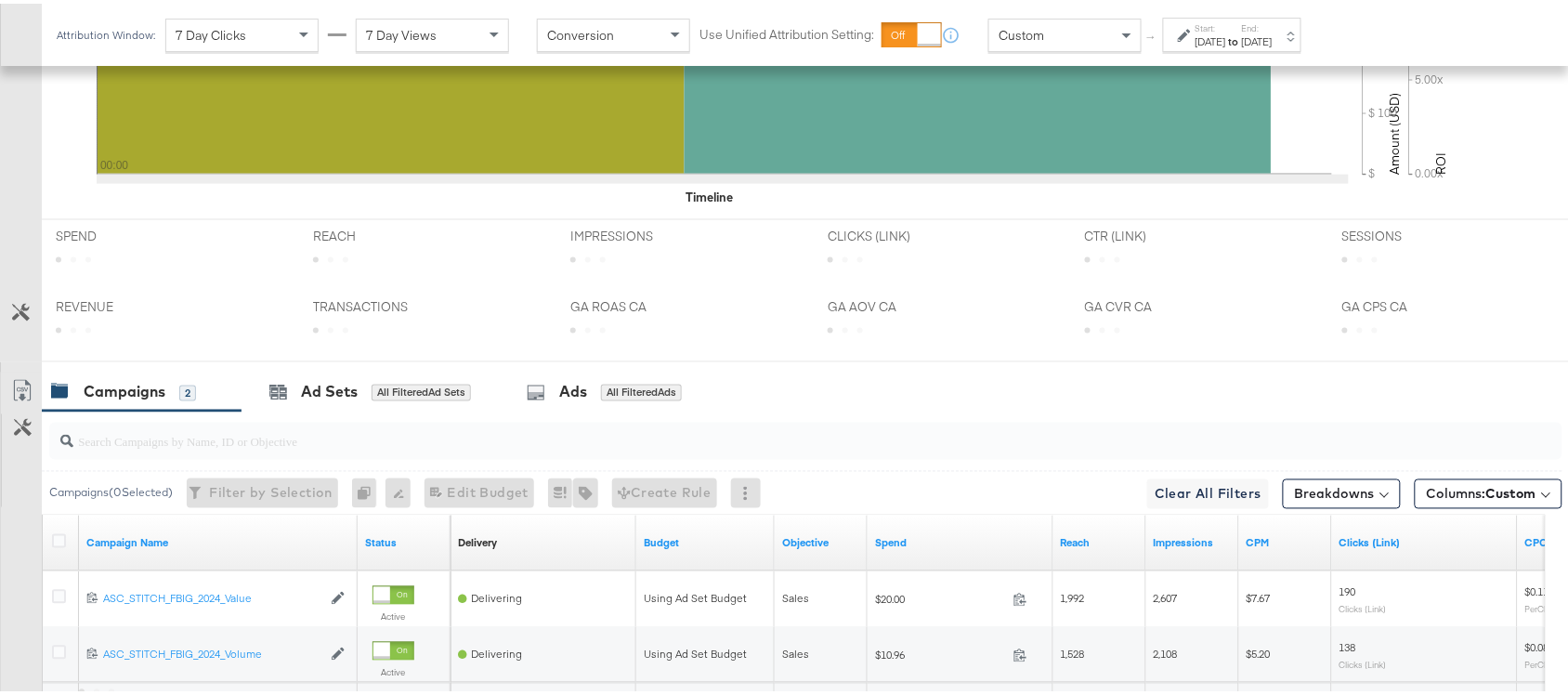
scroll to position [912, 0]
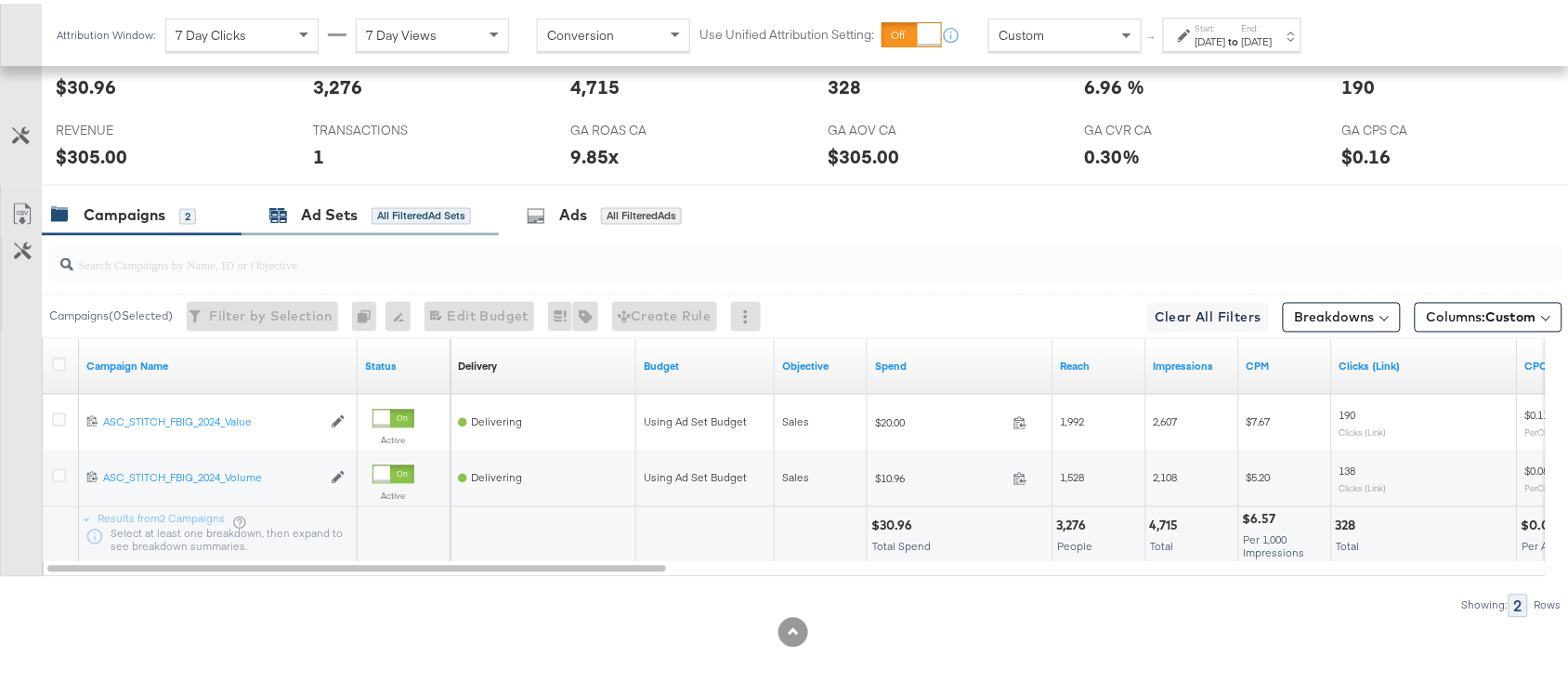
click at [326, 214] on div "Ad Sets" at bounding box center [329, 212] width 57 height 22
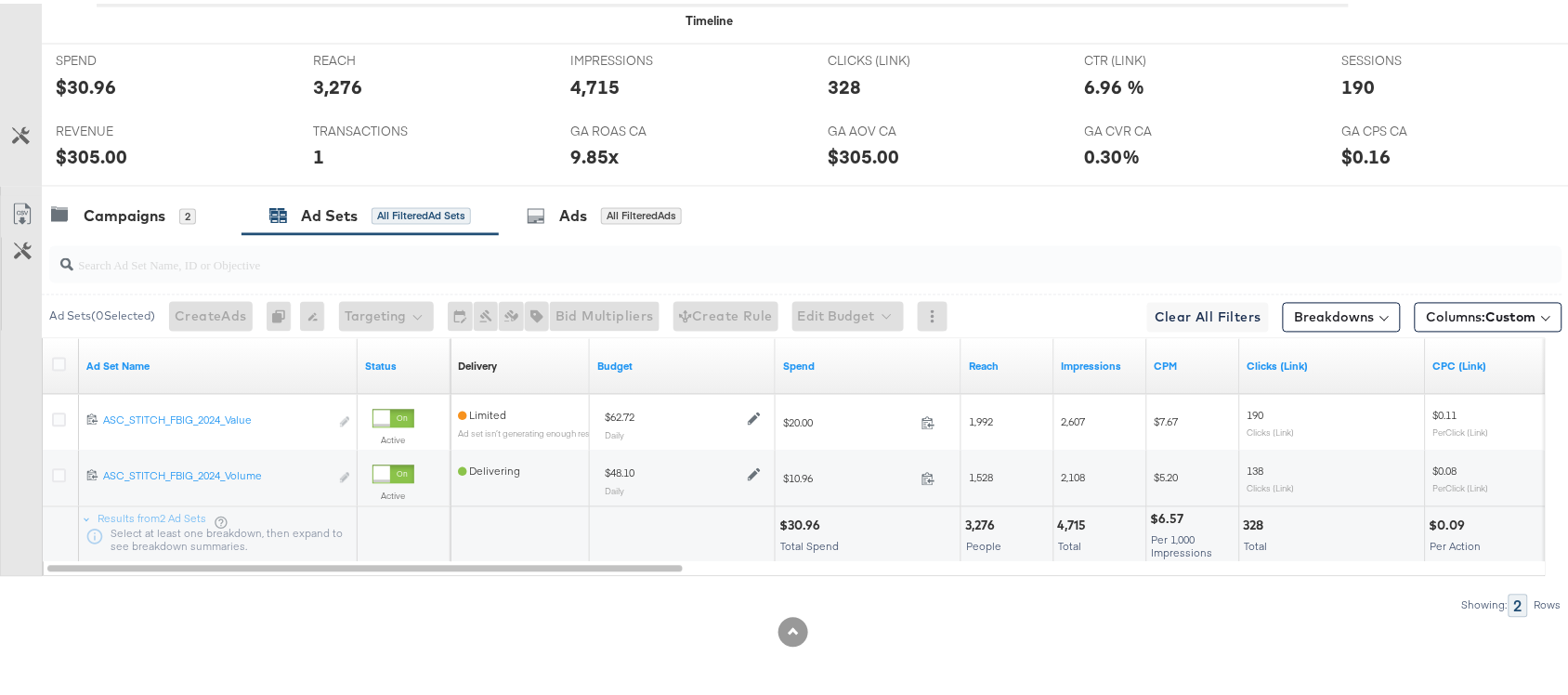
scroll to position [0, 0]
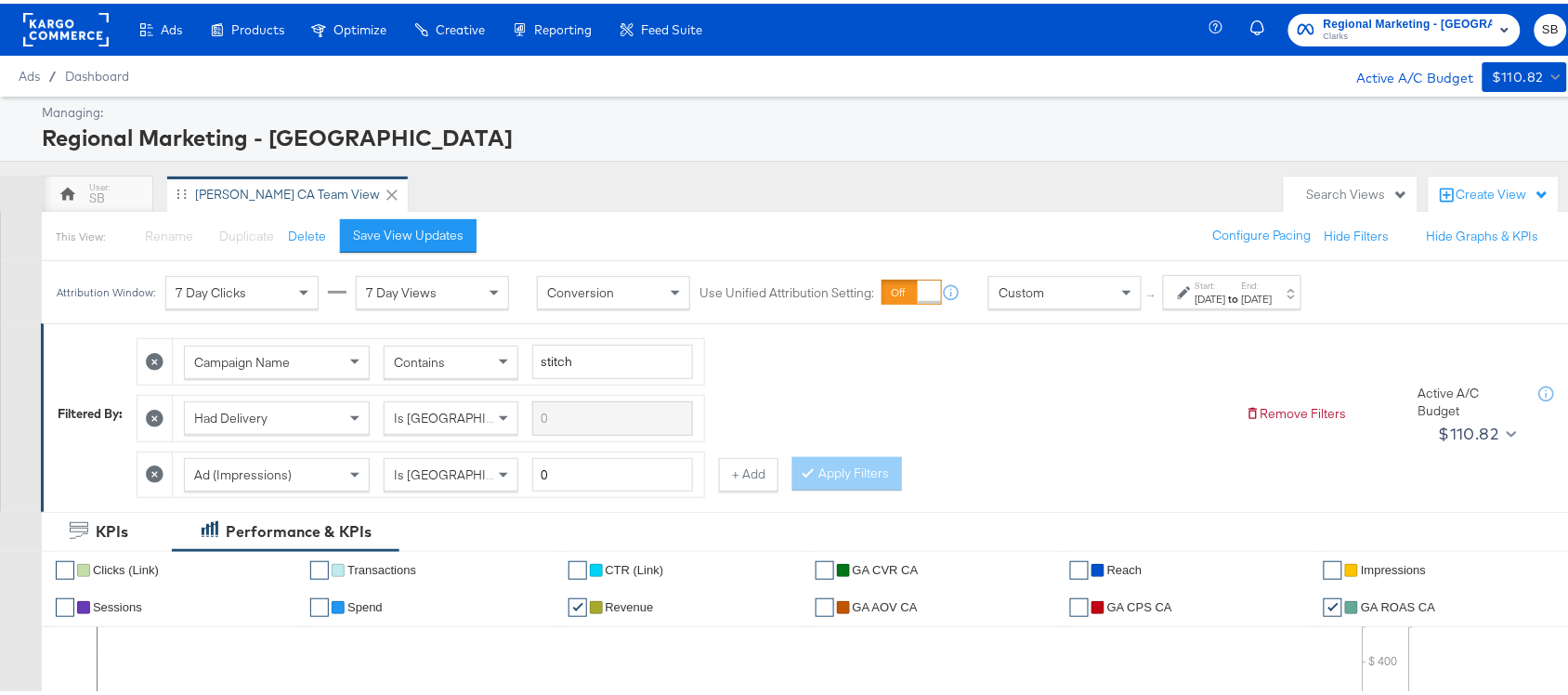
click at [1401, 48] on div "Regional Marketing - CA Clarks SB" at bounding box center [1400, 26] width 370 height 52
click at [1397, 34] on span "Clarks" at bounding box center [1408, 34] width 170 height 15
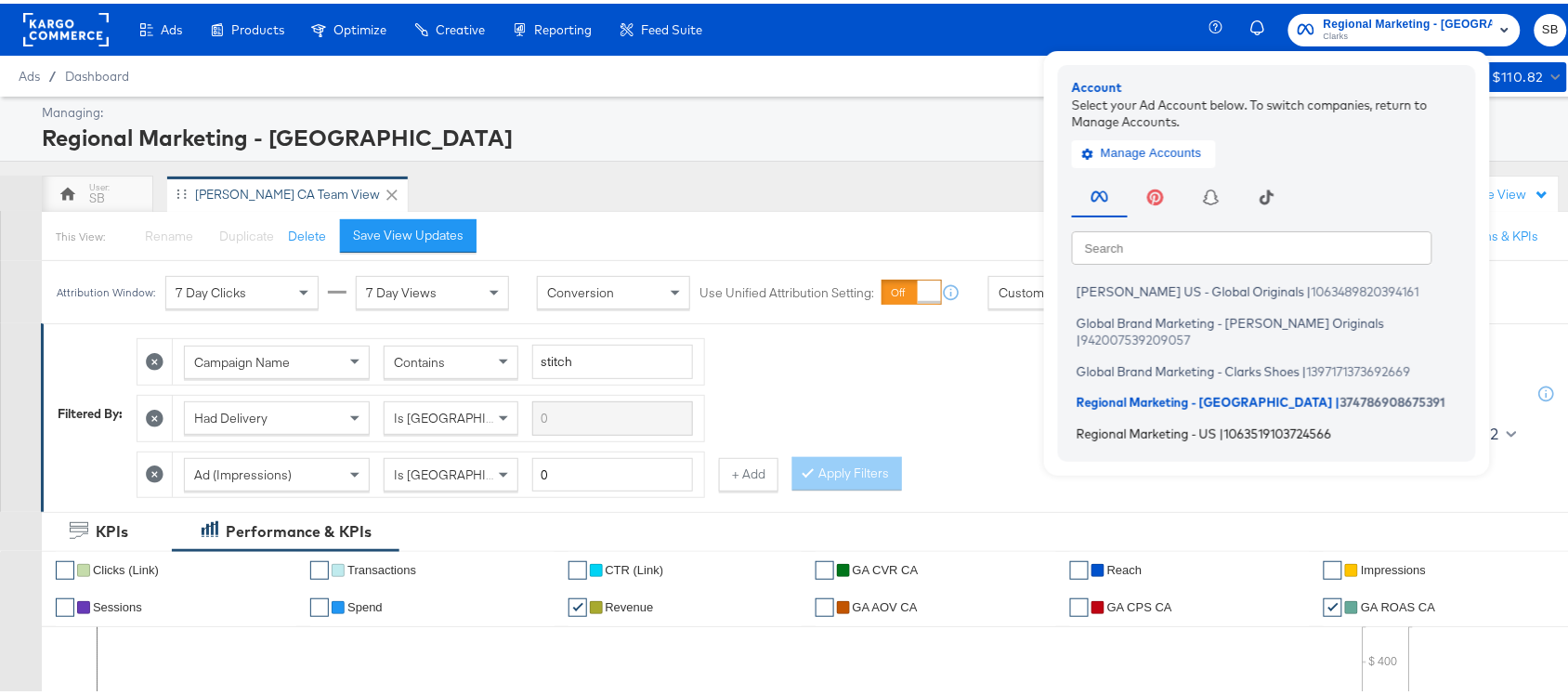
click at [1141, 421] on span "Regional Marketing - US" at bounding box center [1147, 429] width 141 height 15
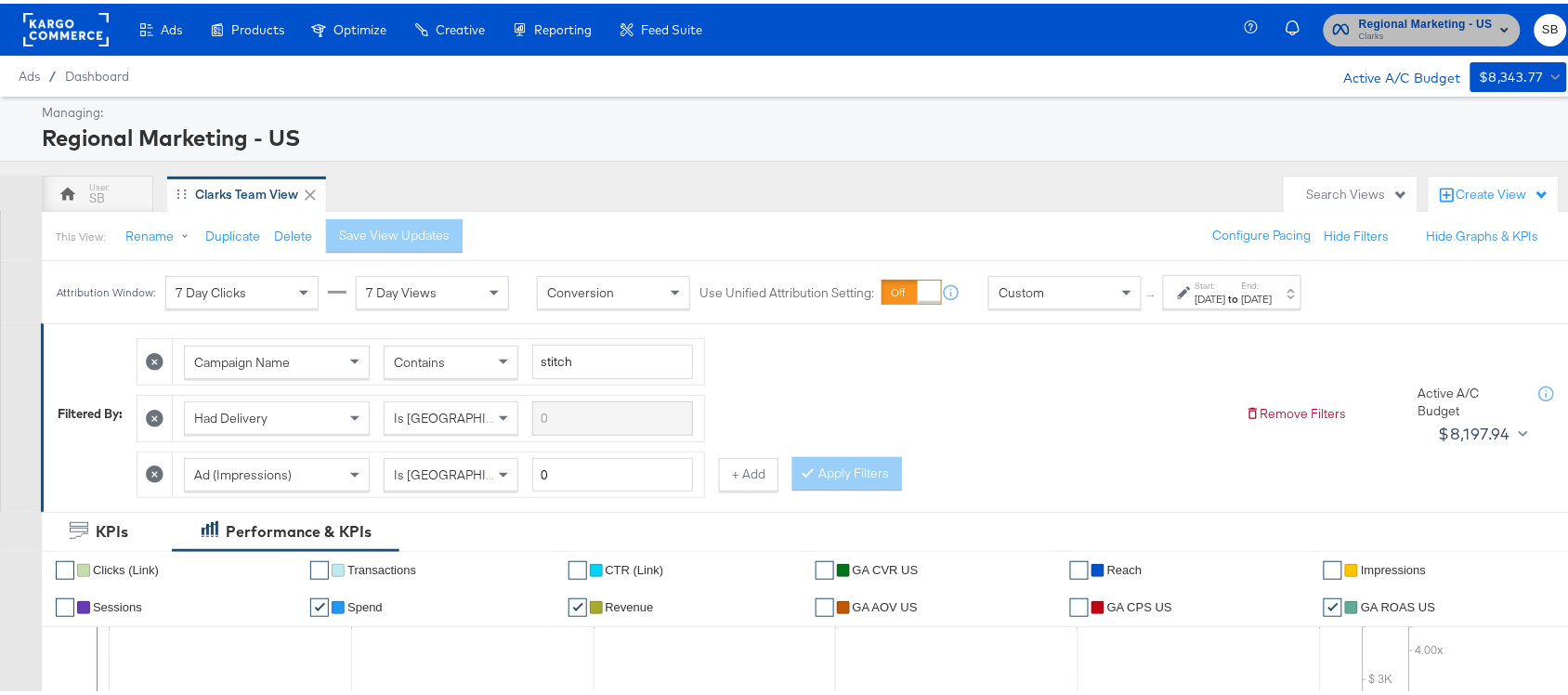
click at [1373, 16] on span "Regional Marketing - US" at bounding box center [1426, 21] width 134 height 20
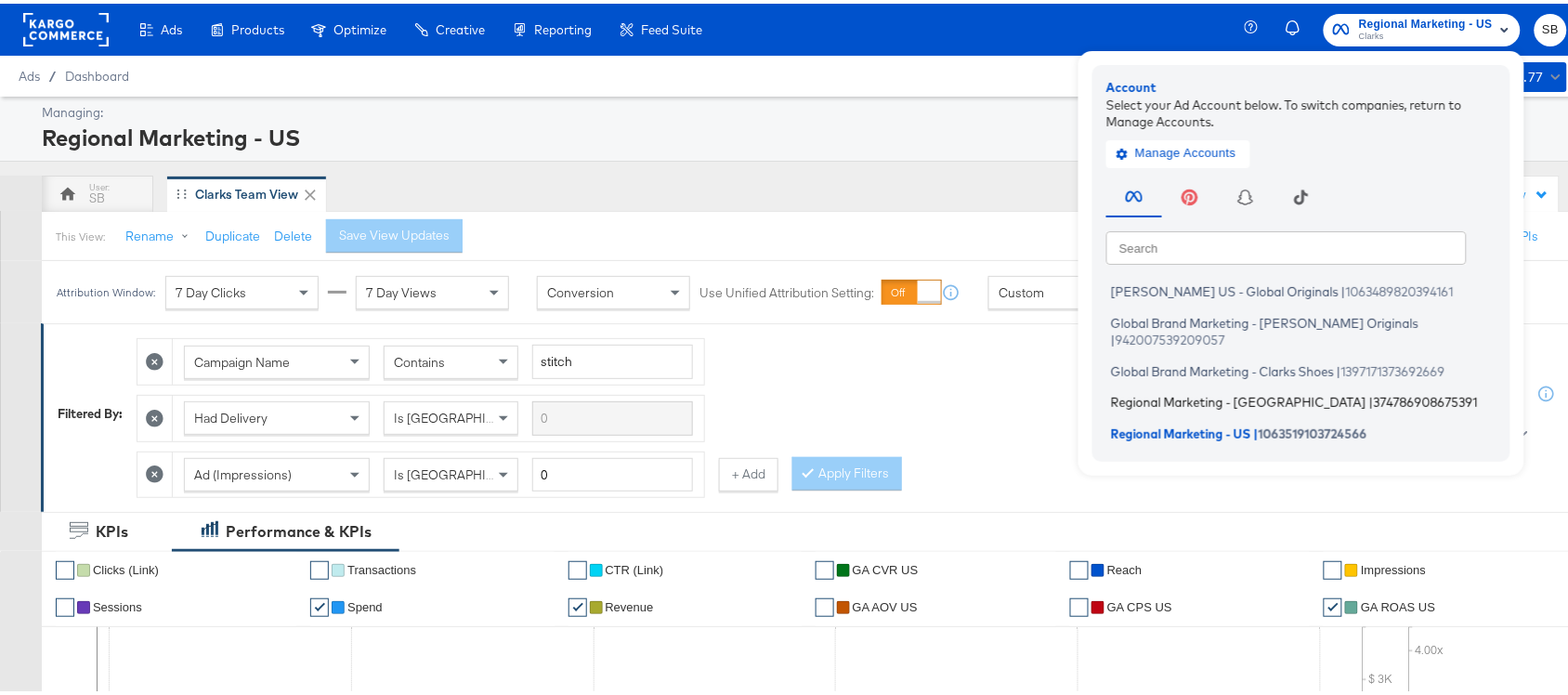
click at [1158, 392] on span "Regional Marketing - [GEOGRAPHIC_DATA]" at bounding box center [1238, 399] width 256 height 15
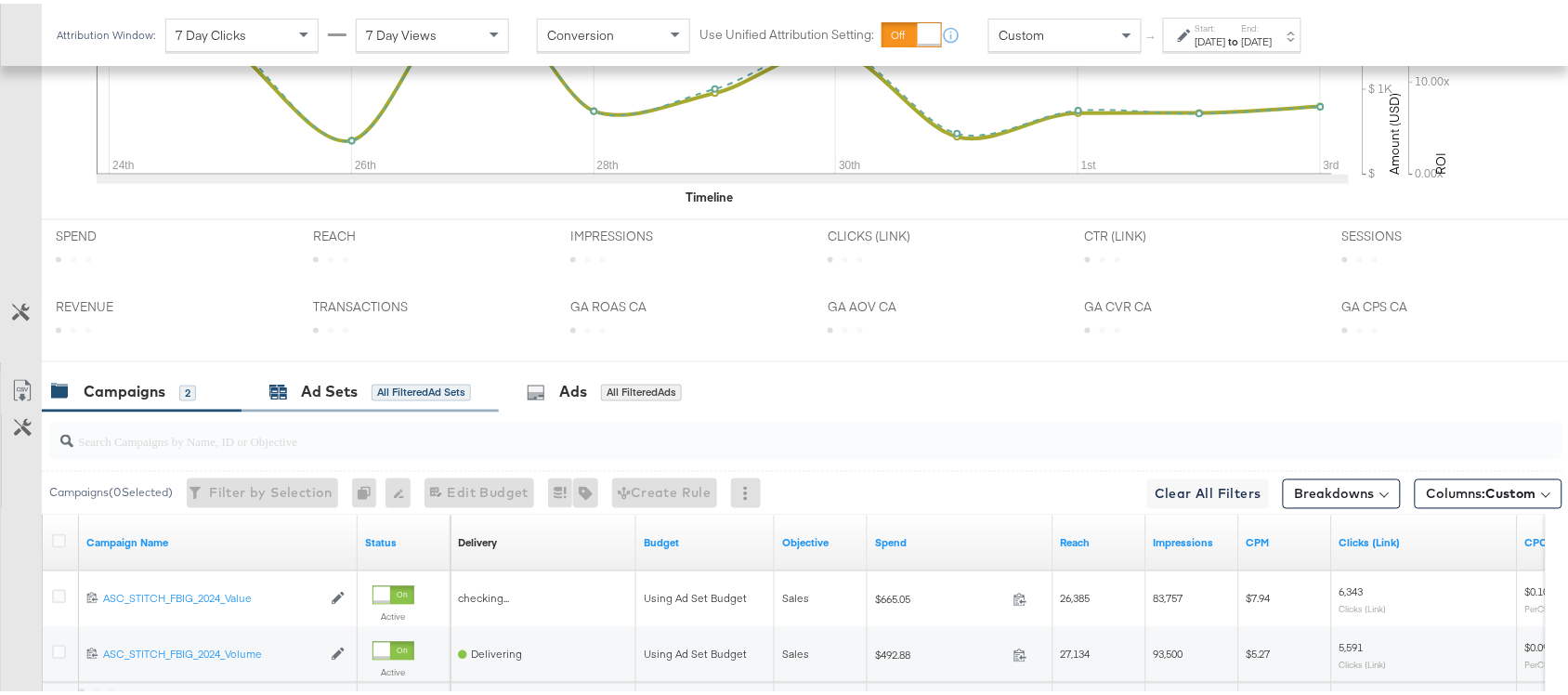
scroll to position [912, 0]
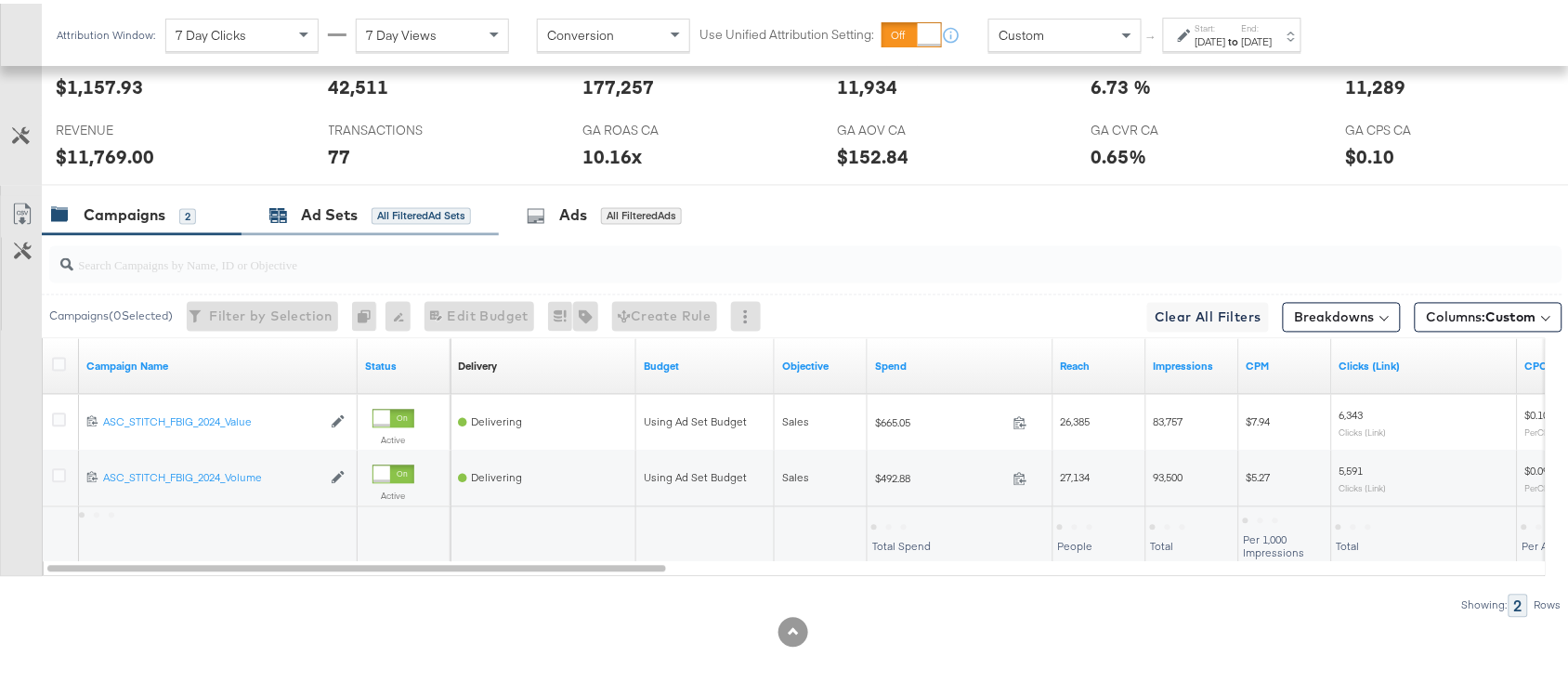
click at [293, 216] on div "Ad Sets All Filtered Ad Sets" at bounding box center [370, 212] width 201 height 22
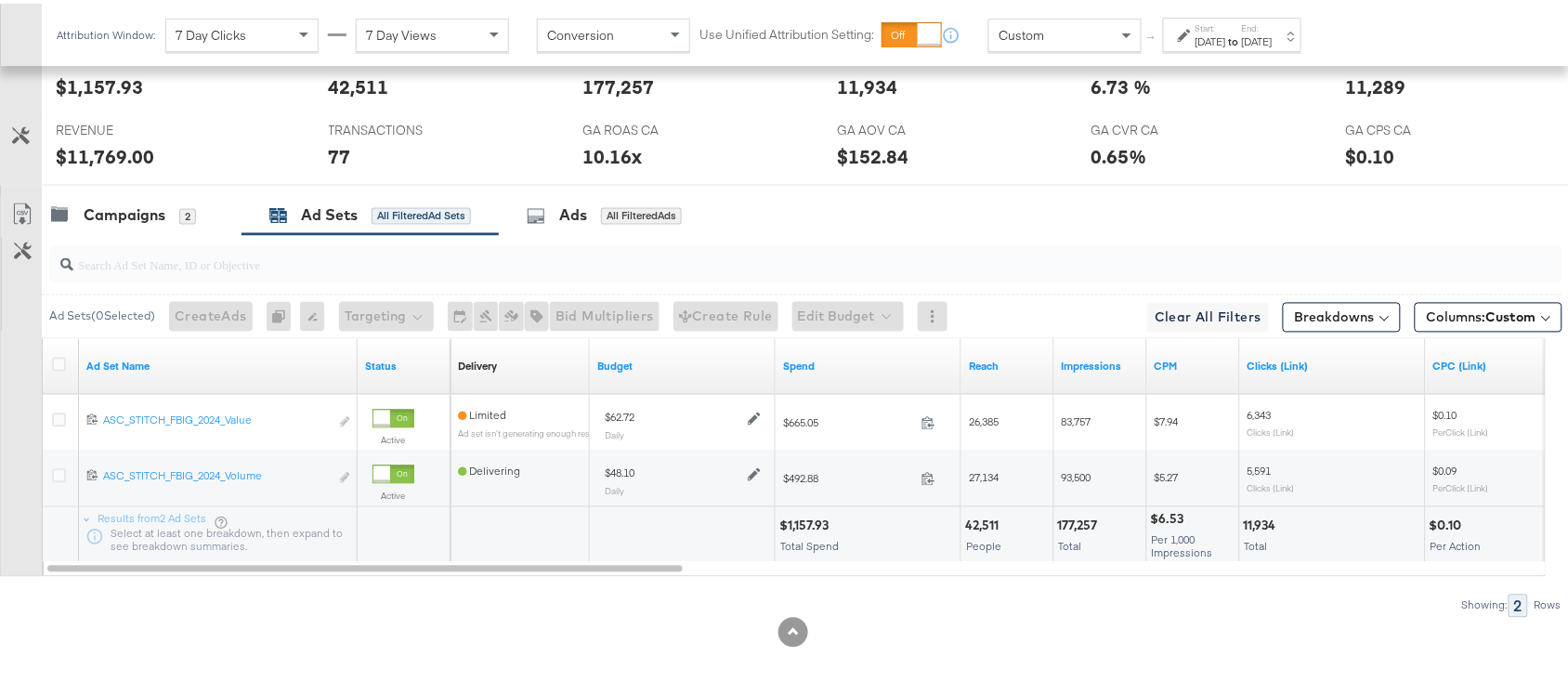
click at [1242, 36] on strong "to" at bounding box center [1234, 37] width 16 height 14
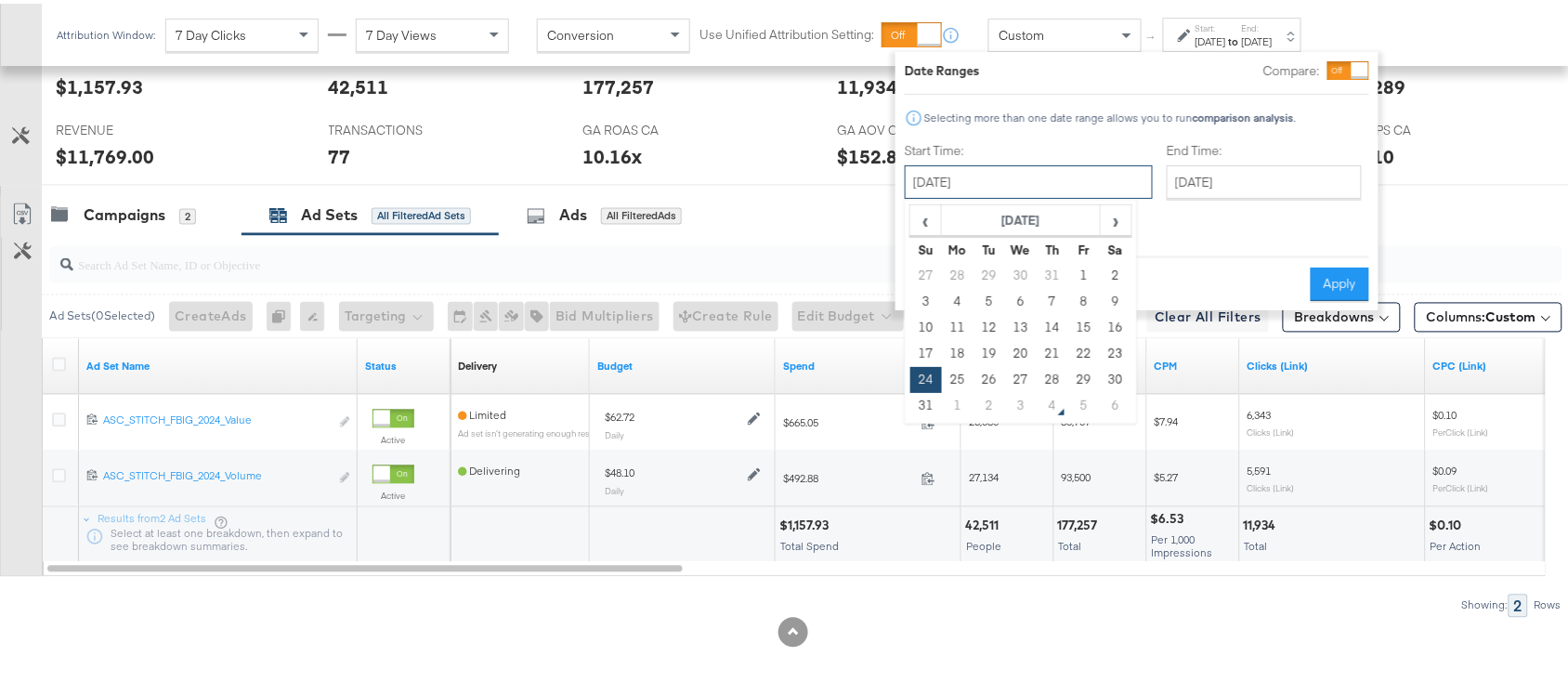
click at [1080, 174] on input "[DATE]" at bounding box center [1028, 179] width 248 height 34
click at [1052, 397] on td "4" at bounding box center [1053, 403] width 32 height 26
type input "[DATE]"
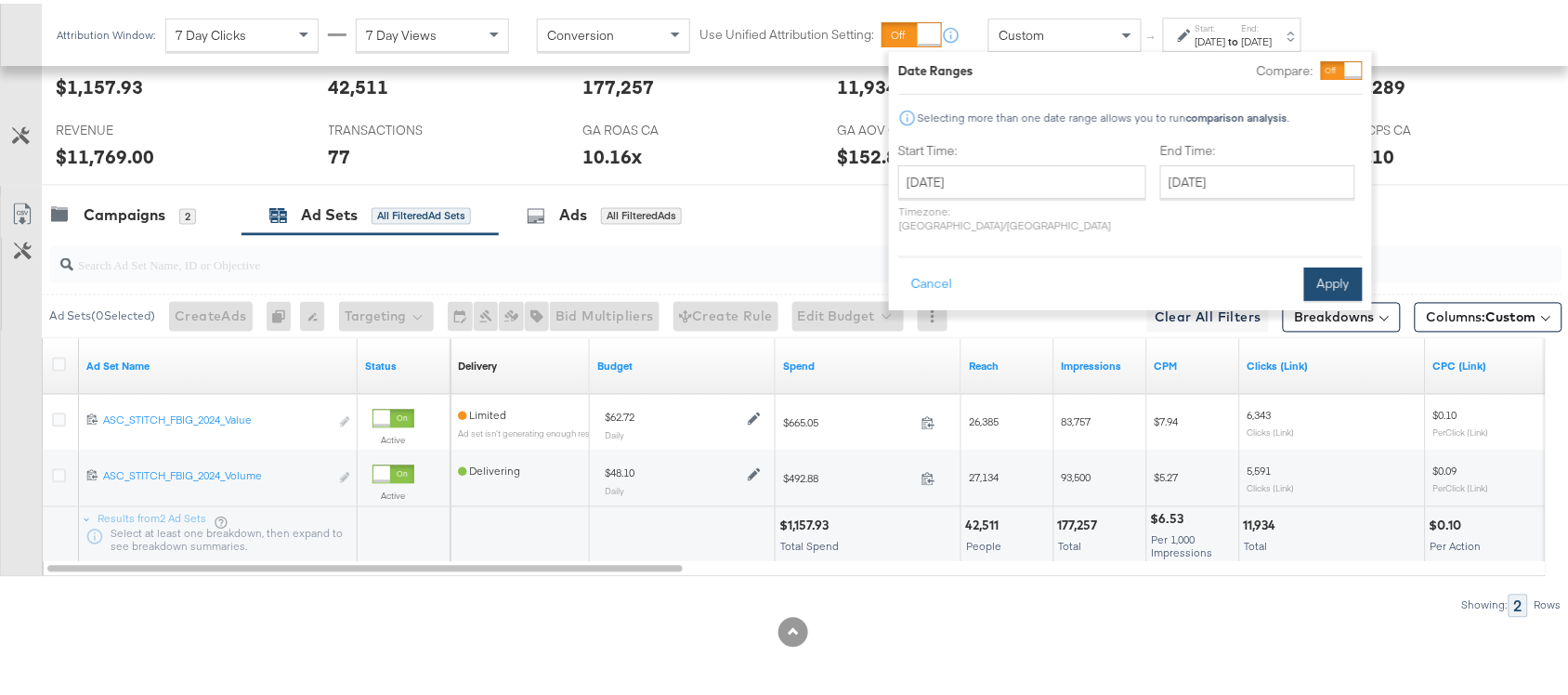
click at [1306, 264] on button "Apply" at bounding box center [1334, 281] width 58 height 34
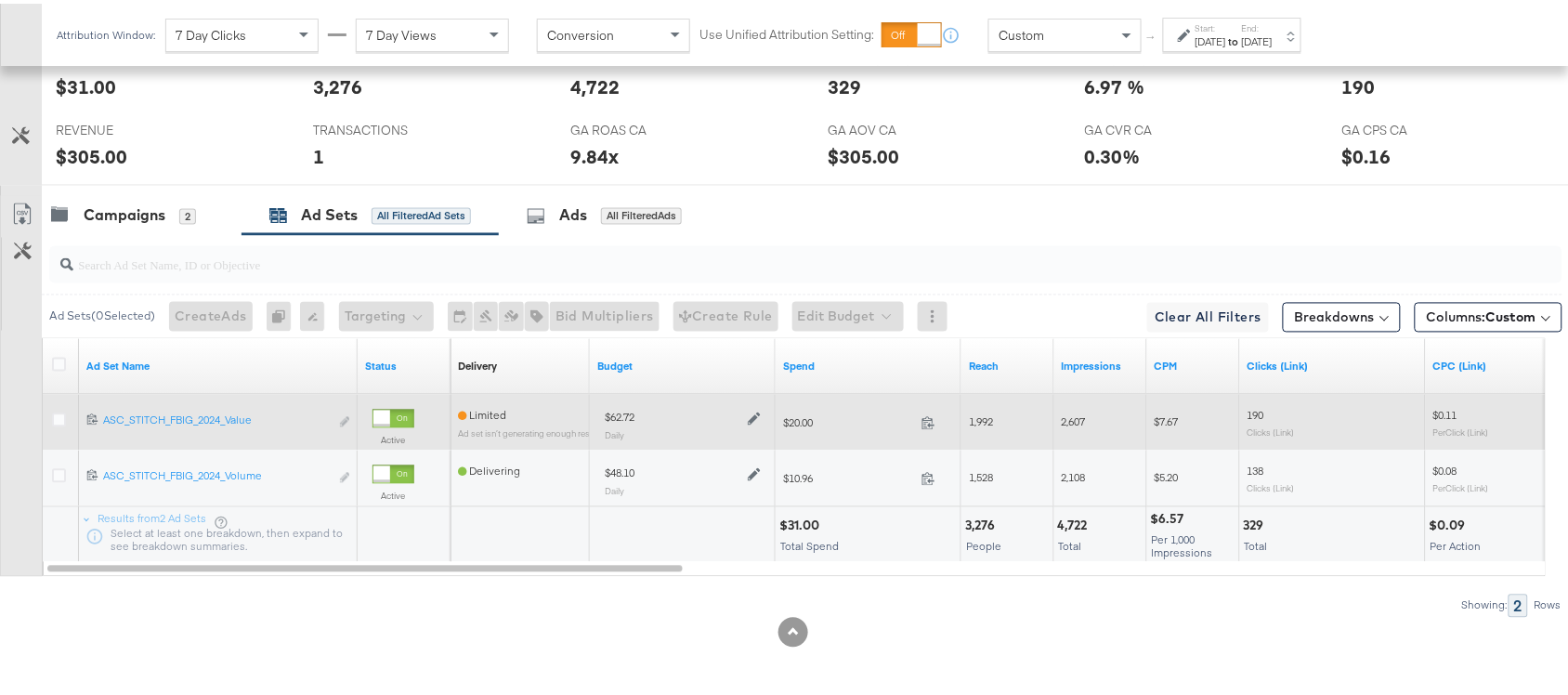
click at [750, 414] on icon at bounding box center [754, 415] width 13 height 13
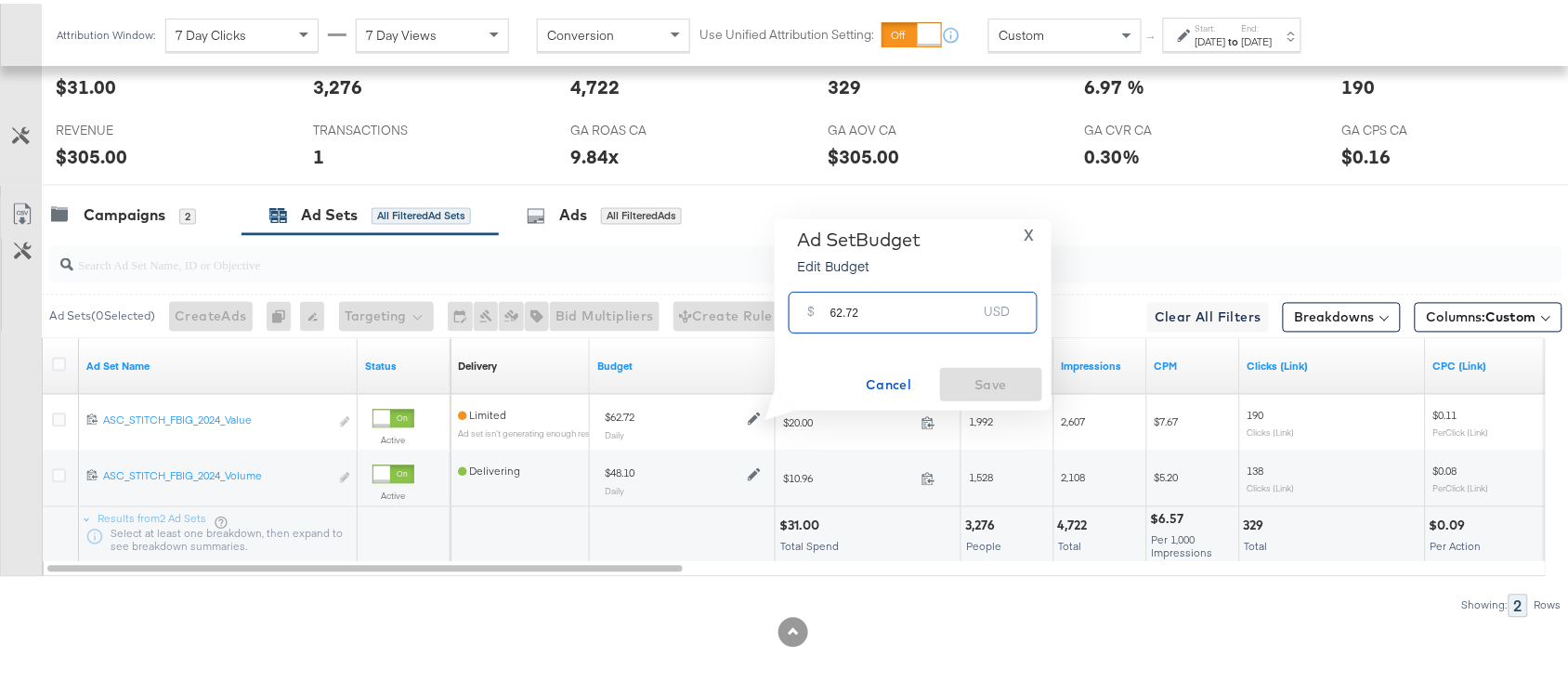
click at [873, 317] on input "62.72" at bounding box center [904, 302] width 147 height 40
paste input "$42.38"
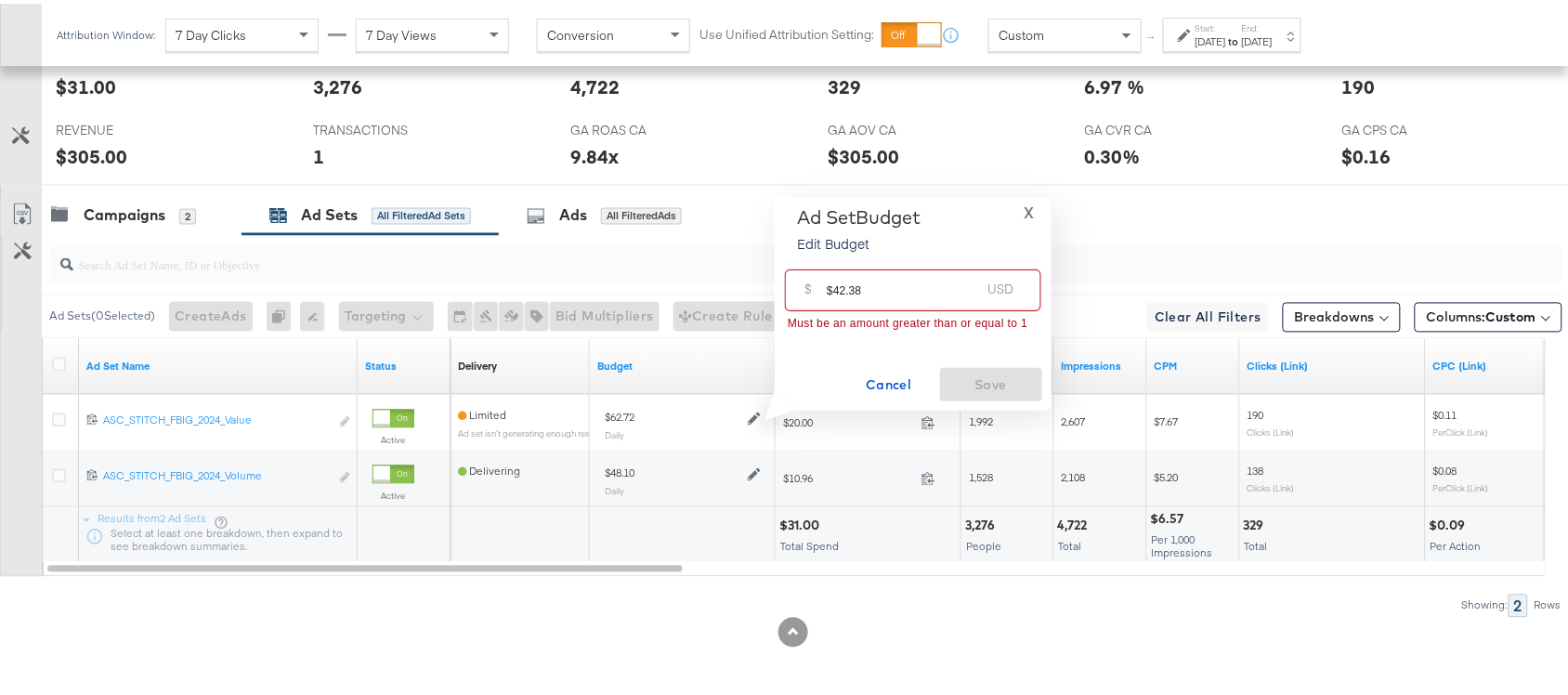
click at [833, 288] on input "$42.38" at bounding box center [904, 279] width 154 height 40
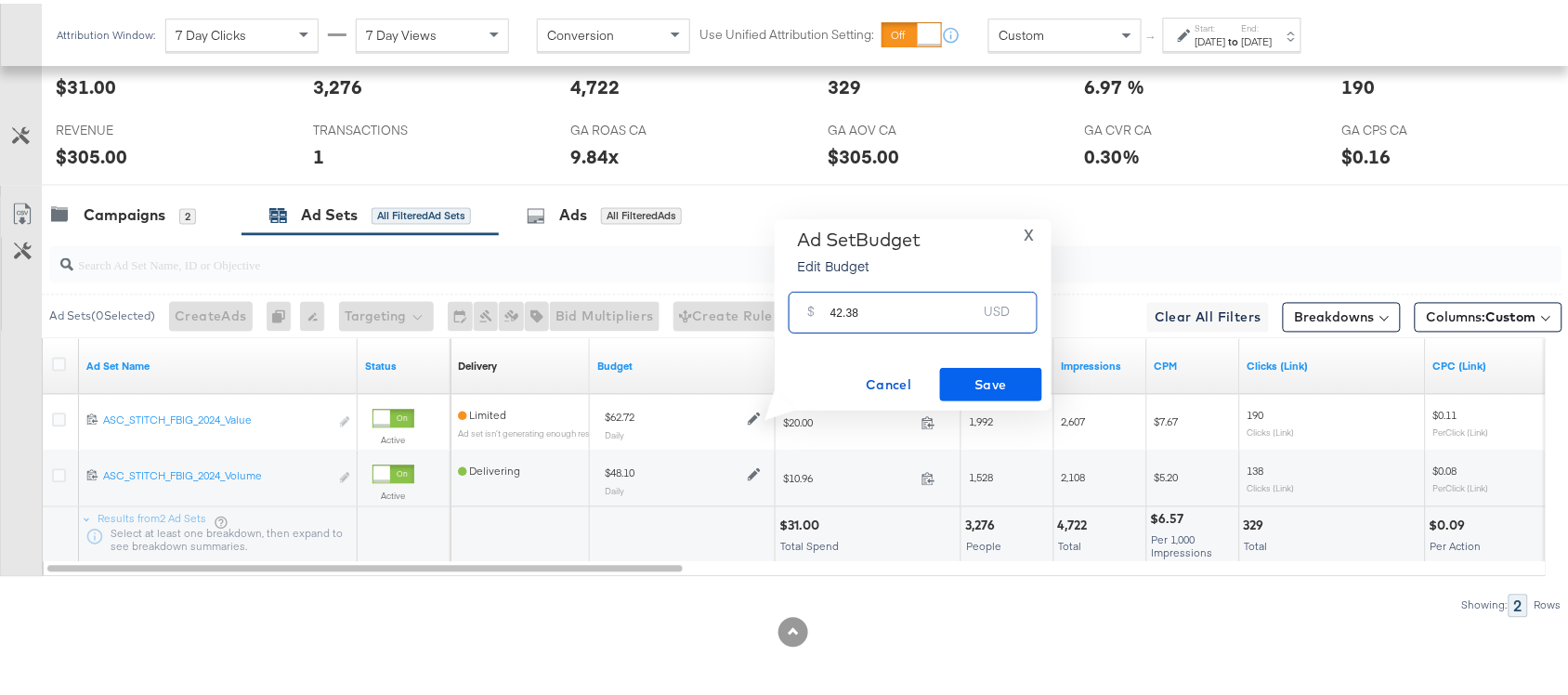
type input "42.38"
click at [1004, 377] on span "Save" at bounding box center [991, 381] width 87 height 23
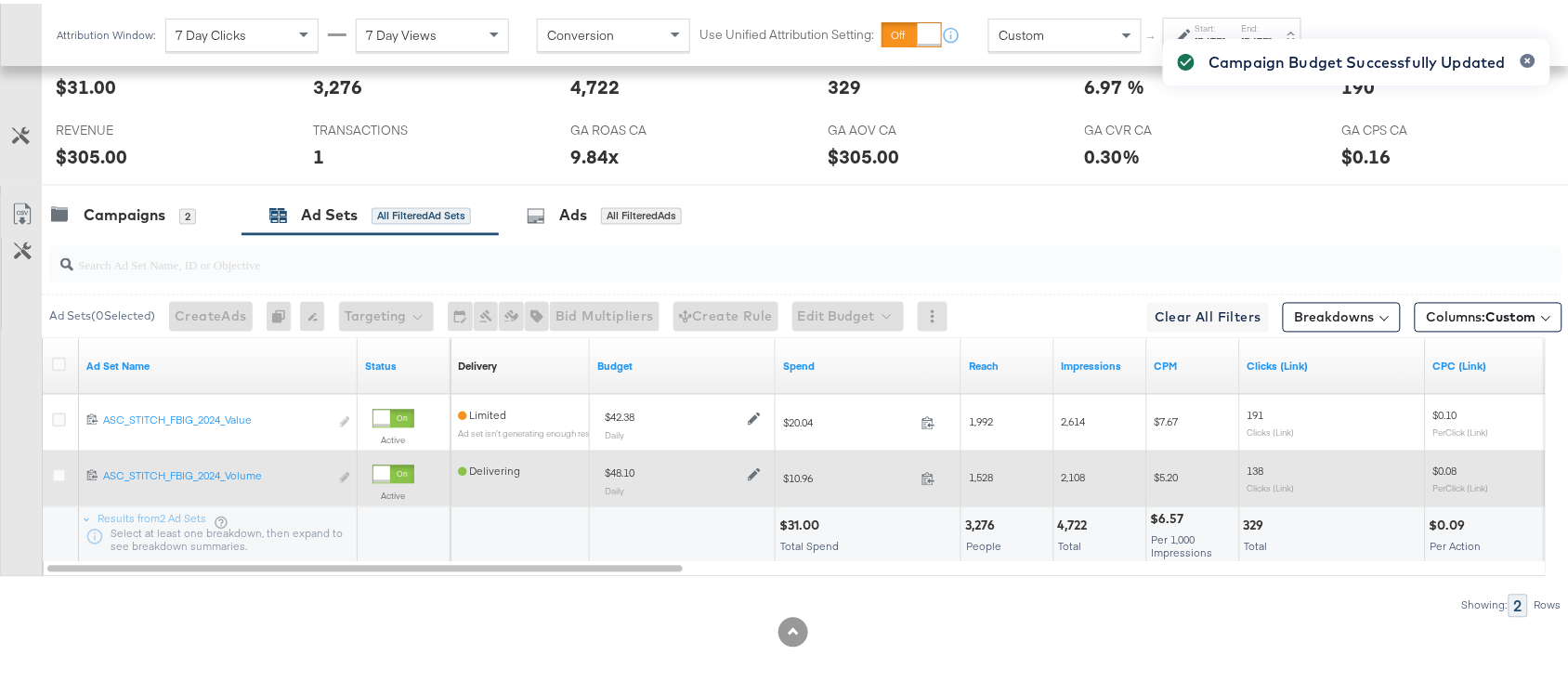
click at [747, 469] on icon at bounding box center [754, 471] width 13 height 13
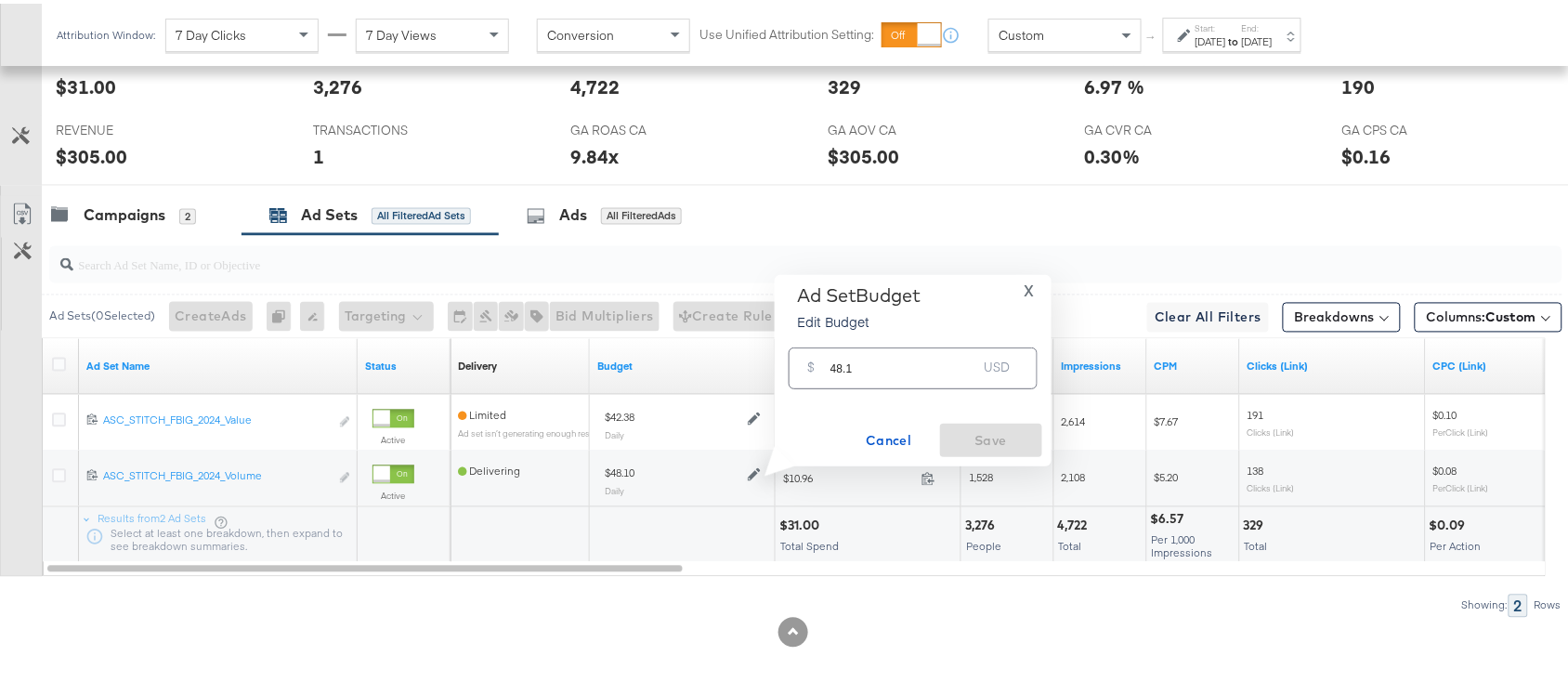
click at [864, 363] on input "48.1" at bounding box center [904, 357] width 147 height 40
click at [855, 364] on input "48.1" at bounding box center [904, 357] width 147 height 40
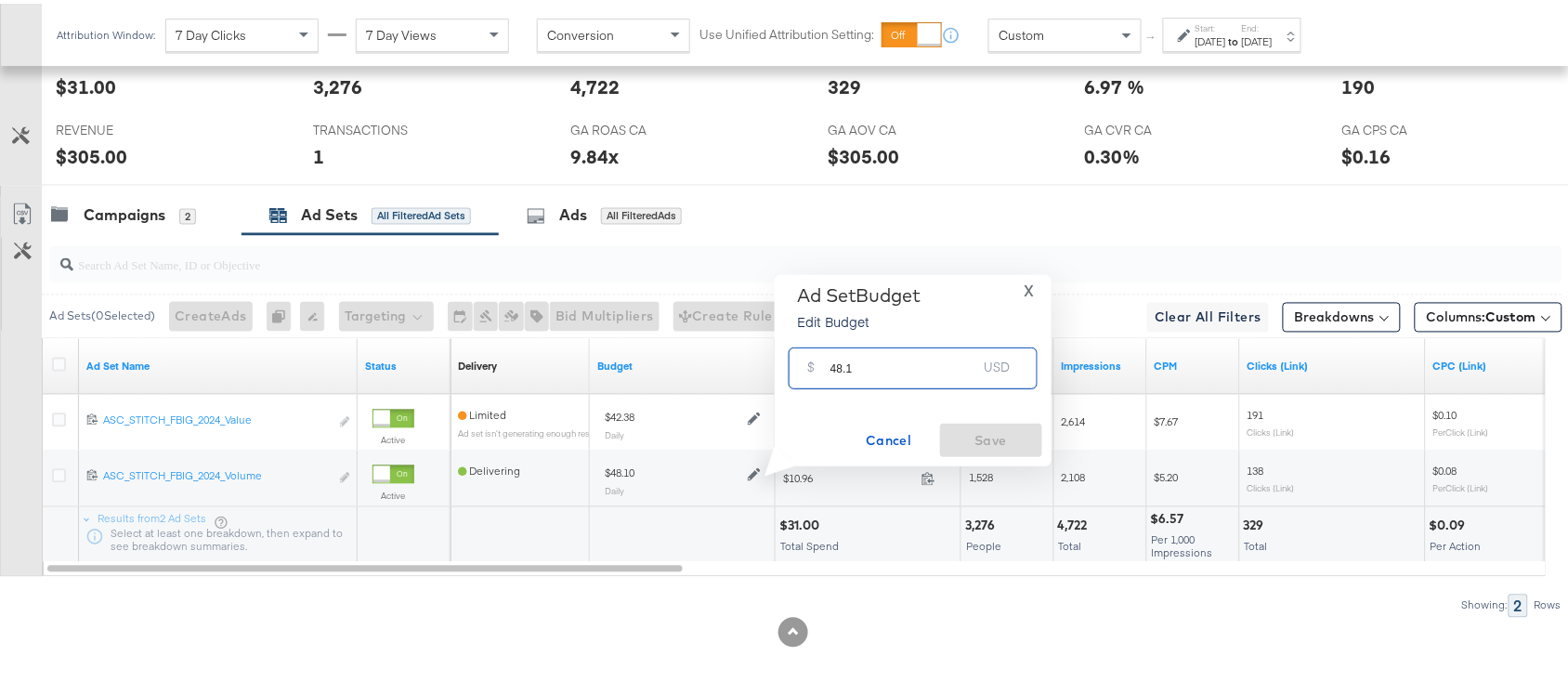
paste input "$32.50"
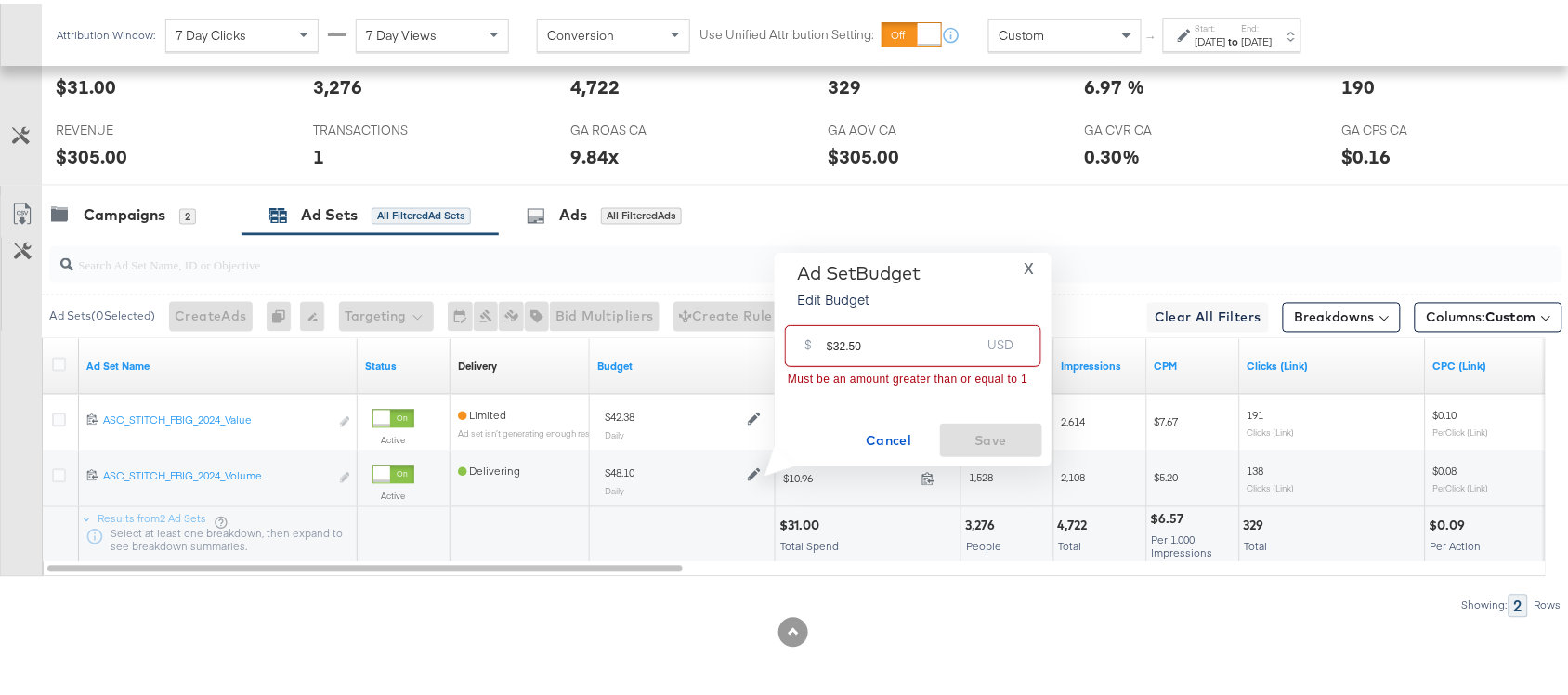
click at [833, 340] on input "$32.50" at bounding box center [904, 334] width 154 height 40
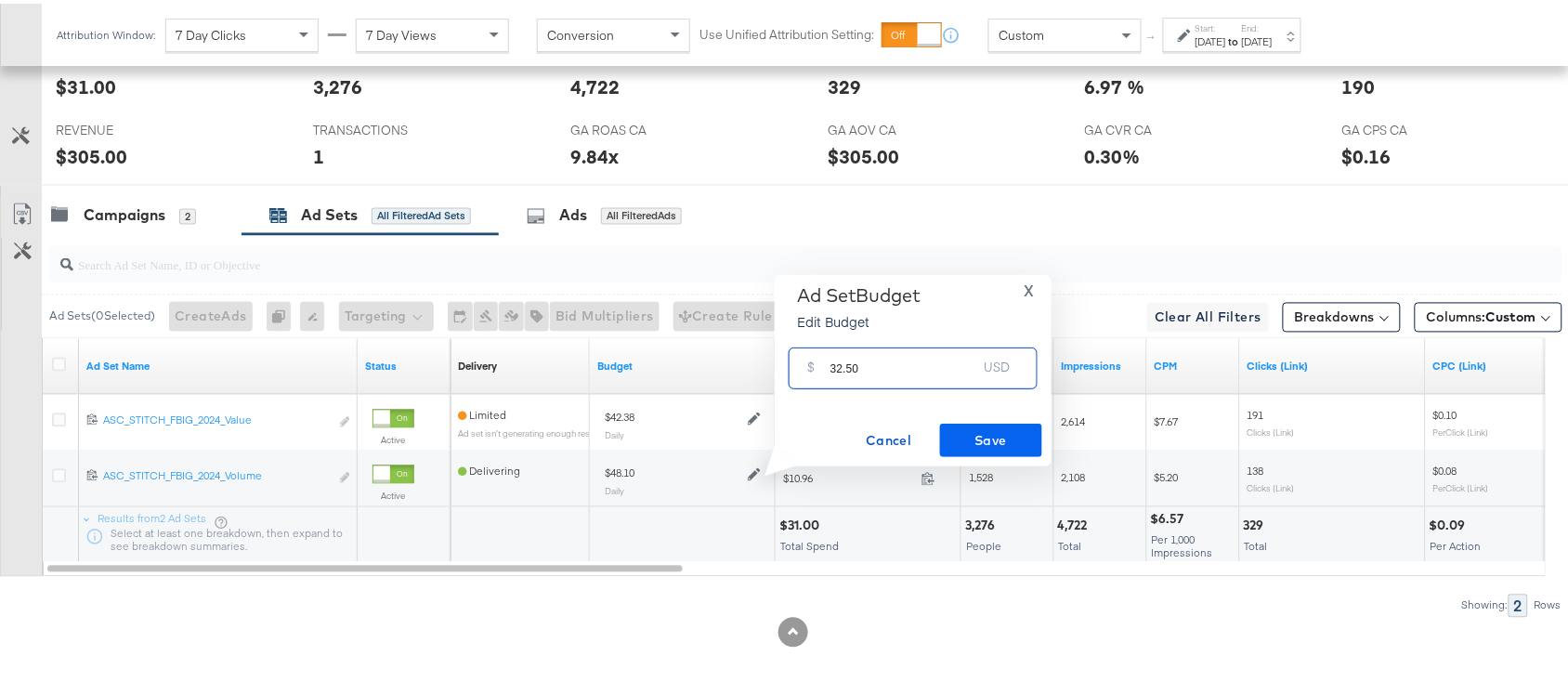
type input "32.50"
click at [1017, 435] on span "Save" at bounding box center [991, 436] width 87 height 23
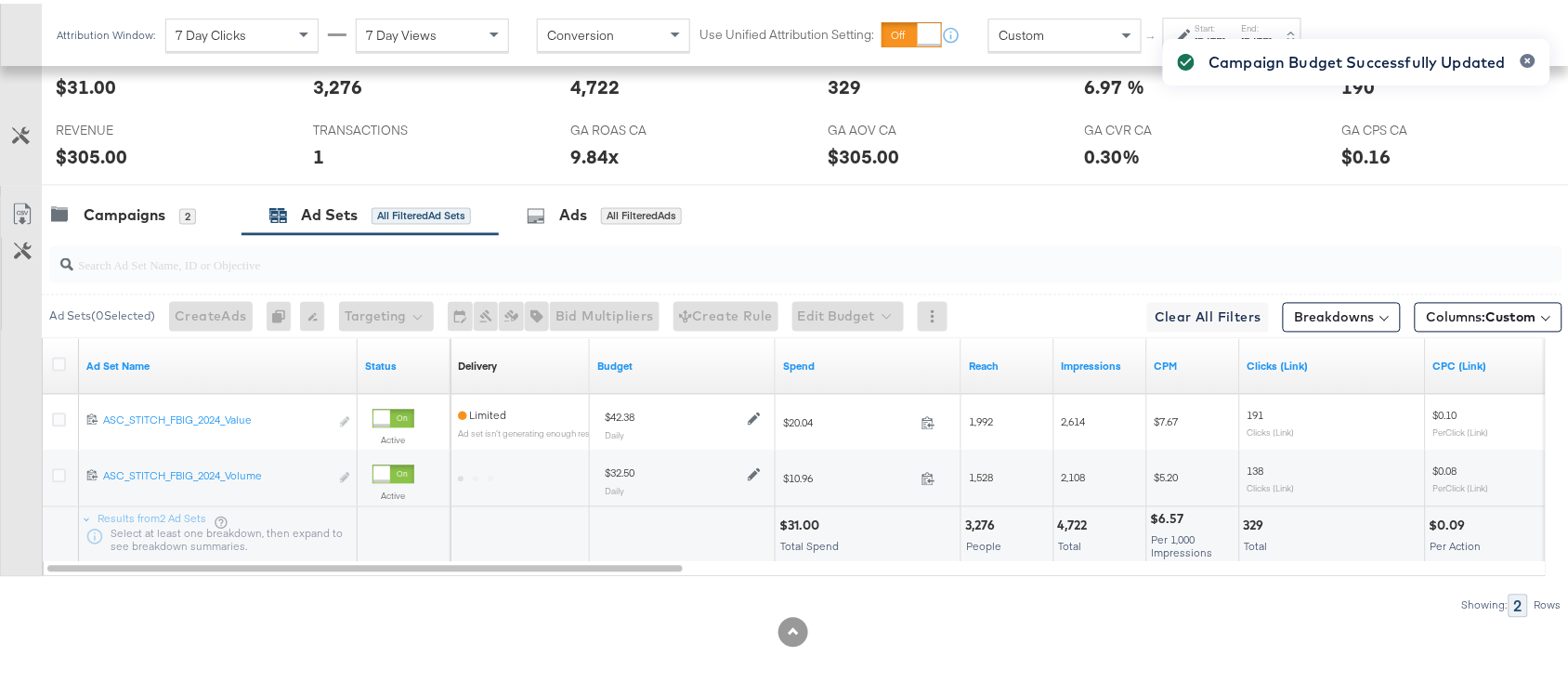
click at [1064, 207] on div "Campaigns 2 Ad Sets All Filtered Ad Sets Ads All Filtered Ads" at bounding box center [814, 212] width 1544 height 40
click at [124, 204] on div "Campaigns" at bounding box center [124, 212] width 81 height 22
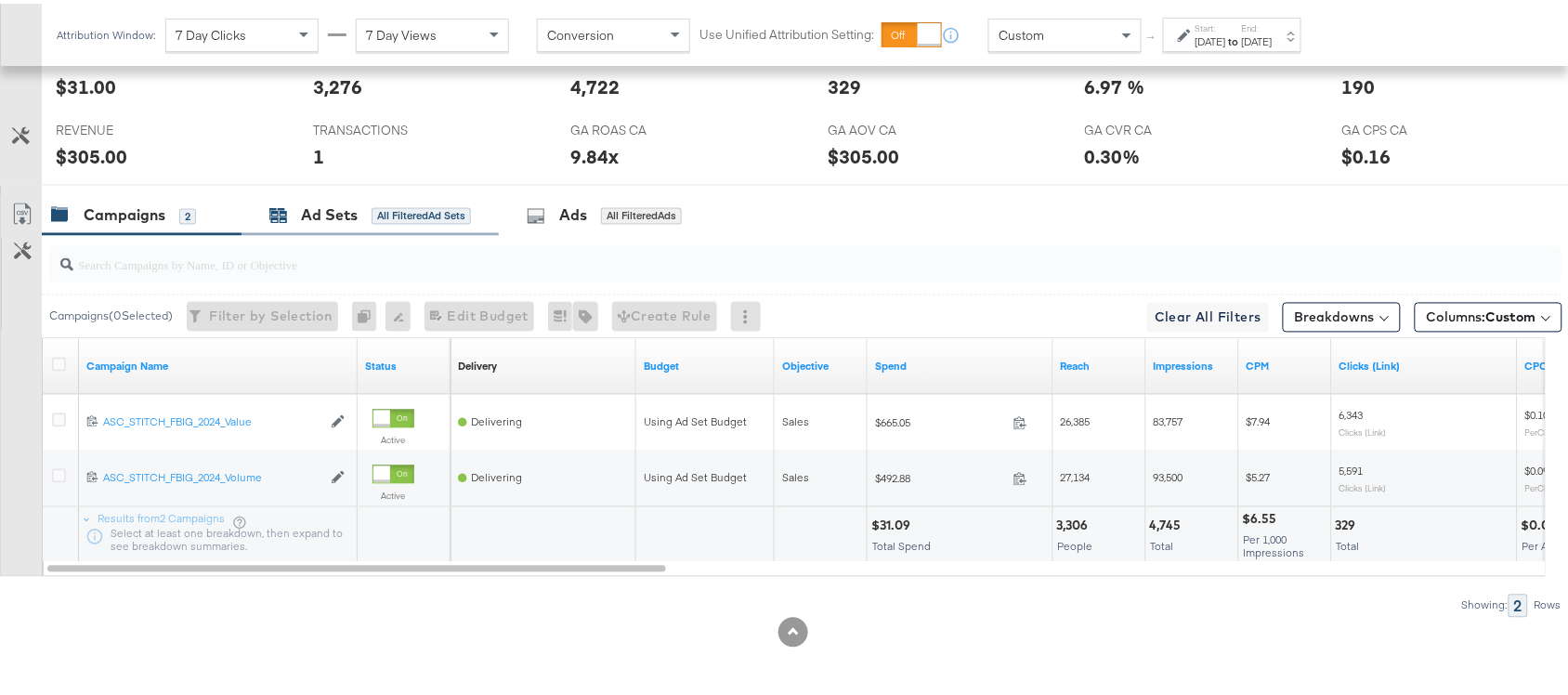
click at [344, 210] on div "Ad Sets" at bounding box center [329, 212] width 57 height 22
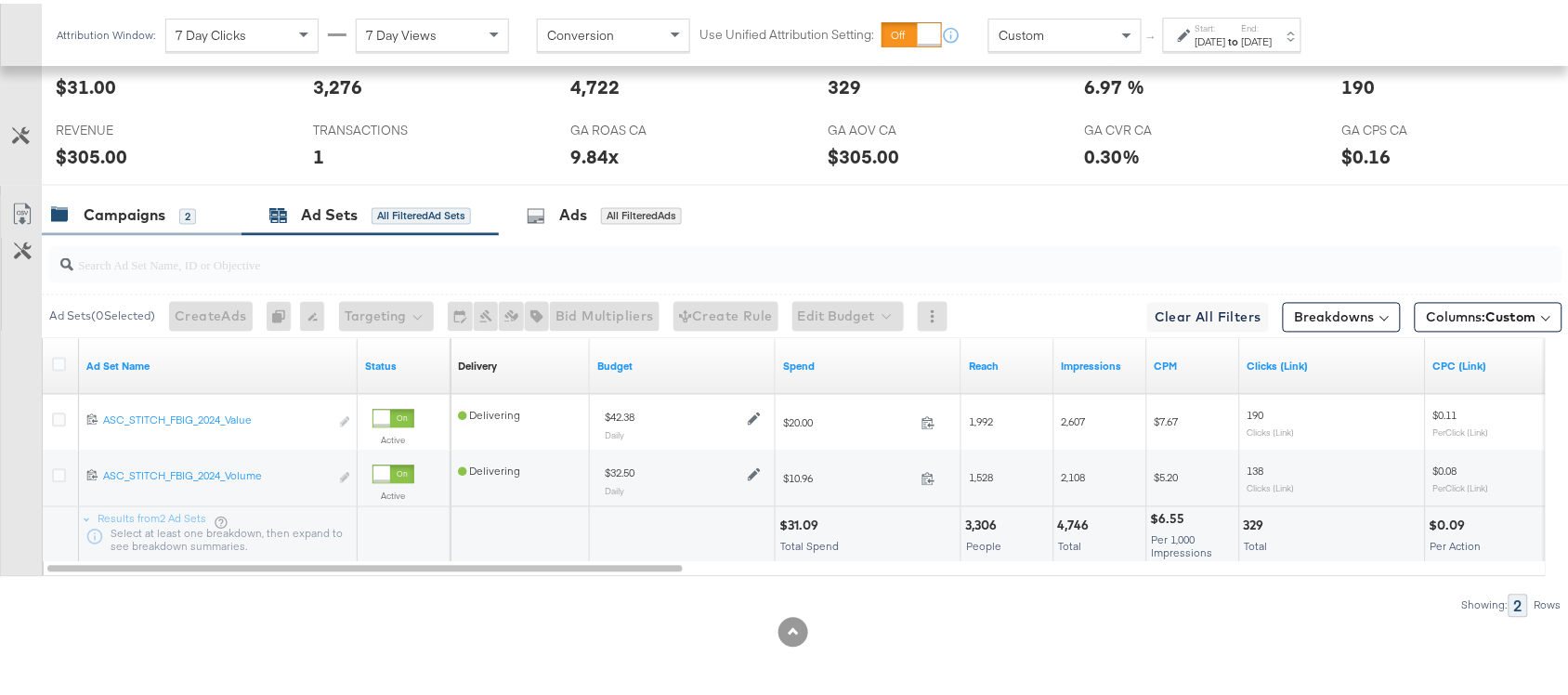
click at [132, 210] on div "Campaigns" at bounding box center [124, 212] width 81 height 22
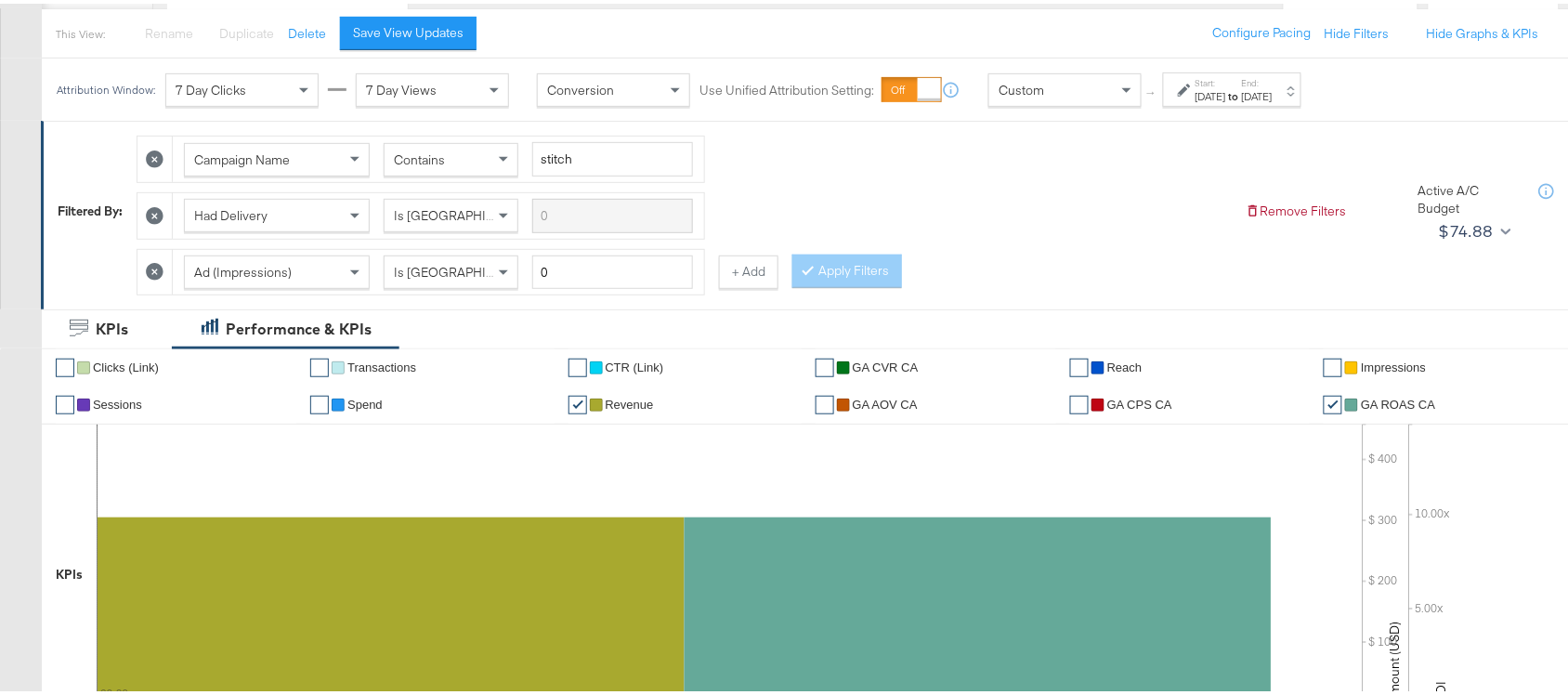
scroll to position [0, 0]
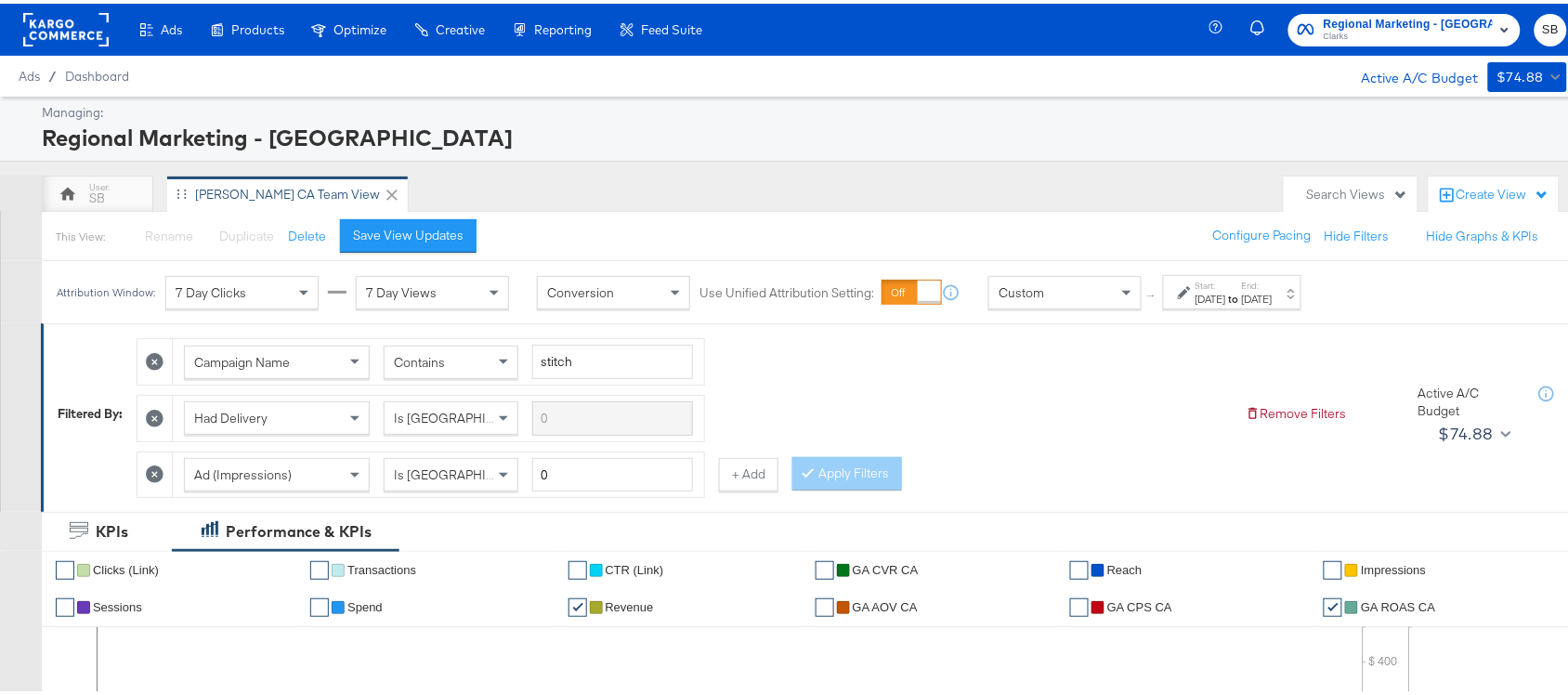
click at [67, 24] on rect at bounding box center [66, 26] width 85 height 34
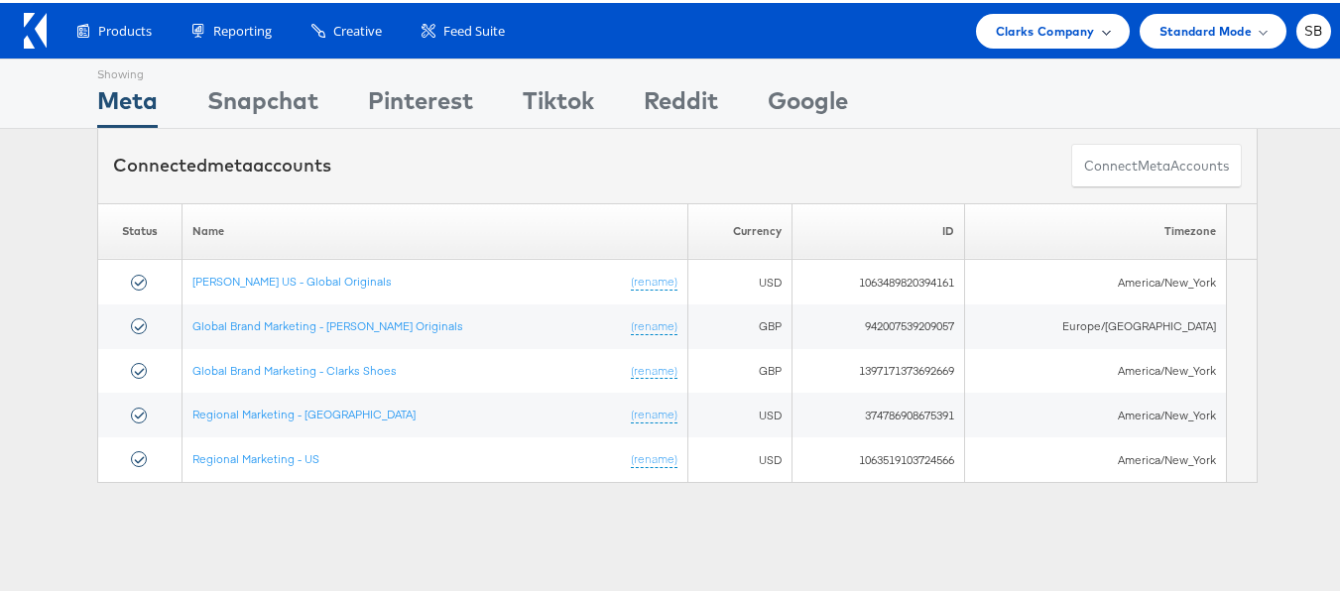
click at [1018, 32] on span "Clarks Company" at bounding box center [1045, 28] width 99 height 21
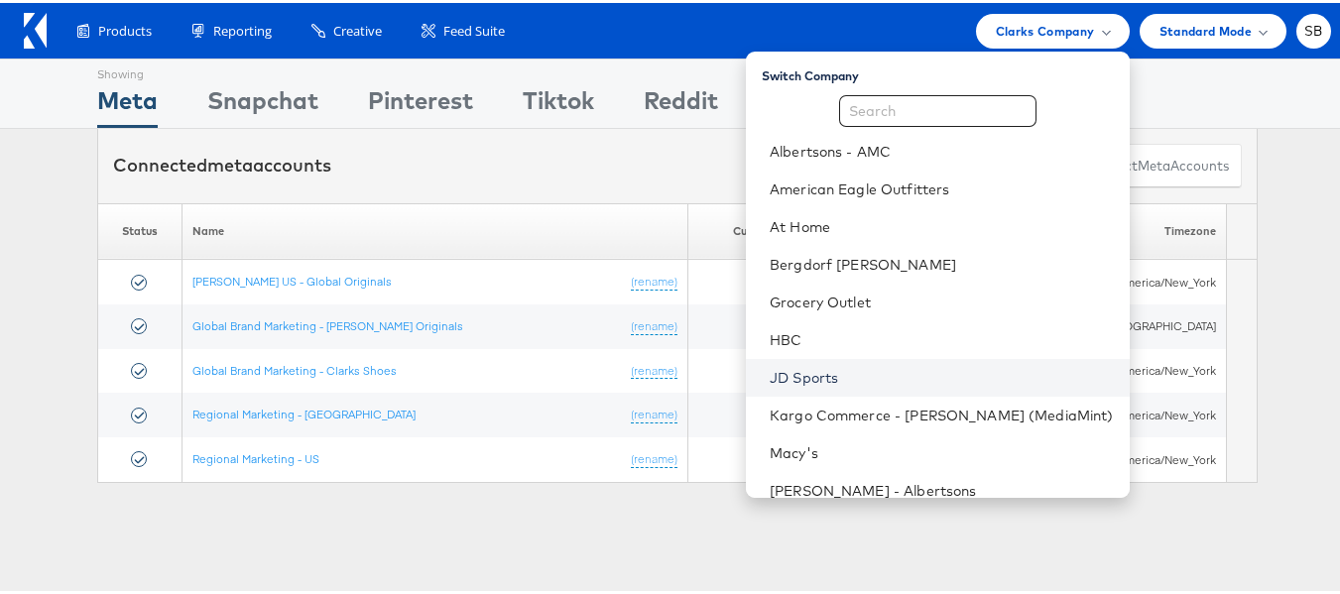
scroll to position [208, 0]
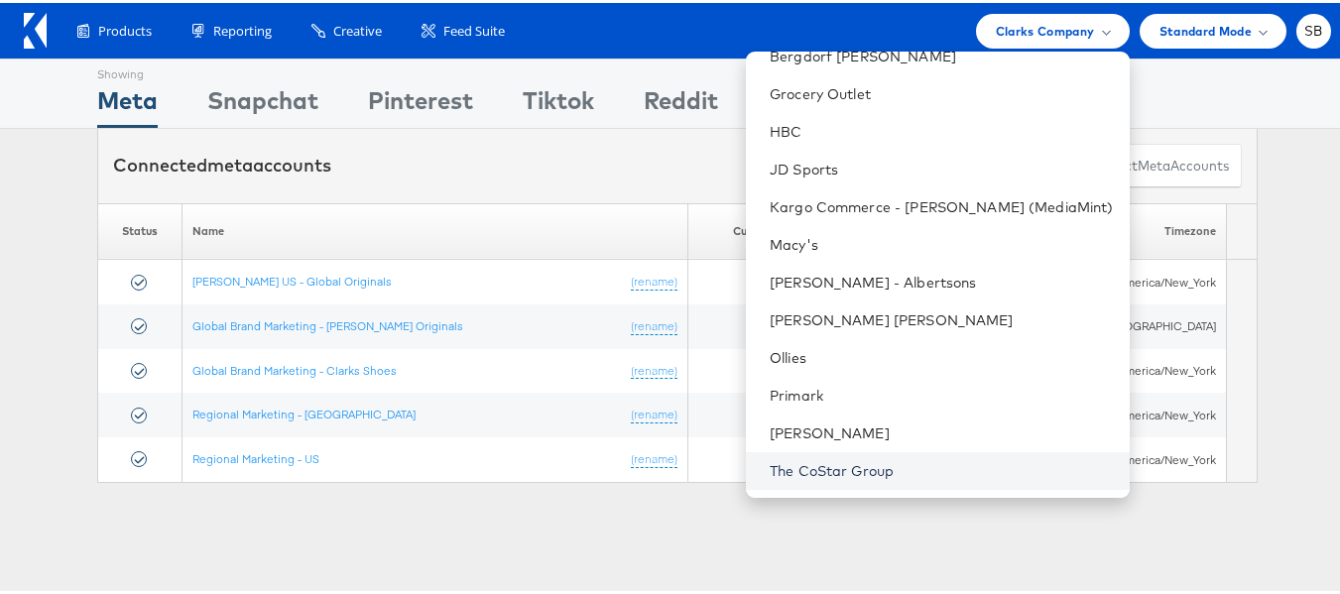
click at [859, 463] on link "The CoStar Group" at bounding box center [942, 468] width 344 height 20
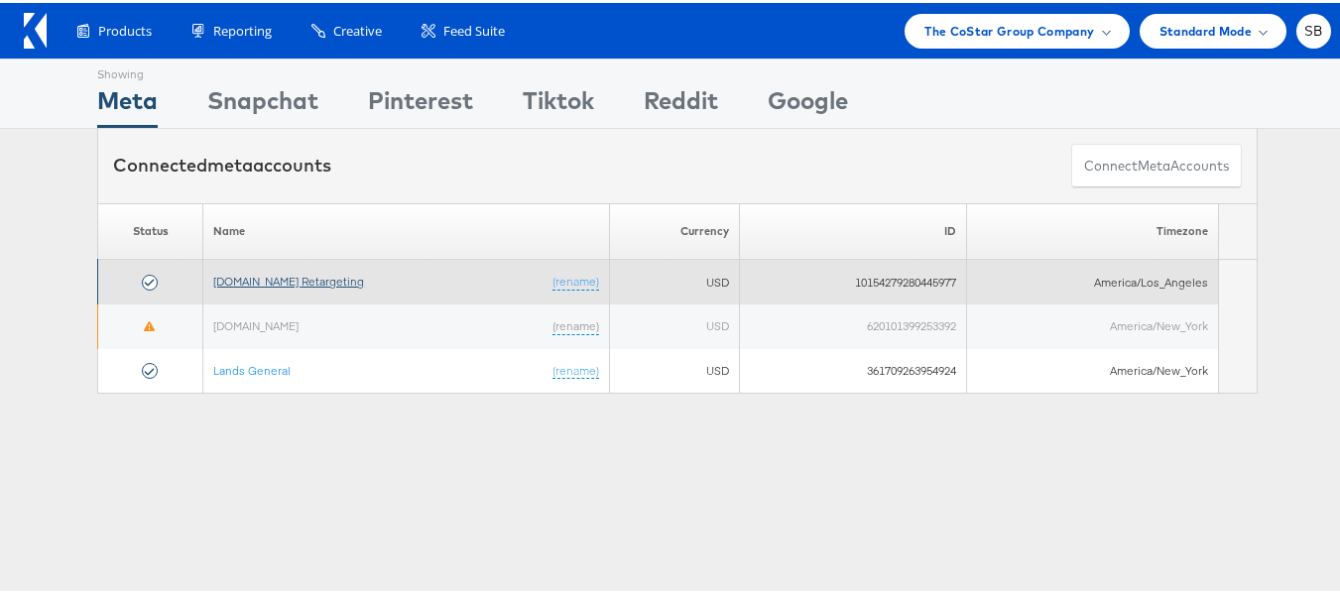
click at [296, 276] on link "[DOMAIN_NAME] Retargeting" at bounding box center [288, 278] width 151 height 15
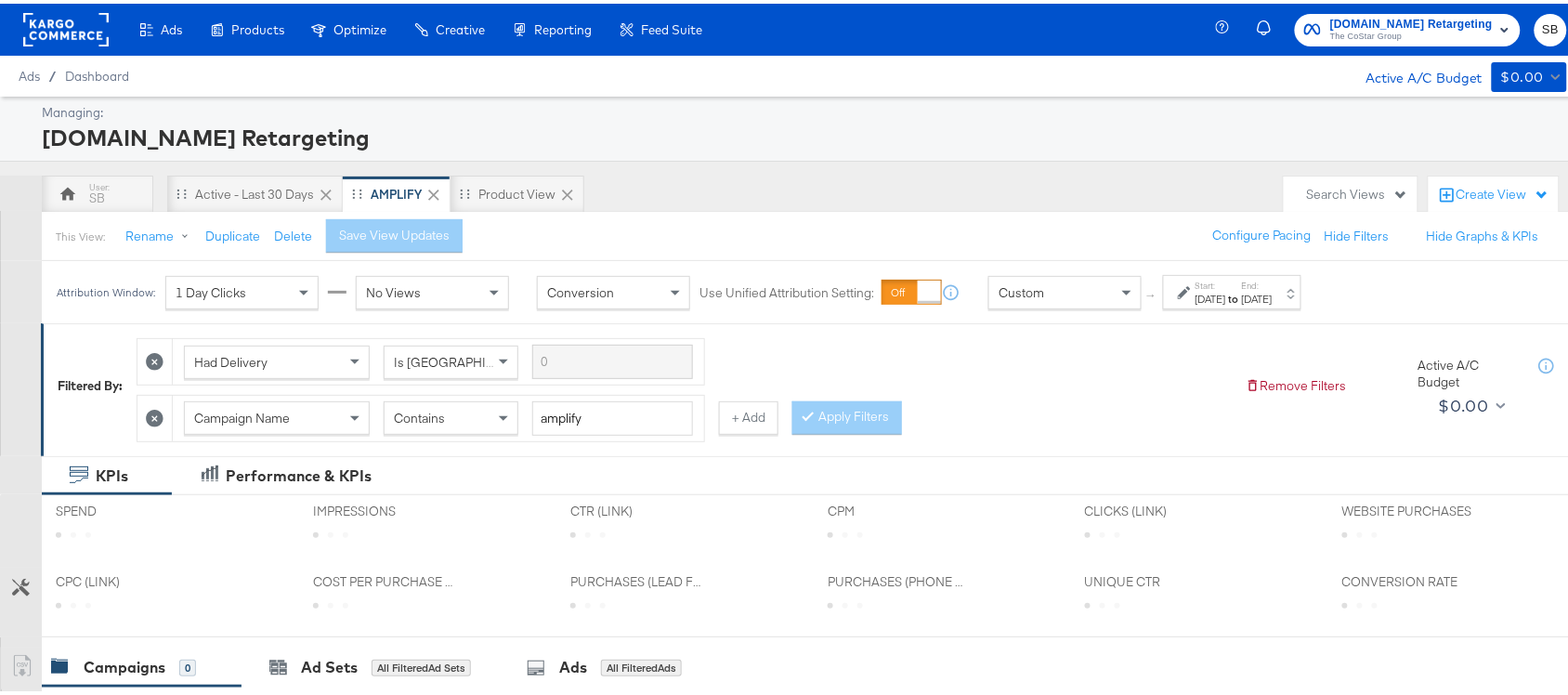
scroll to position [455, 0]
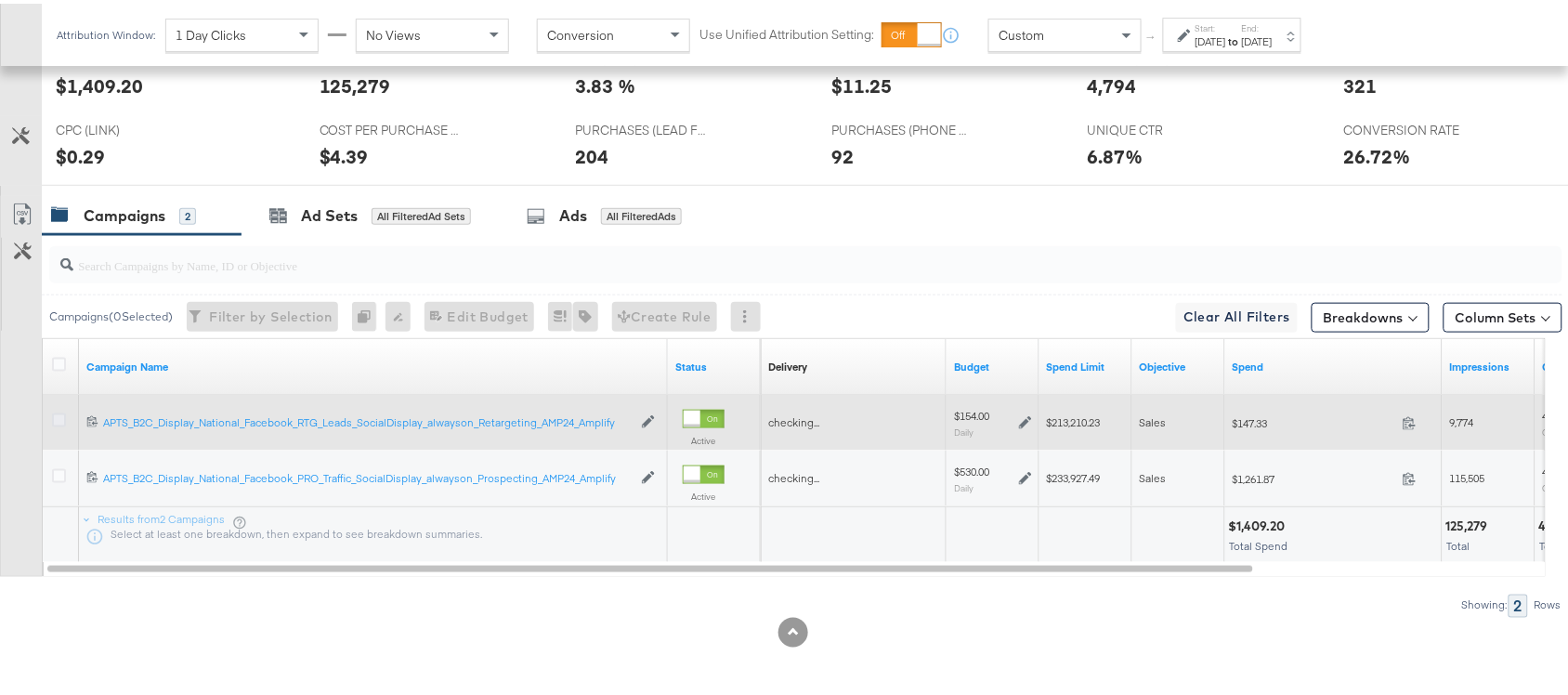
click at [58, 414] on icon at bounding box center [59, 416] width 14 height 14
click at [0, 0] on input "checkbox" at bounding box center [0, 0] width 0 height 0
click at [1022, 420] on icon at bounding box center [1026, 419] width 13 height 13
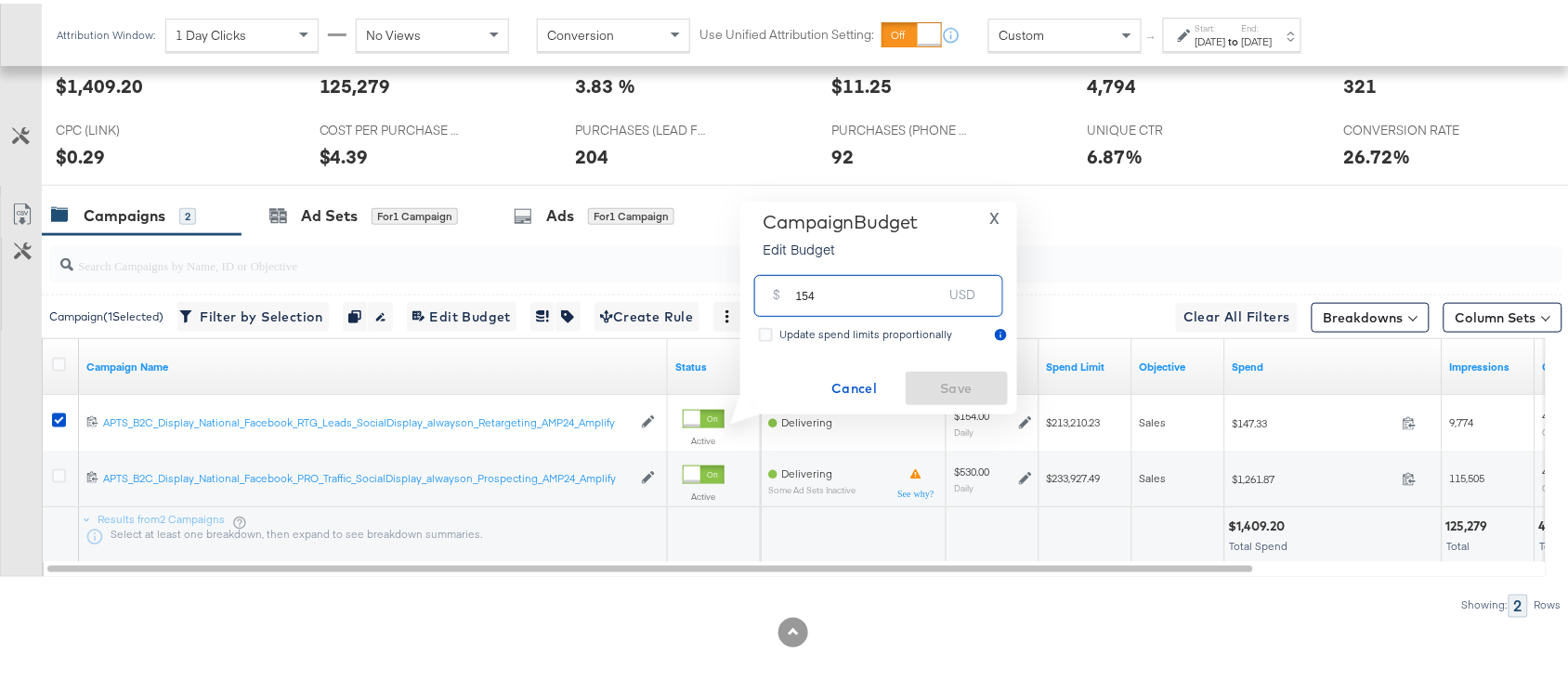
click at [841, 299] on input "154" at bounding box center [869, 285] width 147 height 40
paste input "$155.00"
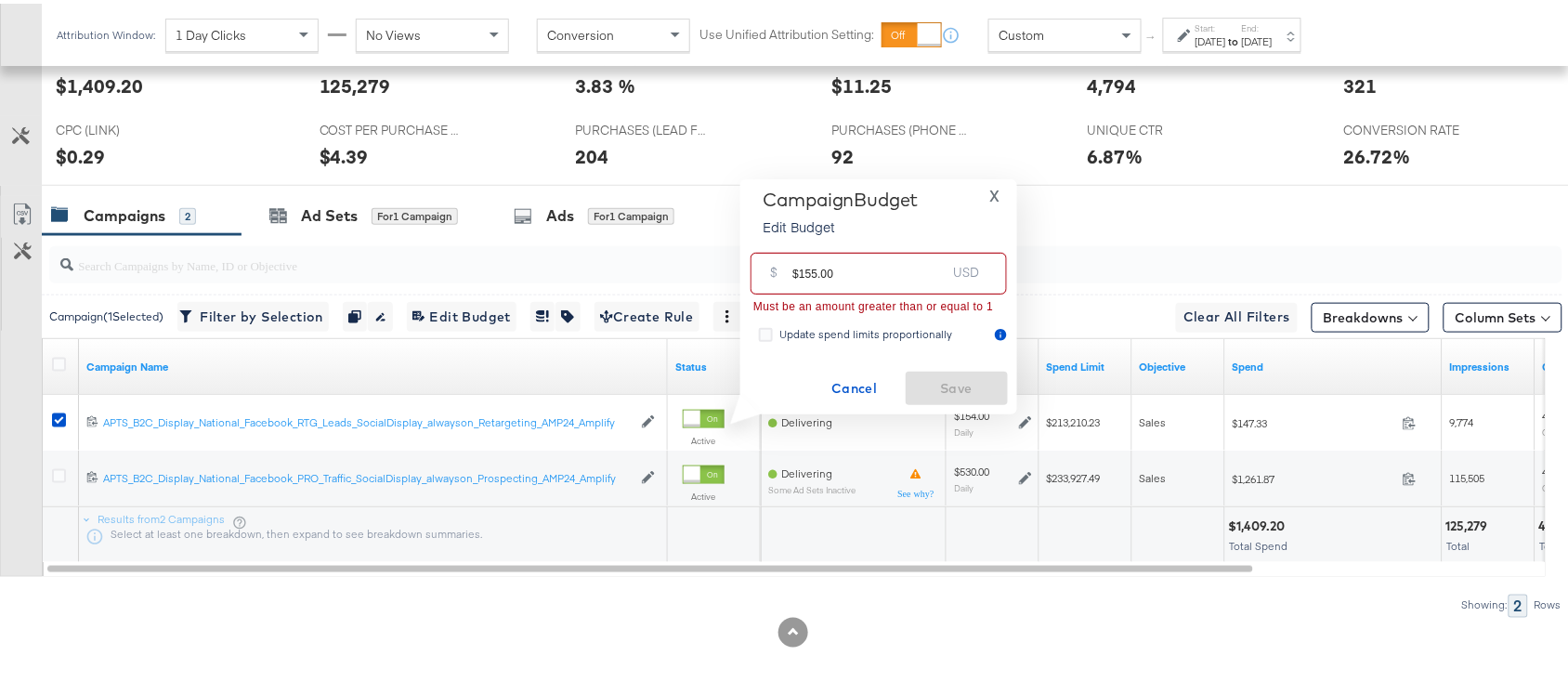
click at [797, 271] on input "$155.00" at bounding box center [869, 262] width 154 height 40
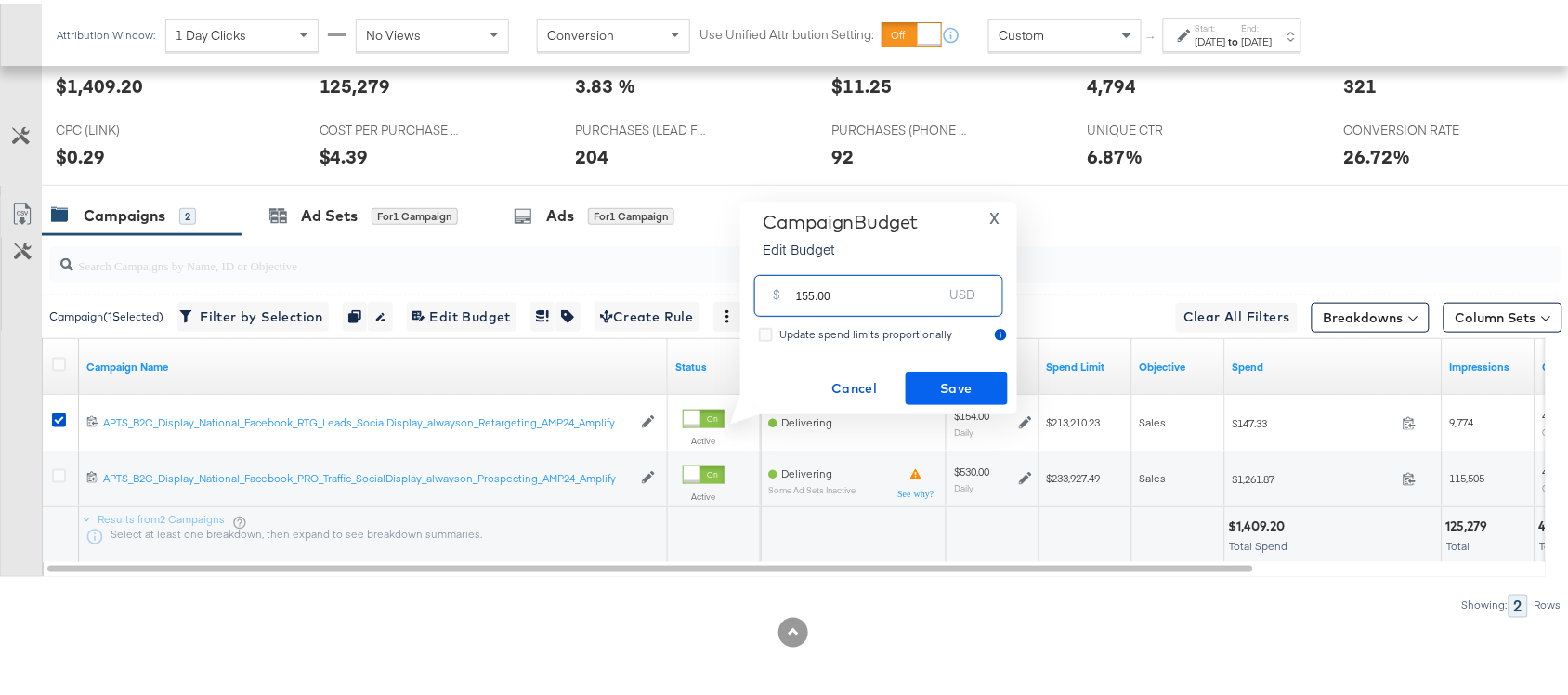
type input "155.00"
click at [972, 396] on span "Save" at bounding box center [956, 385] width 87 height 23
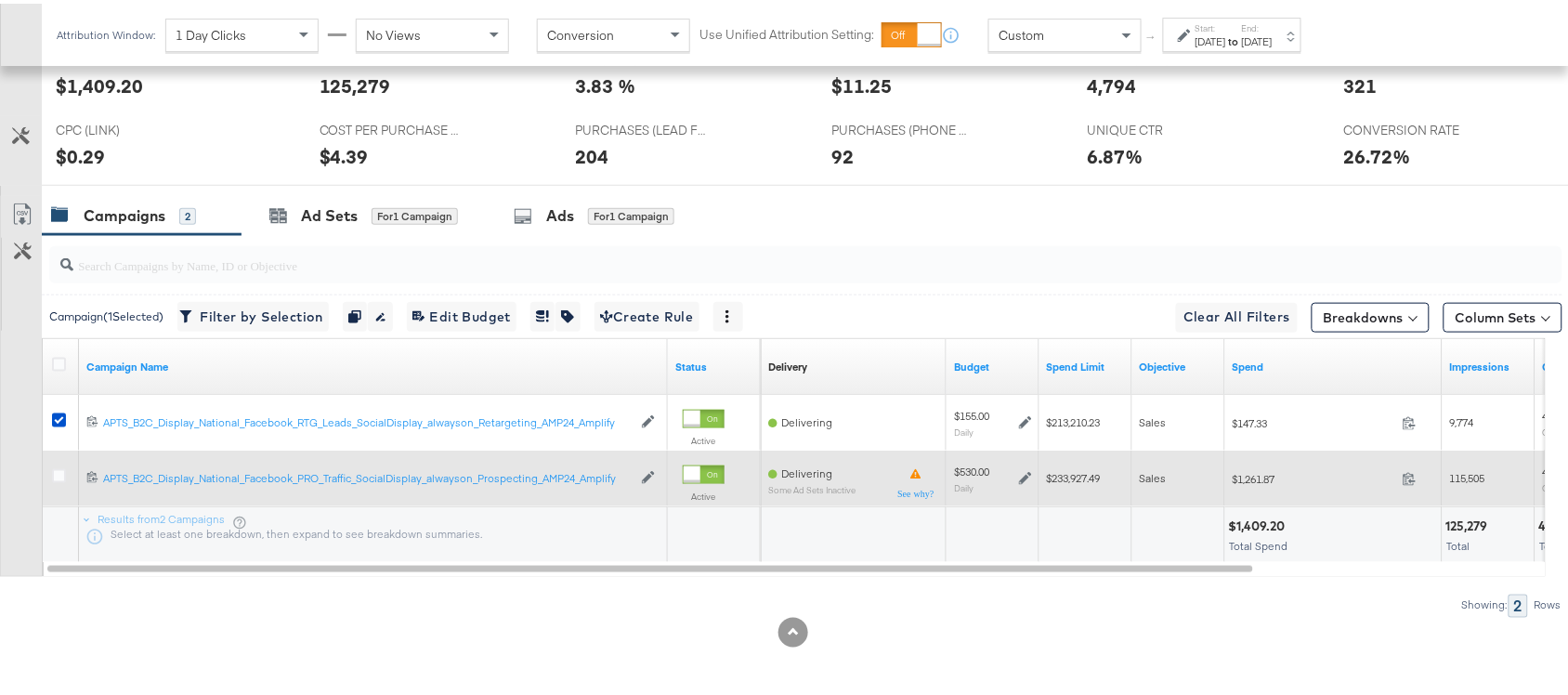
click at [1027, 476] on icon at bounding box center [1026, 475] width 13 height 13
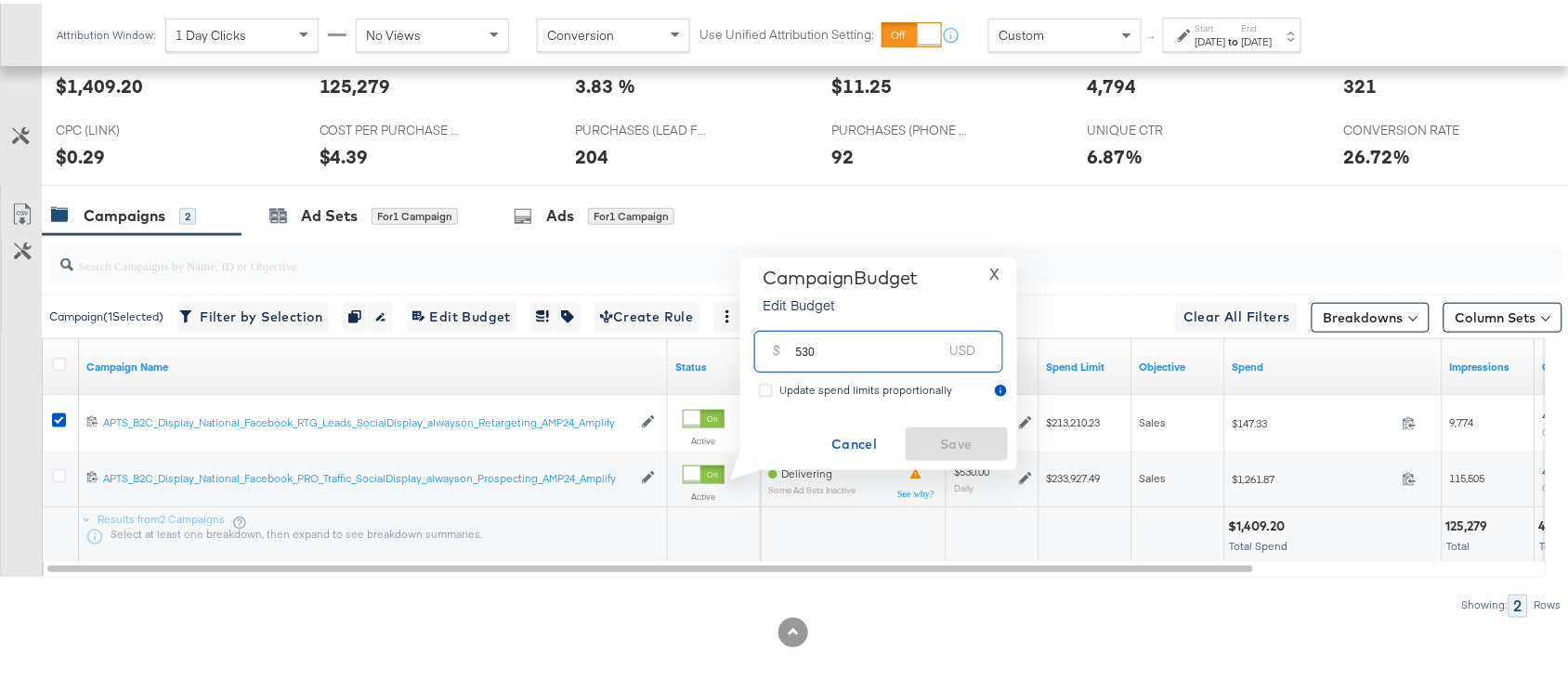
click at [854, 358] on input "530" at bounding box center [869, 340] width 147 height 40
paste input "$529.0"
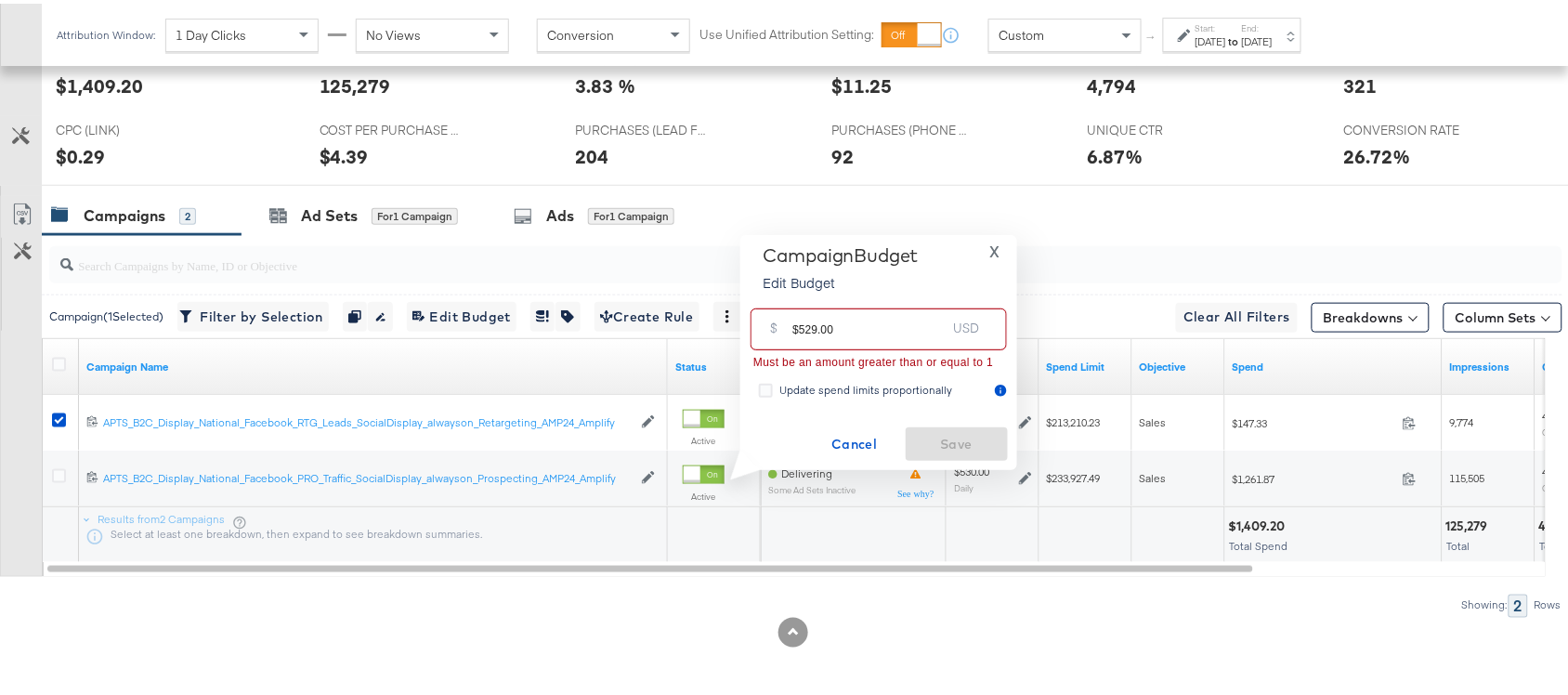
click at [806, 330] on input "$529.00" at bounding box center [869, 318] width 154 height 40
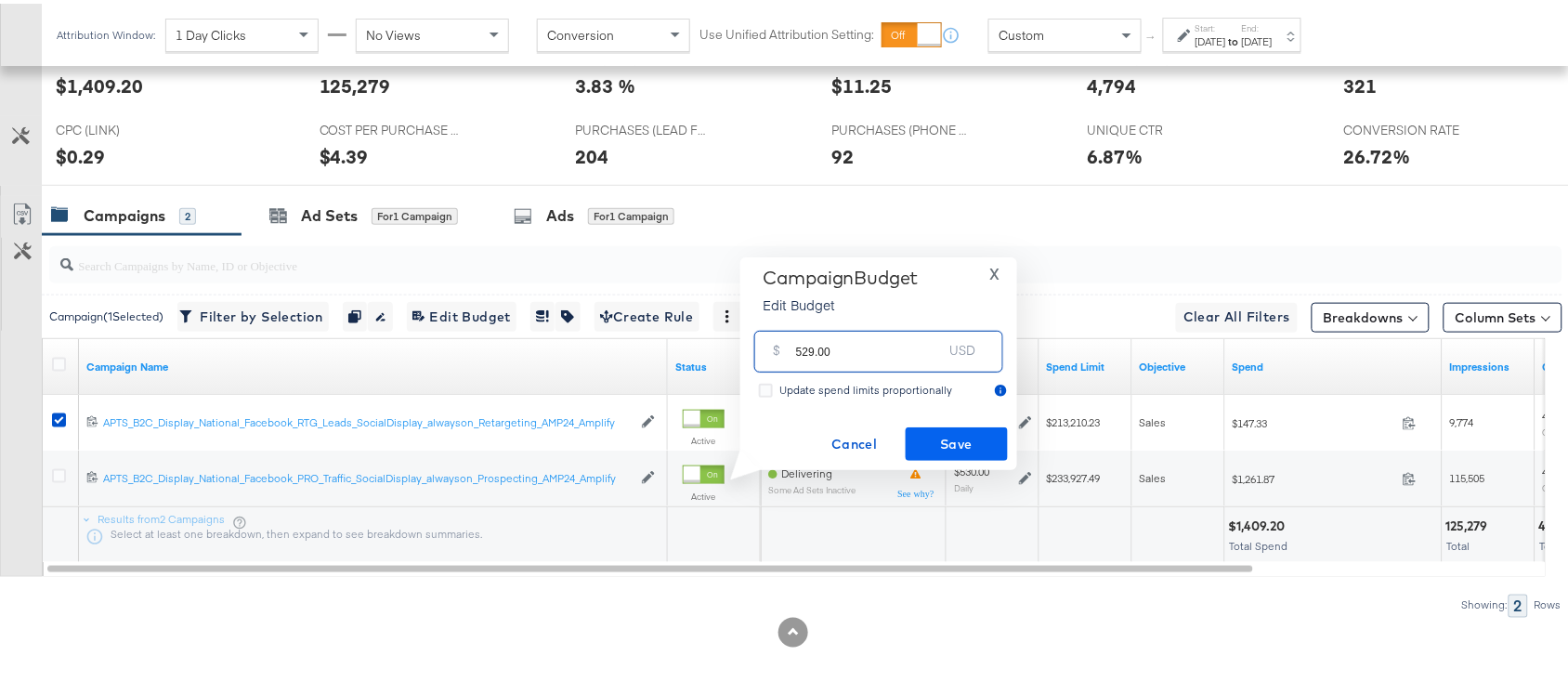
type input "529.00"
click at [965, 438] on span "Save" at bounding box center [956, 440] width 87 height 23
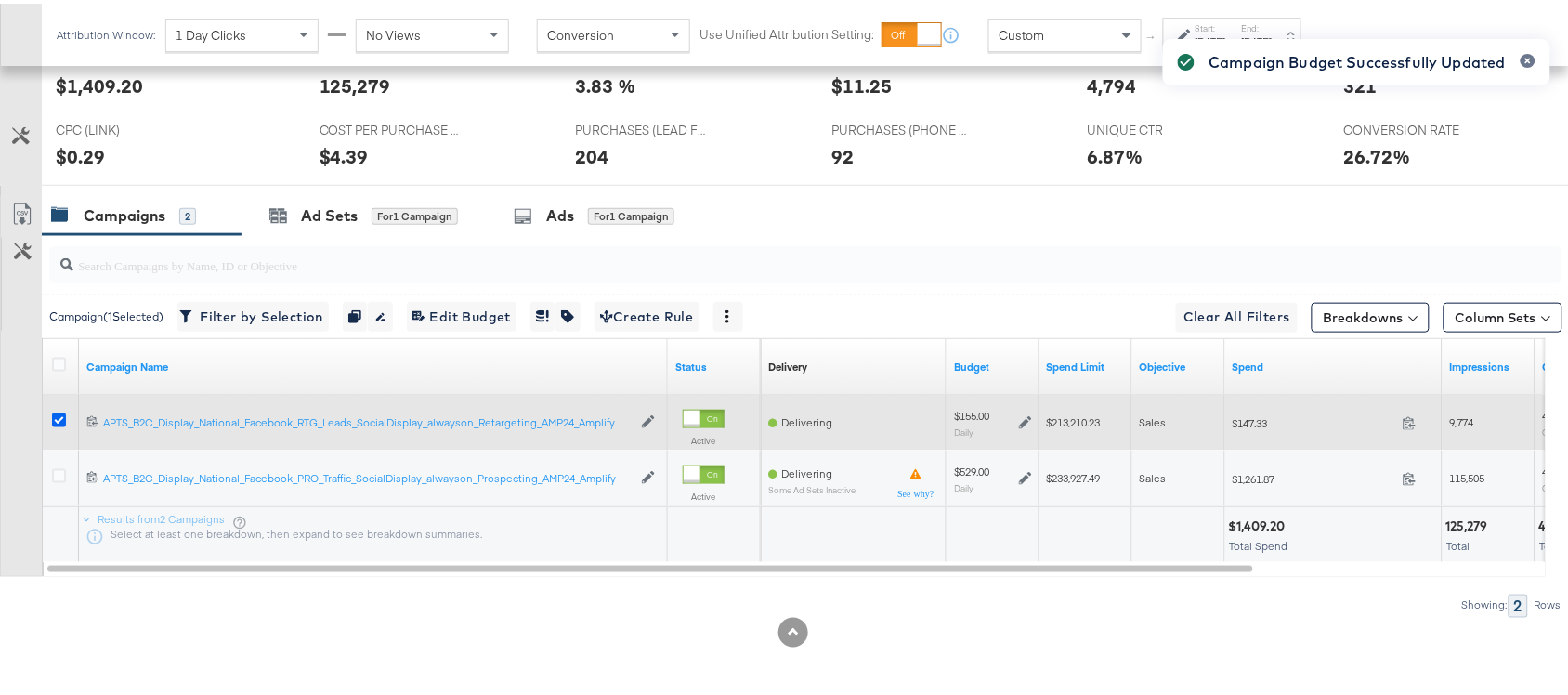
click at [53, 419] on icon at bounding box center [59, 416] width 14 height 14
click at [0, 0] on input "checkbox" at bounding box center [0, 0] width 0 height 0
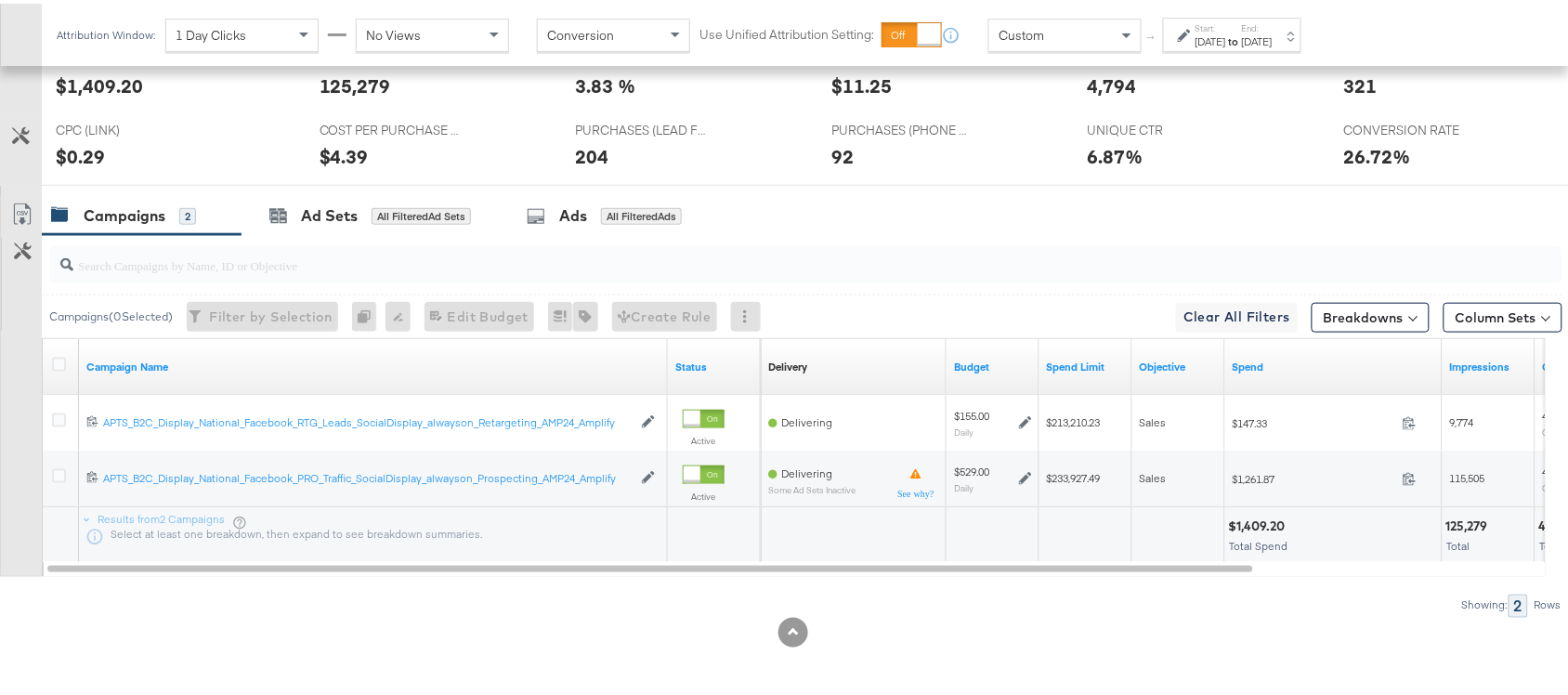
click at [983, 197] on div "Campaigns 2 Ad Sets All Filtered Ad Sets Ads All Filtered Ads" at bounding box center [814, 212] width 1544 height 40
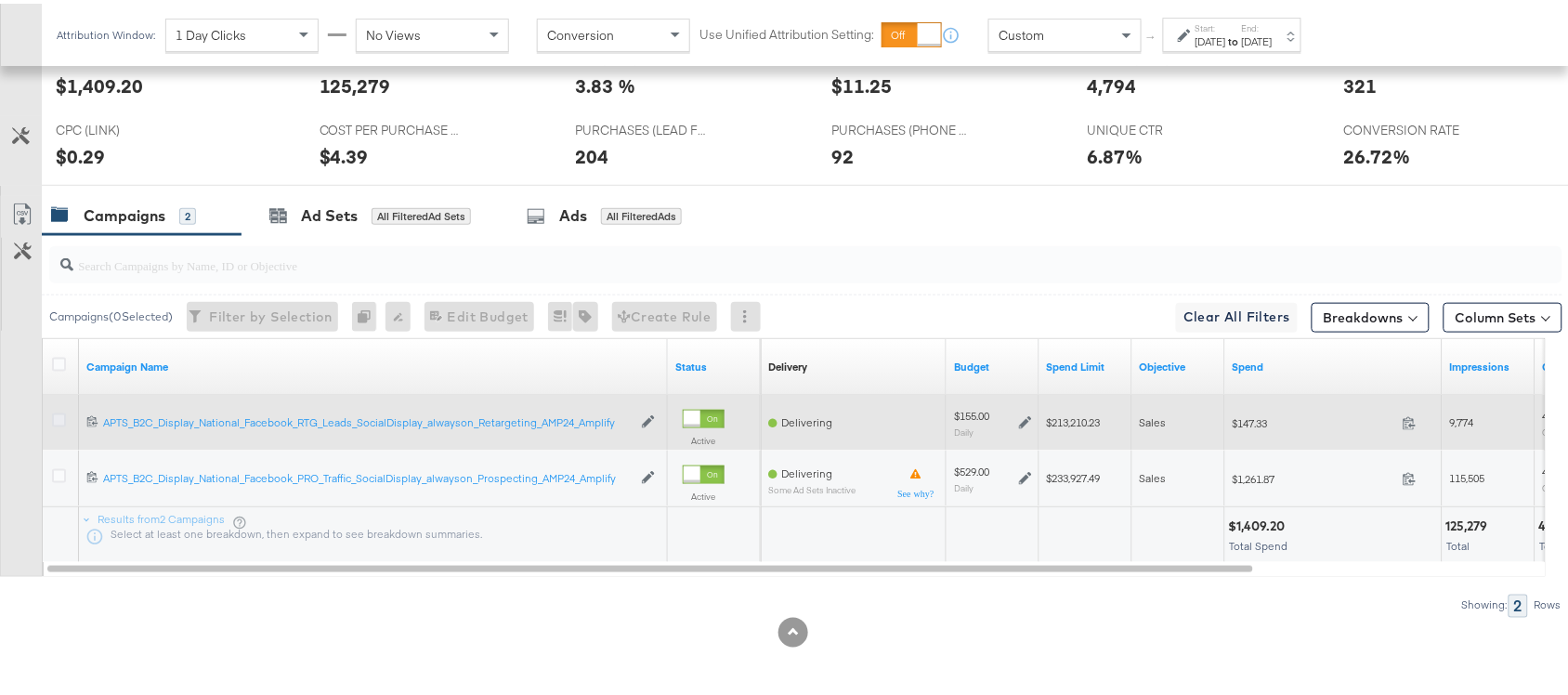
click at [54, 420] on icon at bounding box center [59, 416] width 14 height 14
click at [0, 0] on input "checkbox" at bounding box center [0, 0] width 0 height 0
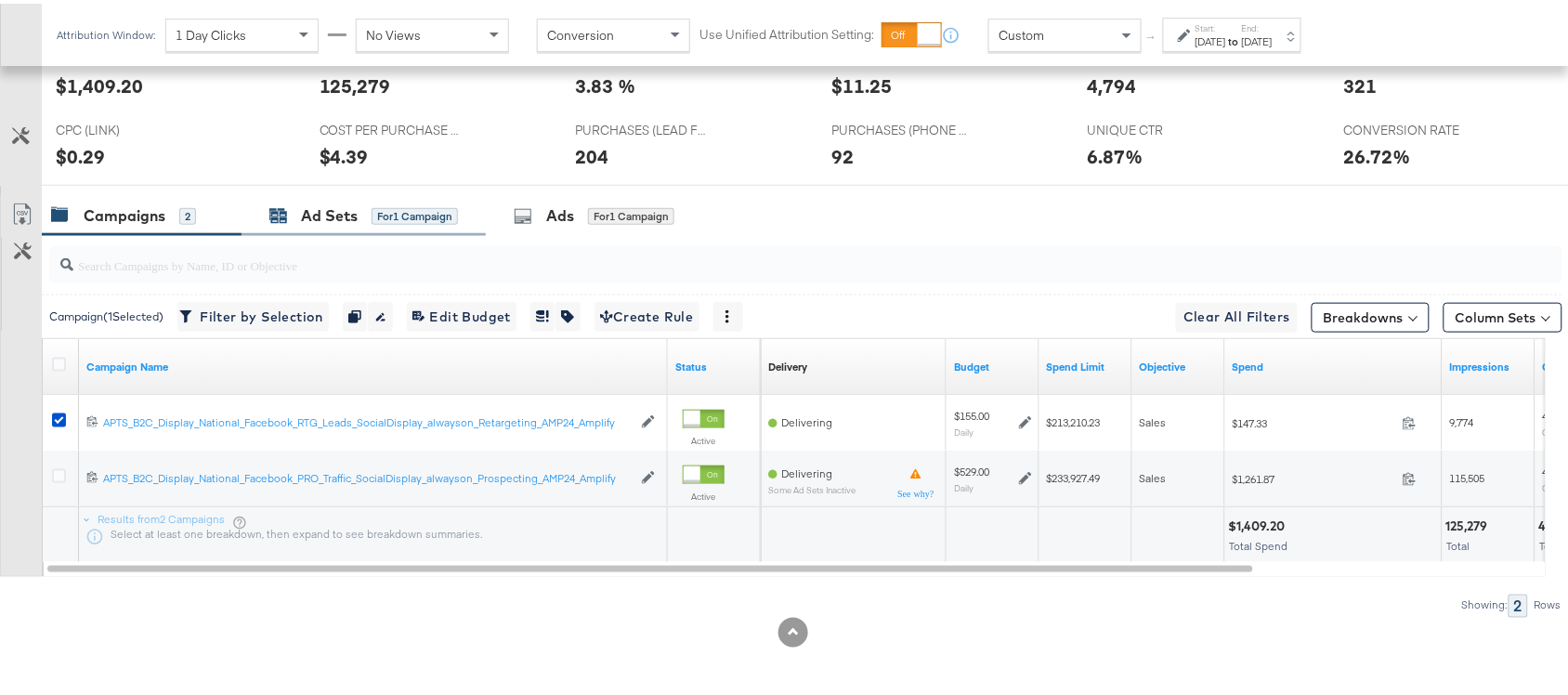
click at [298, 219] on div "Ad Sets for 1 Campaign" at bounding box center [363, 212] width 188 height 22
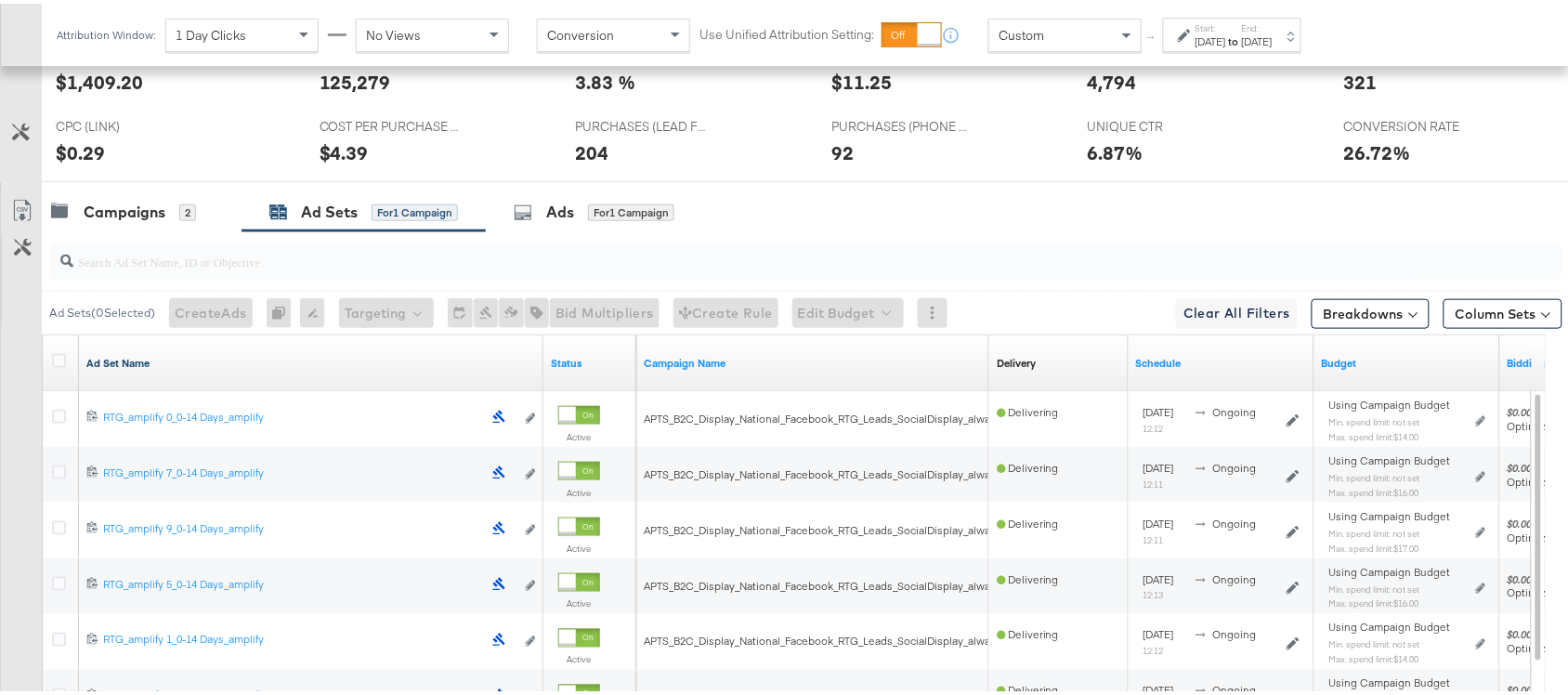
click at [173, 367] on link "Ad Set Name" at bounding box center [311, 360] width 450 height 15
click at [173, 367] on link "Ad Set Name ↓" at bounding box center [311, 360] width 450 height 15
click at [57, 364] on icon at bounding box center [59, 357] width 14 height 14
click at [0, 0] on input "checkbox" at bounding box center [0, 0] width 0 height 0
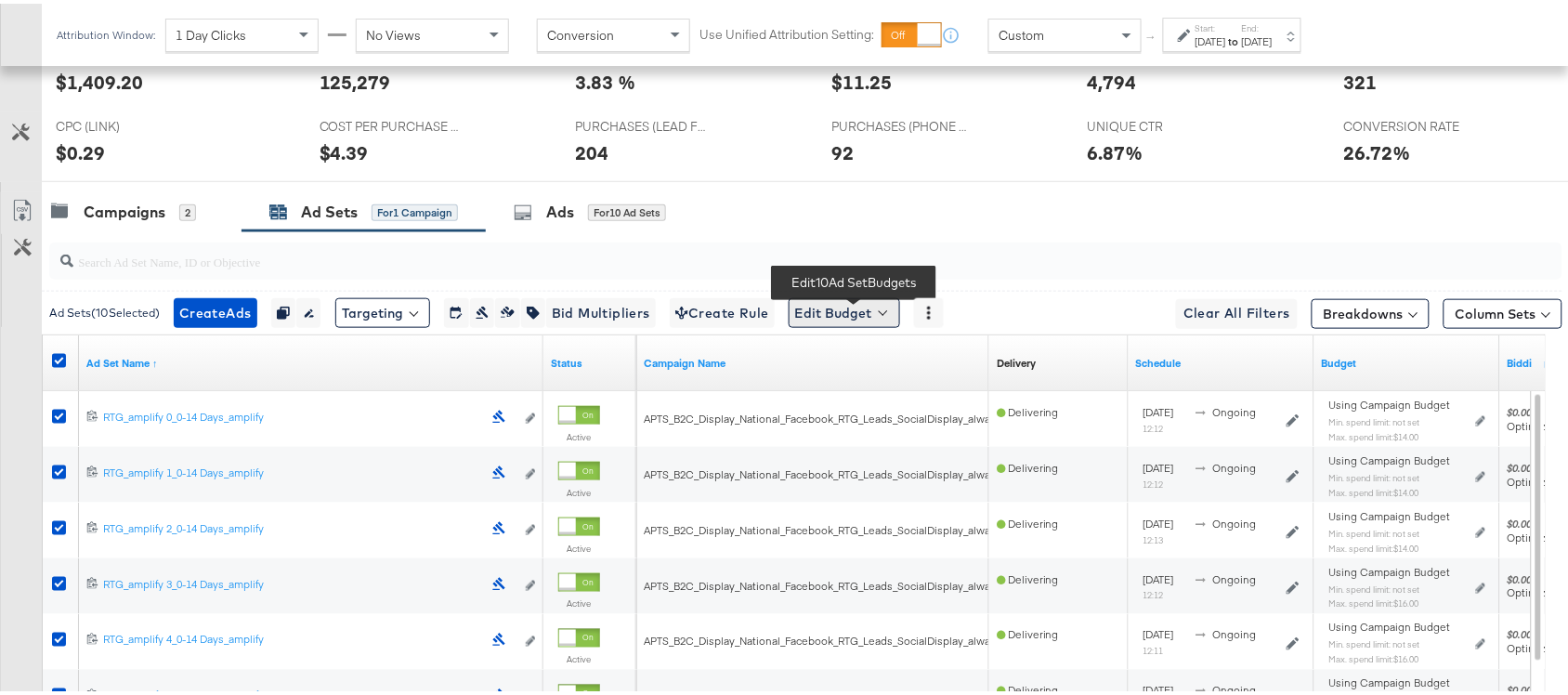
click at [876, 314] on button "Edit Budget" at bounding box center [844, 309] width 111 height 30
click at [895, 399] on span "Edit Ad Set Spend Limits" at bounding box center [865, 395] width 138 height 24
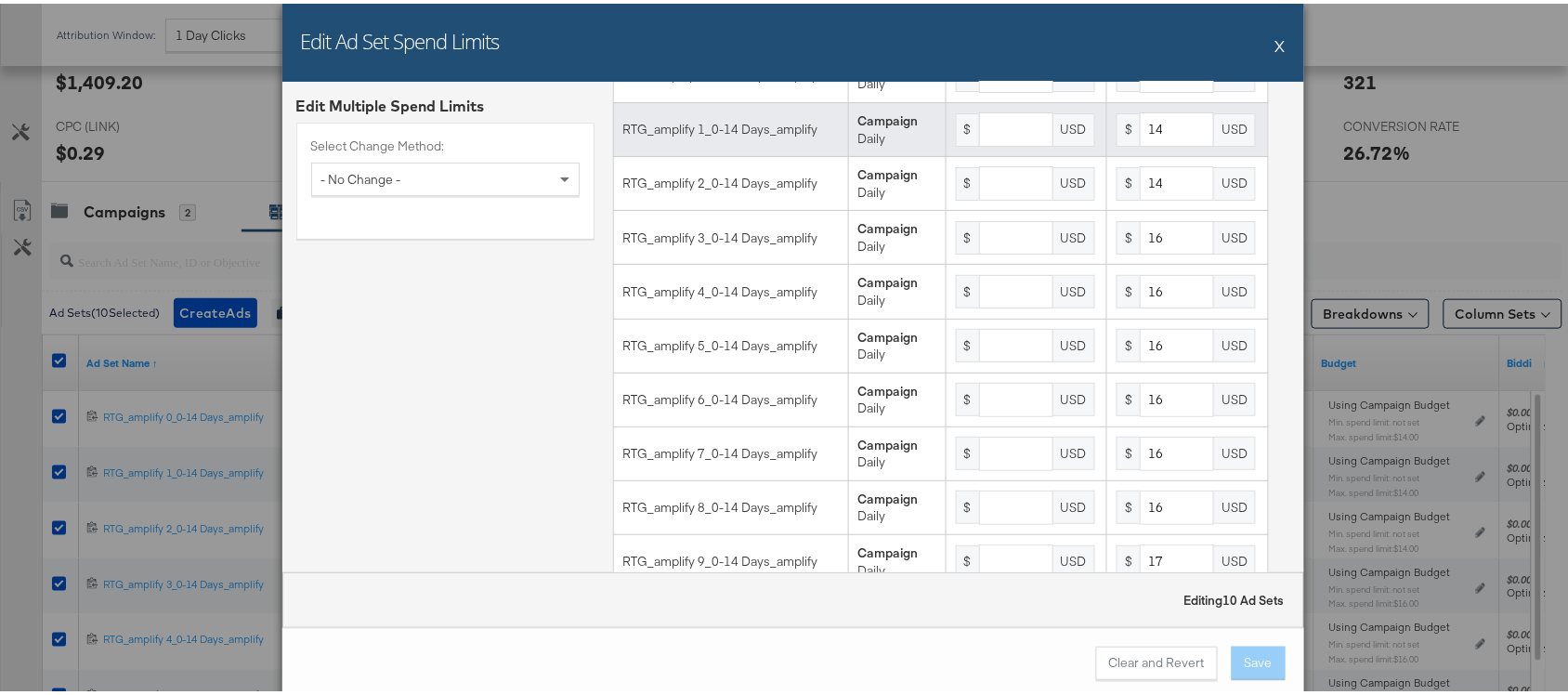
scroll to position [207, 0]
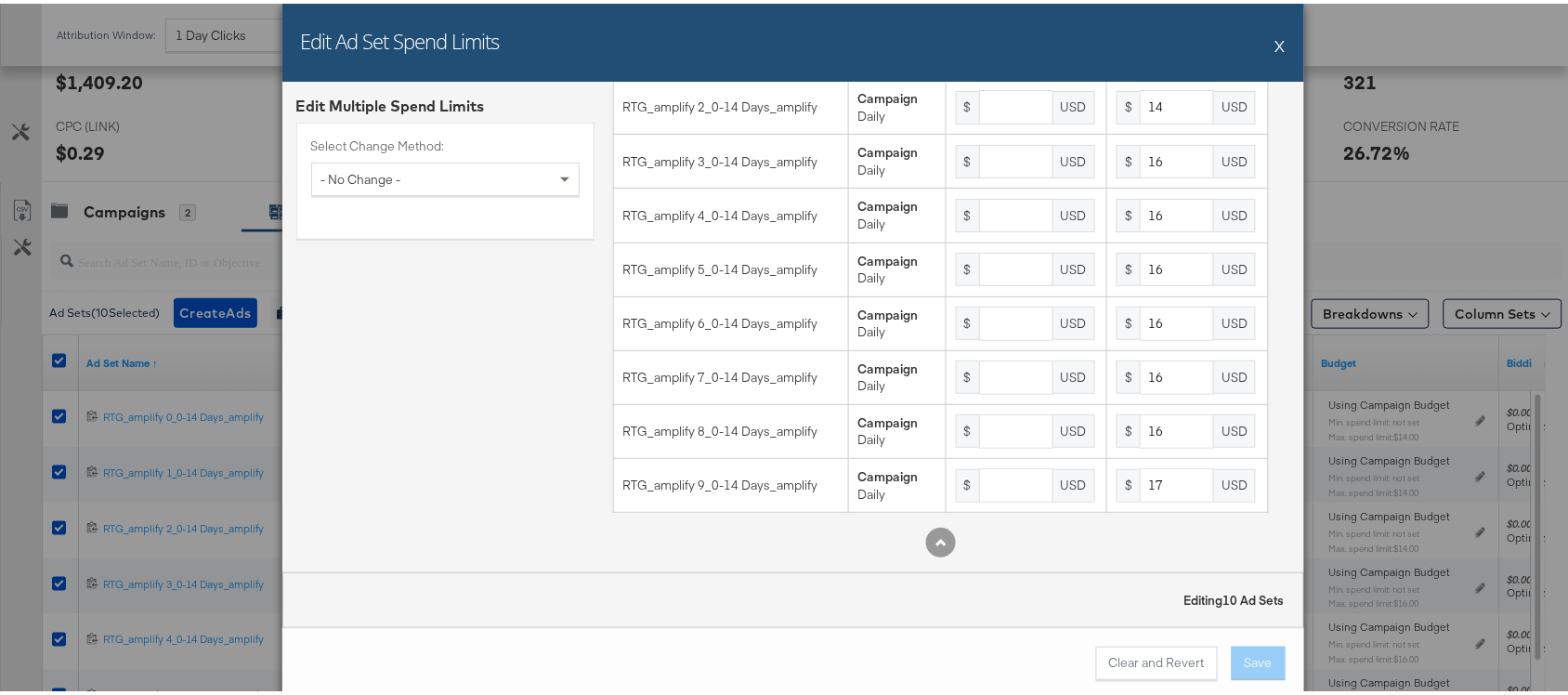
click at [1276, 45] on button "X" at bounding box center [1280, 42] width 10 height 37
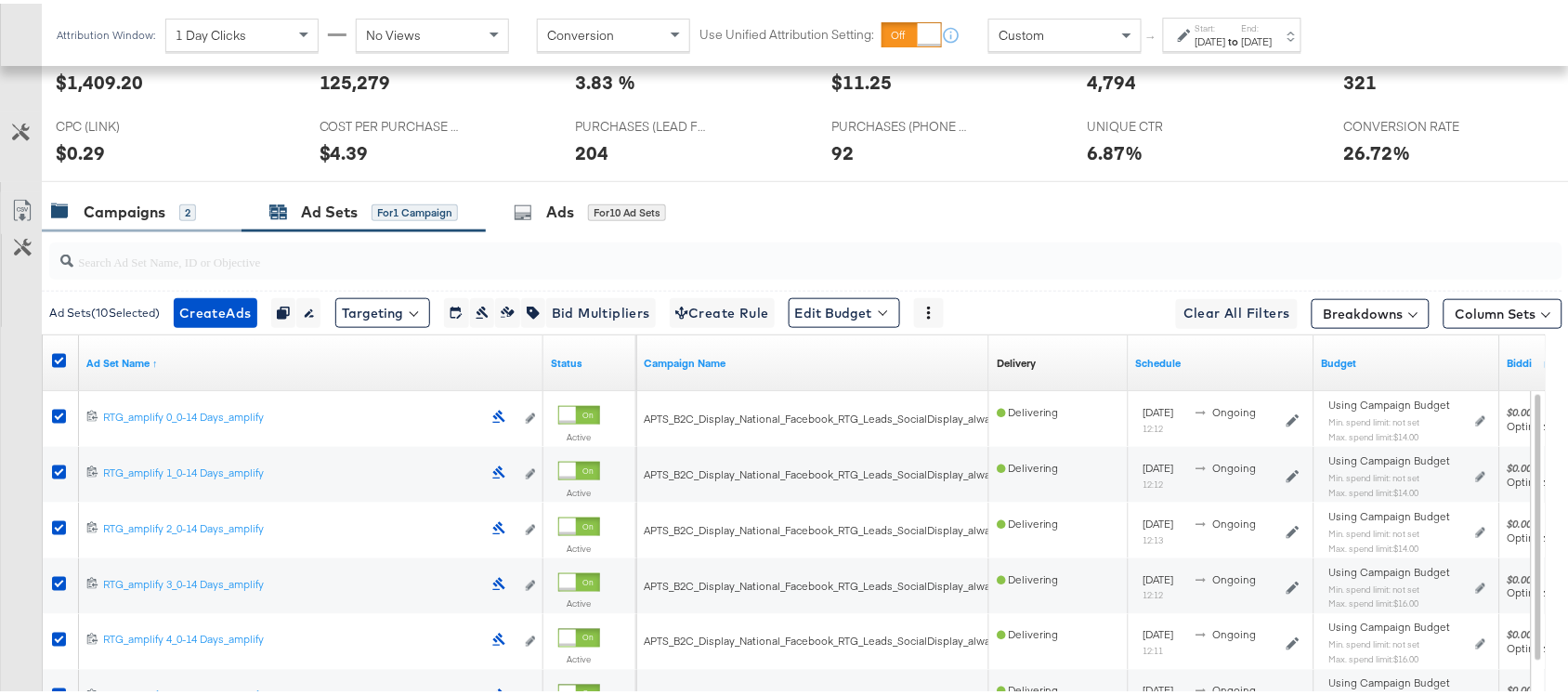
click at [111, 214] on div "Campaigns" at bounding box center [124, 208] width 81 height 22
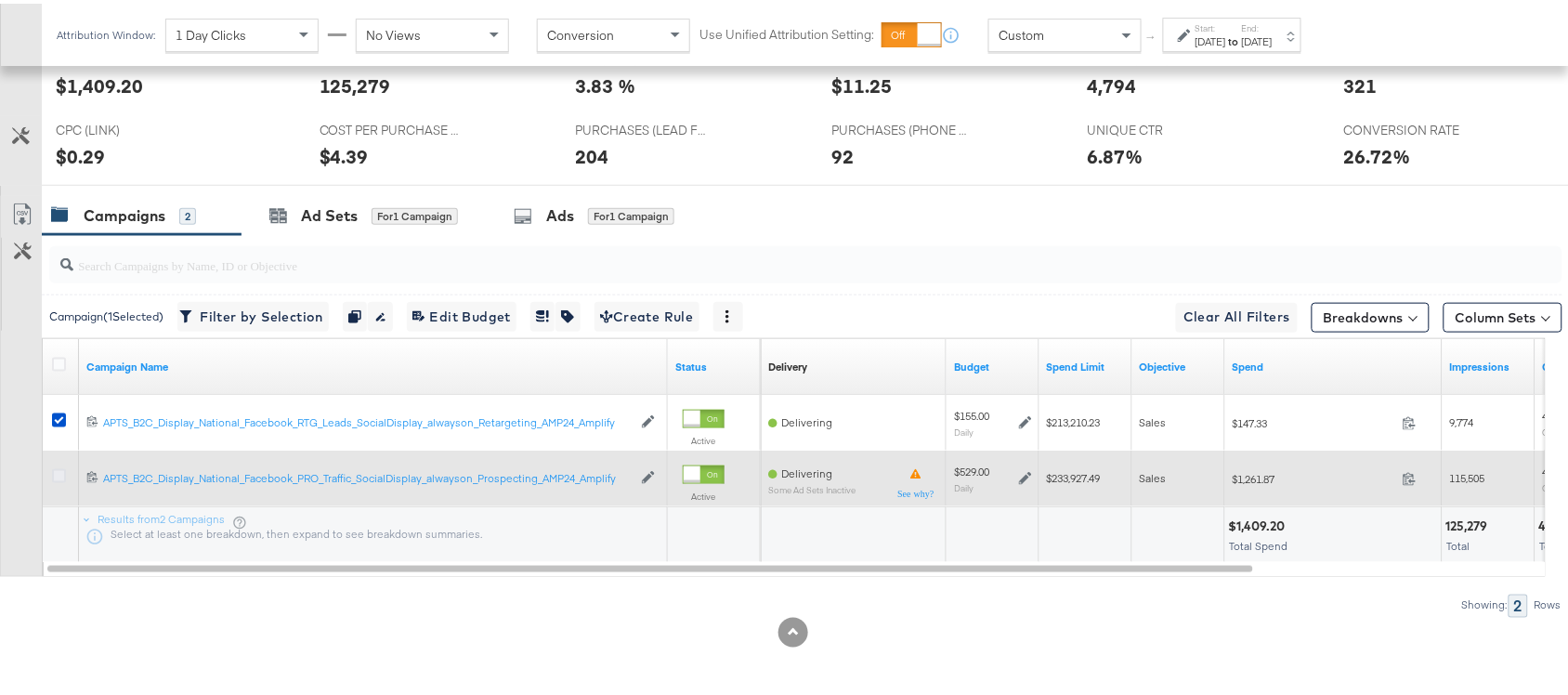
click at [57, 476] on icon at bounding box center [59, 472] width 14 height 14
click at [0, 0] on input "checkbox" at bounding box center [0, 0] width 0 height 0
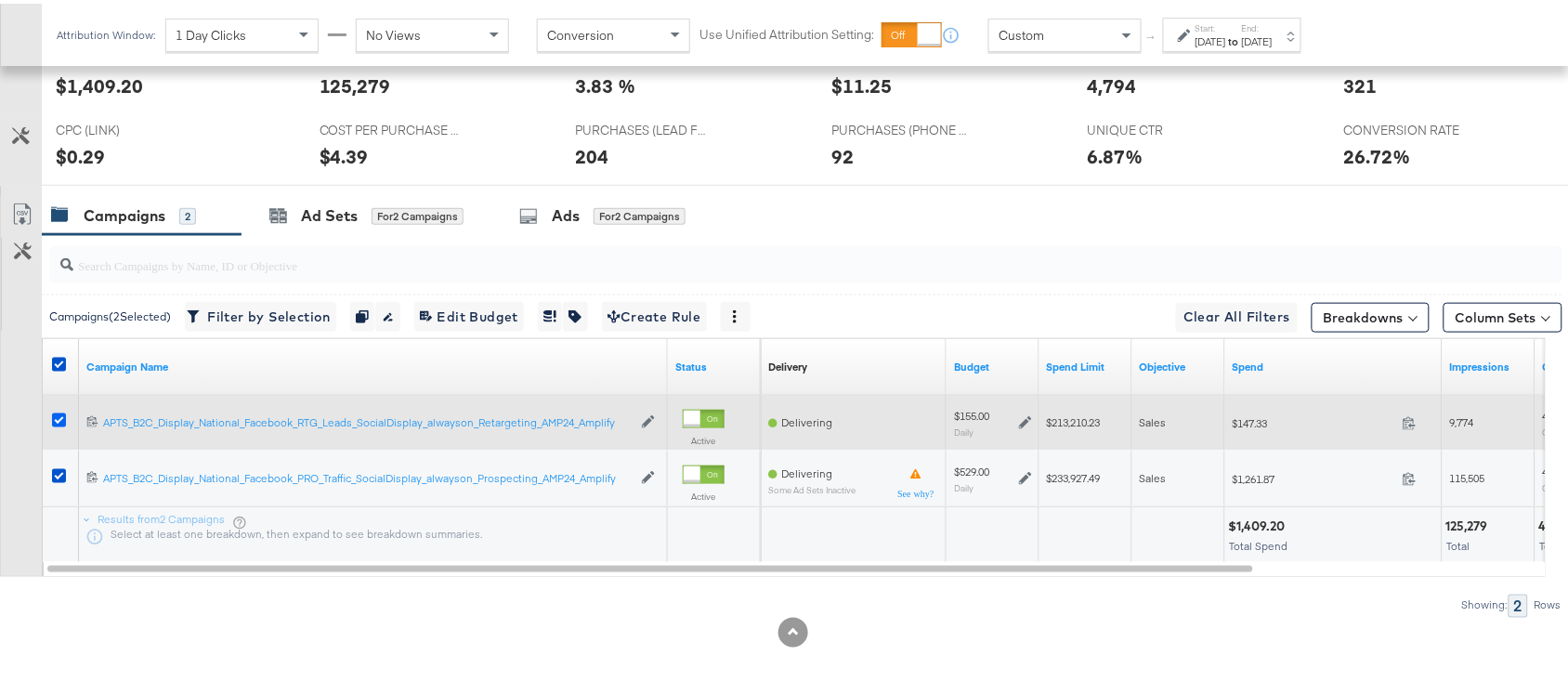
click at [60, 421] on icon at bounding box center [59, 416] width 14 height 14
click at [0, 0] on input "checkbox" at bounding box center [0, 0] width 0 height 0
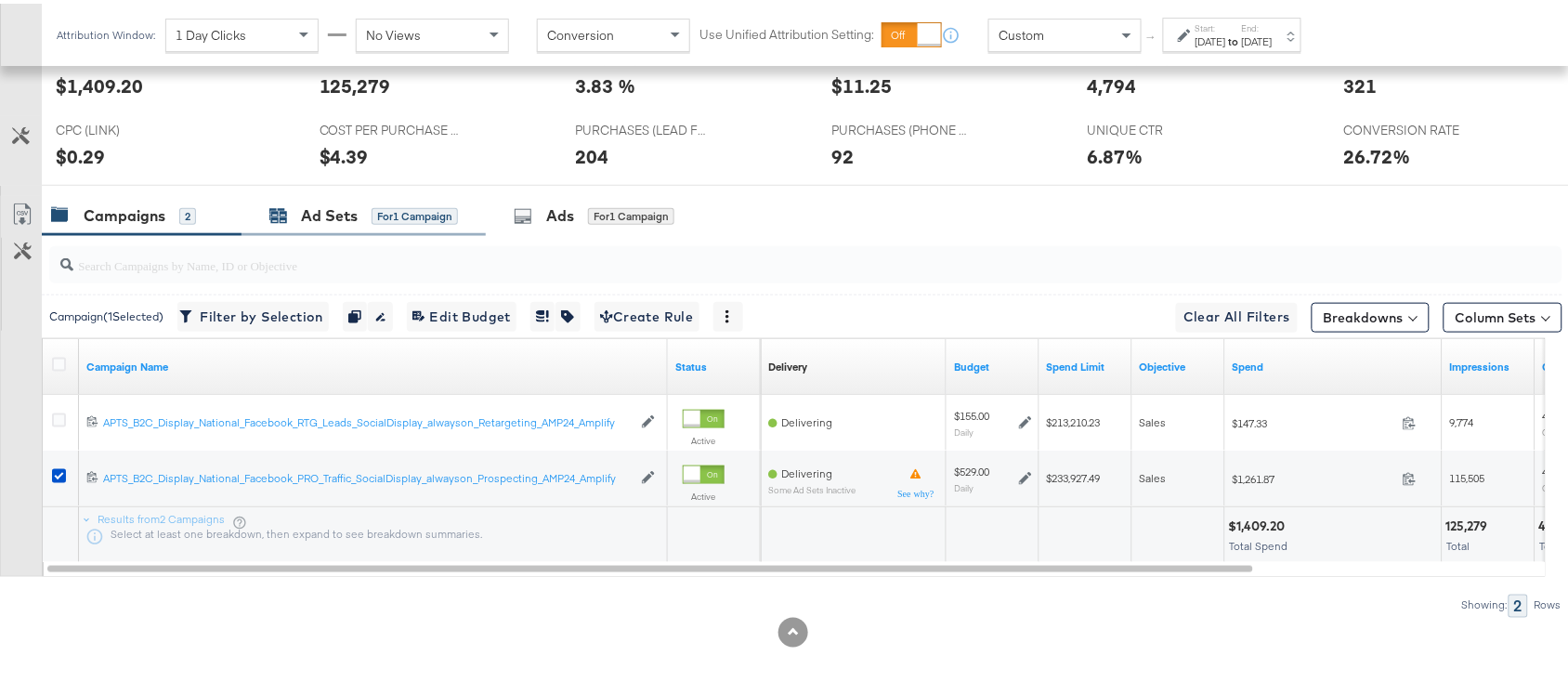
click at [318, 210] on div "Ad Sets" at bounding box center [329, 212] width 57 height 22
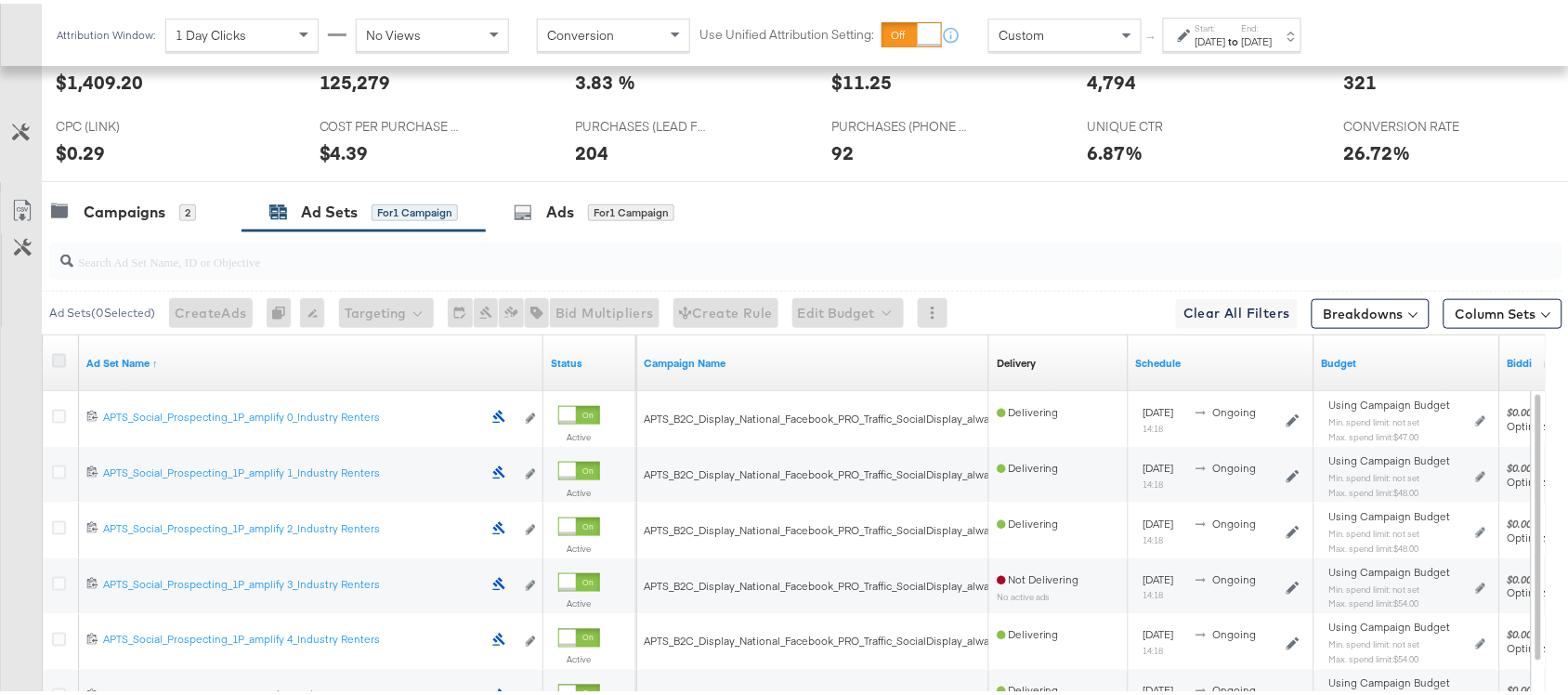
click at [60, 359] on icon at bounding box center [59, 357] width 14 height 14
click at [0, 0] on input "checkbox" at bounding box center [0, 0] width 0 height 0
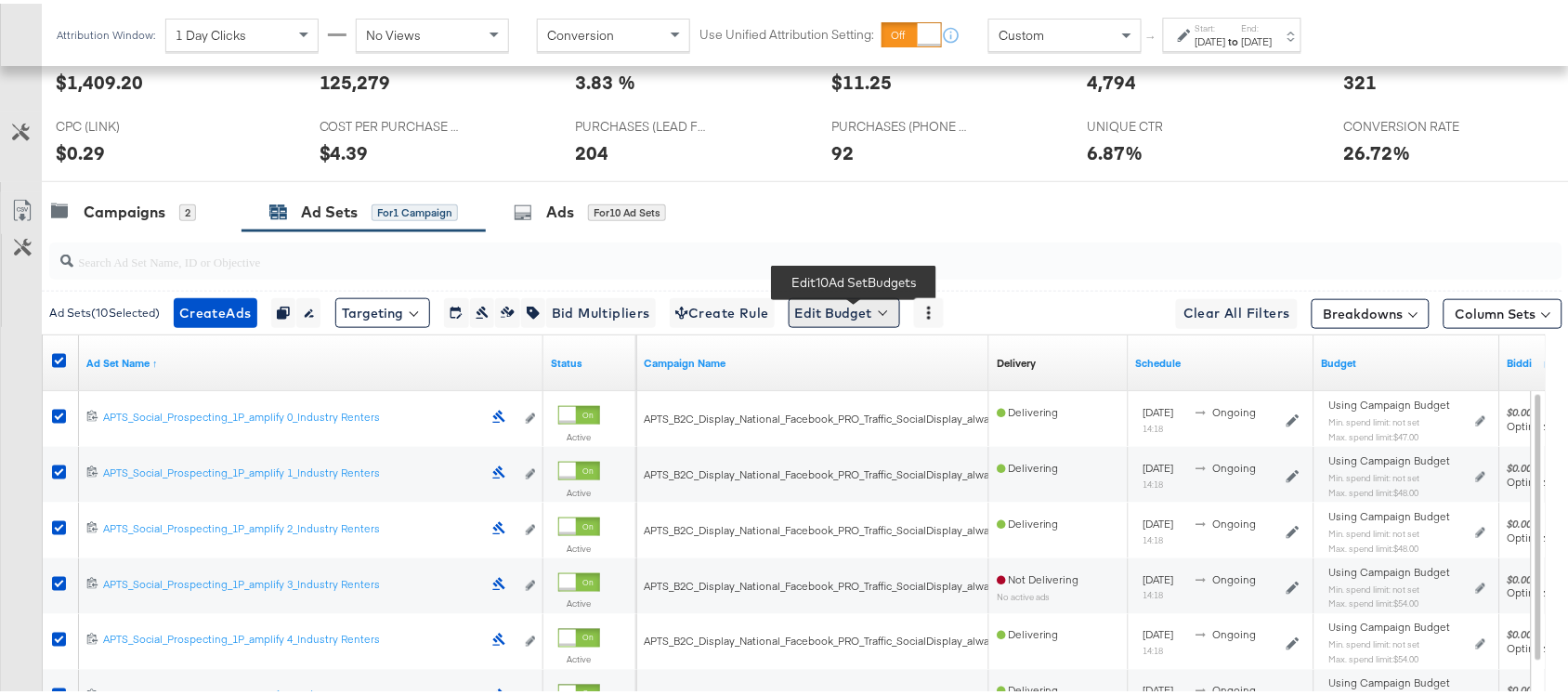
click at [836, 304] on button "Edit Budget" at bounding box center [844, 309] width 111 height 30
click at [878, 406] on span "Edit Ad Set Spend Limits" at bounding box center [865, 395] width 138 height 24
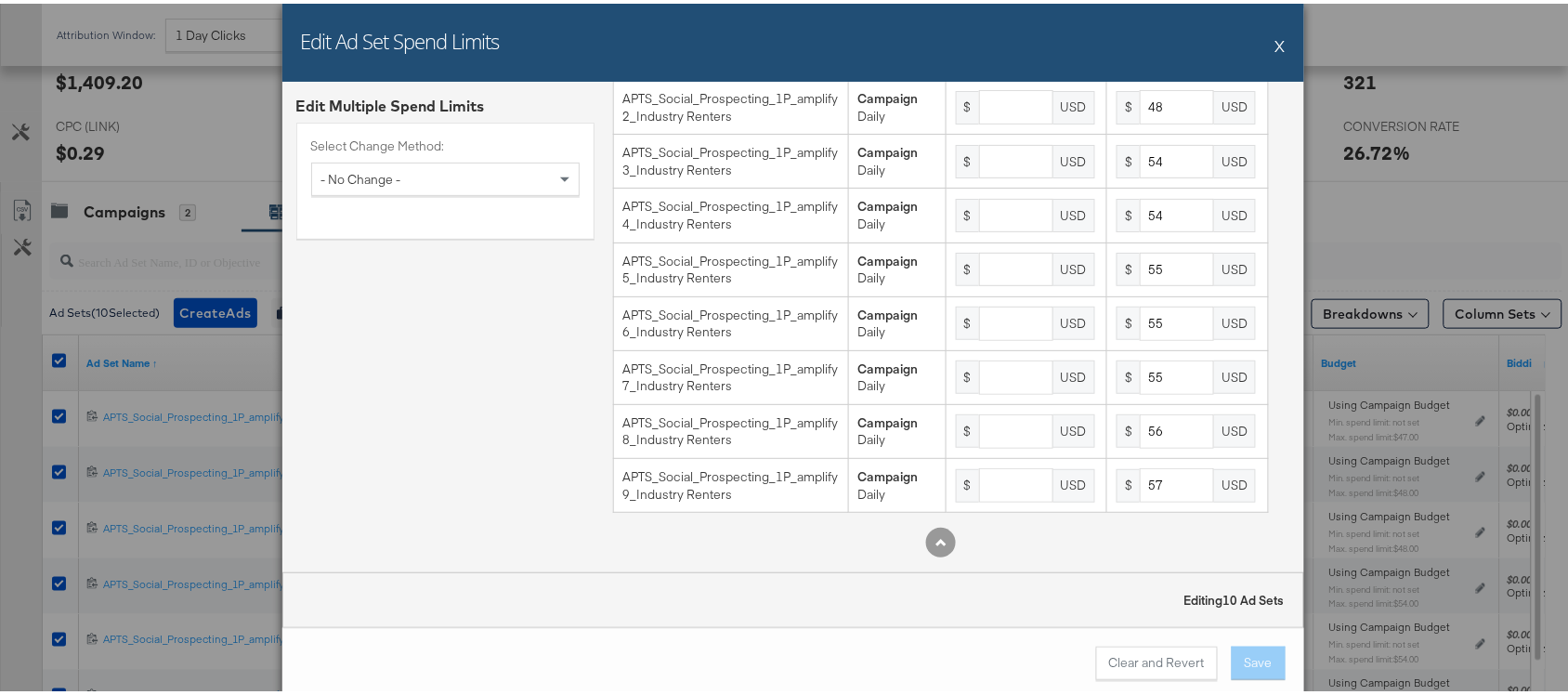
click at [1276, 29] on button "X" at bounding box center [1280, 42] width 10 height 37
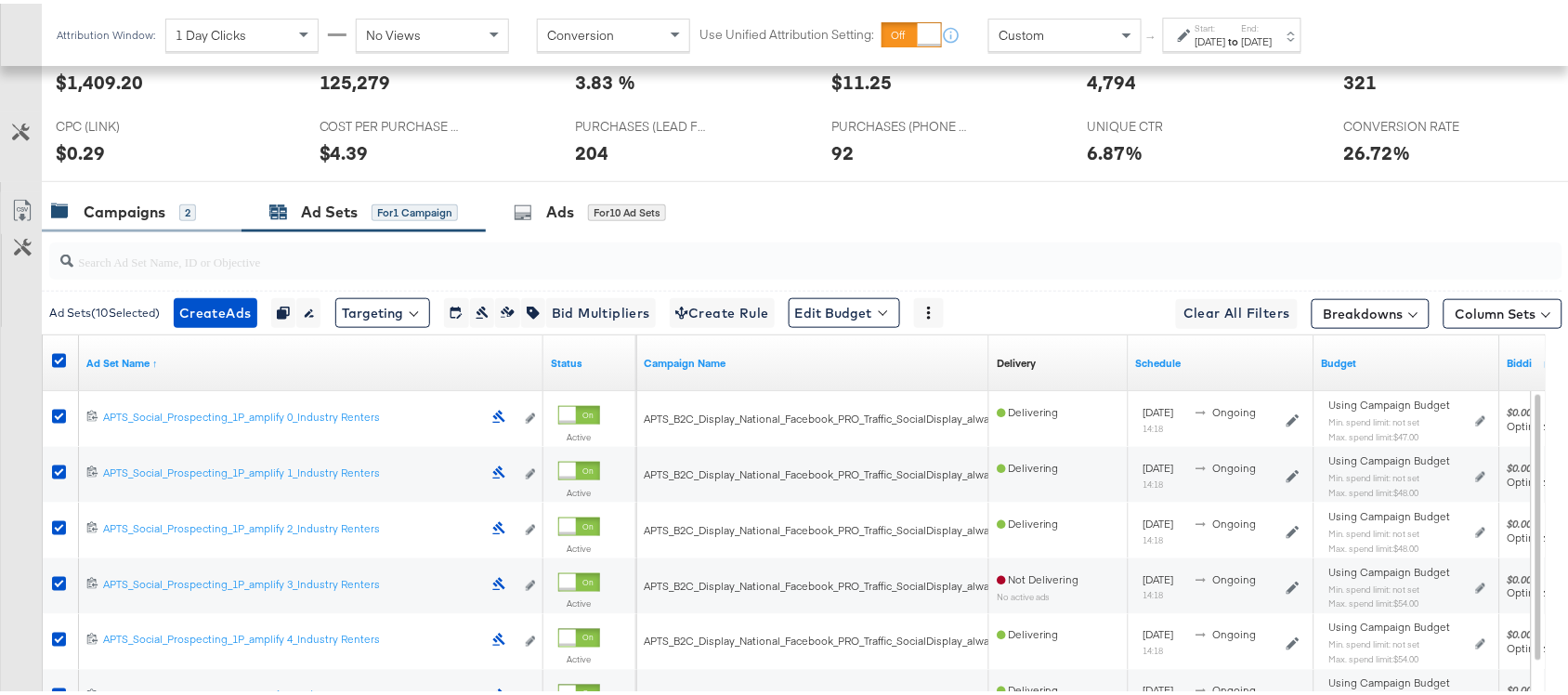
click at [113, 214] on div "Campaigns" at bounding box center [124, 208] width 81 height 22
